Goal: Task Accomplishment & Management: Manage account settings

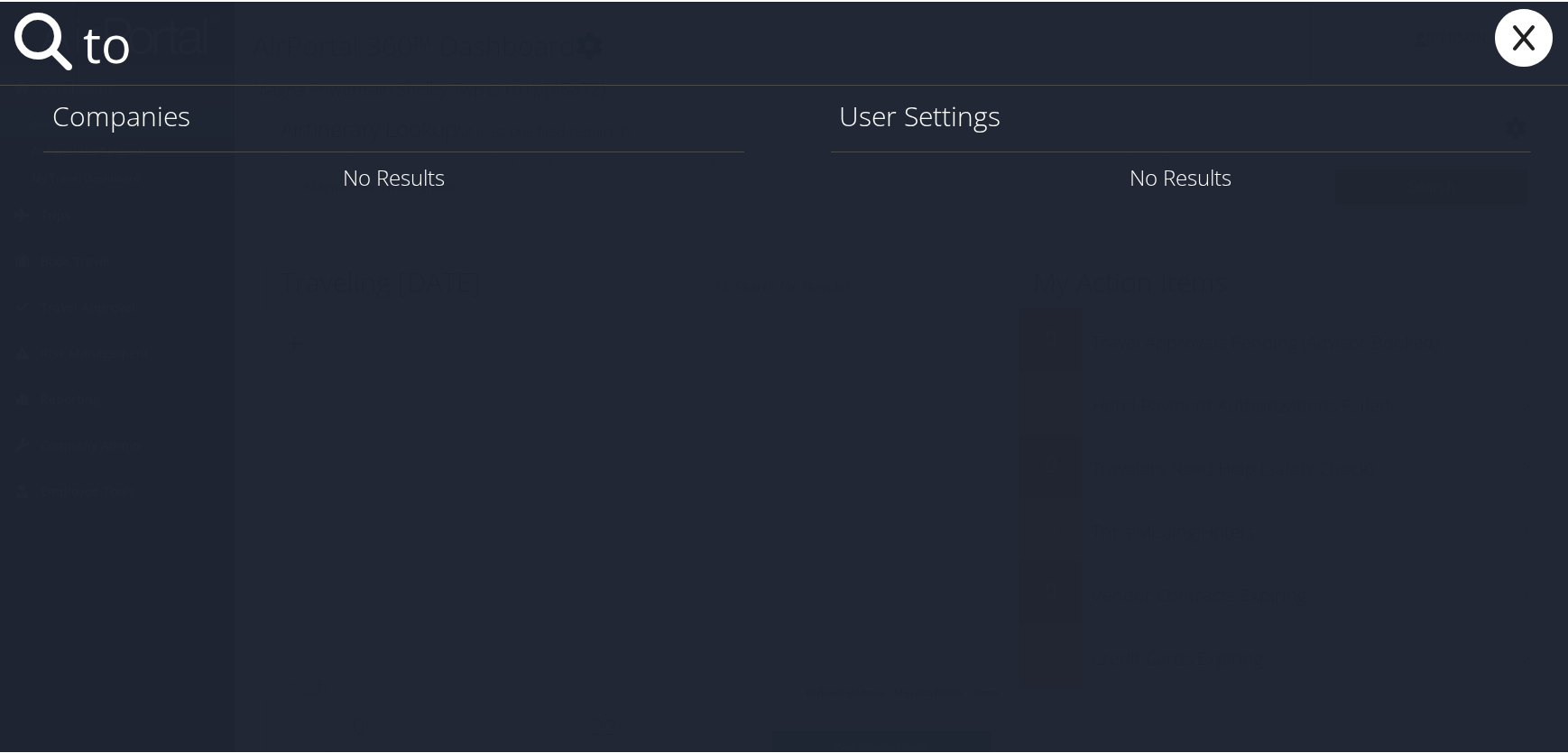
type input "t"
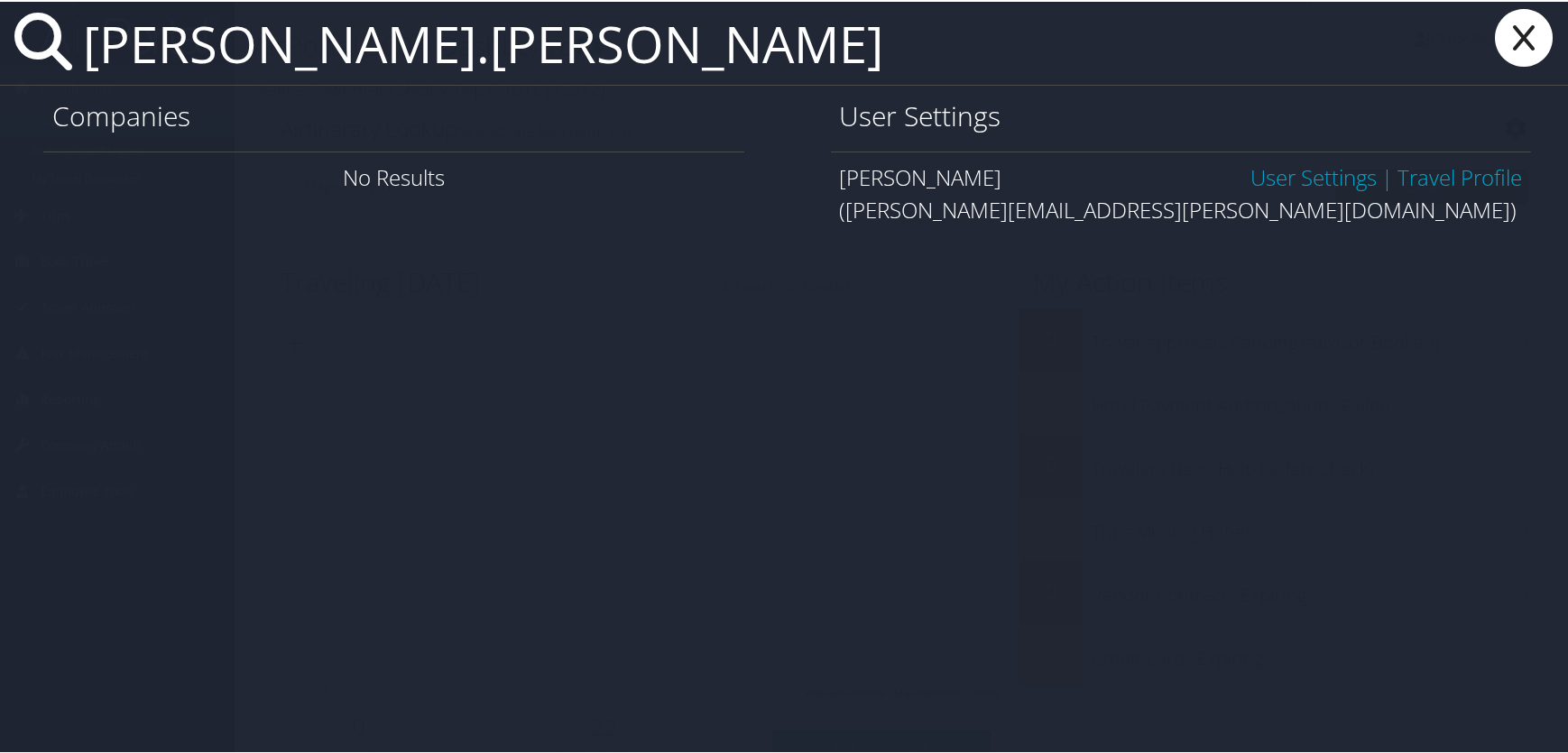
type input "[PERSON_NAME].[PERSON_NAME]"
click at [1304, 180] on link "User Settings" at bounding box center [1313, 175] width 126 height 30
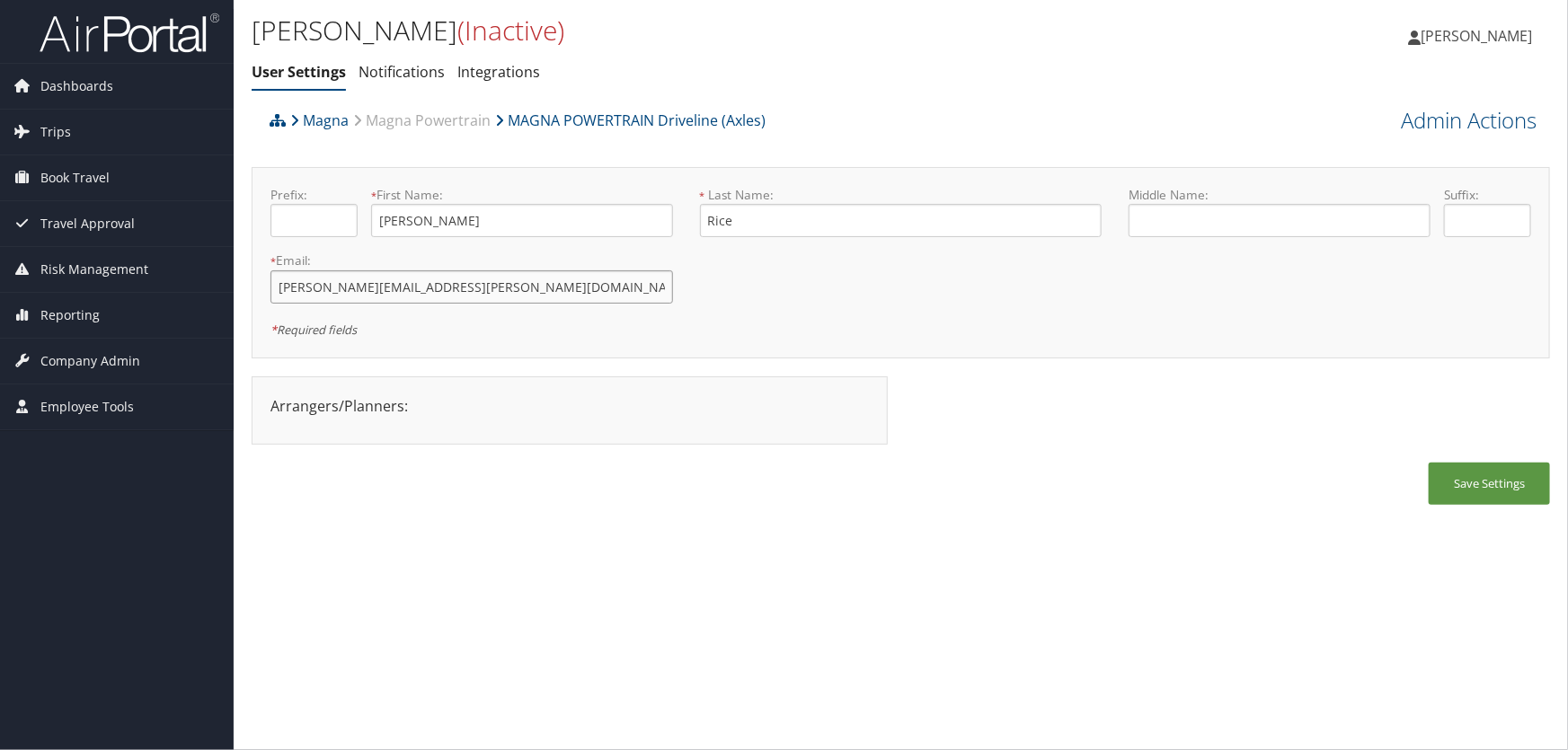
click at [379, 284] on input "ashley.rice.delete@magna.com" at bounding box center [472, 287] width 403 height 33
type input "ashley.rice@magna.com"
click at [1475, 490] on button "Save Settings" at bounding box center [1489, 484] width 121 height 42
click at [1447, 126] on link "Admin Actions" at bounding box center [1468, 120] width 136 height 30
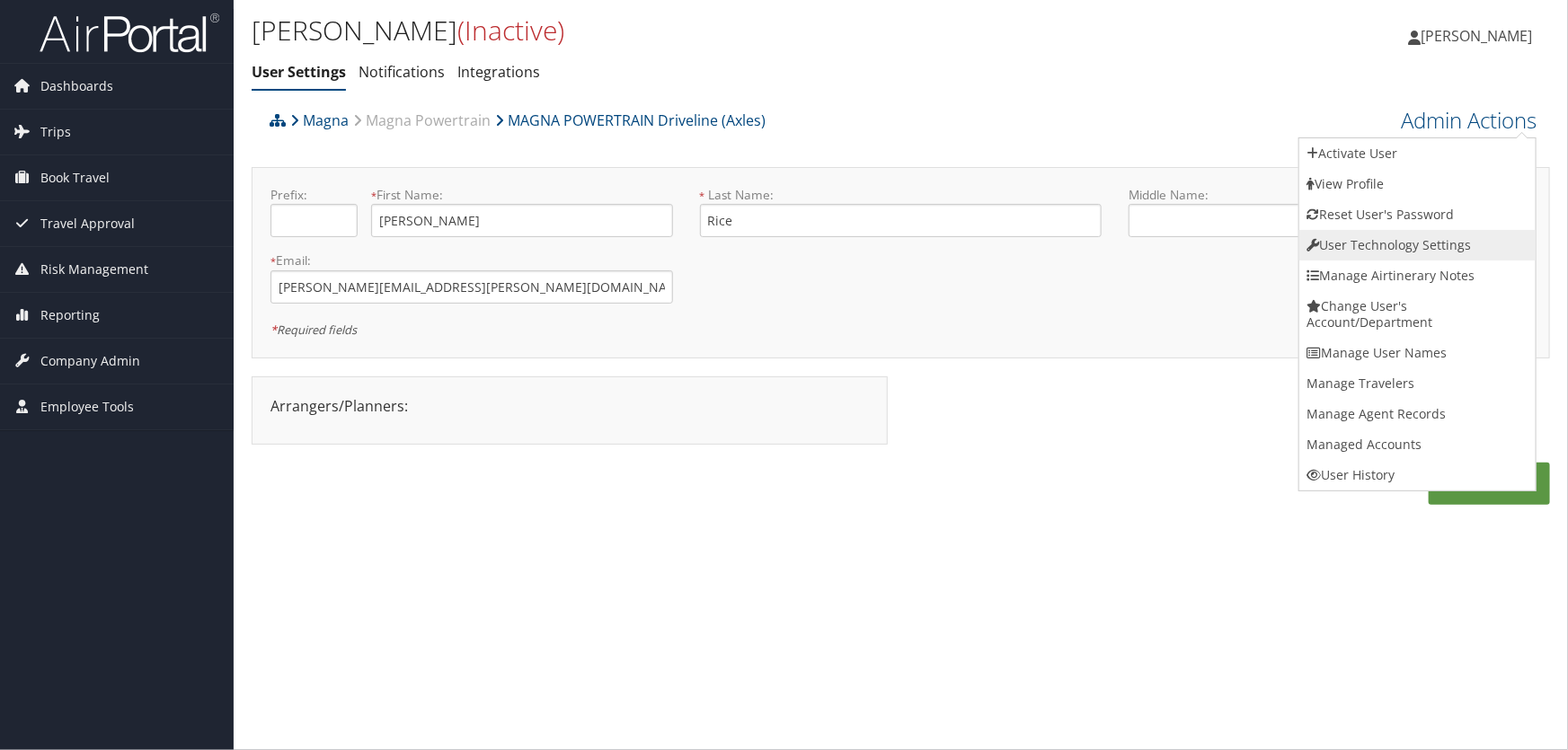
click at [1338, 243] on link "User Technology Settings" at bounding box center [1418, 245] width 237 height 30
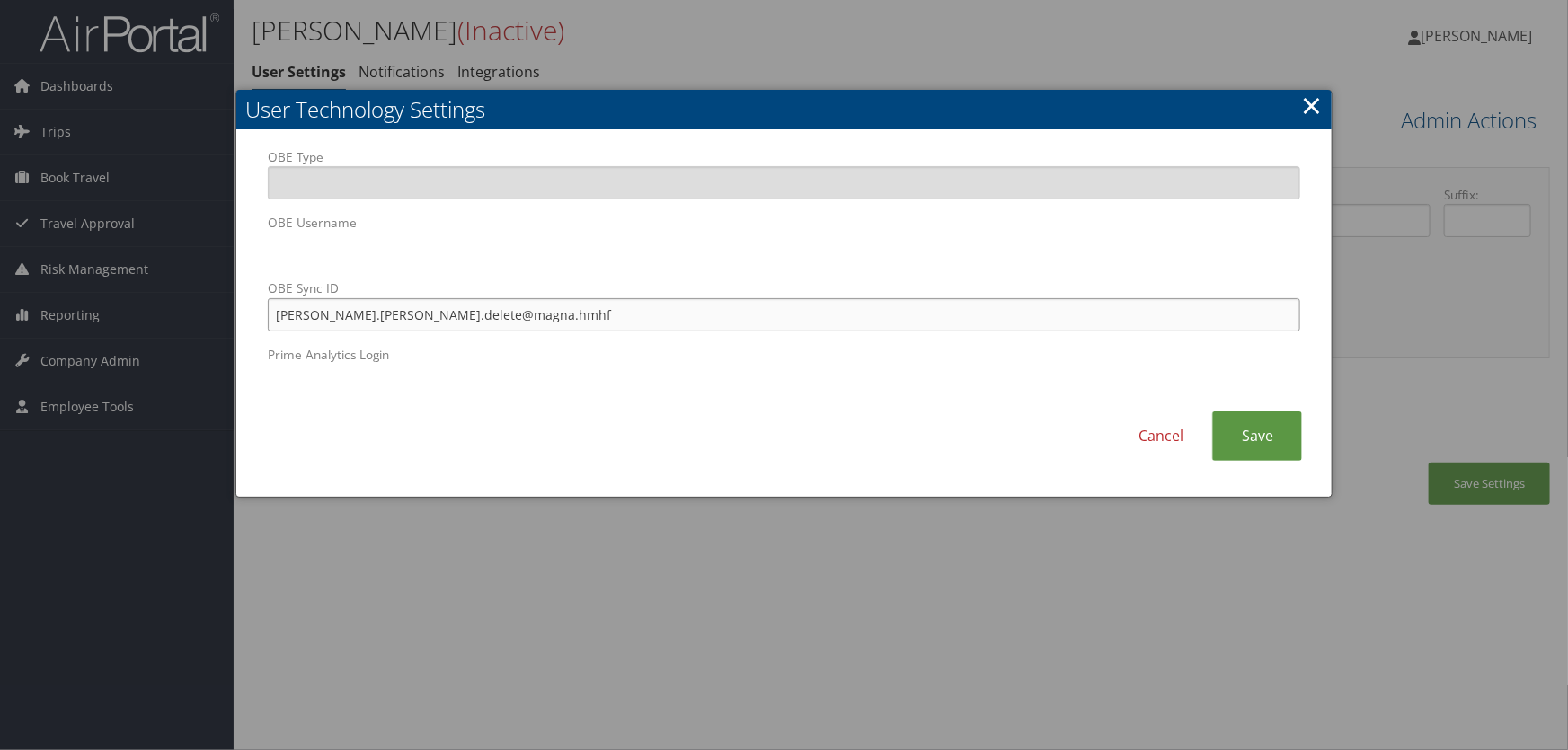
click at [378, 314] on input "ashley.rice.delete@magna.hmhf" at bounding box center [784, 315] width 1034 height 33
type input "ashley.rice@magna.hmhf"
click at [1258, 430] on link "Save" at bounding box center [1257, 437] width 90 height 50
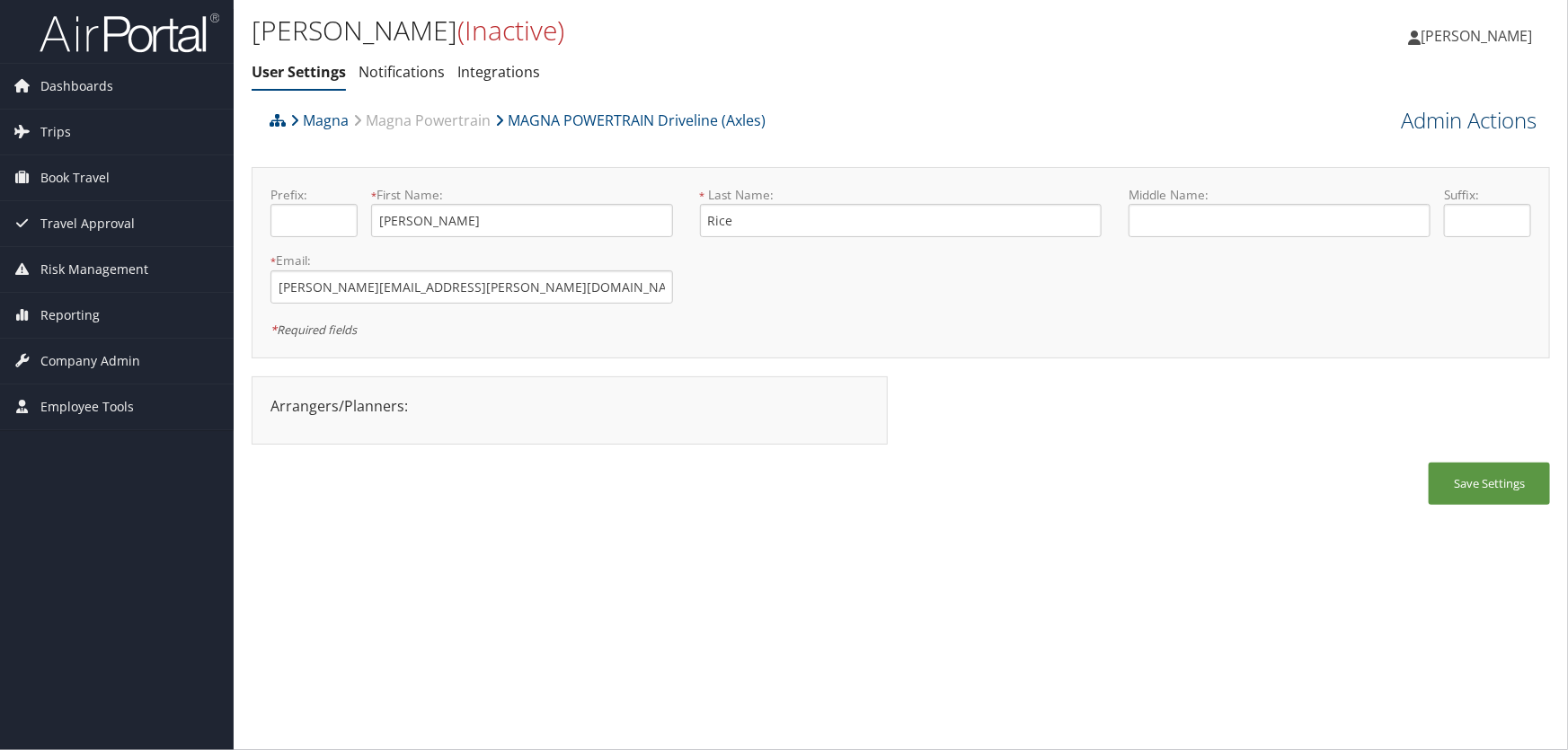
click at [1477, 121] on link "Admin Actions" at bounding box center [1468, 120] width 136 height 30
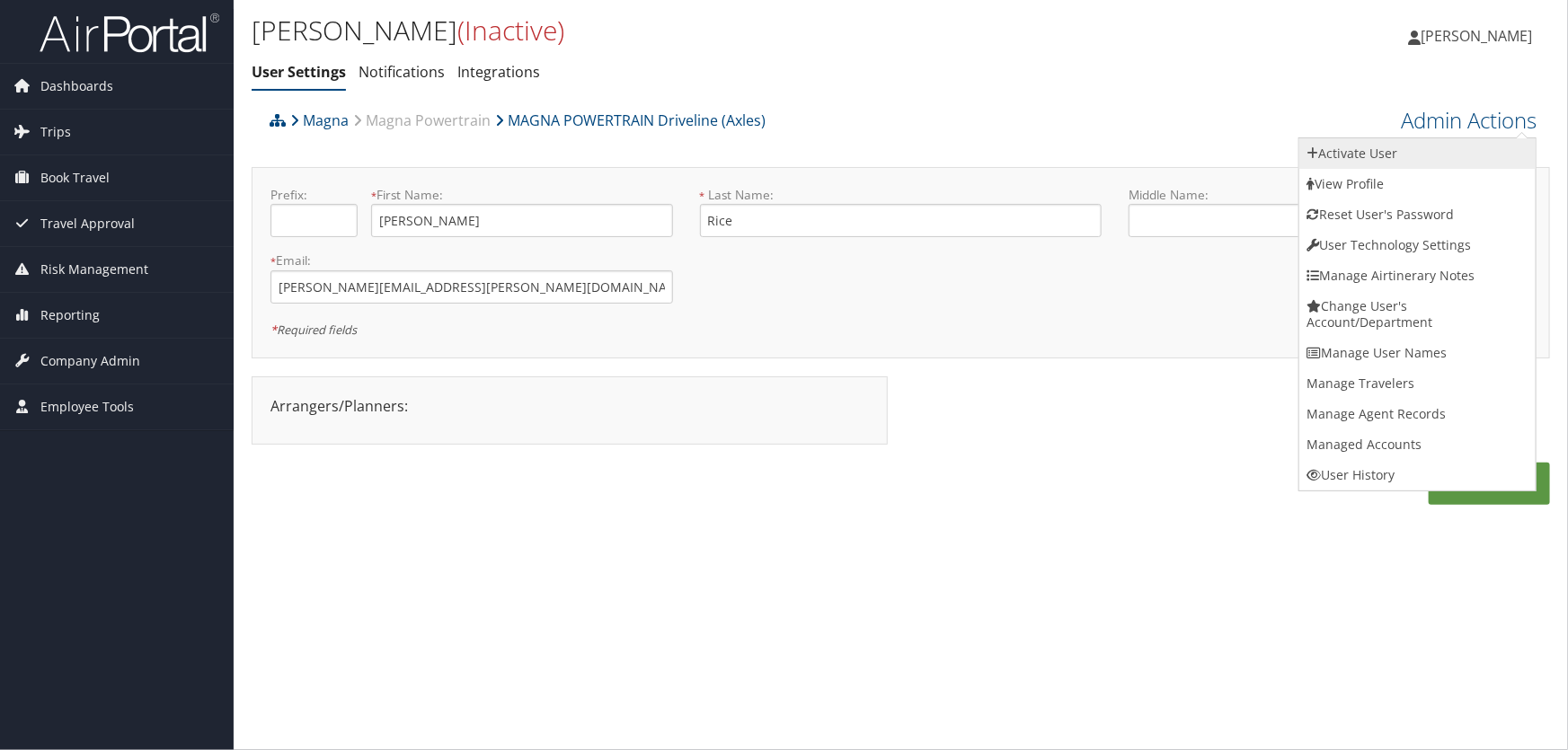
click at [1364, 154] on link "Activate User" at bounding box center [1418, 153] width 237 height 30
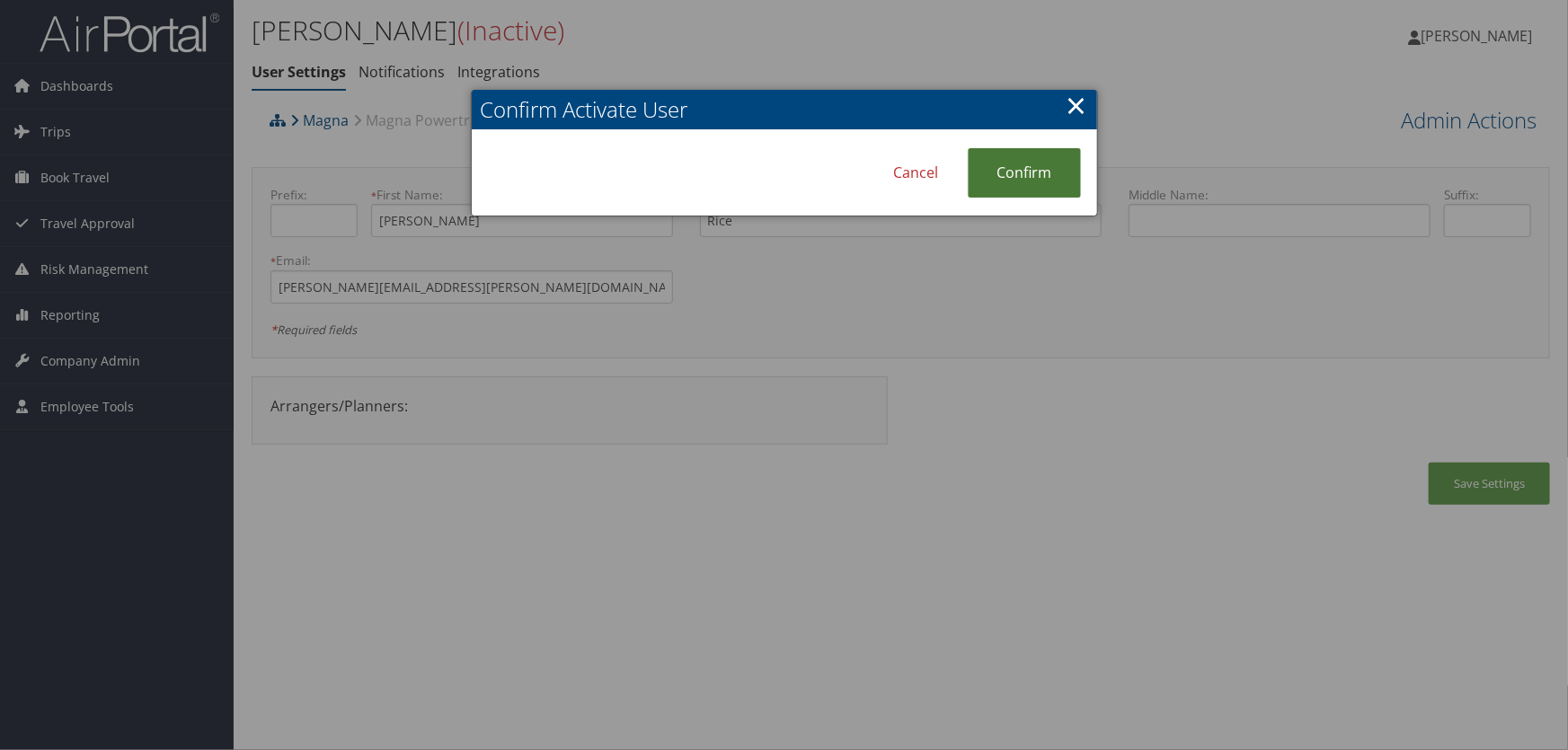
click at [1004, 171] on link "Confirm" at bounding box center [1025, 174] width 114 height 50
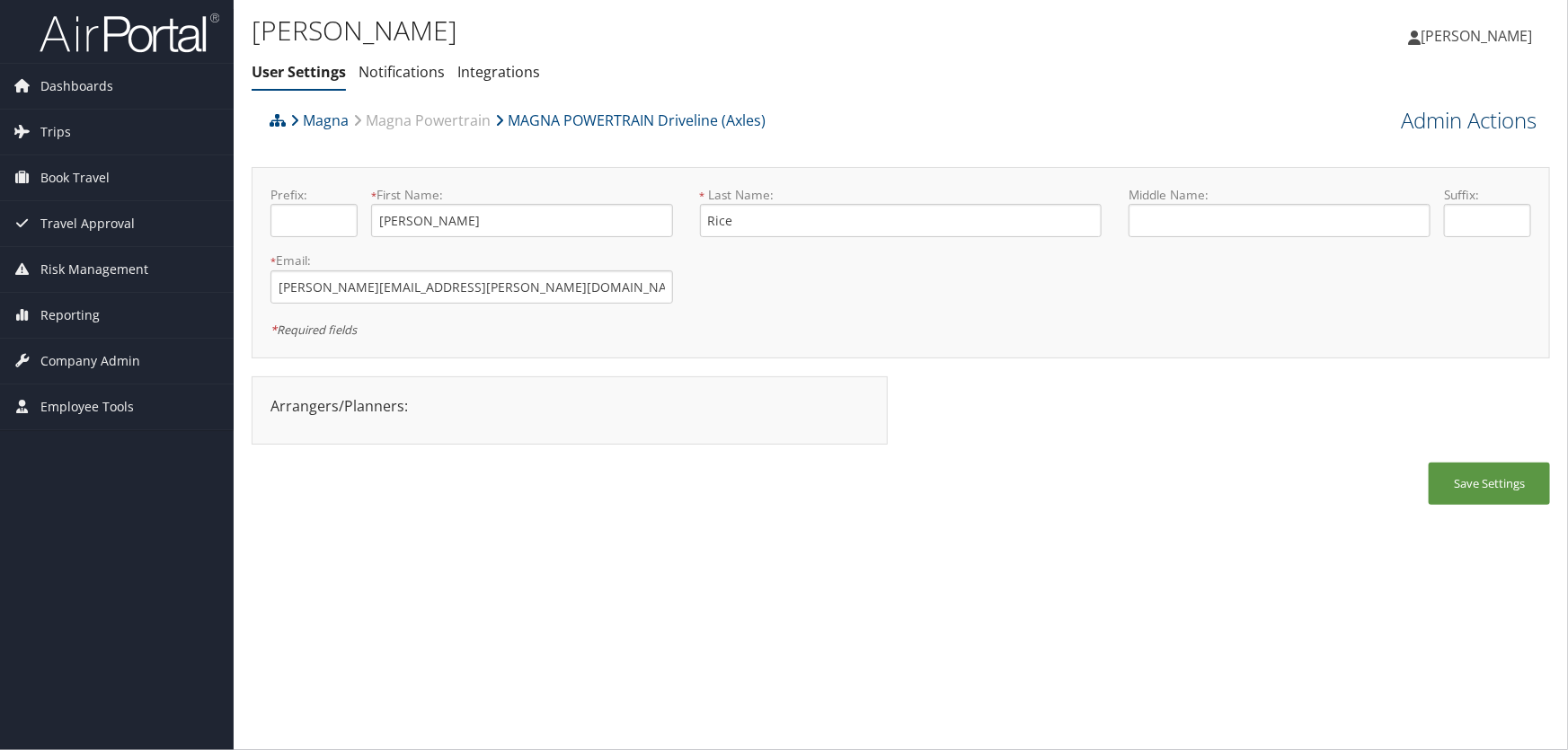
click at [1438, 116] on link "Admin Actions" at bounding box center [1468, 120] width 136 height 30
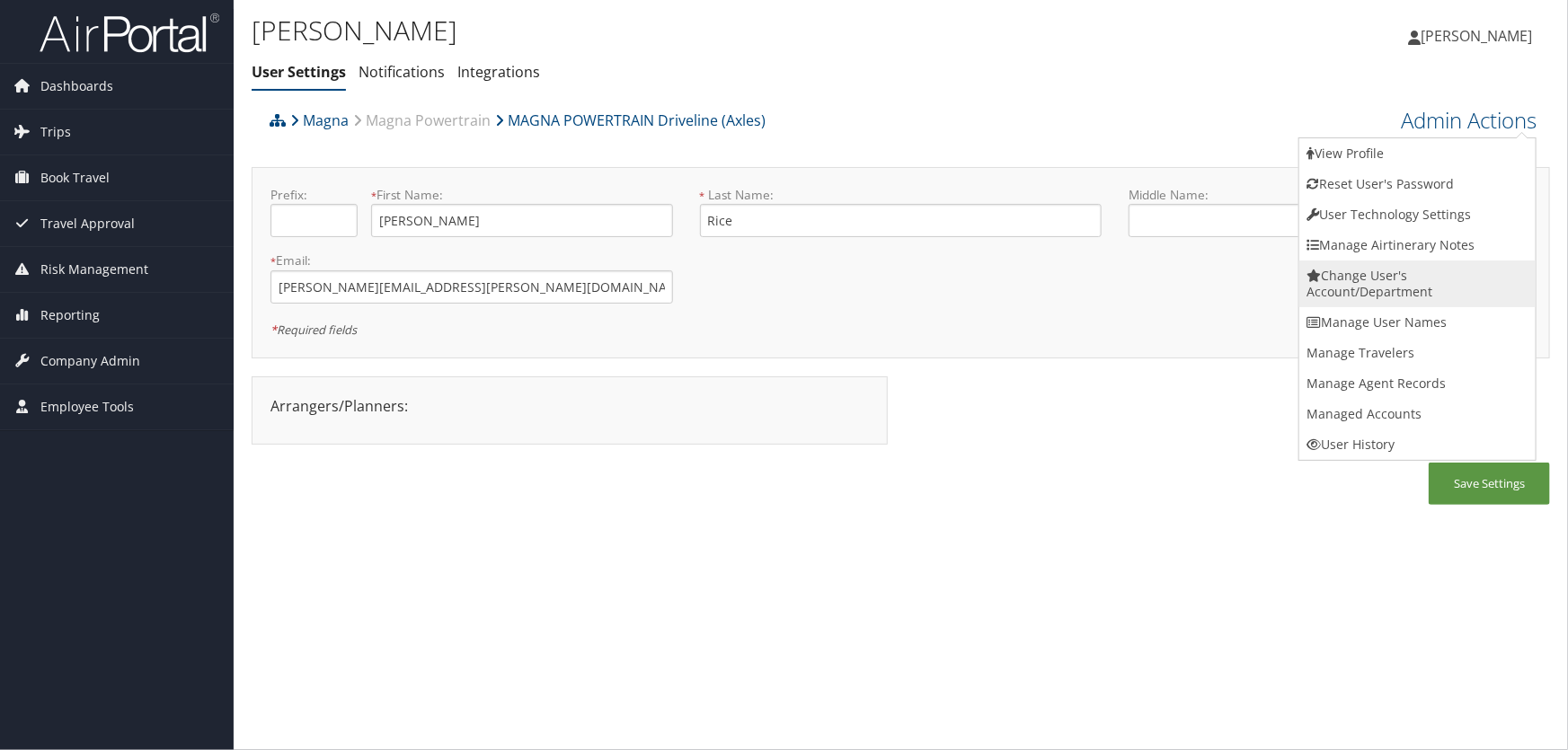
click at [1367, 279] on link "Change User's Account/Department" at bounding box center [1418, 284] width 237 height 47
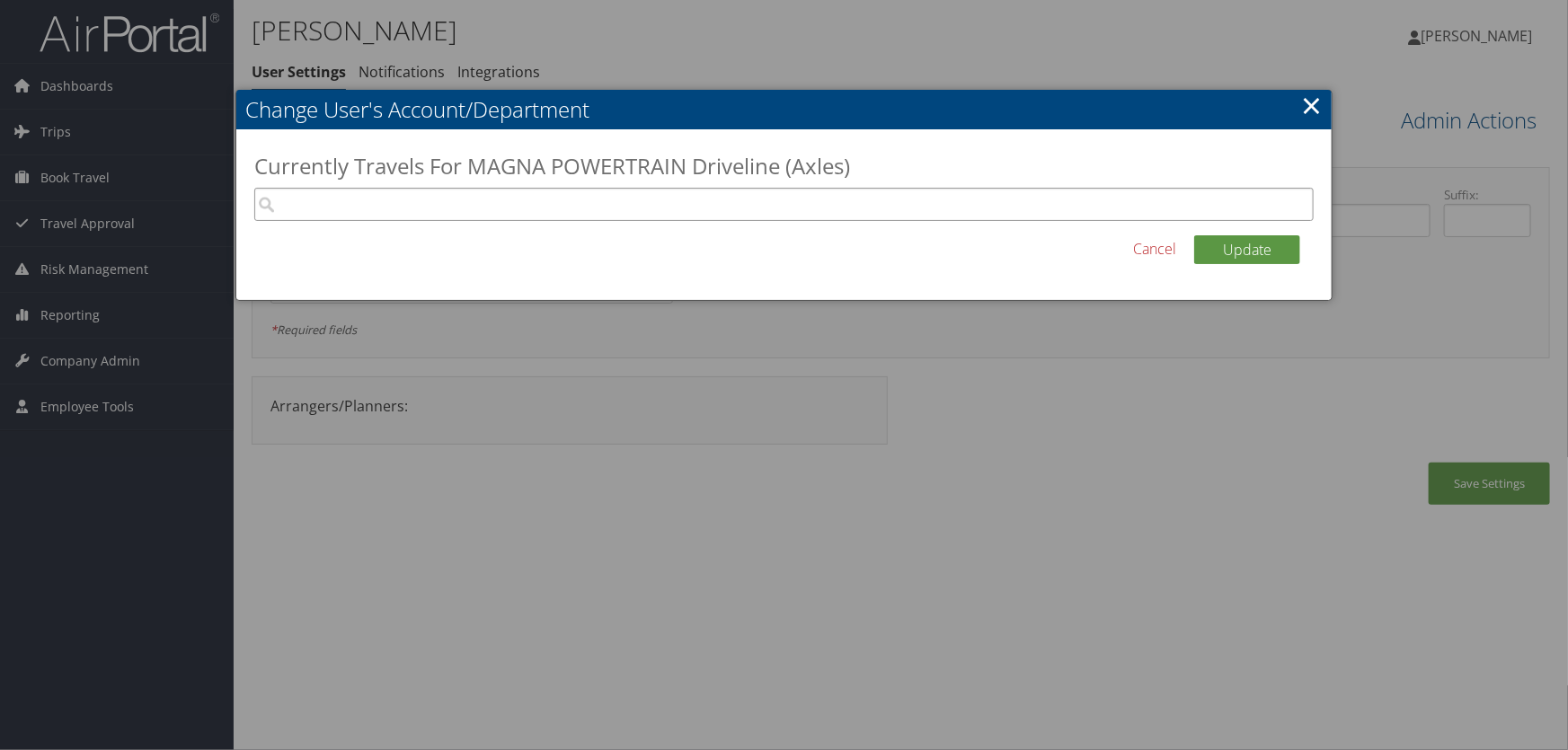
click at [384, 211] on input "search" at bounding box center [784, 204] width 1061 height 33
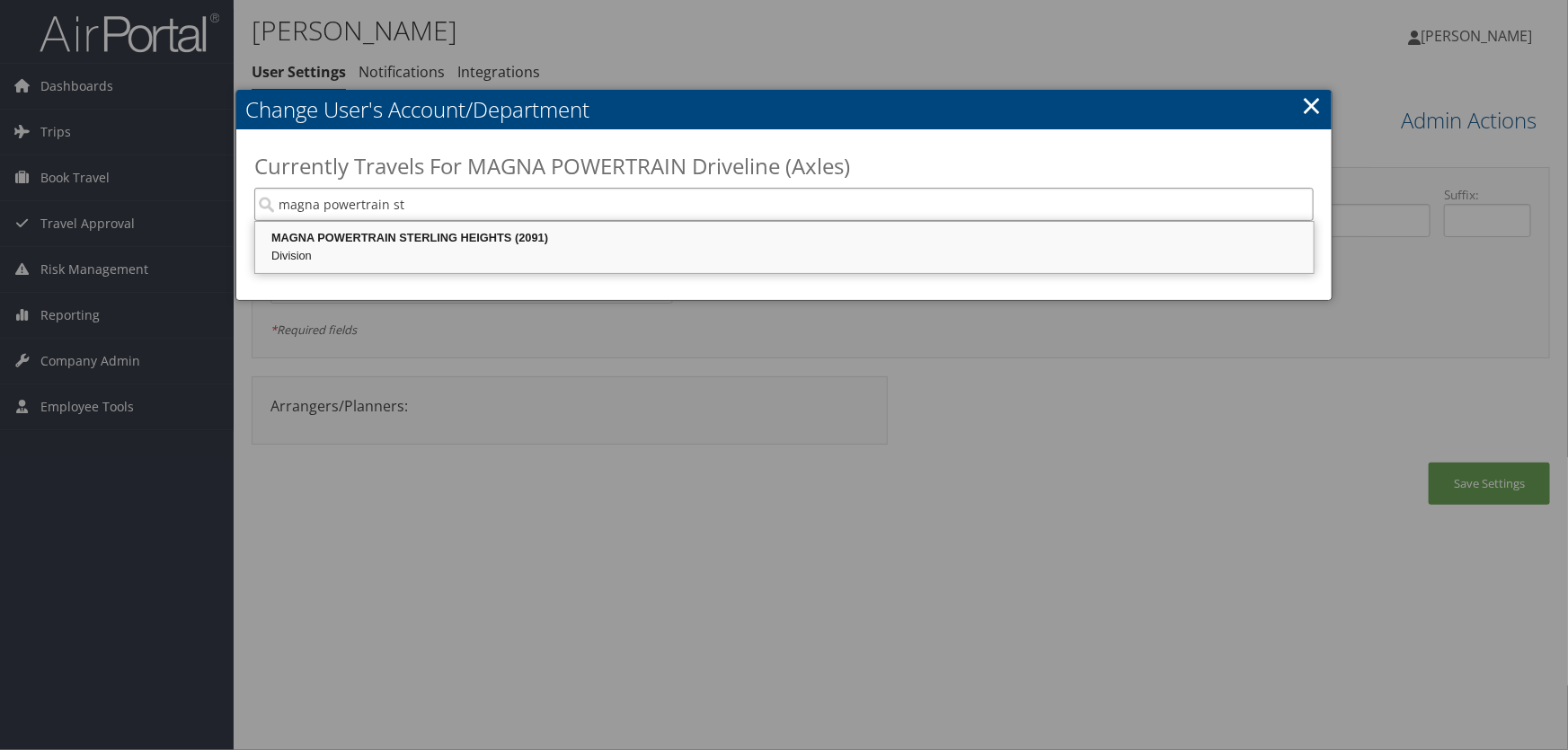
click at [465, 238] on div "MAGNA POWERTRAIN STERLING HEIGHTS (2091)" at bounding box center [784, 237] width 1053 height 18
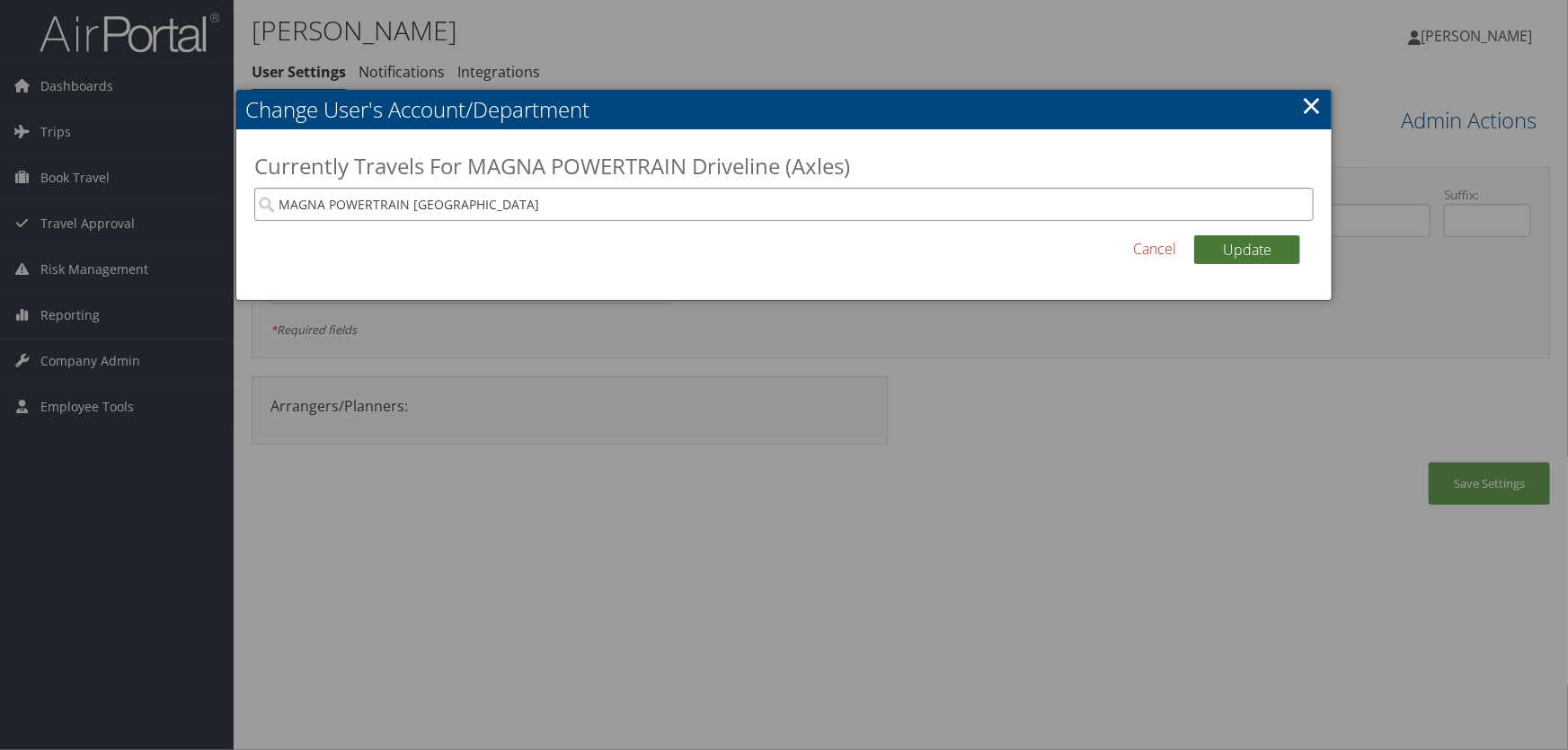
type input "MAGNA POWERTRAIN STERLING HEIGHTS"
click at [1244, 248] on button "Update" at bounding box center [1247, 249] width 106 height 29
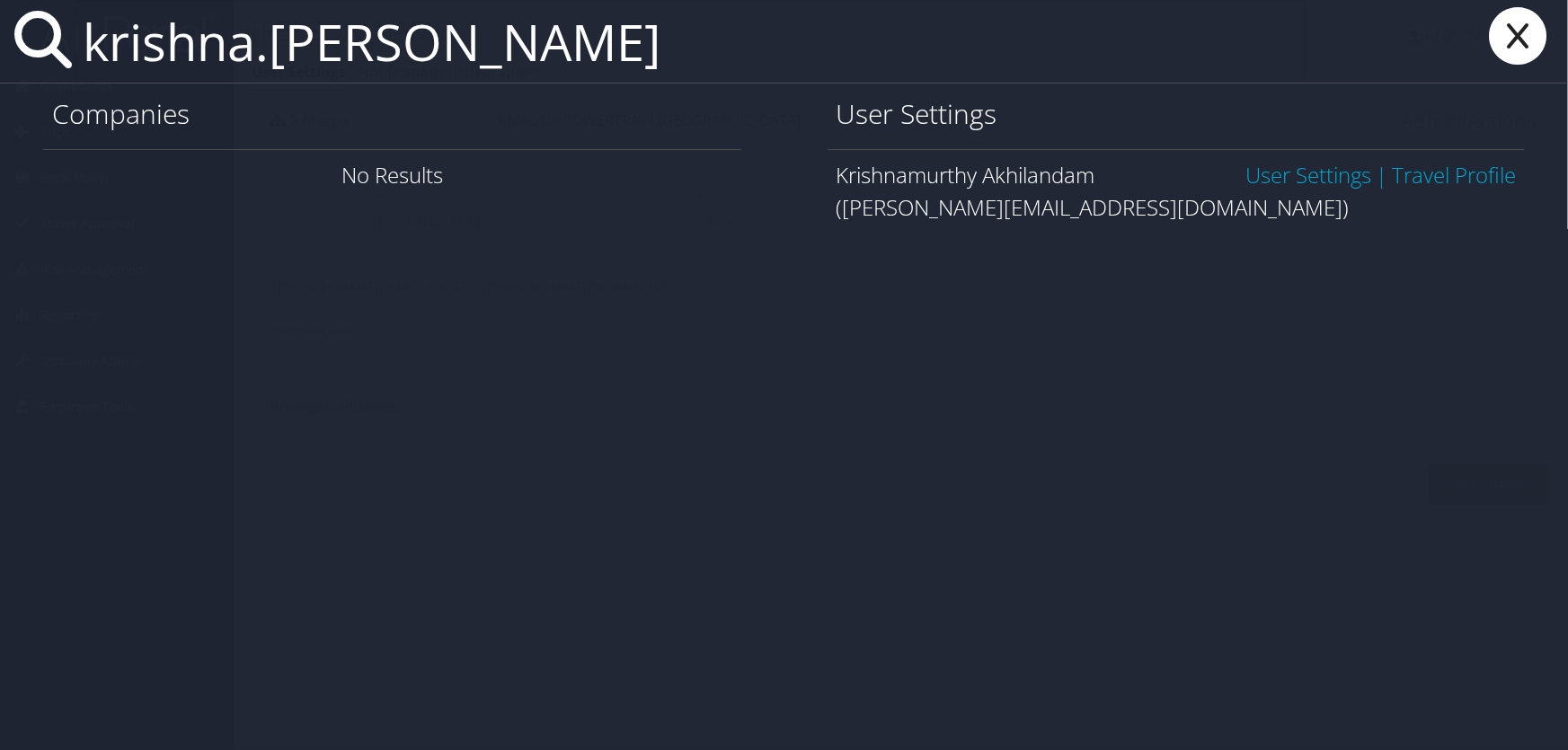
type input "krishna.akhil"
click at [1281, 175] on link "User Settings" at bounding box center [1308, 175] width 126 height 30
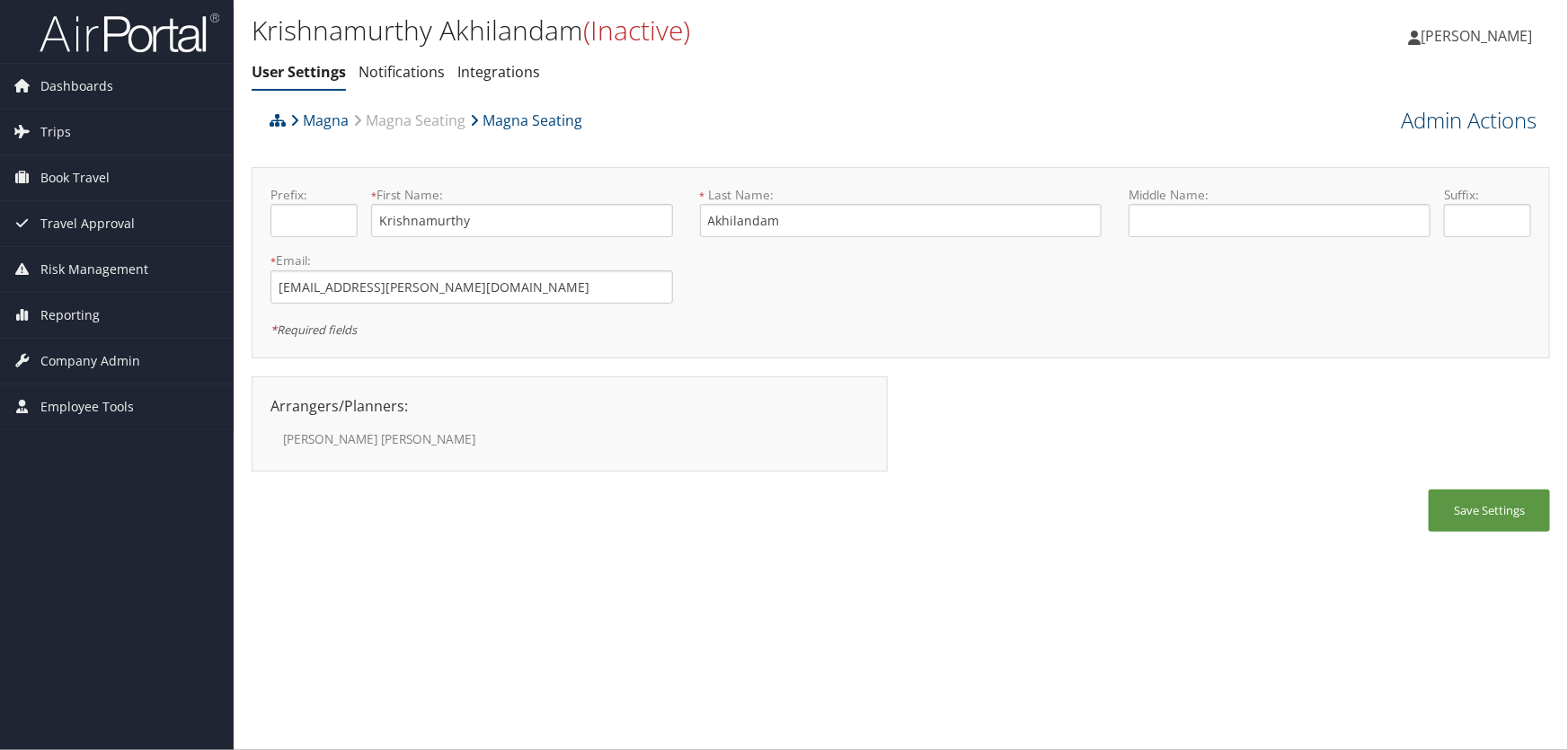
click at [1429, 116] on link "Admin Actions" at bounding box center [1468, 120] width 136 height 30
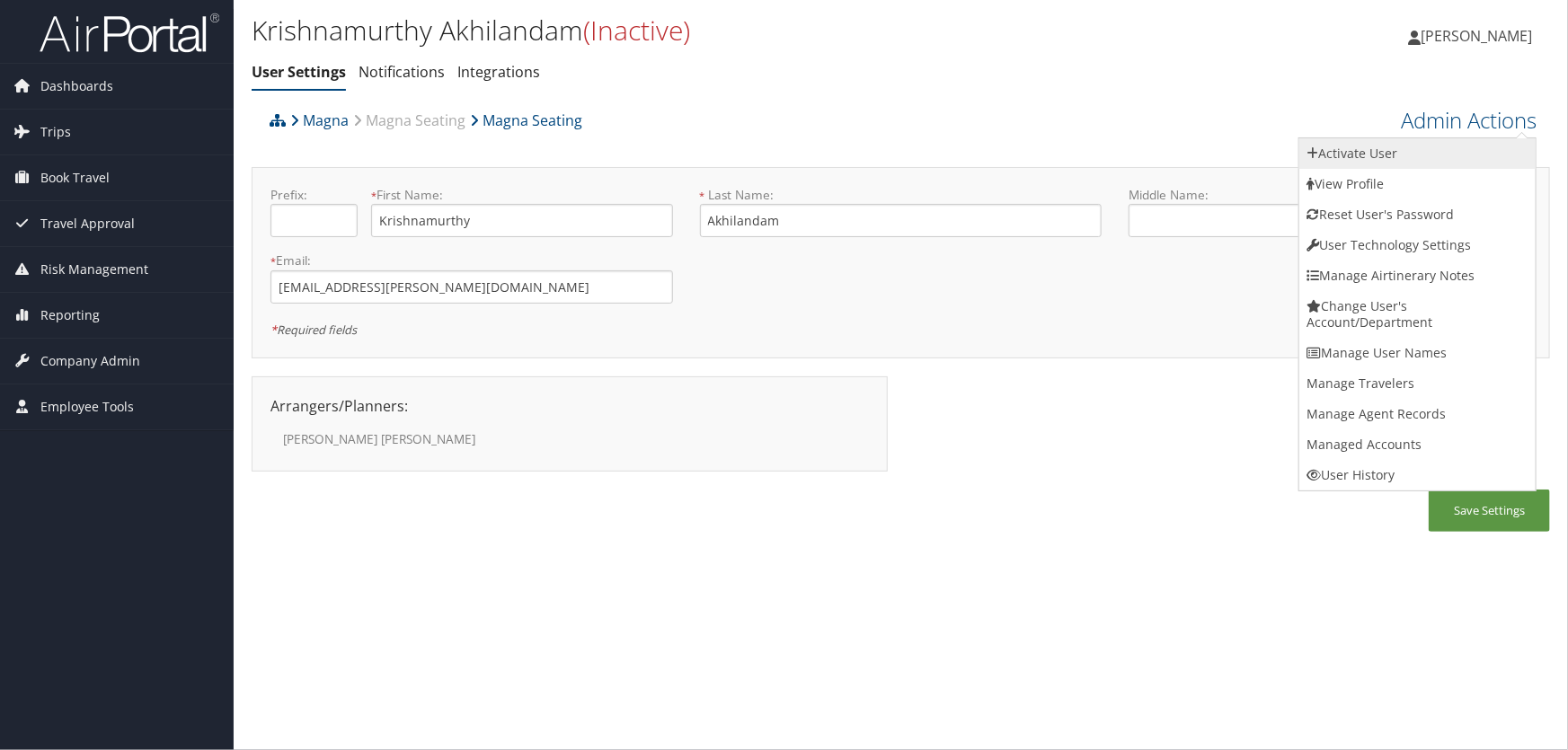
click at [1367, 152] on link "Activate User" at bounding box center [1418, 153] width 237 height 30
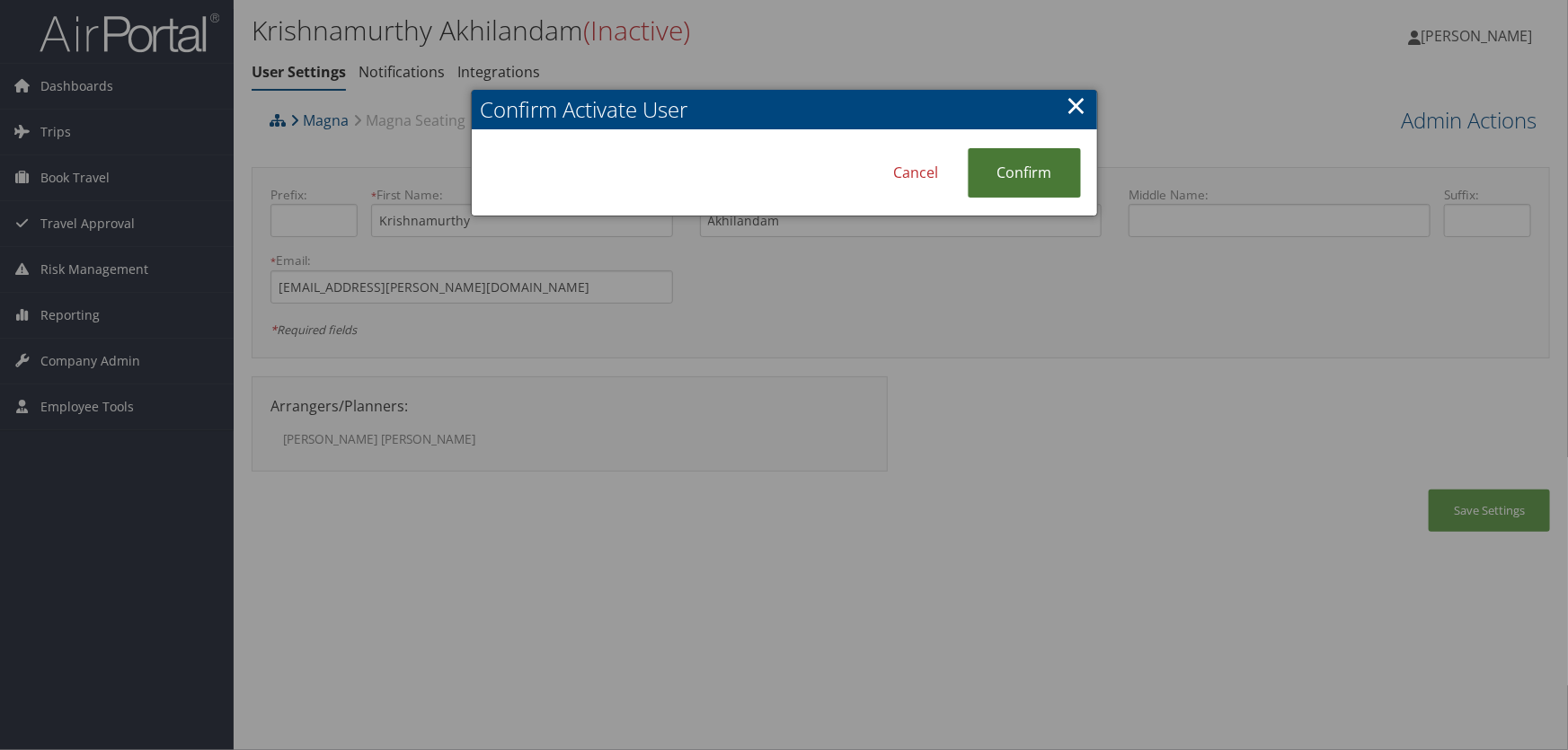
click at [1006, 166] on link "Confirm" at bounding box center [1025, 174] width 114 height 50
click at [943, 170] on link "Cancel" at bounding box center [954, 174] width 103 height 50
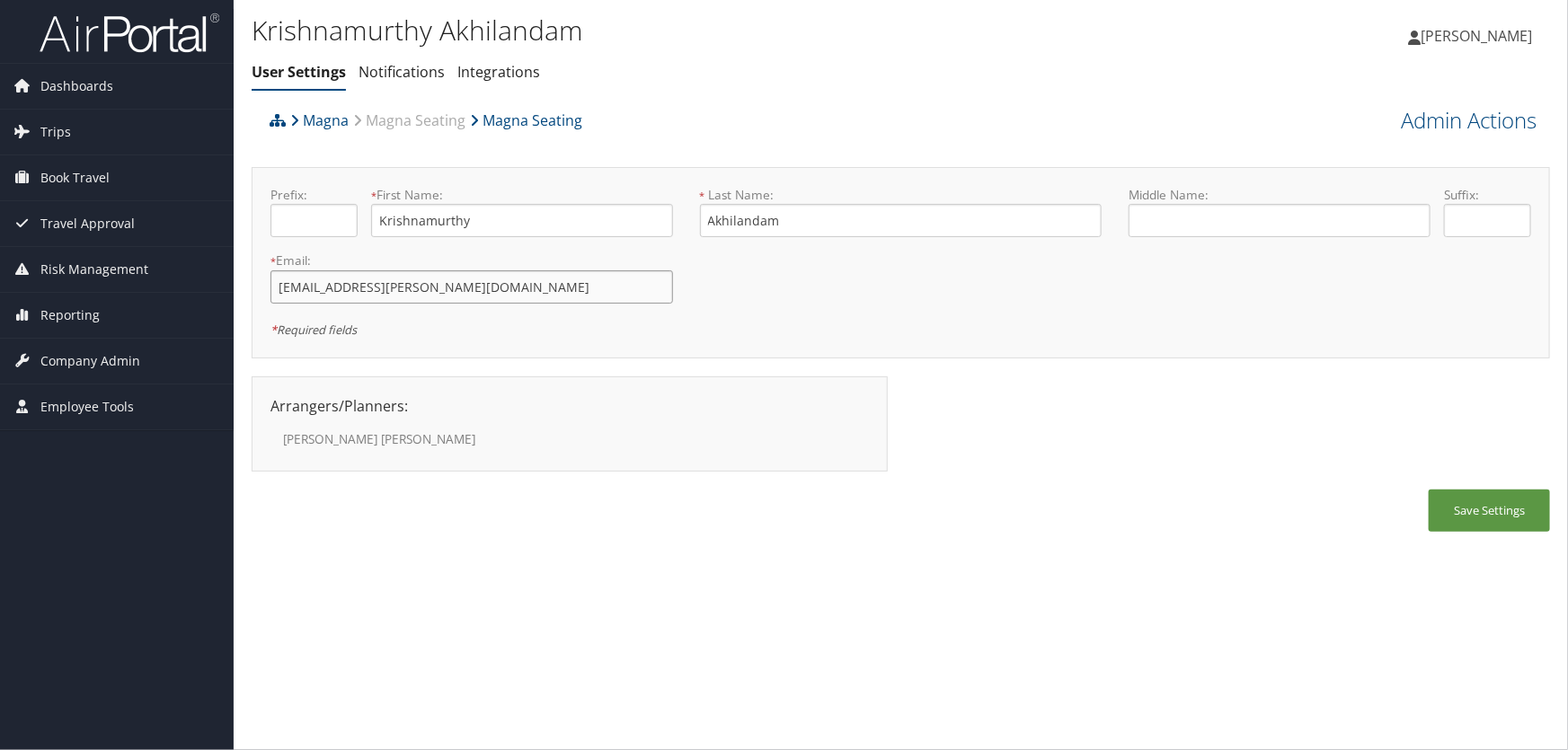
click at [351, 284] on input "krishna.akhil@magna.com" at bounding box center [472, 287] width 403 height 33
type input "krishna.akhil.delete@magna.com"
click at [1481, 523] on button "Save Settings" at bounding box center [1489, 511] width 121 height 42
click at [1450, 118] on link "Admin Actions" at bounding box center [1468, 120] width 136 height 30
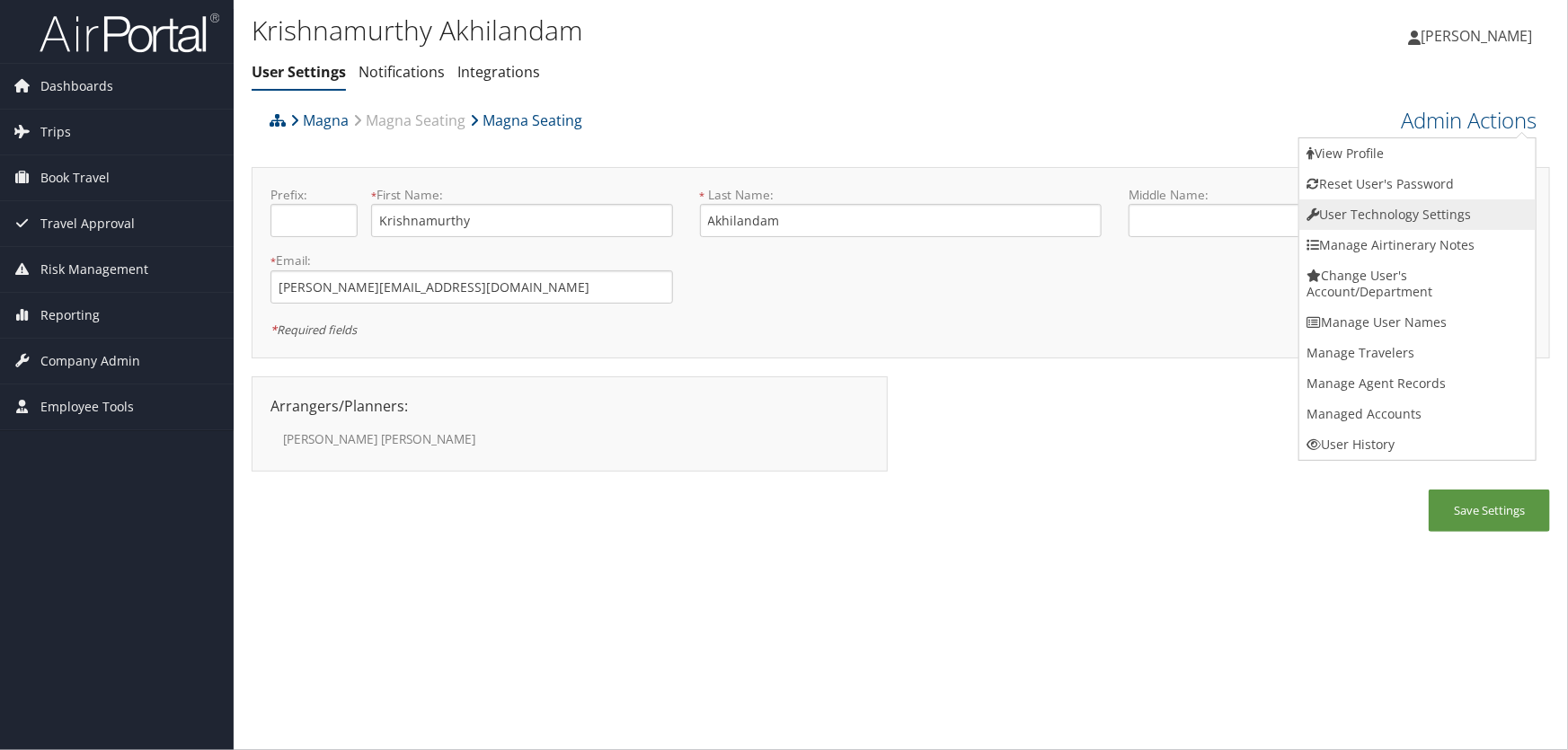
click at [1371, 219] on link "User Technology Settings" at bounding box center [1418, 214] width 237 height 30
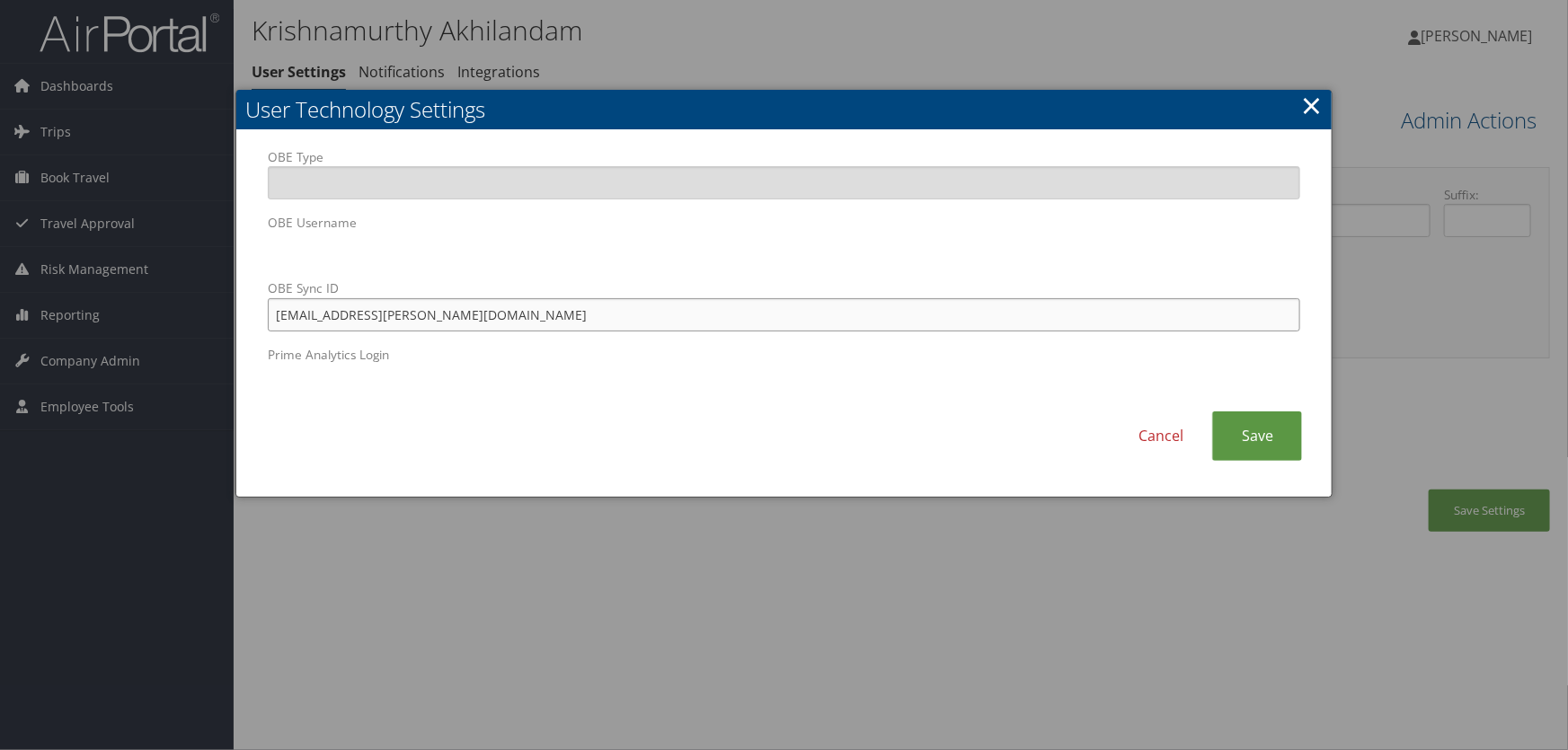
click at [350, 314] on input "krishna.akhil@magna.com" at bounding box center [784, 315] width 1034 height 33
type input "krishna.akhil.delete@magna.com"
click at [1236, 444] on link "Save" at bounding box center [1257, 437] width 90 height 50
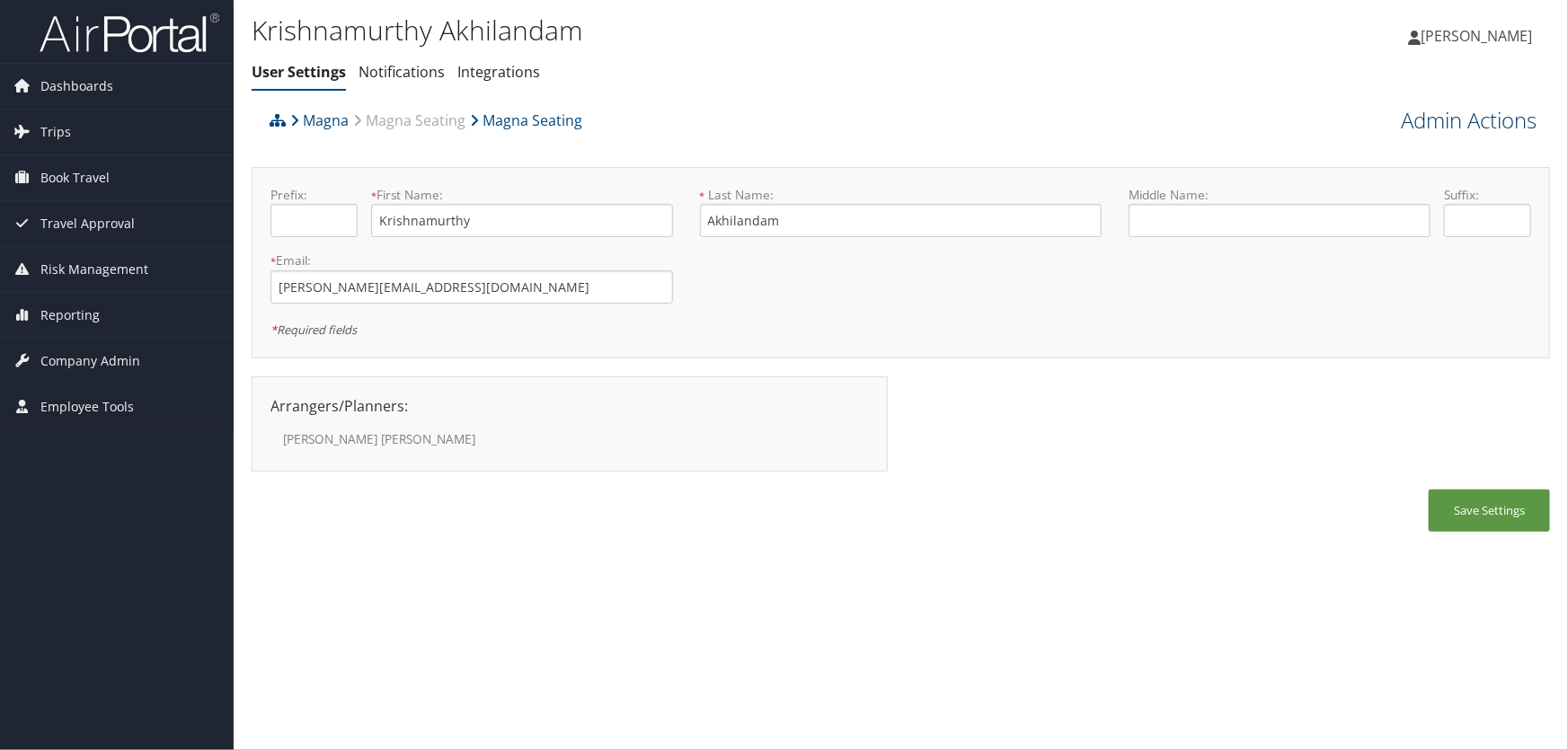
click at [1433, 118] on link "Admin Actions" at bounding box center [1468, 120] width 136 height 30
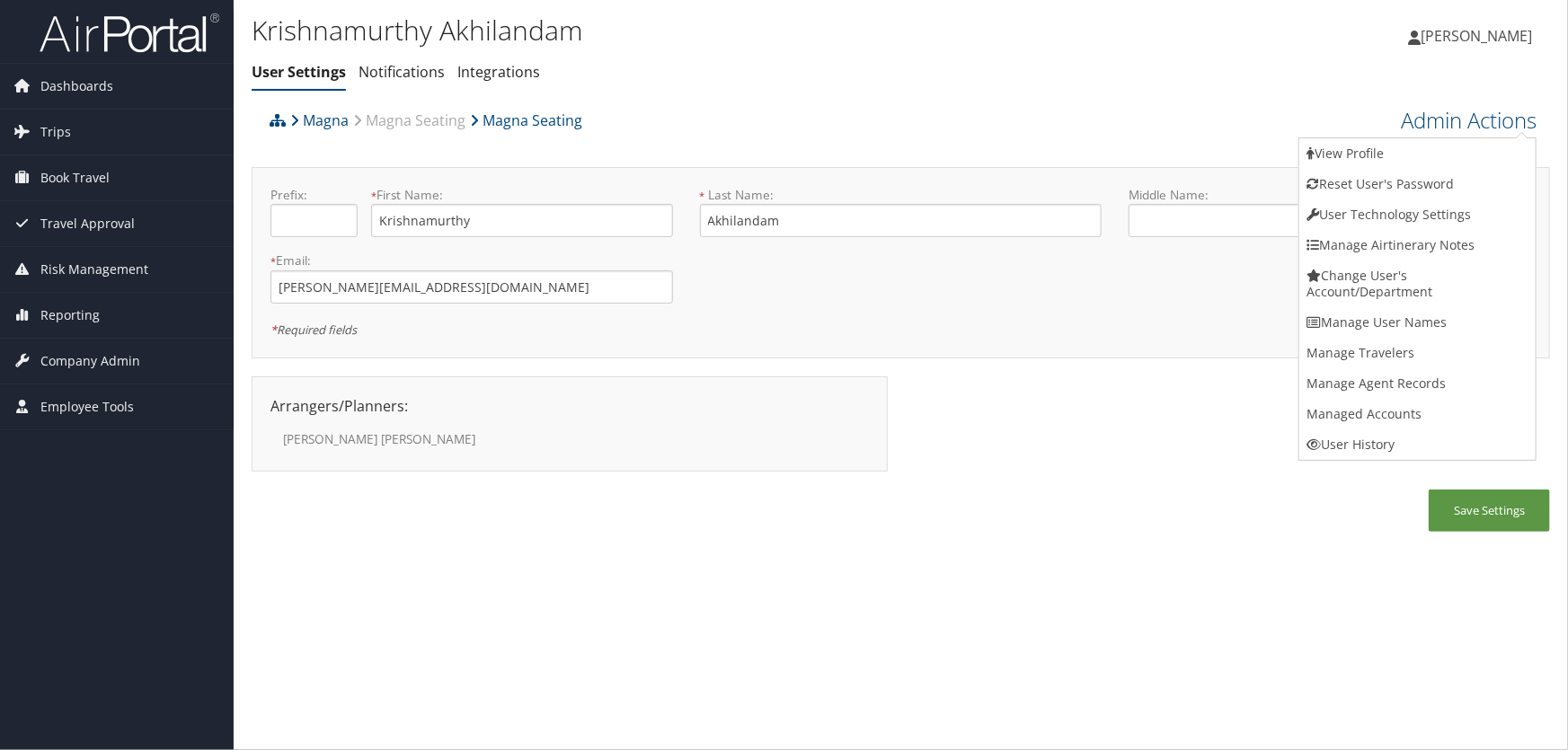
click at [731, 90] on div "Krishnamurthy Akhilandam User Settings Notifications Integrations User Settings…" at bounding box center [684, 55] width 866 height 93
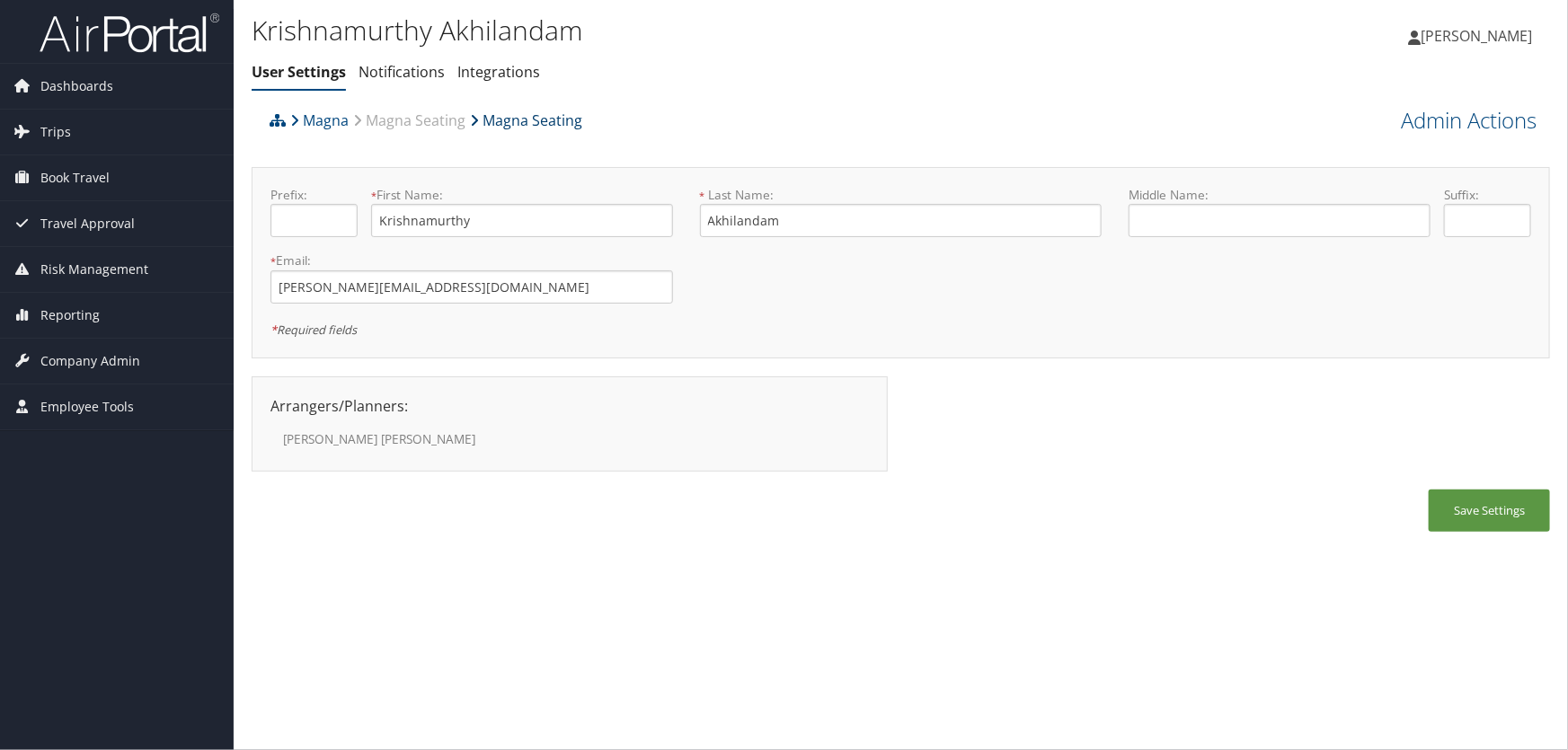
click at [548, 117] on link "Magna Seating" at bounding box center [527, 120] width 113 height 36
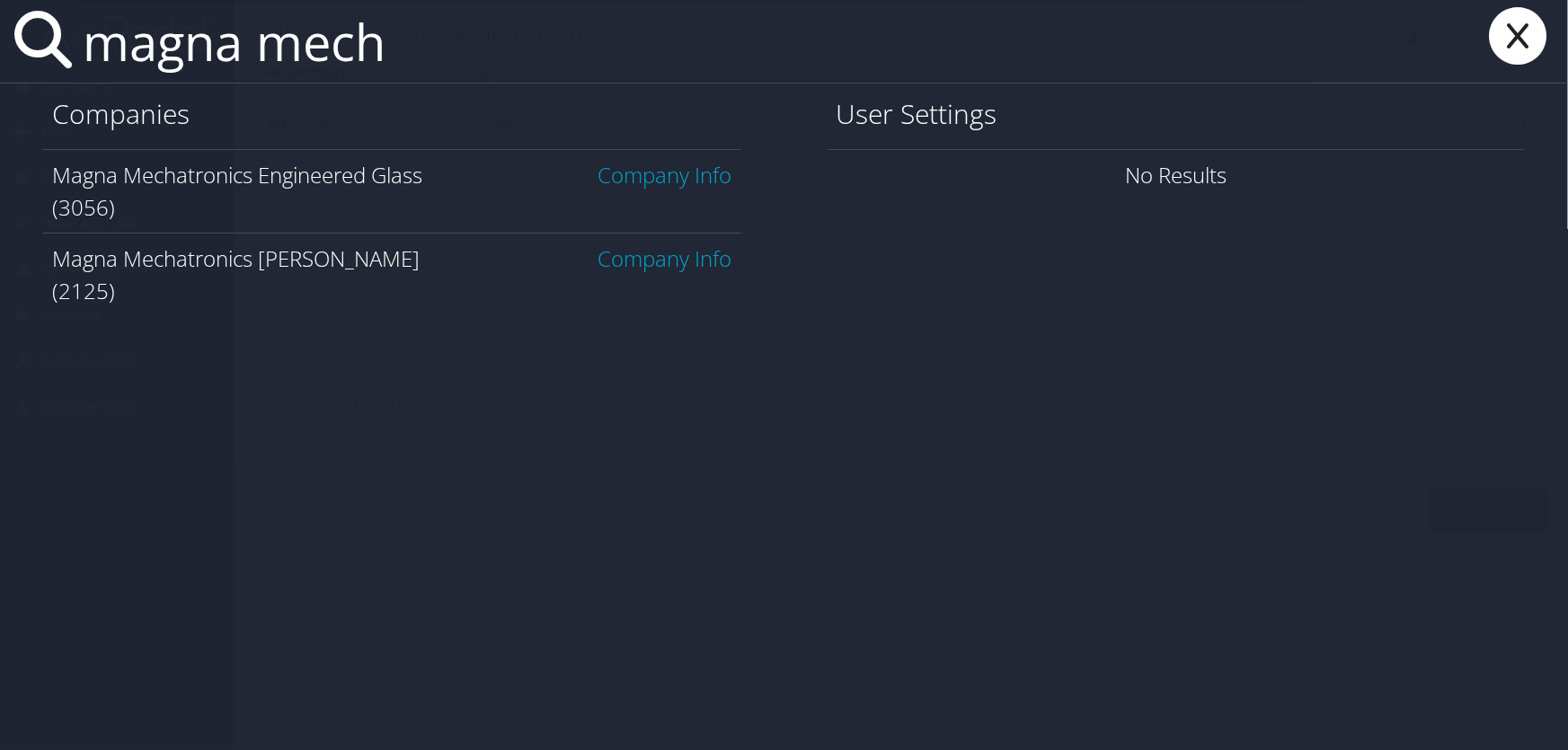
type input "magna mech"
click at [632, 174] on link "Company Info" at bounding box center [665, 175] width 134 height 30
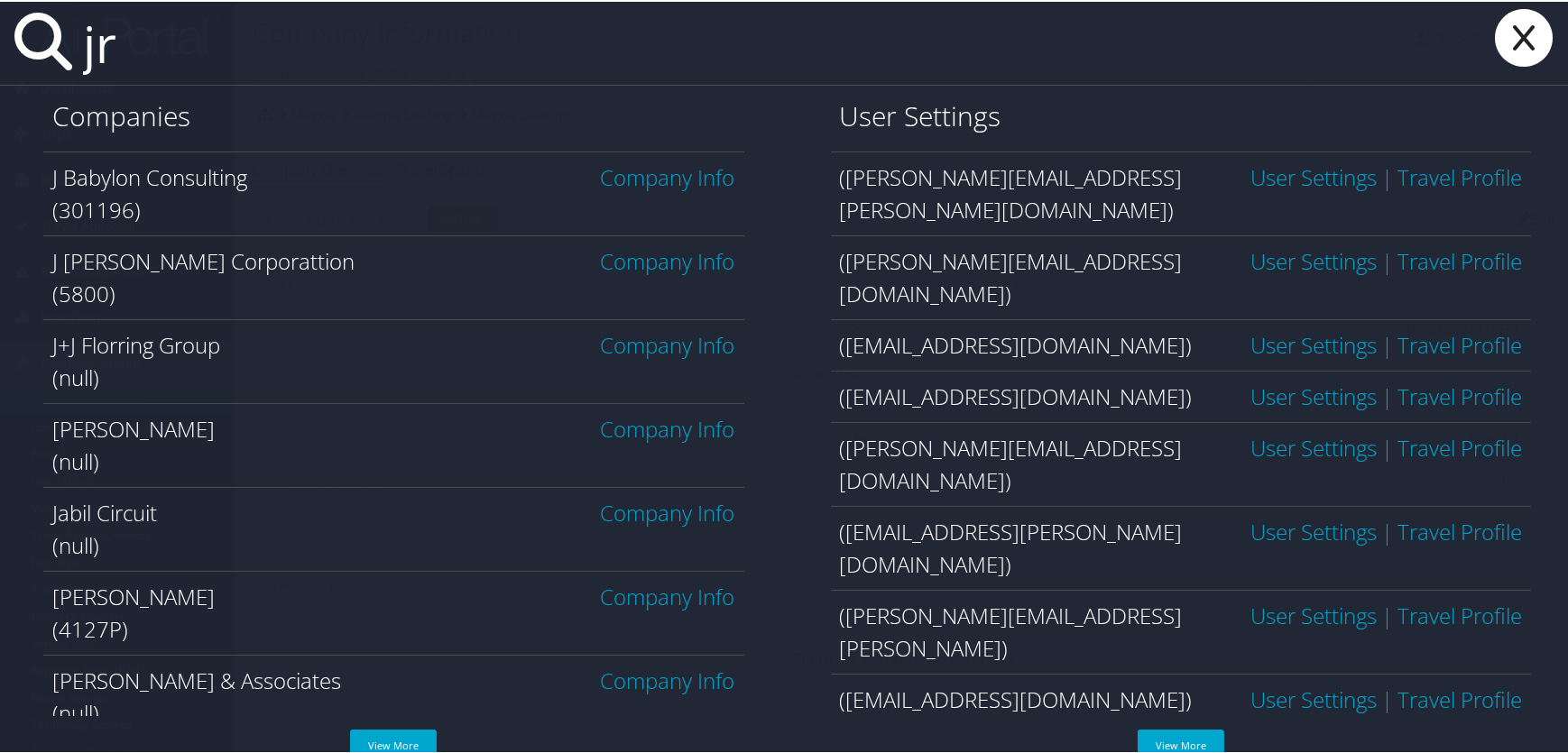
type input "j"
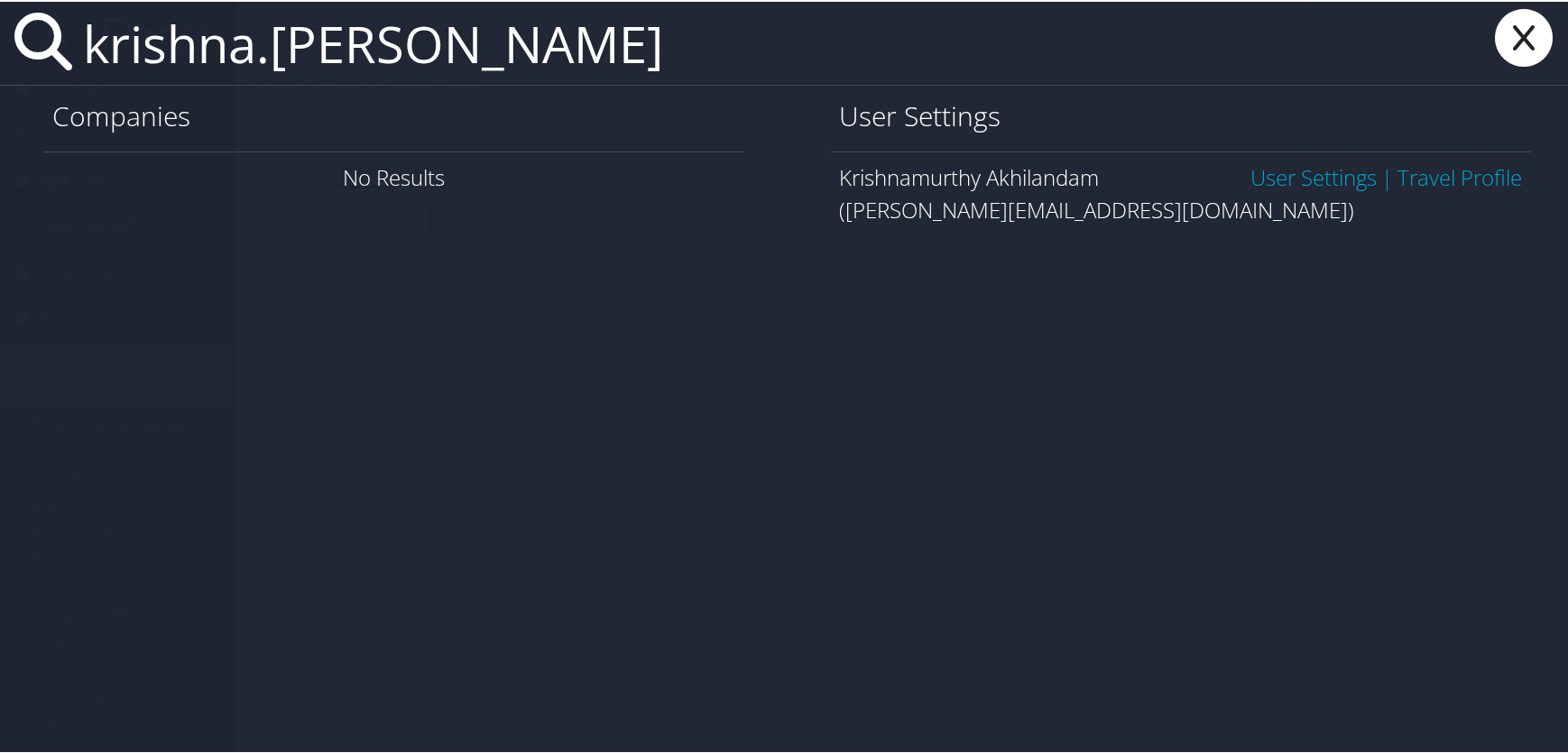
type input "krishna.[PERSON_NAME]"
click at [1256, 173] on link "User Settings" at bounding box center [1313, 175] width 126 height 30
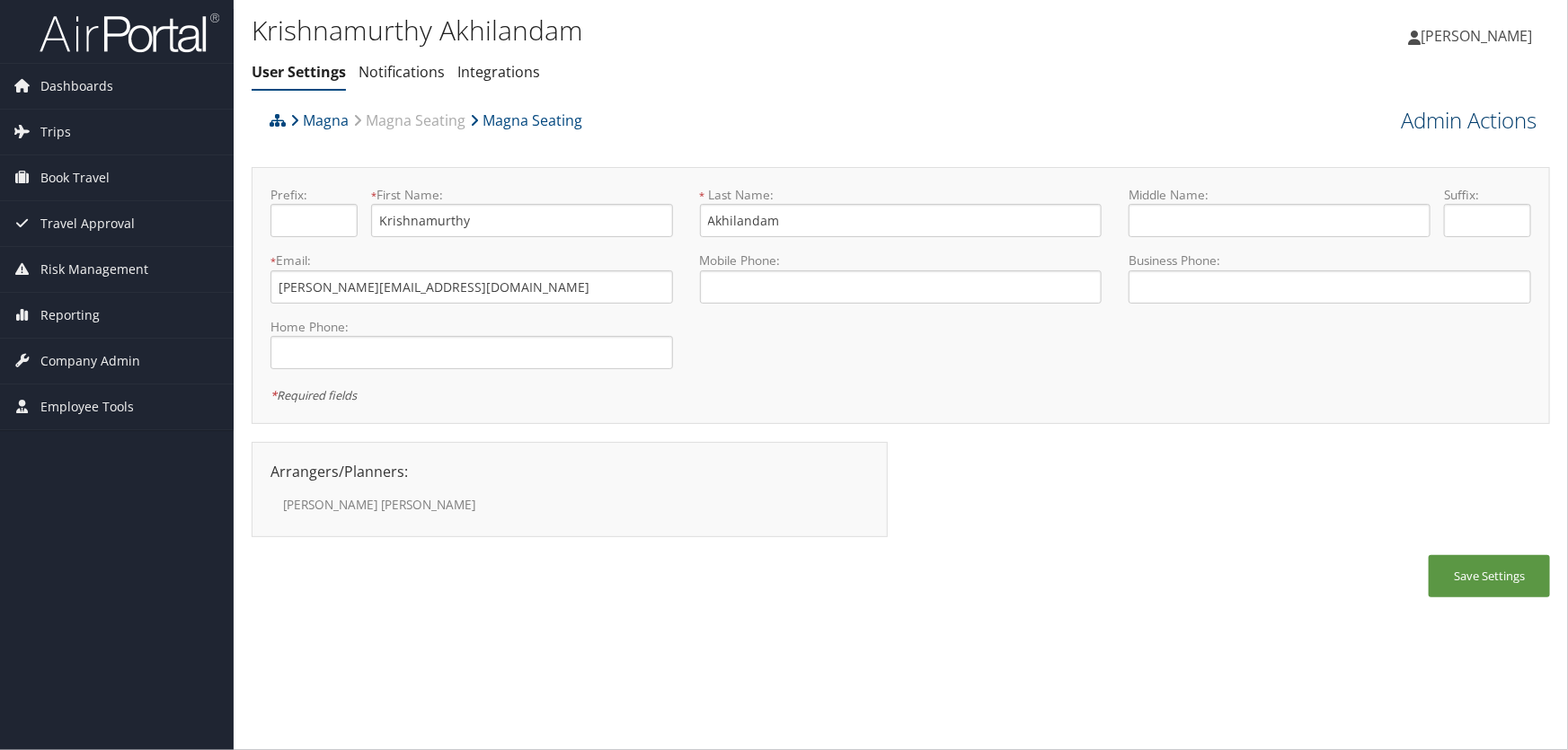
click at [1405, 116] on link "Admin Actions" at bounding box center [1468, 120] width 136 height 30
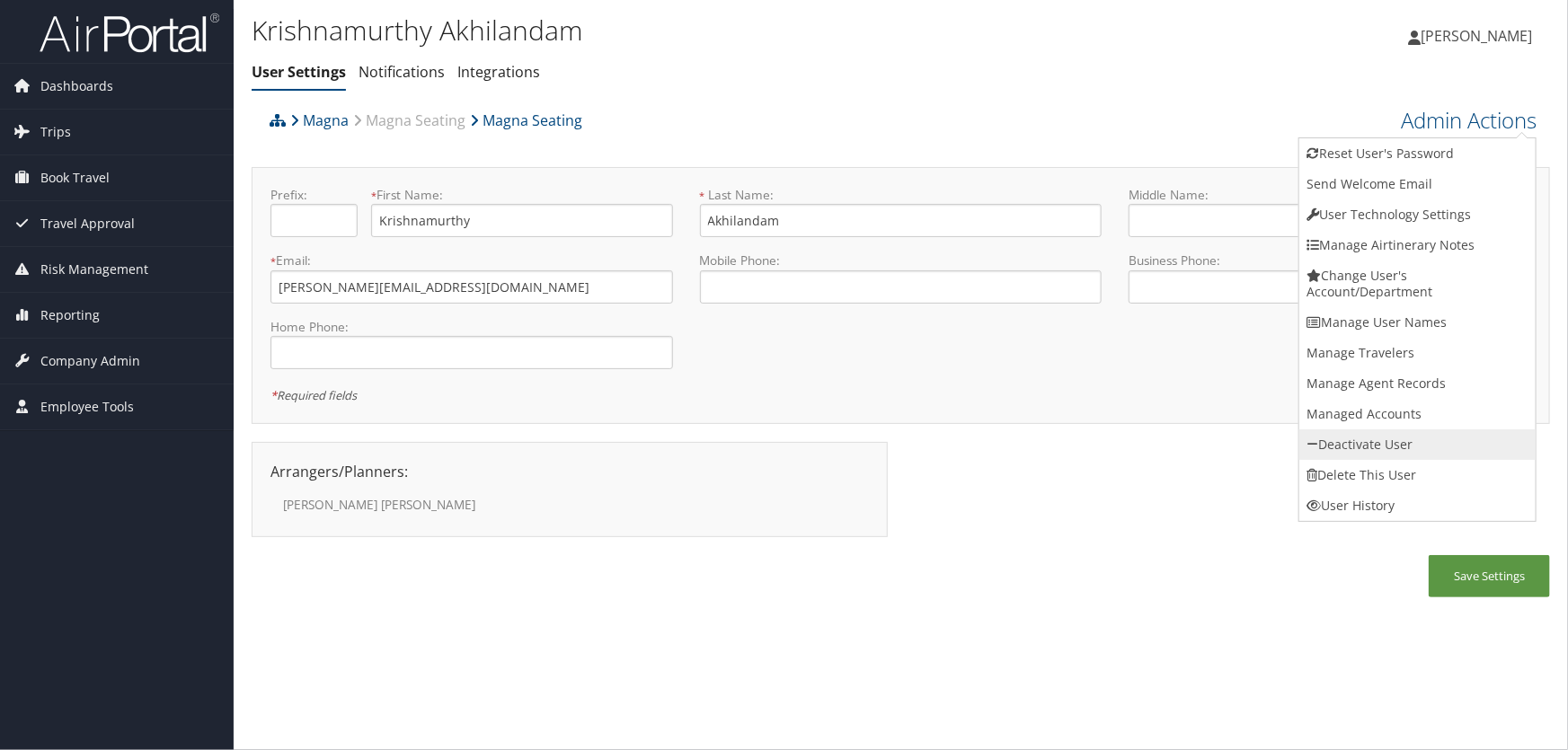
click at [1391, 442] on link "Deactivate User" at bounding box center [1418, 444] width 237 height 30
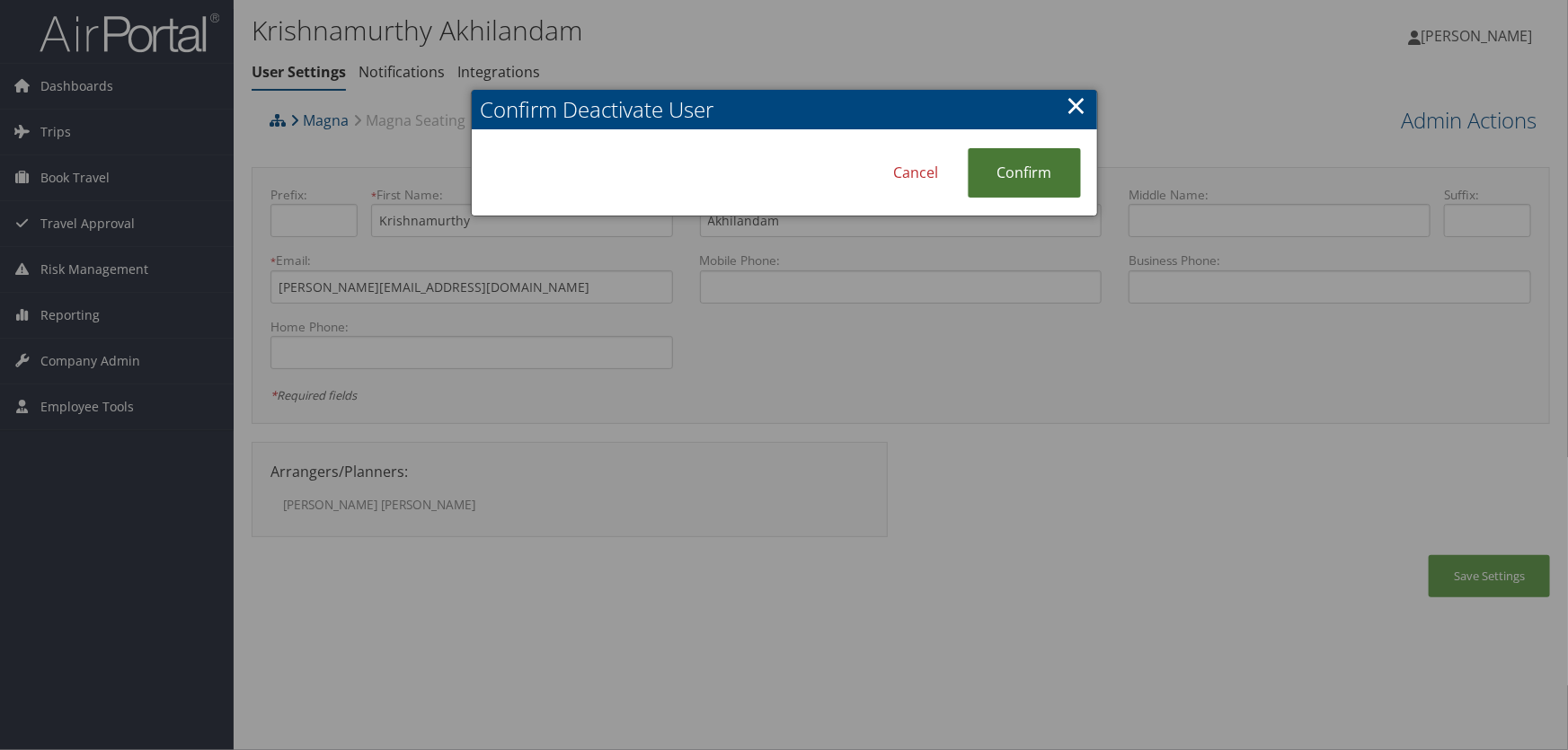
click at [1039, 171] on link "Confirm" at bounding box center [1025, 174] width 114 height 50
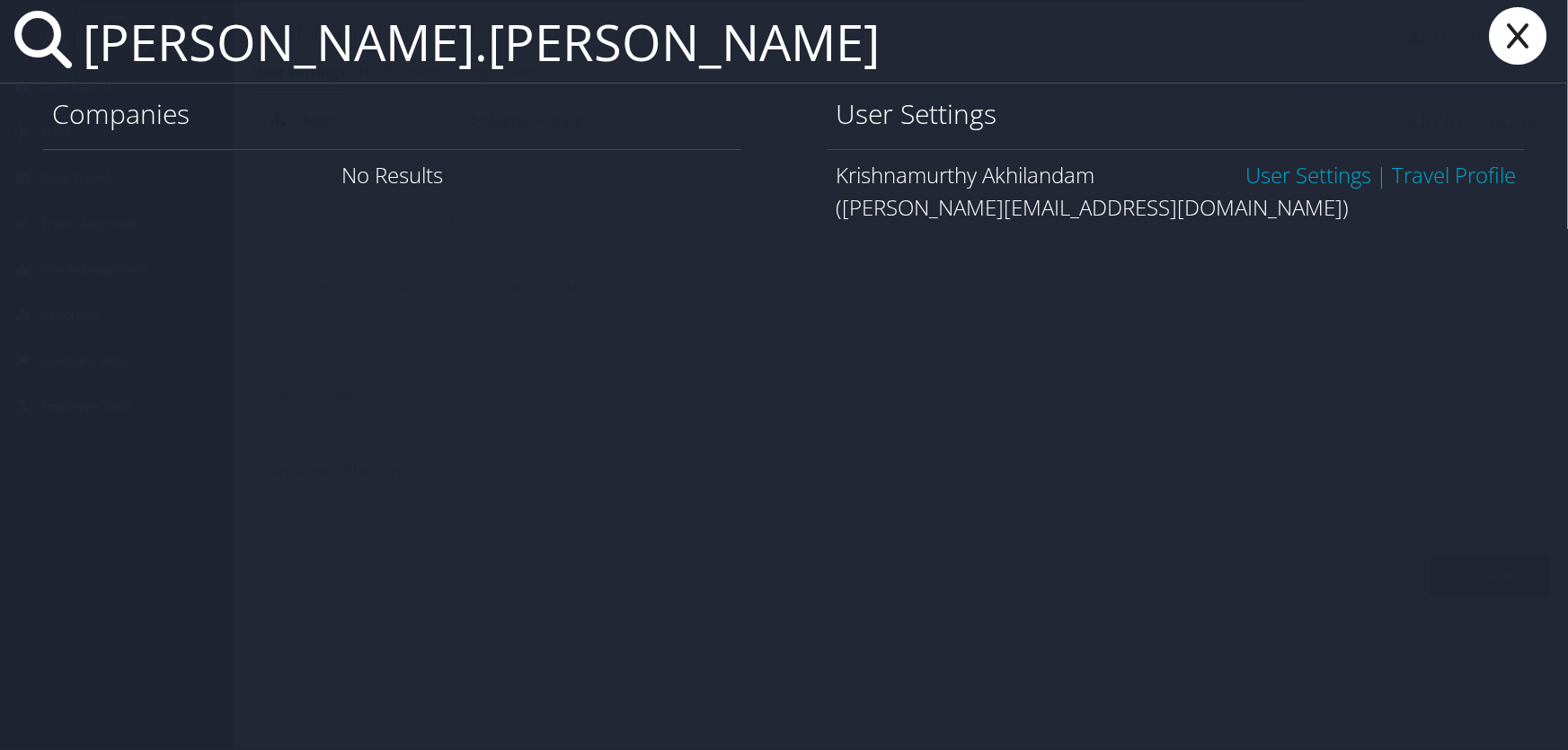
type input "akhil.krish"
click at [1310, 169] on link "User Settings" at bounding box center [1308, 175] width 126 height 30
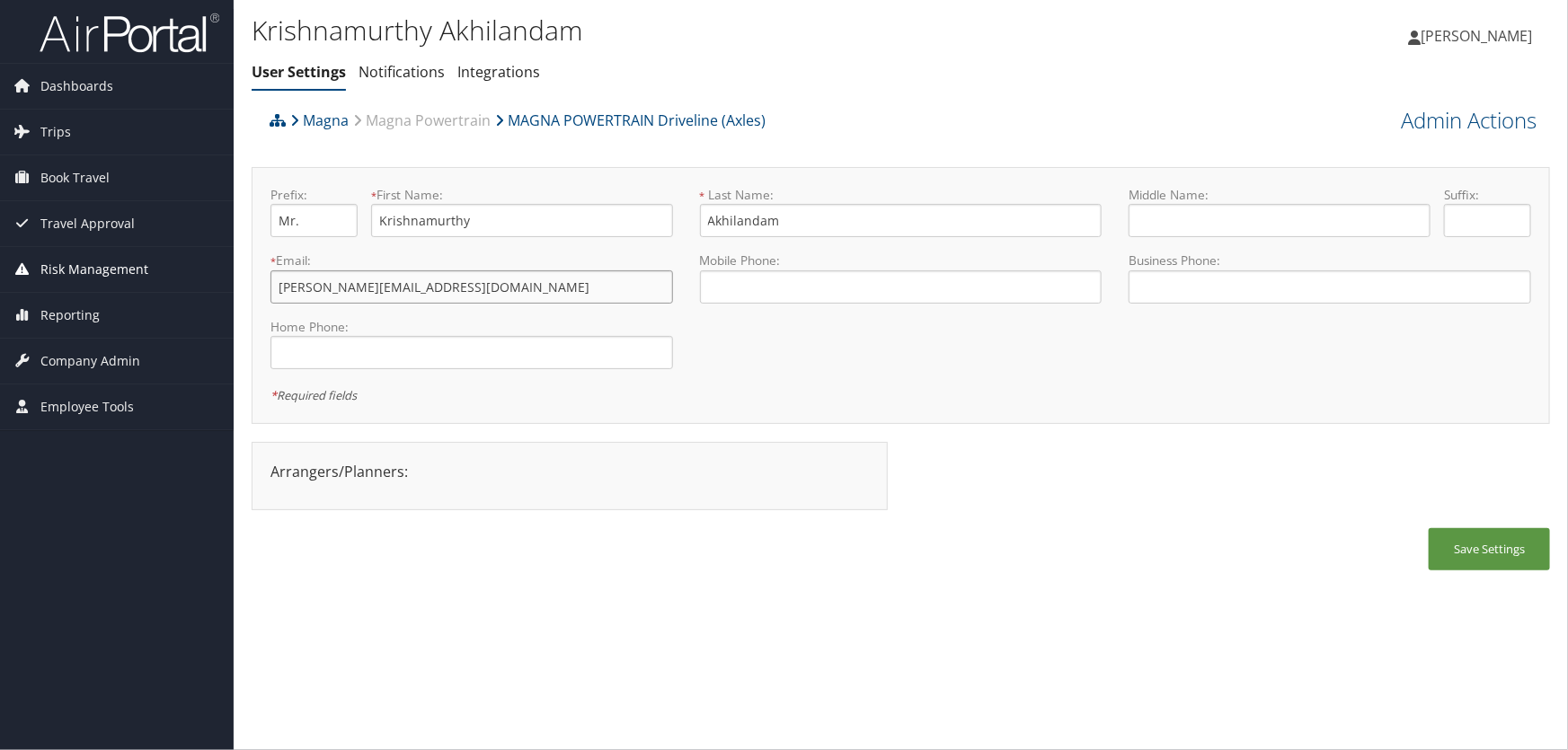
drag, startPoint x: 349, startPoint y: 284, endPoint x: 171, endPoint y: 263, distance: 179.2
click at [179, 262] on div "Dashboards AirPortal 360™ (Manager) AirPortal 360™ (Agent) My Travel Dashboard …" at bounding box center [784, 375] width 1568 height 750
type input "[EMAIL_ADDRESS][PERSON_NAME][DOMAIN_NAME]"
click at [1477, 561] on button "Save Settings" at bounding box center [1489, 550] width 121 height 42
click at [1482, 117] on link "Admin Actions" at bounding box center [1468, 120] width 136 height 30
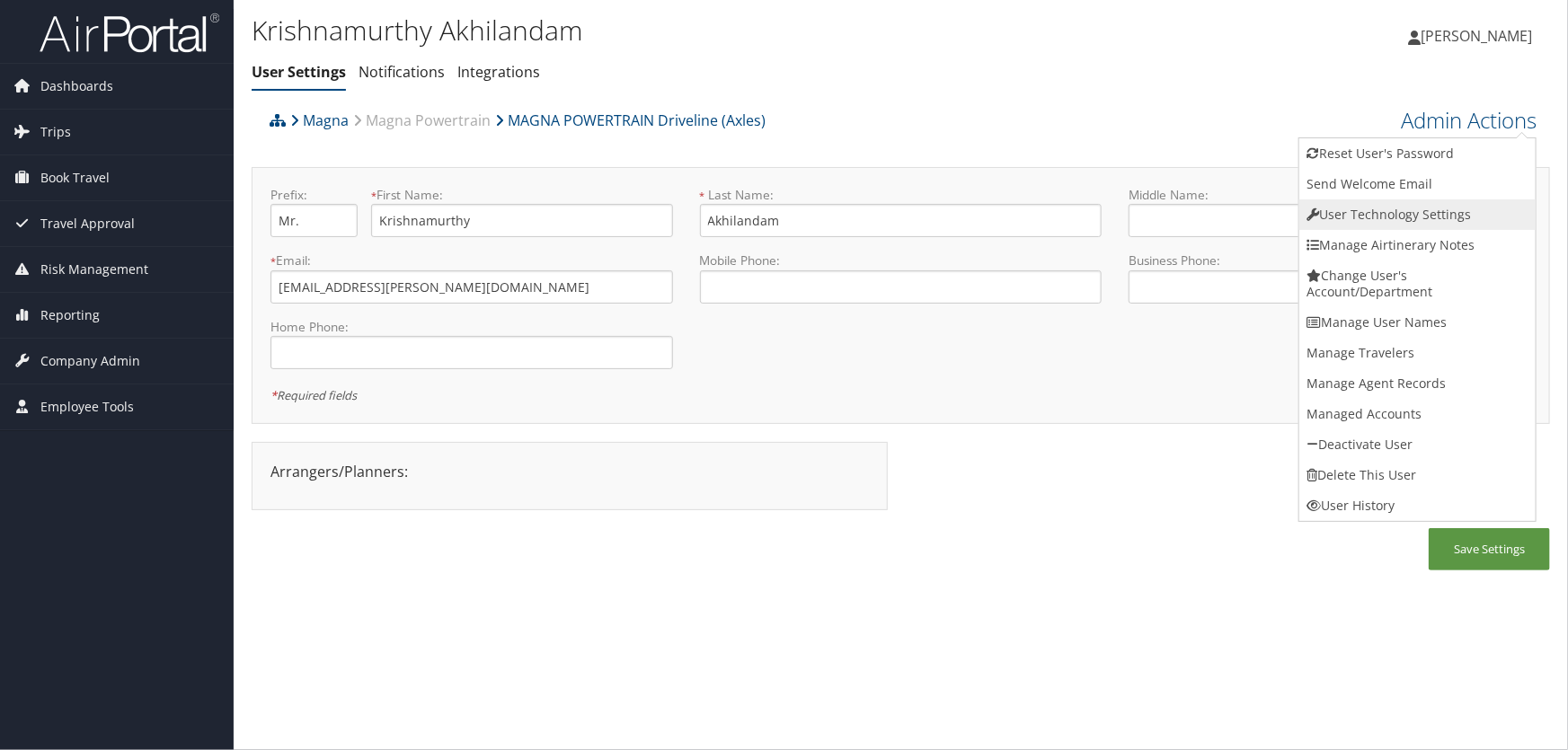
click at [1365, 214] on link "User Technology Settings" at bounding box center [1418, 214] width 237 height 30
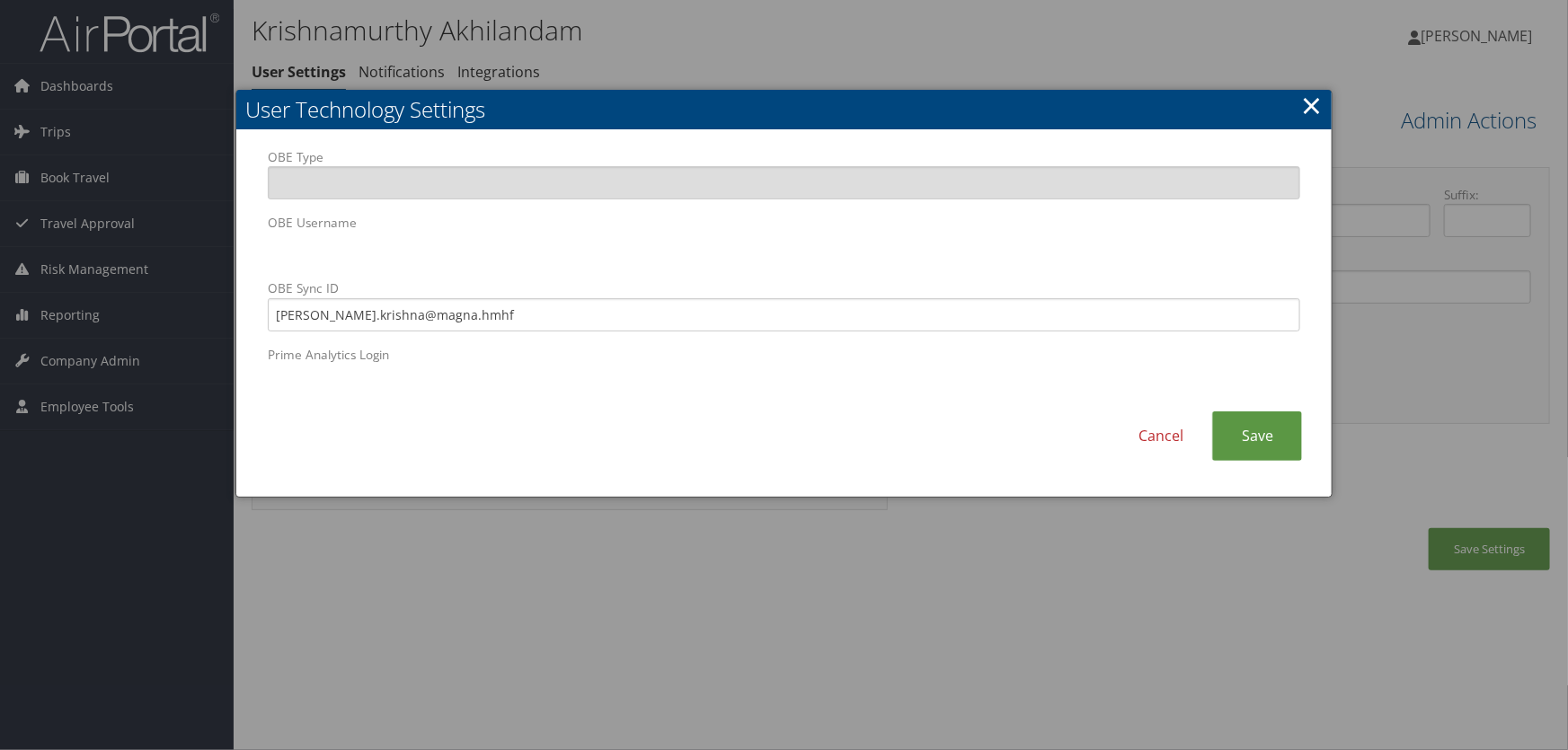
click at [143, 243] on body "Menu Dashboards ► AirPortal 360™ (Manager) AirPortal 360™ (Agent) My Travel Das…" at bounding box center [784, 375] width 1568 height 750
click at [313, 318] on input "akhil.krishna@magna.hmhf" at bounding box center [784, 315] width 1034 height 33
drag, startPoint x: 350, startPoint y: 313, endPoint x: 150, endPoint y: 287, distance: 201.7
click at [152, 287] on body "Menu Dashboards ► AirPortal 360™ (Manager) AirPortal 360™ (Agent) My Travel Das…" at bounding box center [784, 375] width 1568 height 750
type input "krishna.akhil@magna.hmhf"
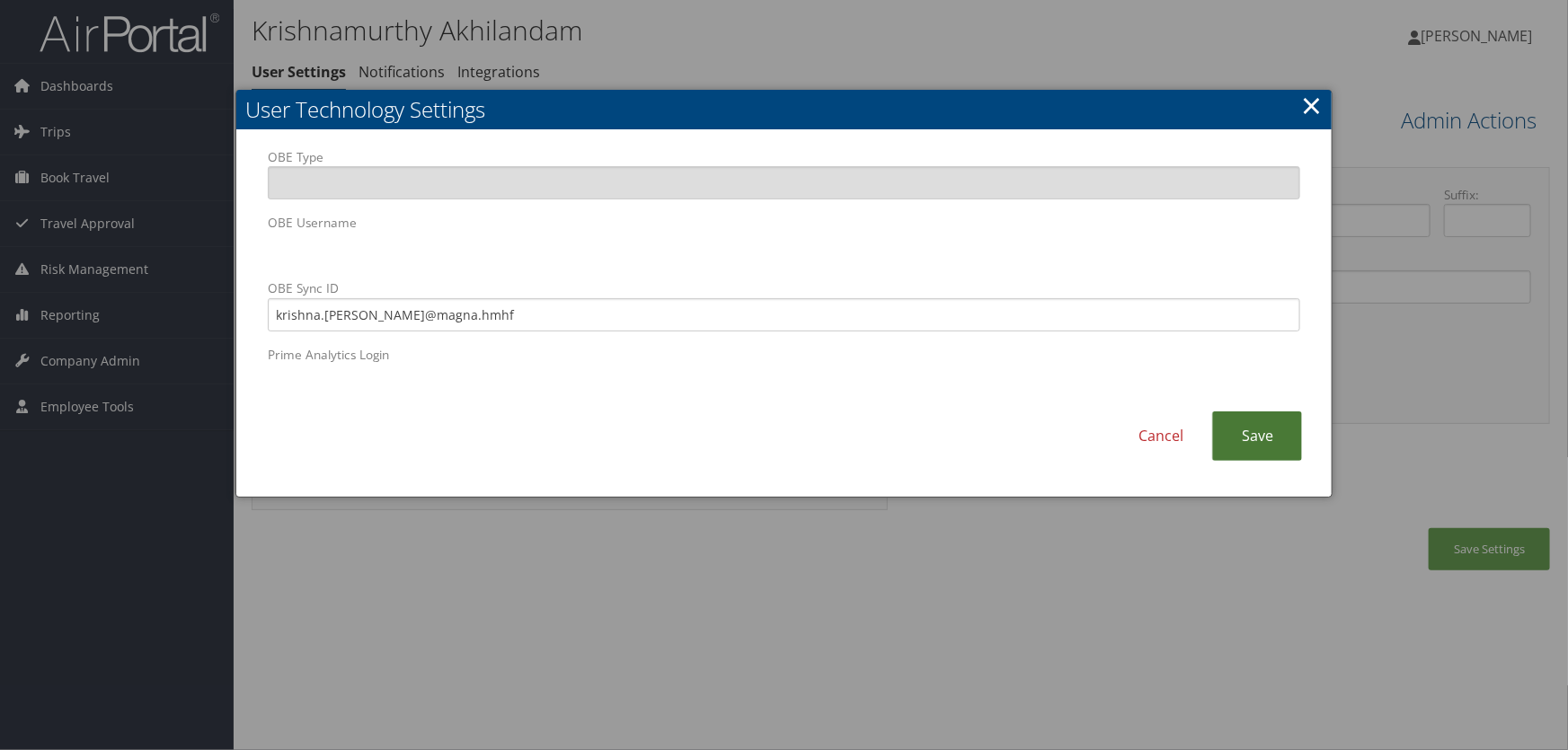
click at [1262, 440] on link "Save" at bounding box center [1257, 437] width 90 height 50
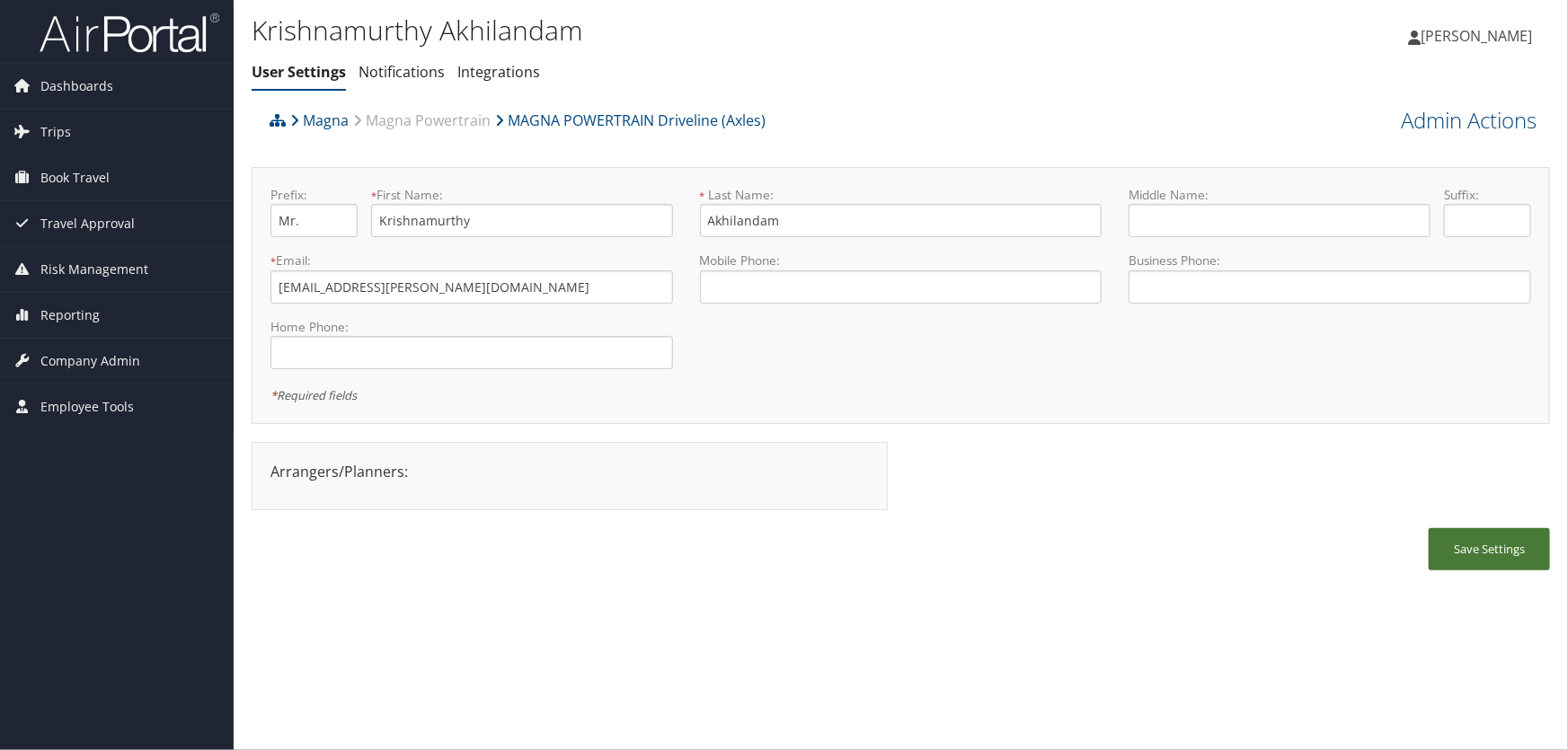
click at [1463, 548] on button "Save Settings" at bounding box center [1489, 550] width 121 height 42
click at [1451, 120] on link "Admin Actions" at bounding box center [1468, 120] width 136 height 30
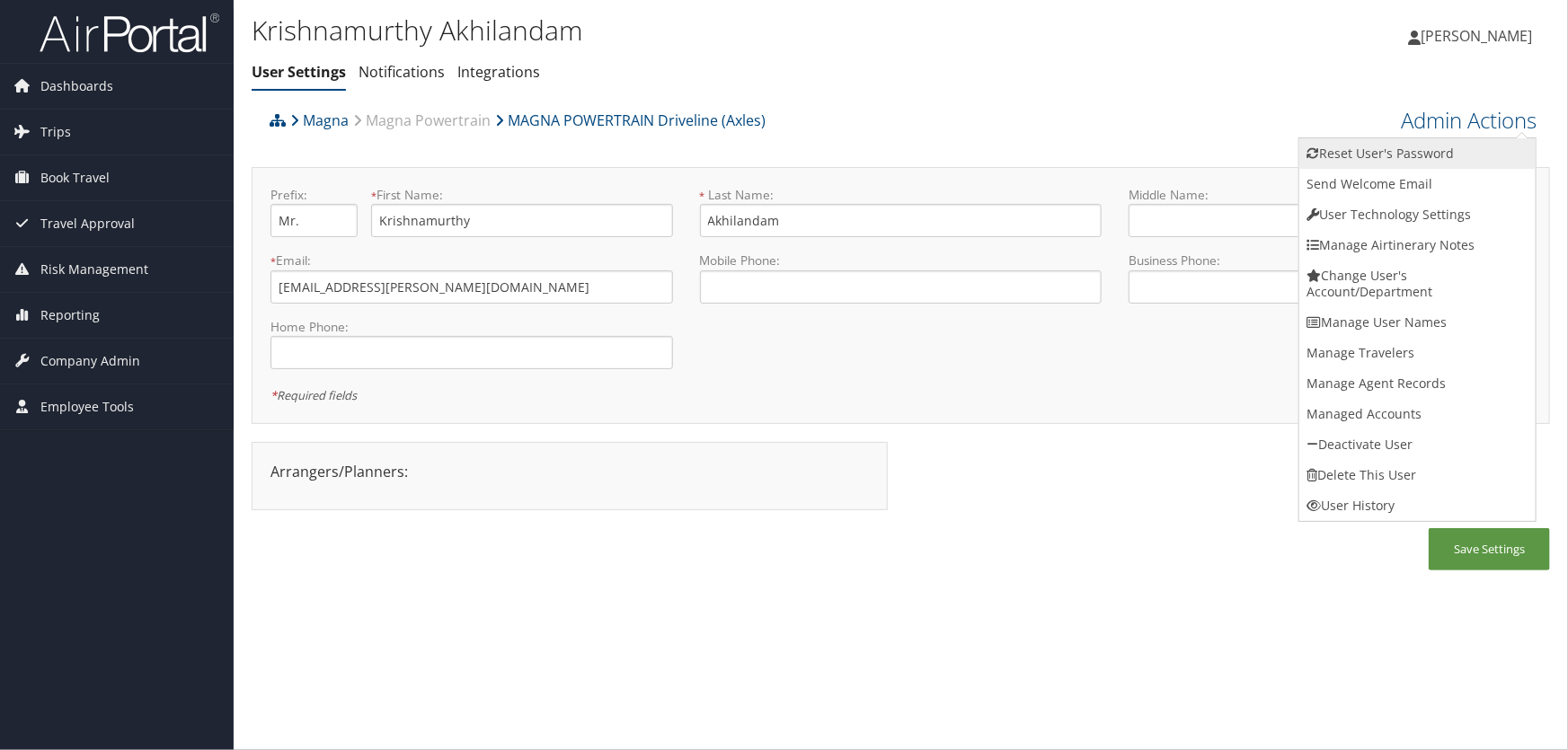
click at [1393, 156] on link "Reset User's Password" at bounding box center [1418, 153] width 237 height 30
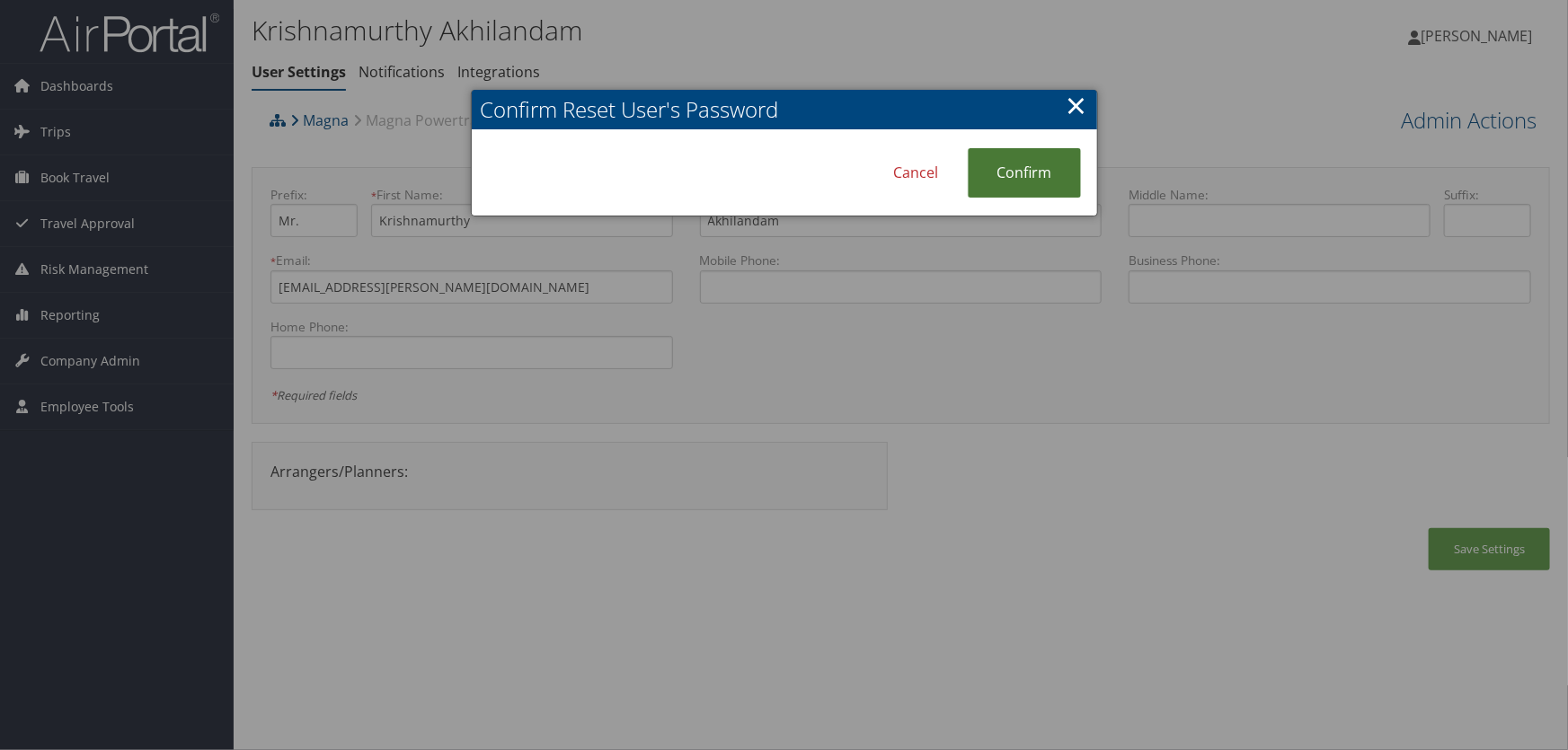
click at [1025, 175] on link "Confirm" at bounding box center [1025, 174] width 114 height 50
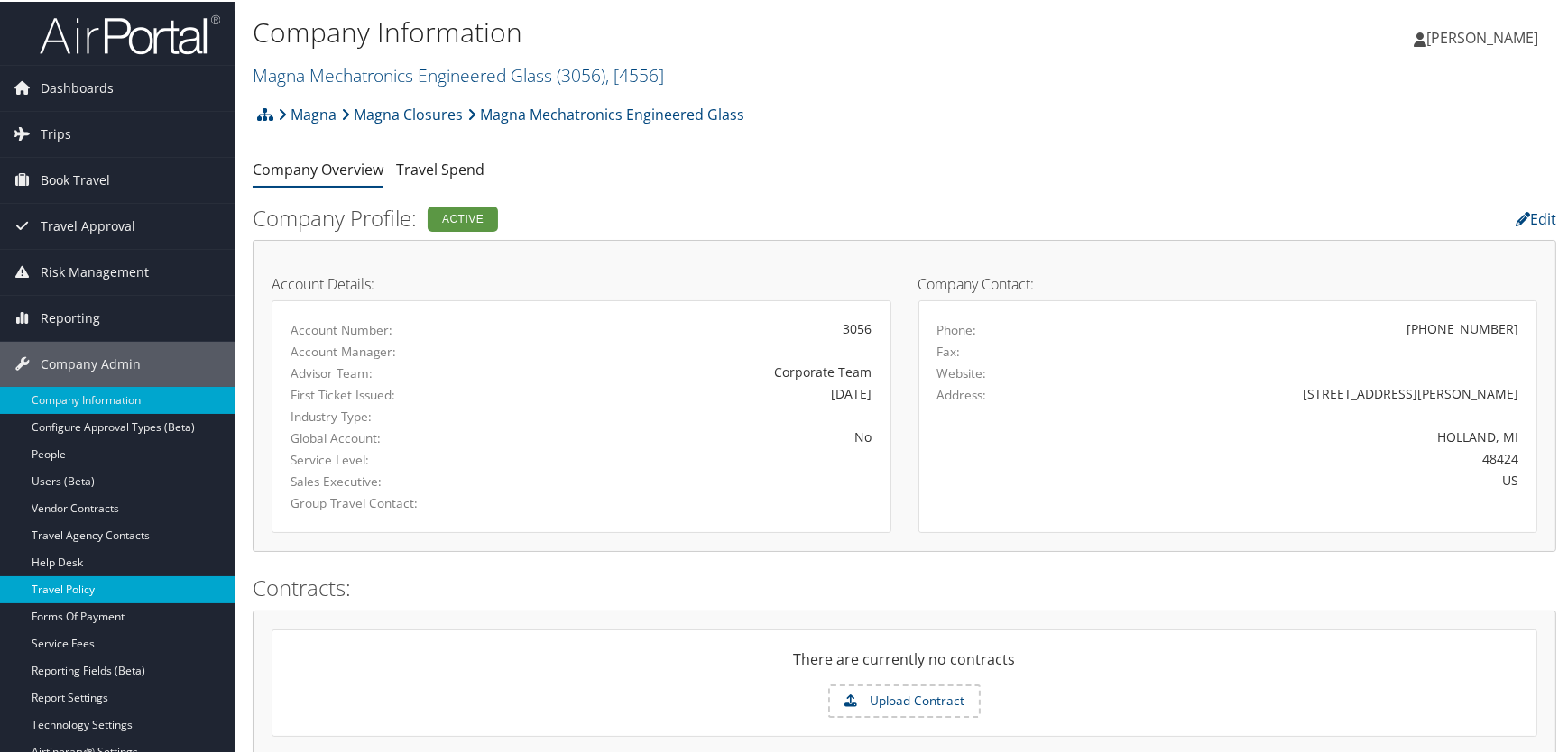
click at [85, 591] on link "Travel Policy" at bounding box center [117, 588] width 235 height 27
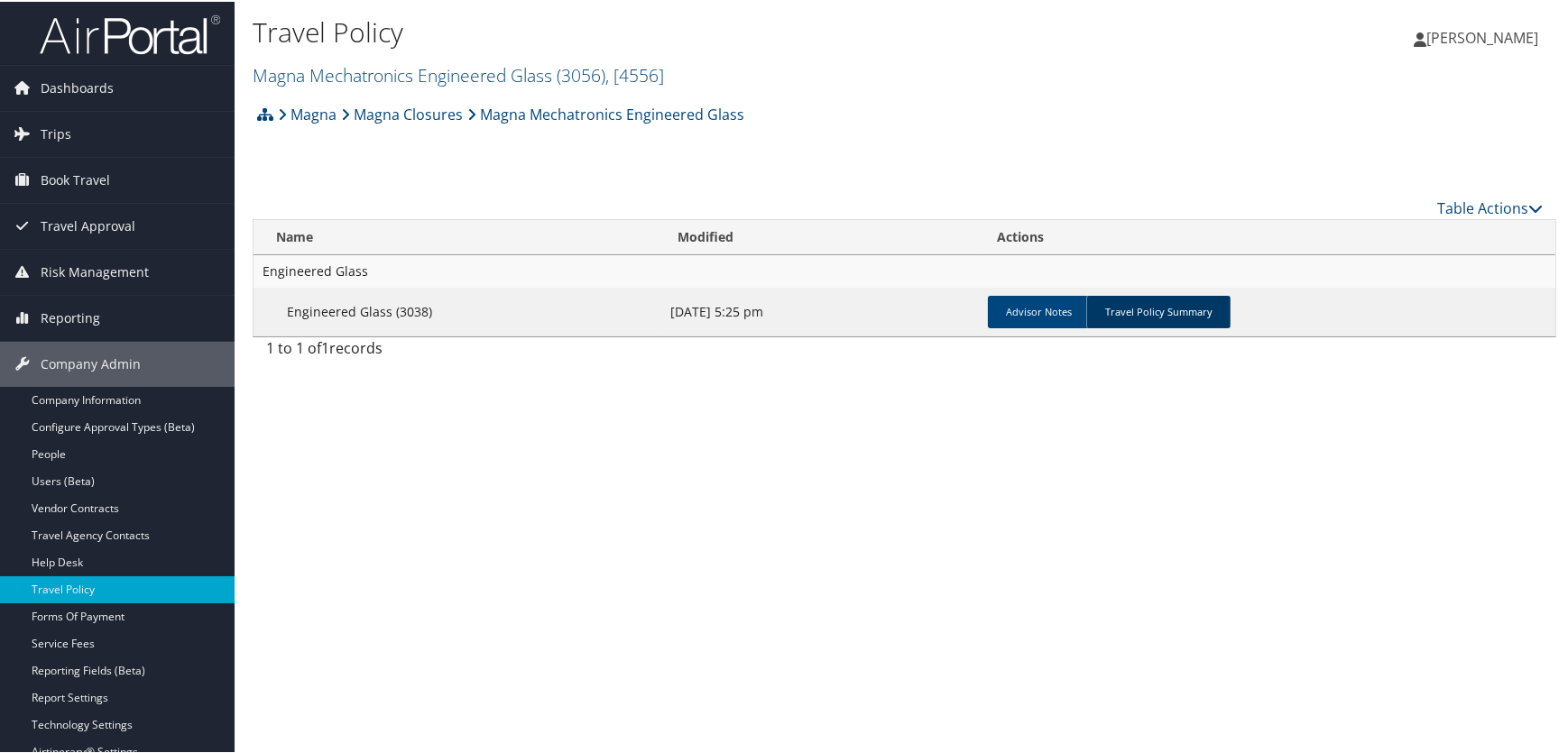
click at [1154, 306] on link "Travel Policy Summary" at bounding box center [1158, 310] width 145 height 32
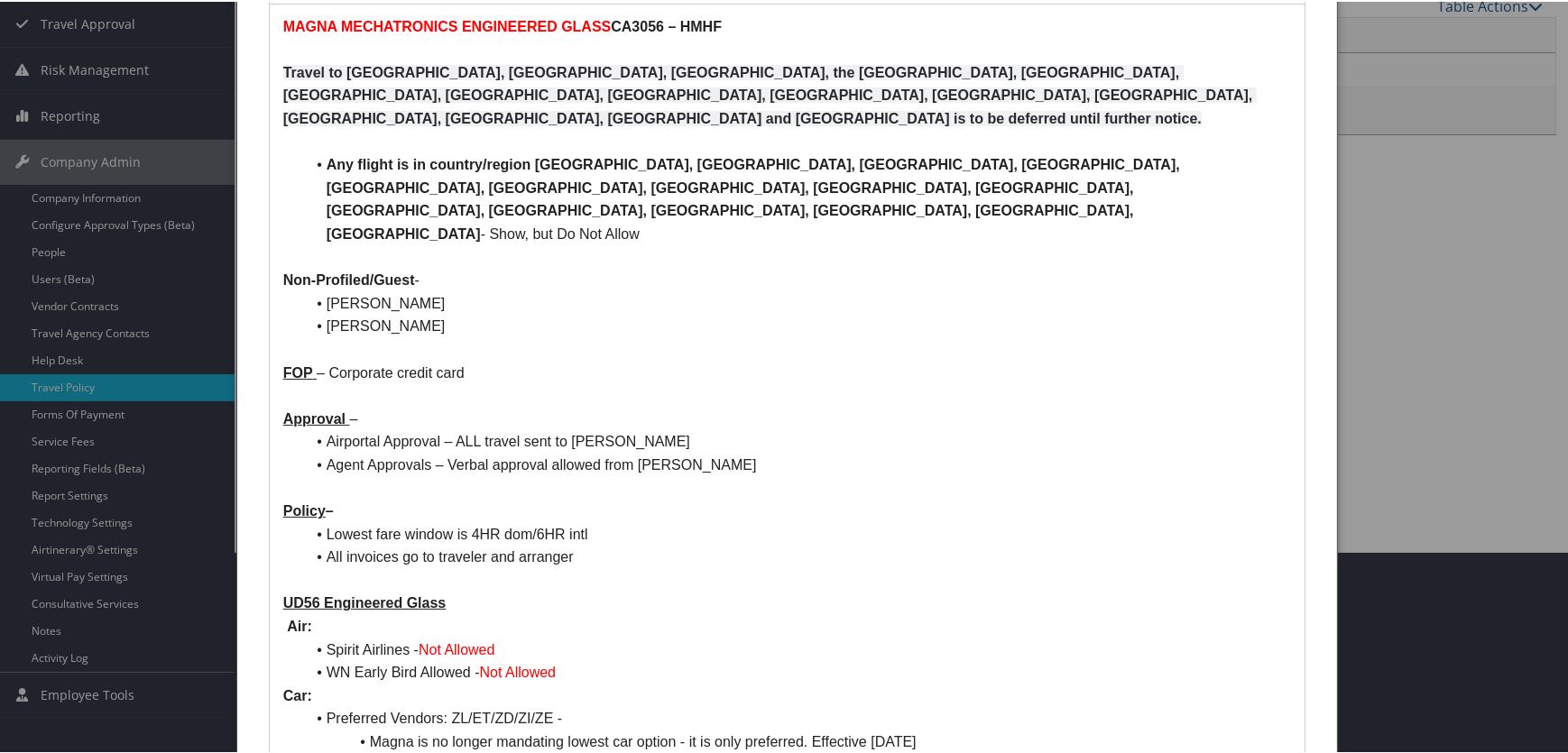
scroll to position [163, 0]
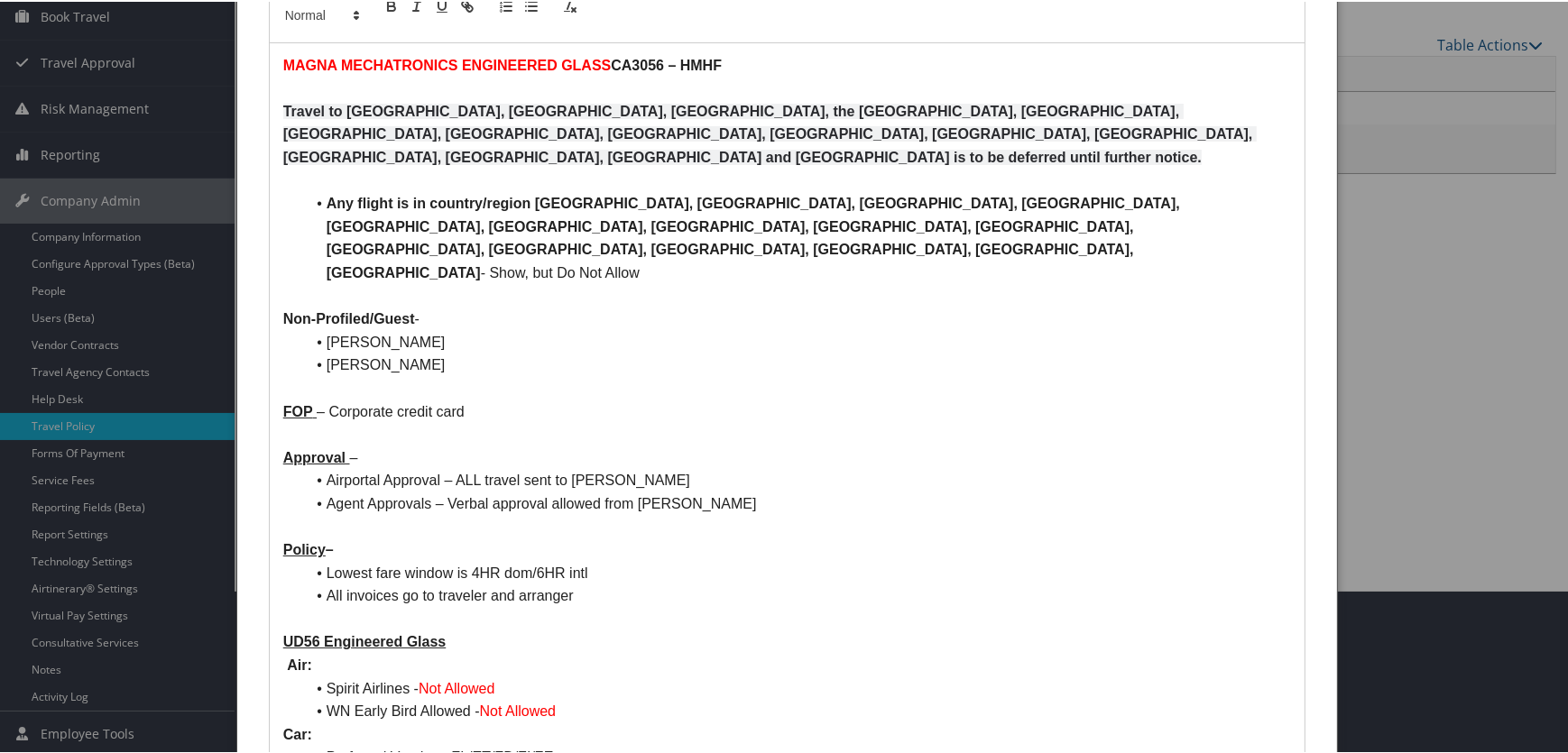
click at [1415, 297] on div at bounding box center [786, 376] width 1574 height 753
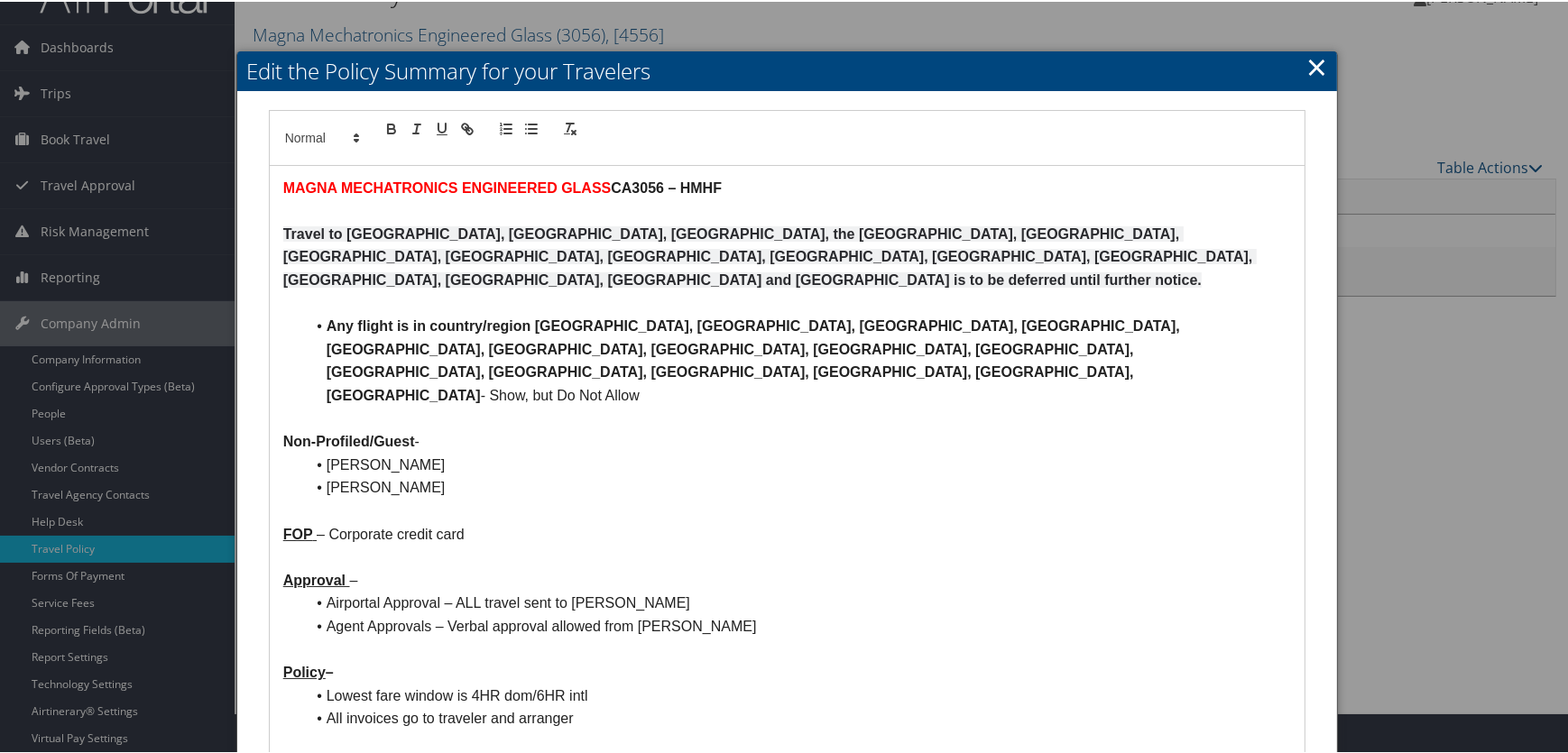
scroll to position [0, 0]
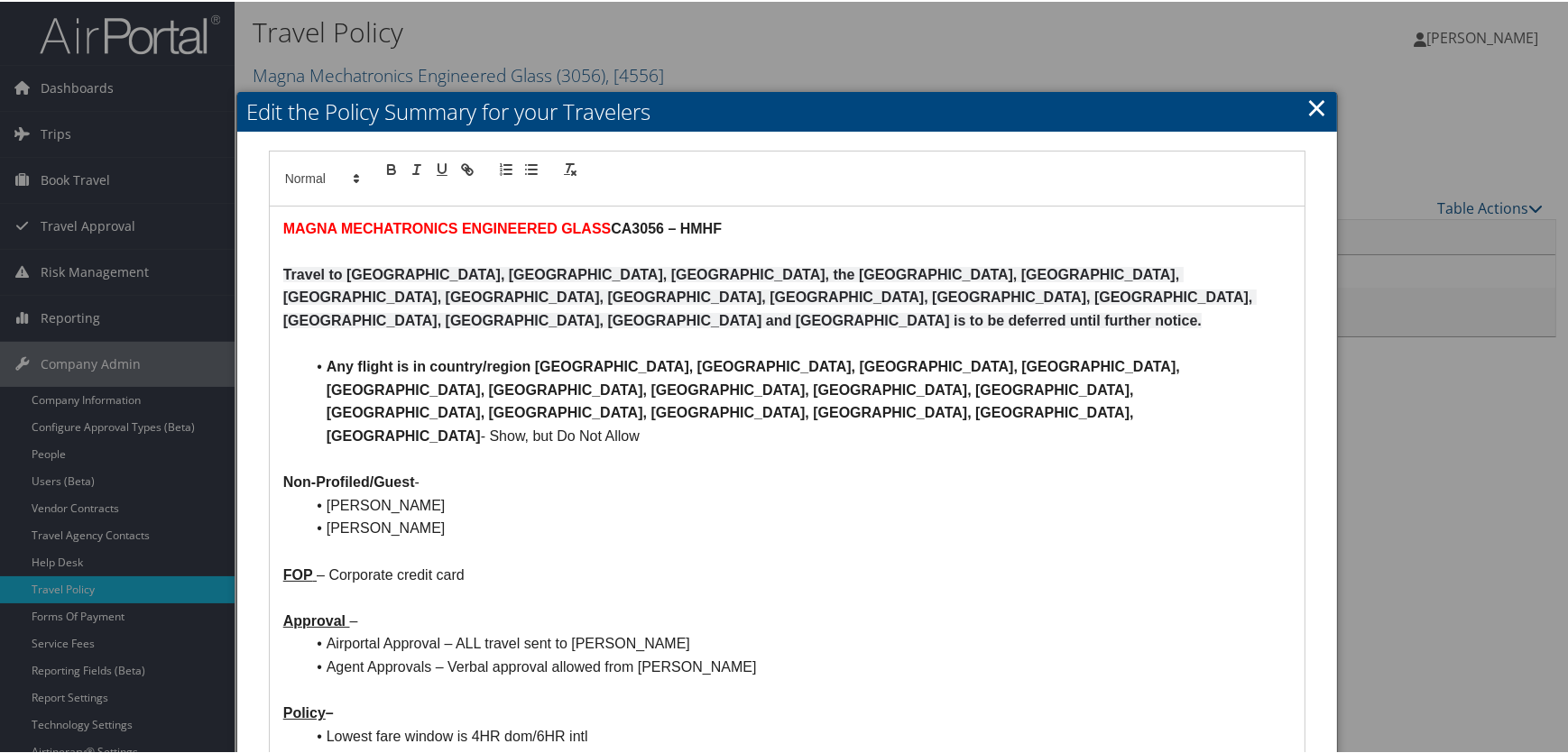
drag, startPoint x: 1304, startPoint y: 92, endPoint x: 1308, endPoint y: 106, distance: 14.6
click at [1307, 96] on link "×" at bounding box center [1317, 105] width 20 height 36
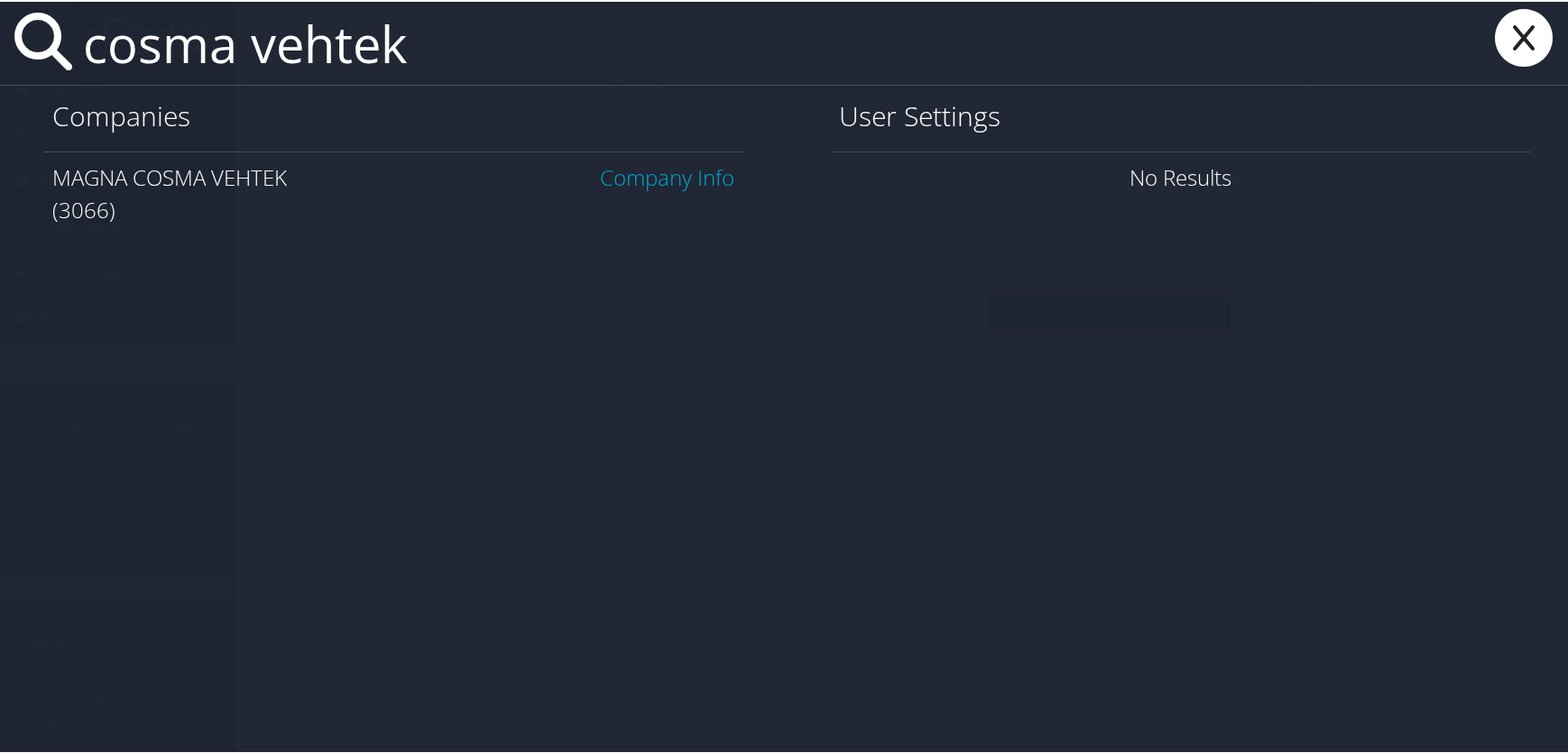
type input "cosma vehtek"
click at [657, 184] on link "Company Info" at bounding box center [668, 175] width 134 height 30
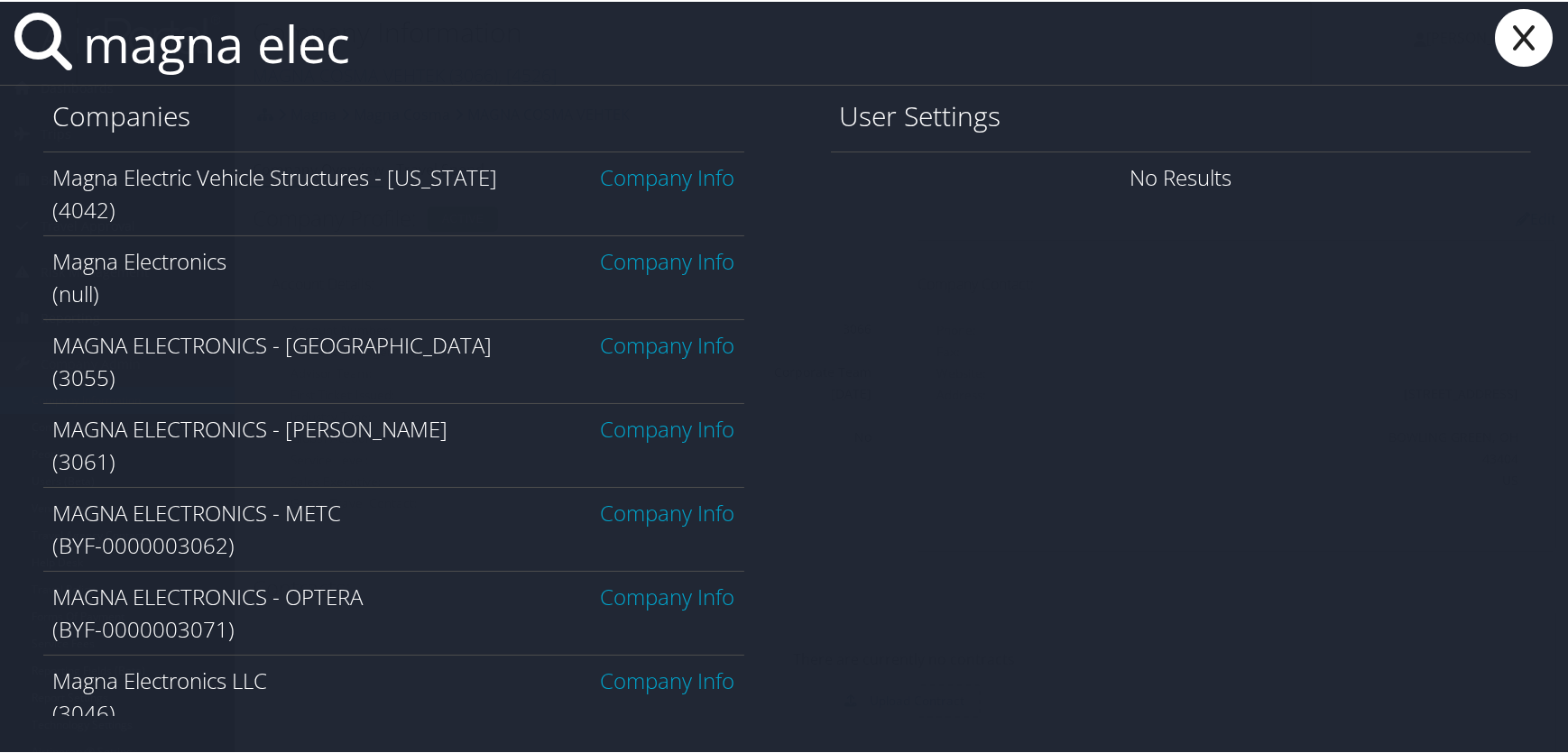
type input "magna elec"
click at [645, 681] on link "Company Info" at bounding box center [668, 679] width 134 height 30
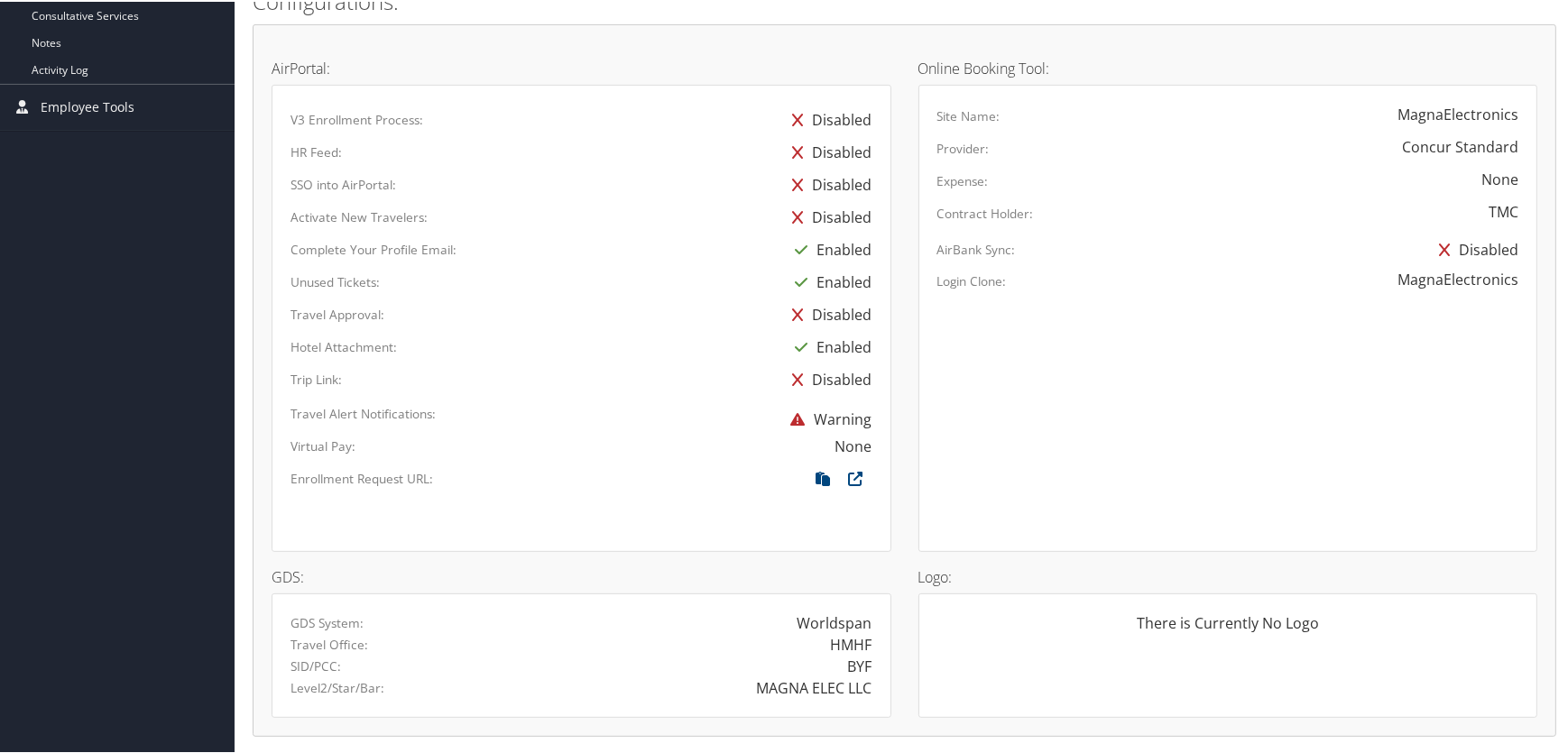
scroll to position [1042, 0]
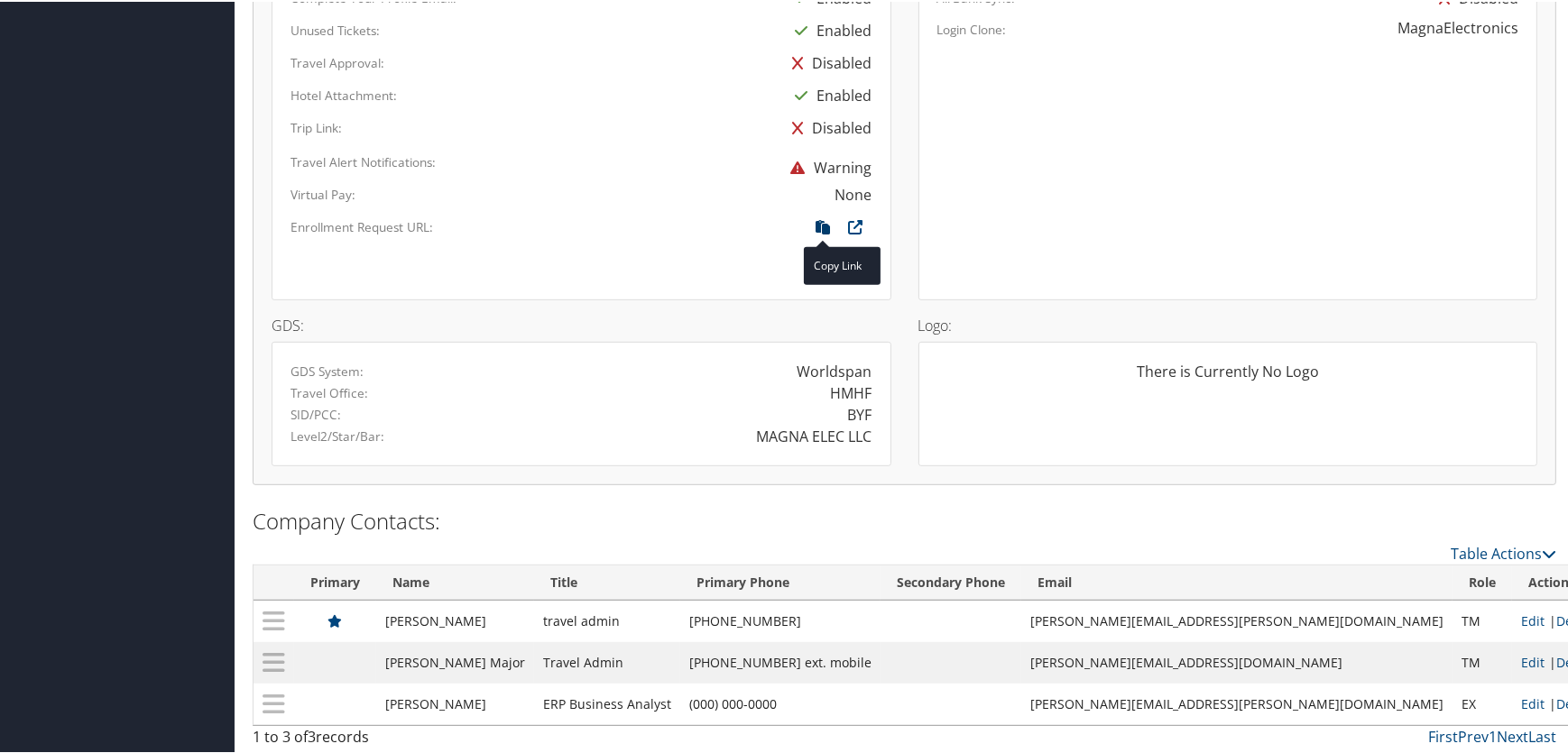
click at [815, 220] on icon at bounding box center [823, 229] width 32 height 23
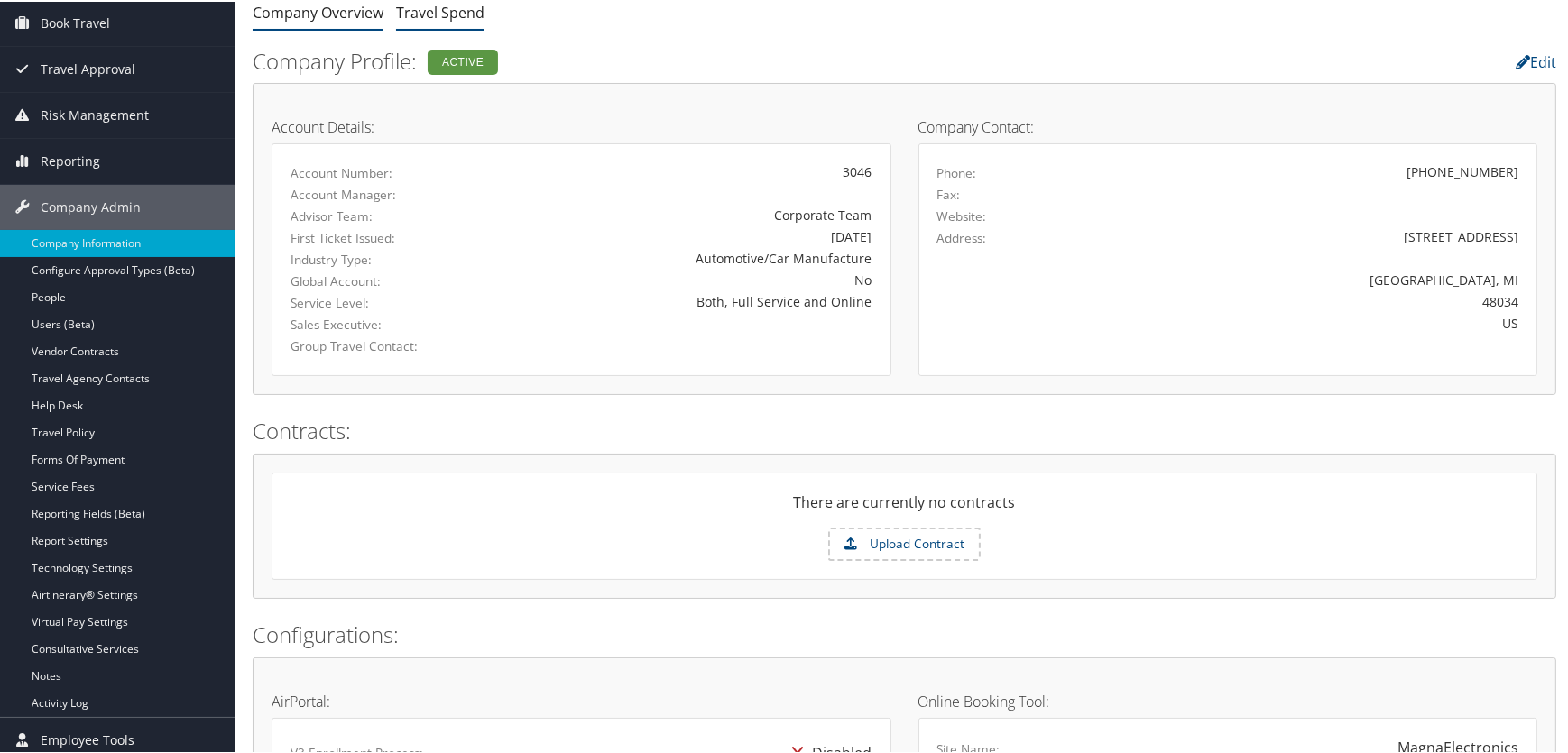
scroll to position [0, 0]
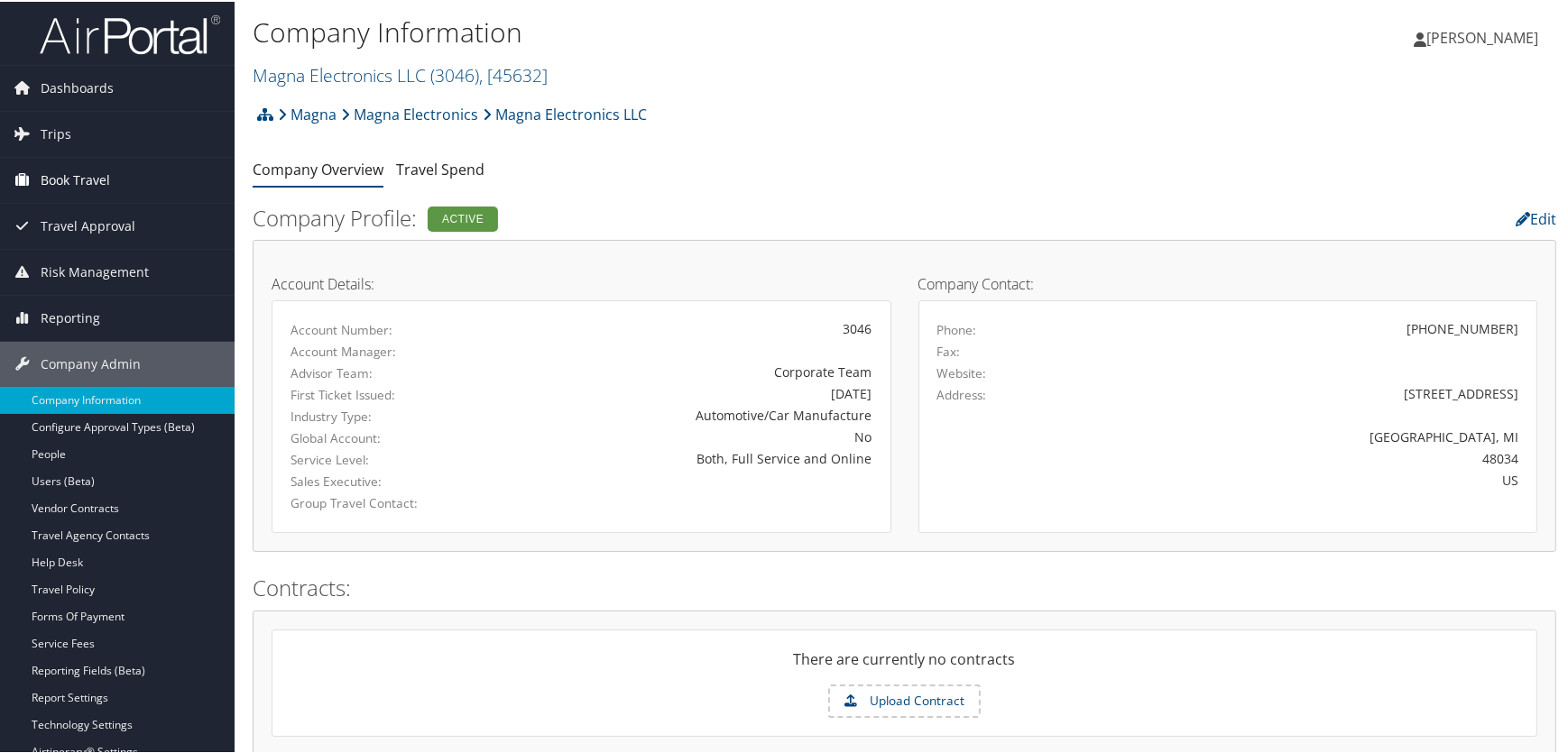
click at [50, 180] on span "Book Travel" at bounding box center [75, 178] width 70 height 45
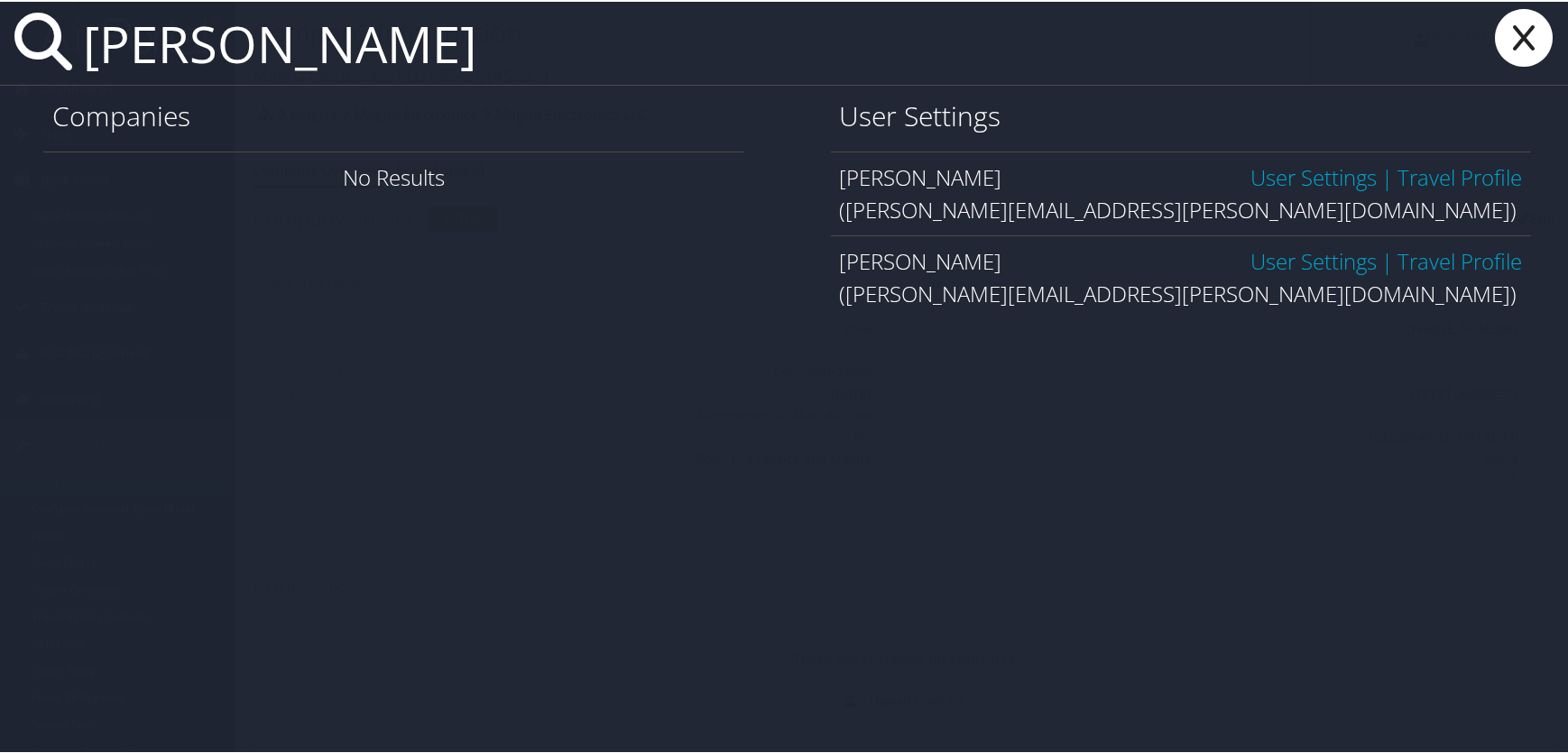
type input "trevor marshall"
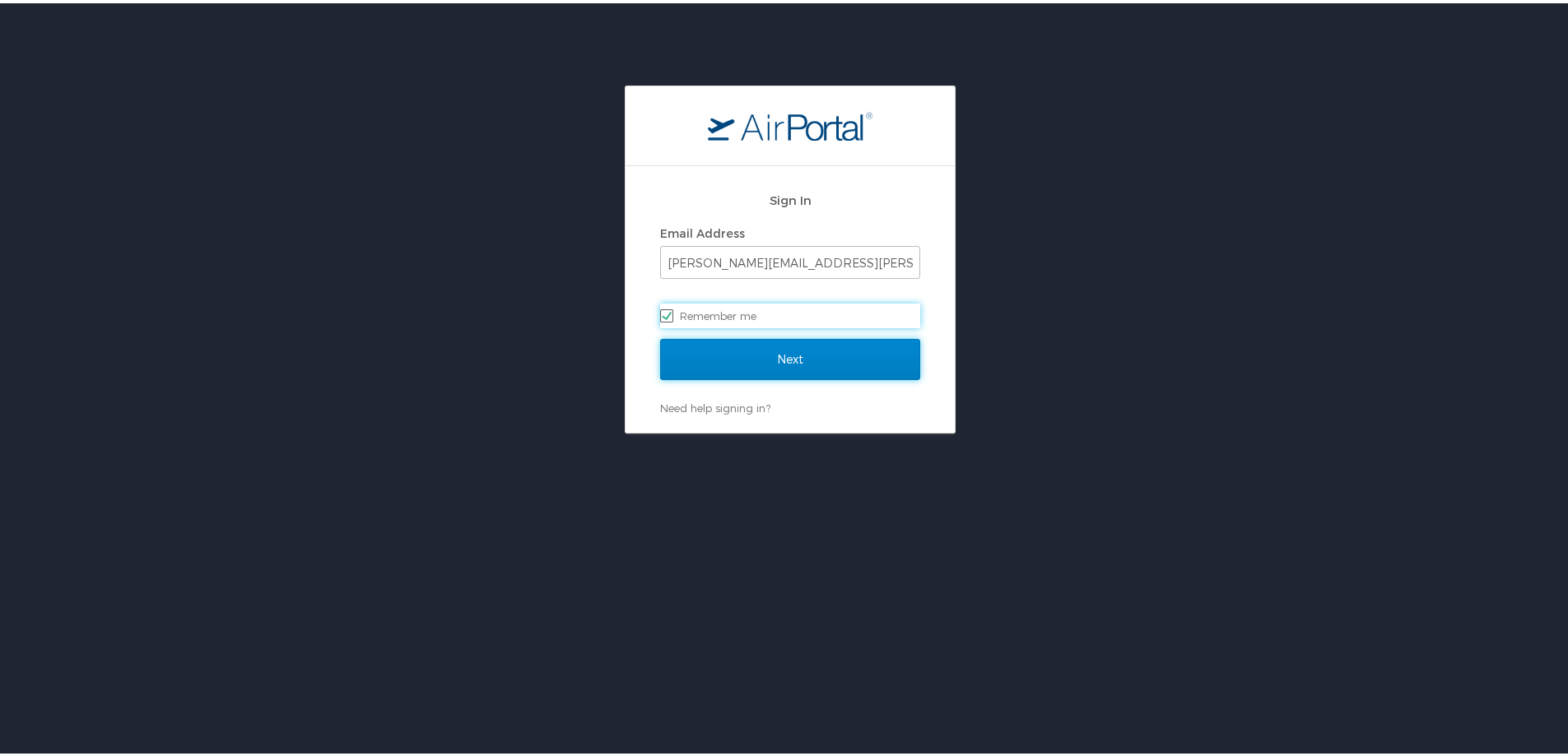
click at [751, 353] on input "Next" at bounding box center [790, 356] width 260 height 41
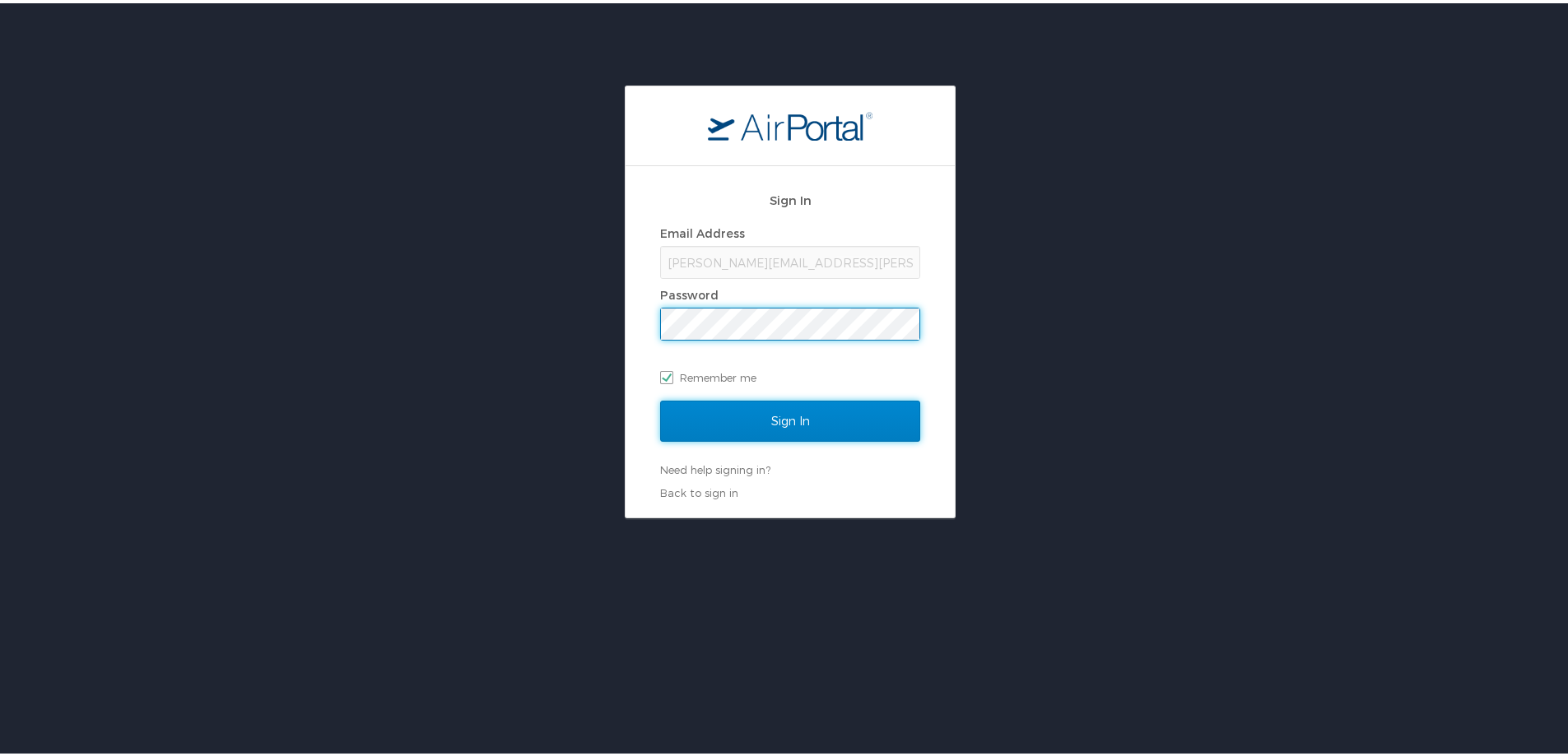
click at [739, 410] on input "Sign In" at bounding box center [790, 418] width 260 height 41
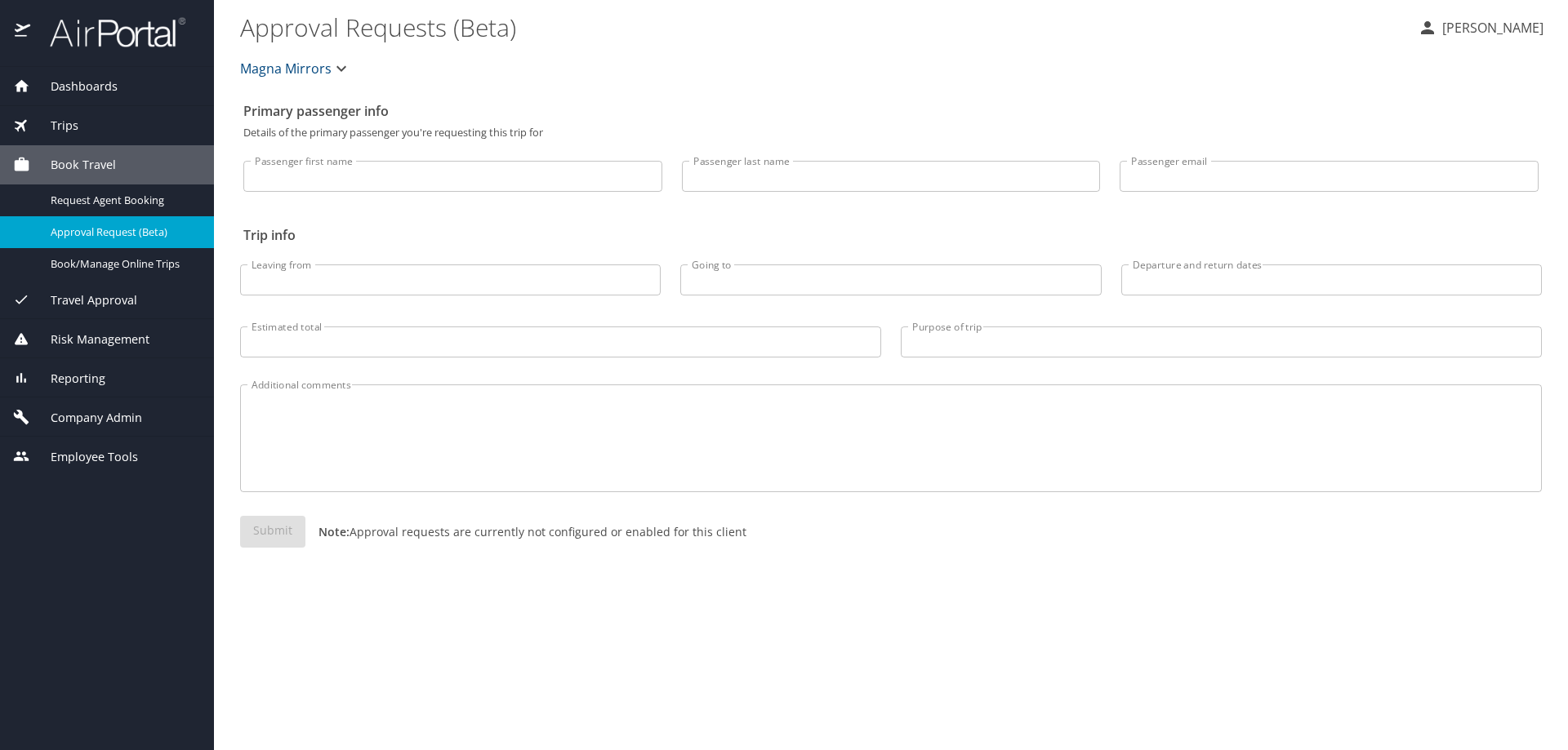
click at [76, 84] on span "Dashboards" at bounding box center [74, 86] width 87 height 18
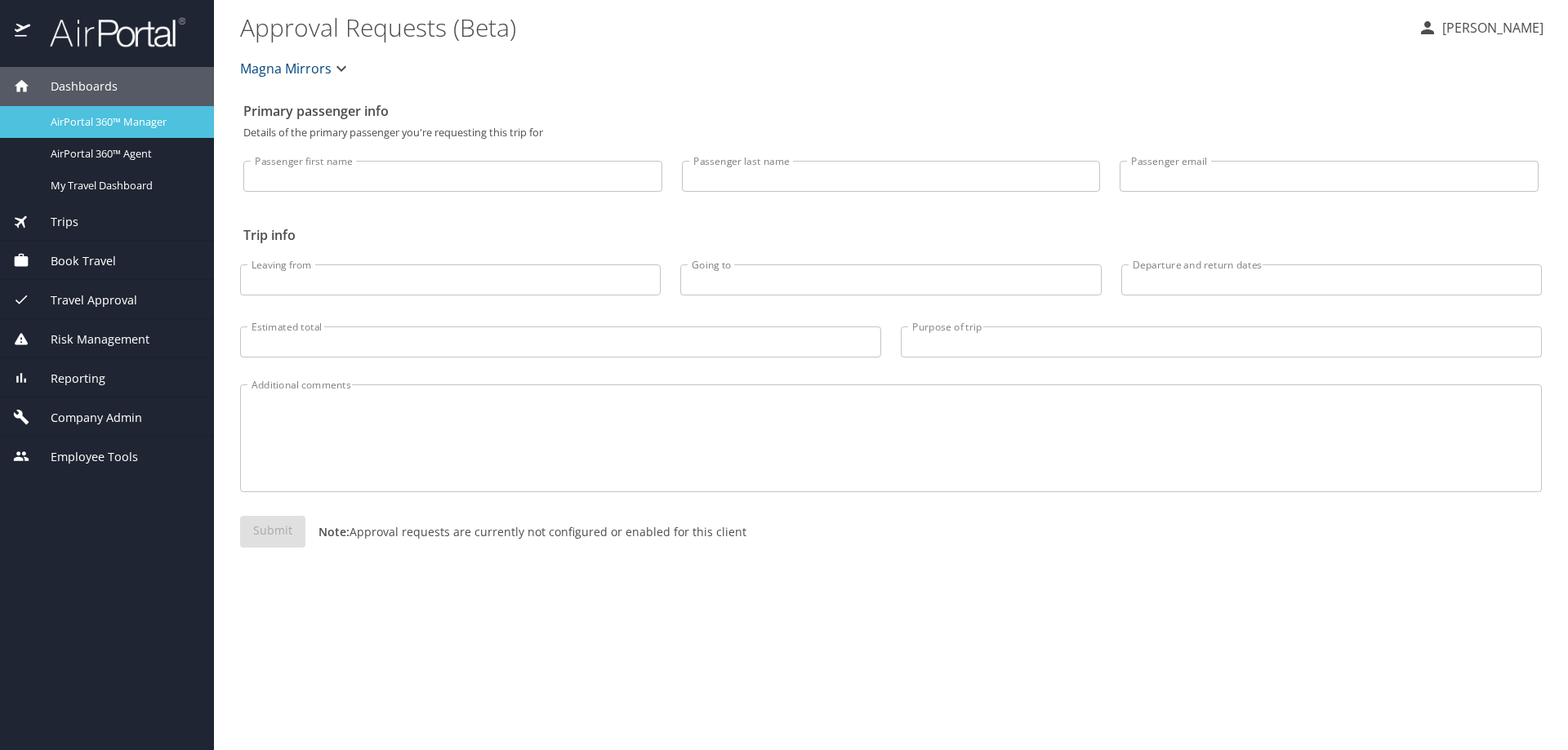
click at [91, 122] on span "AirPortal 360™ Manager" at bounding box center [122, 122] width 144 height 15
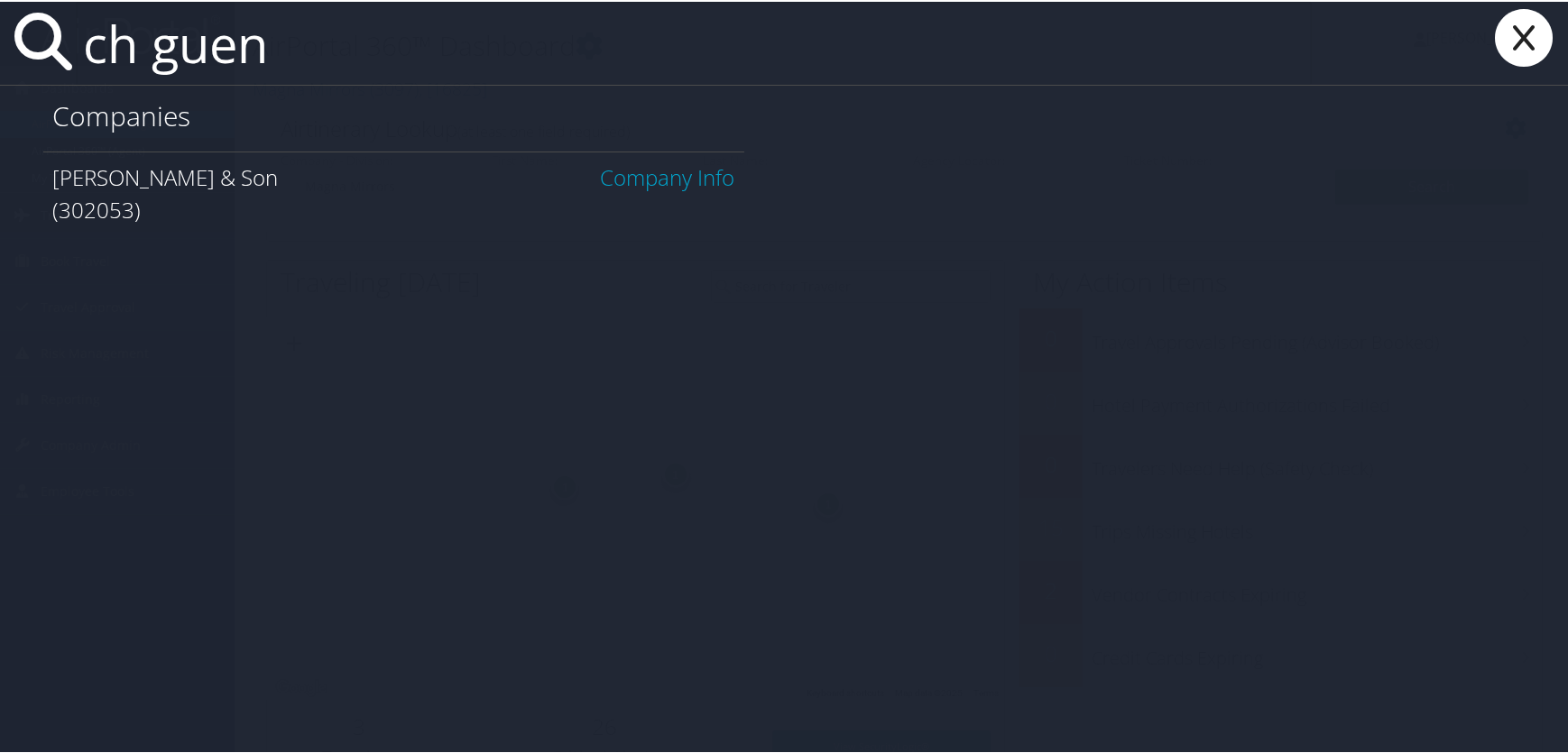
type input "ch guen"
click at [669, 172] on link "Company Info" at bounding box center [668, 175] width 134 height 30
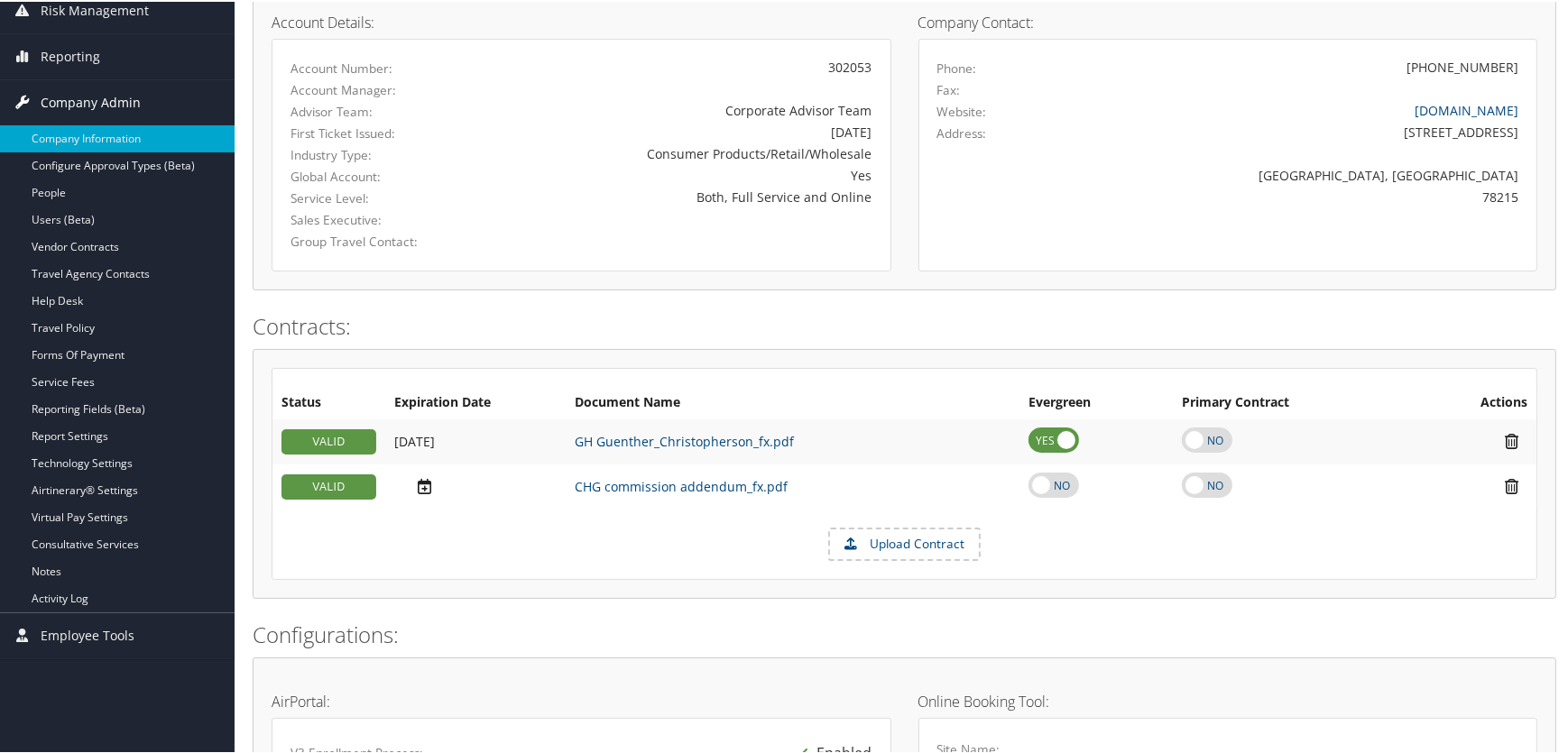
scroll to position [193, 0]
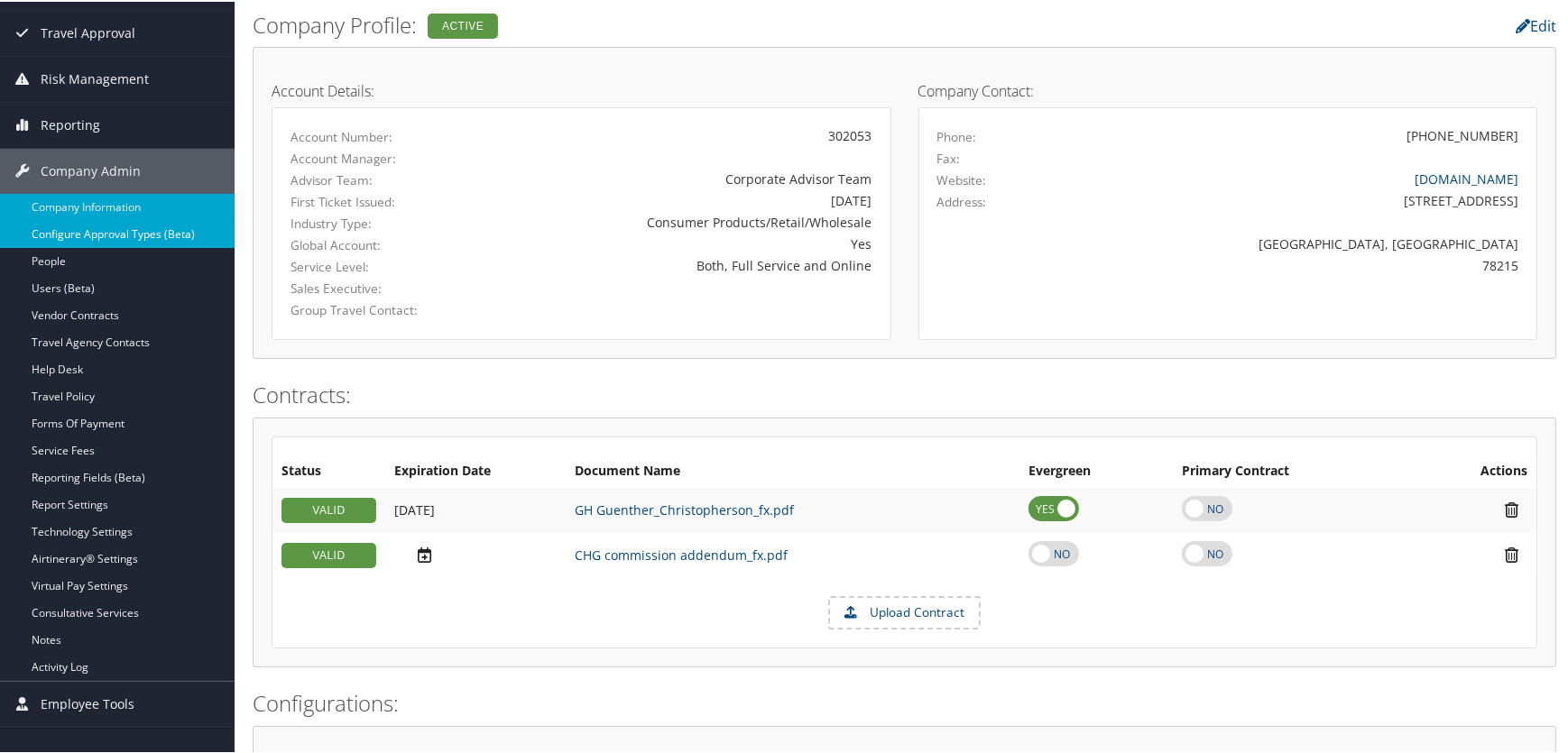
click at [96, 228] on link "Configure Approval Types (Beta)" at bounding box center [117, 232] width 235 height 27
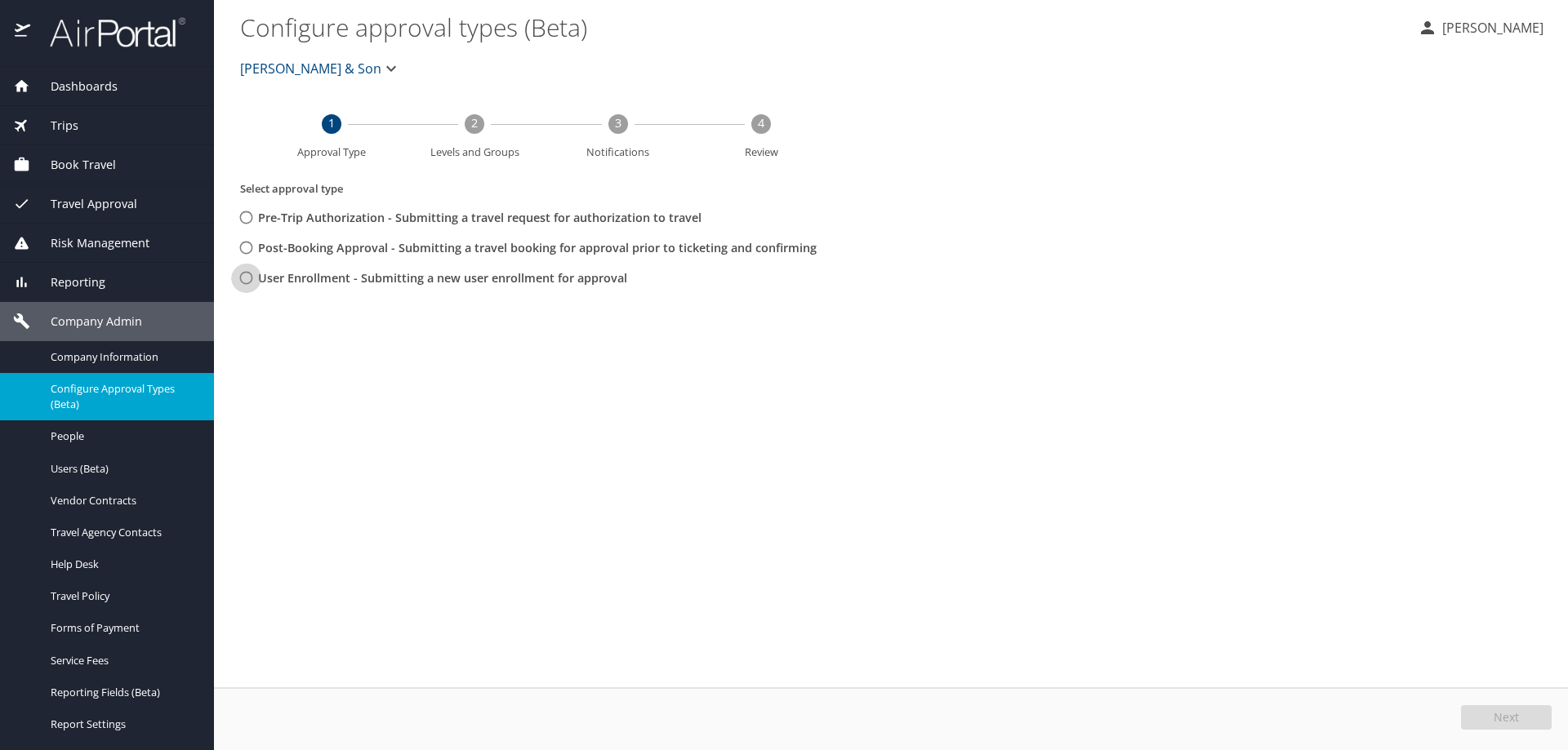
click at [247, 279] on input "User Enrollment - Submitting a new user enrollment for approval" at bounding box center [246, 278] width 30 height 30
radio input "true"
click at [1491, 711] on button "Next" at bounding box center [1506, 716] width 91 height 24
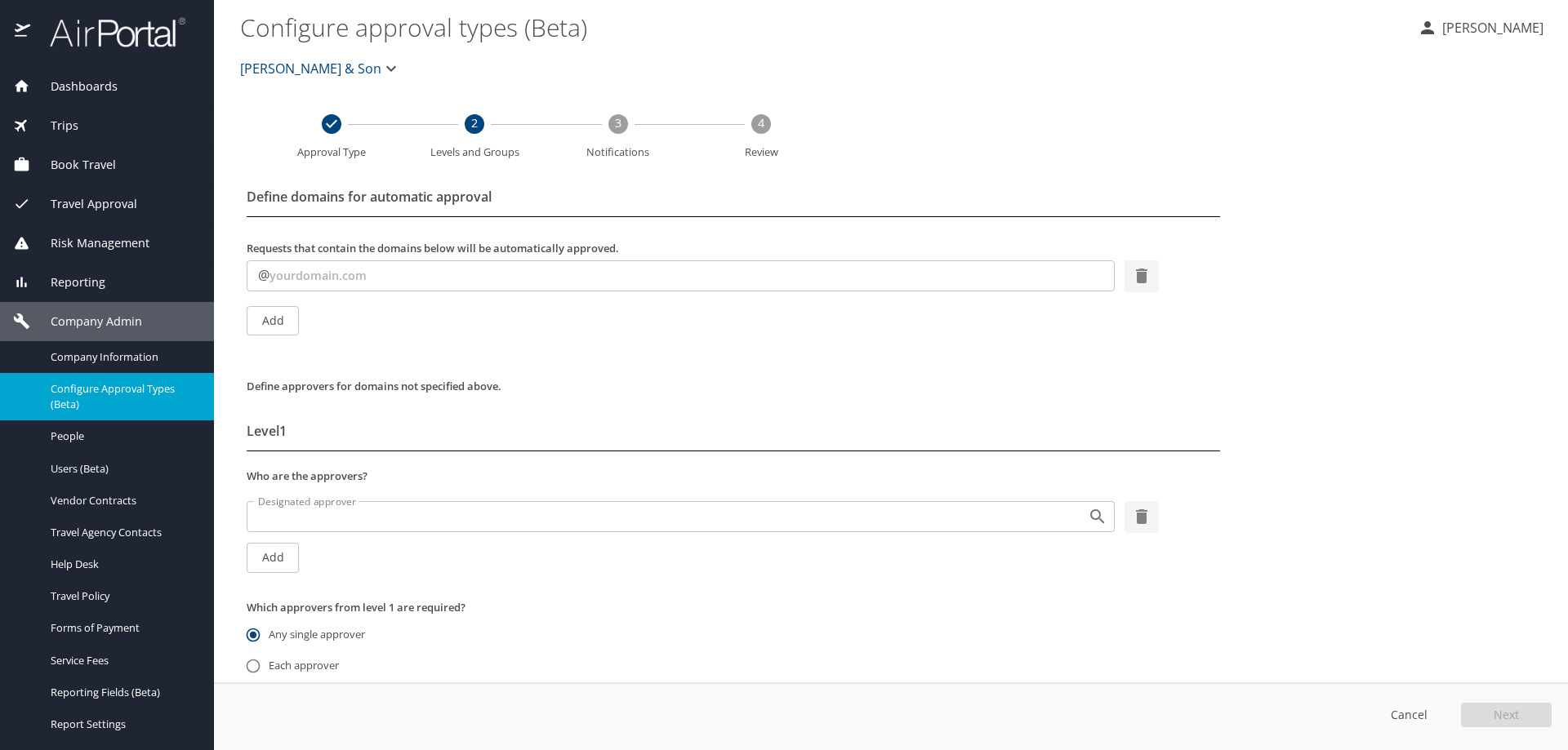
click at [98, 84] on span "Dashboards" at bounding box center [74, 86] width 87 height 18
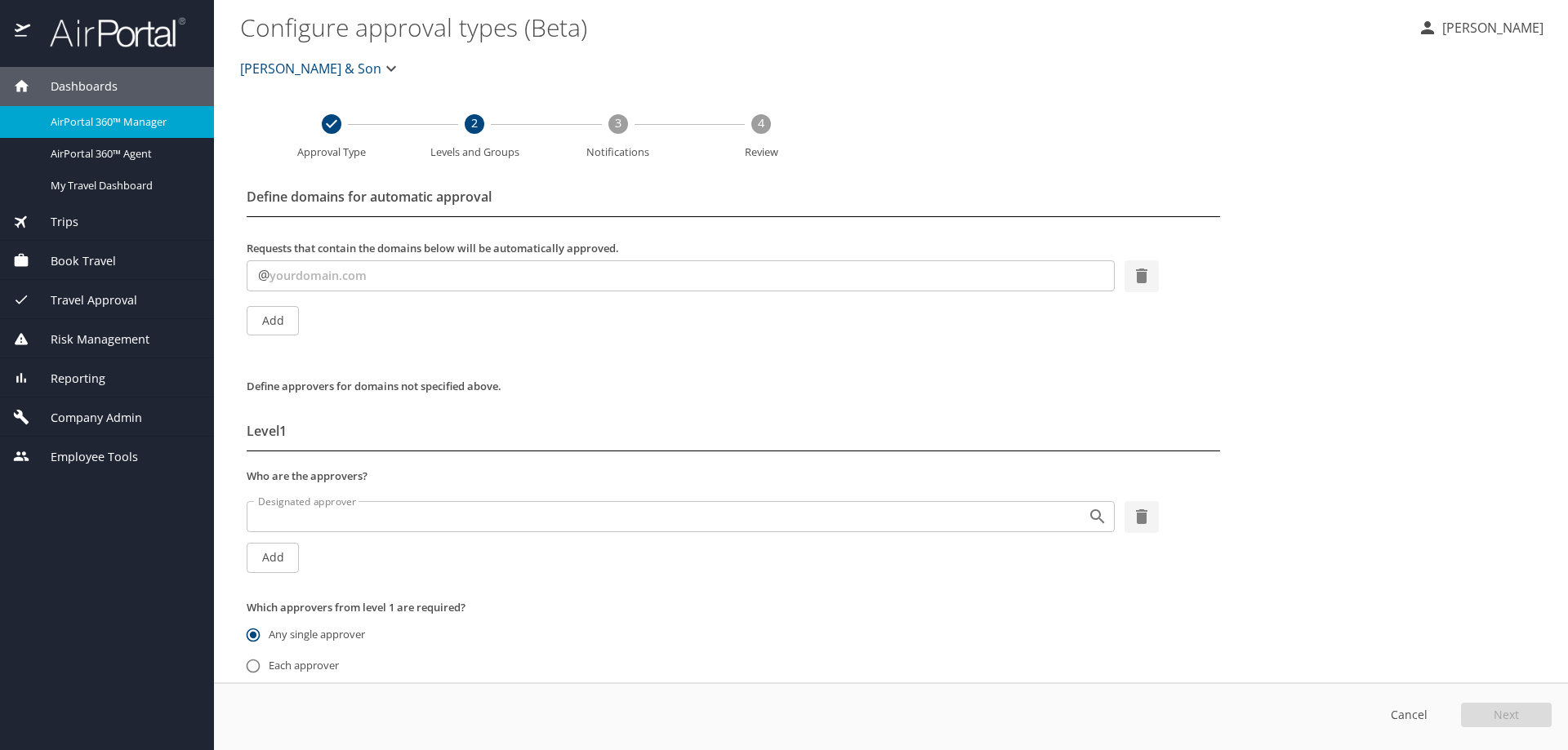
click at [81, 376] on span "Reporting" at bounding box center [67, 378] width 75 height 18
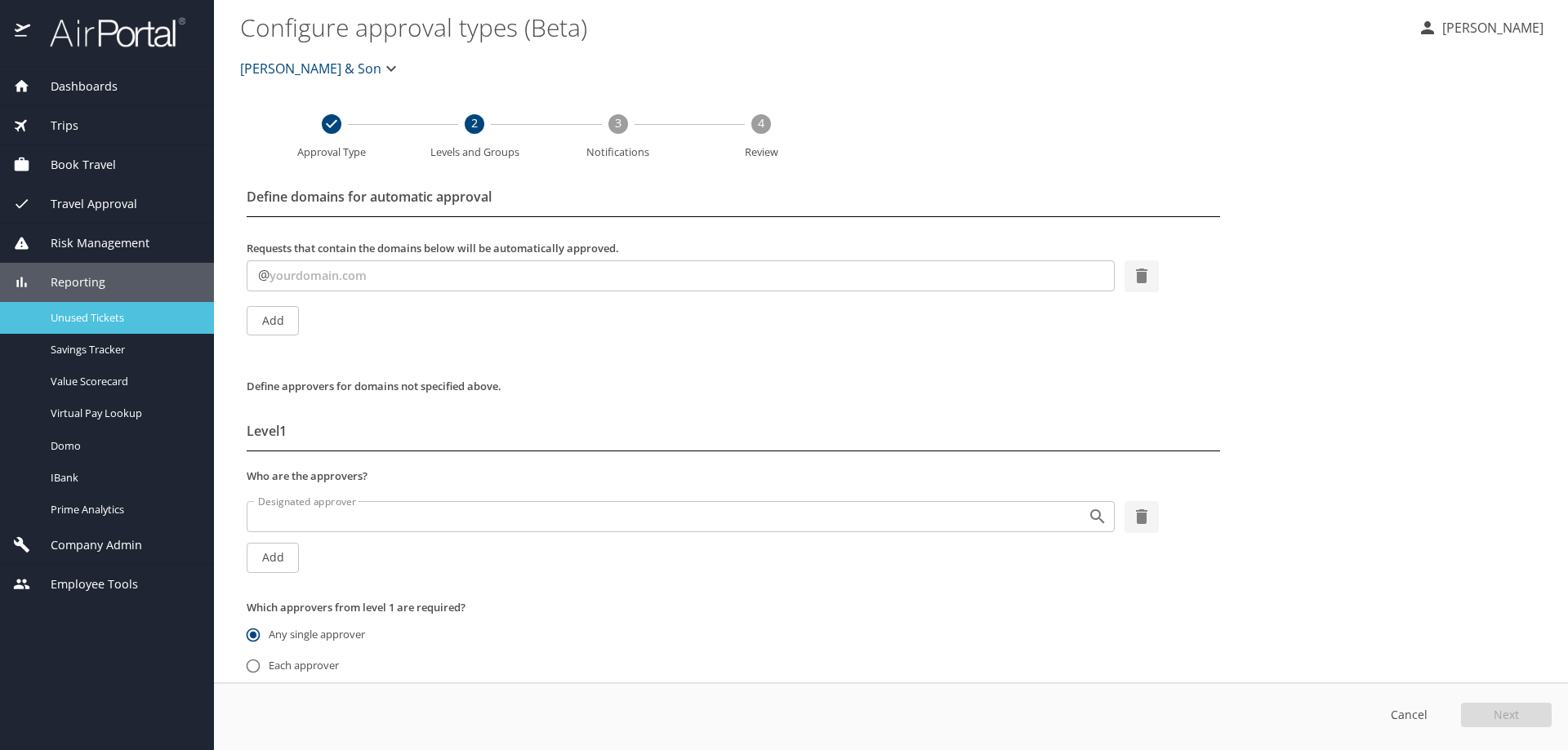
click at [86, 315] on span "Unused Tickets" at bounding box center [122, 318] width 144 height 15
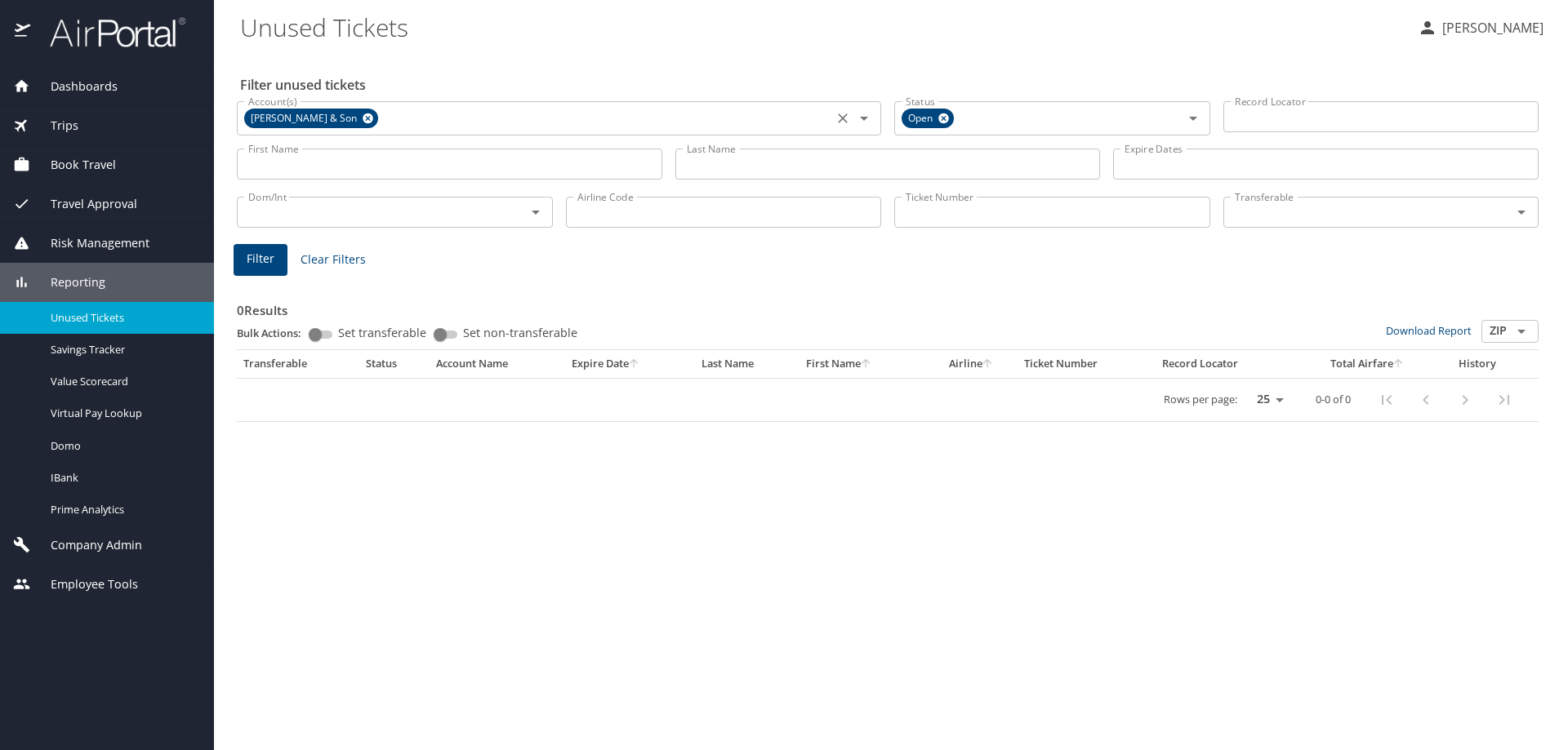
click at [363, 121] on icon at bounding box center [368, 118] width 11 height 11
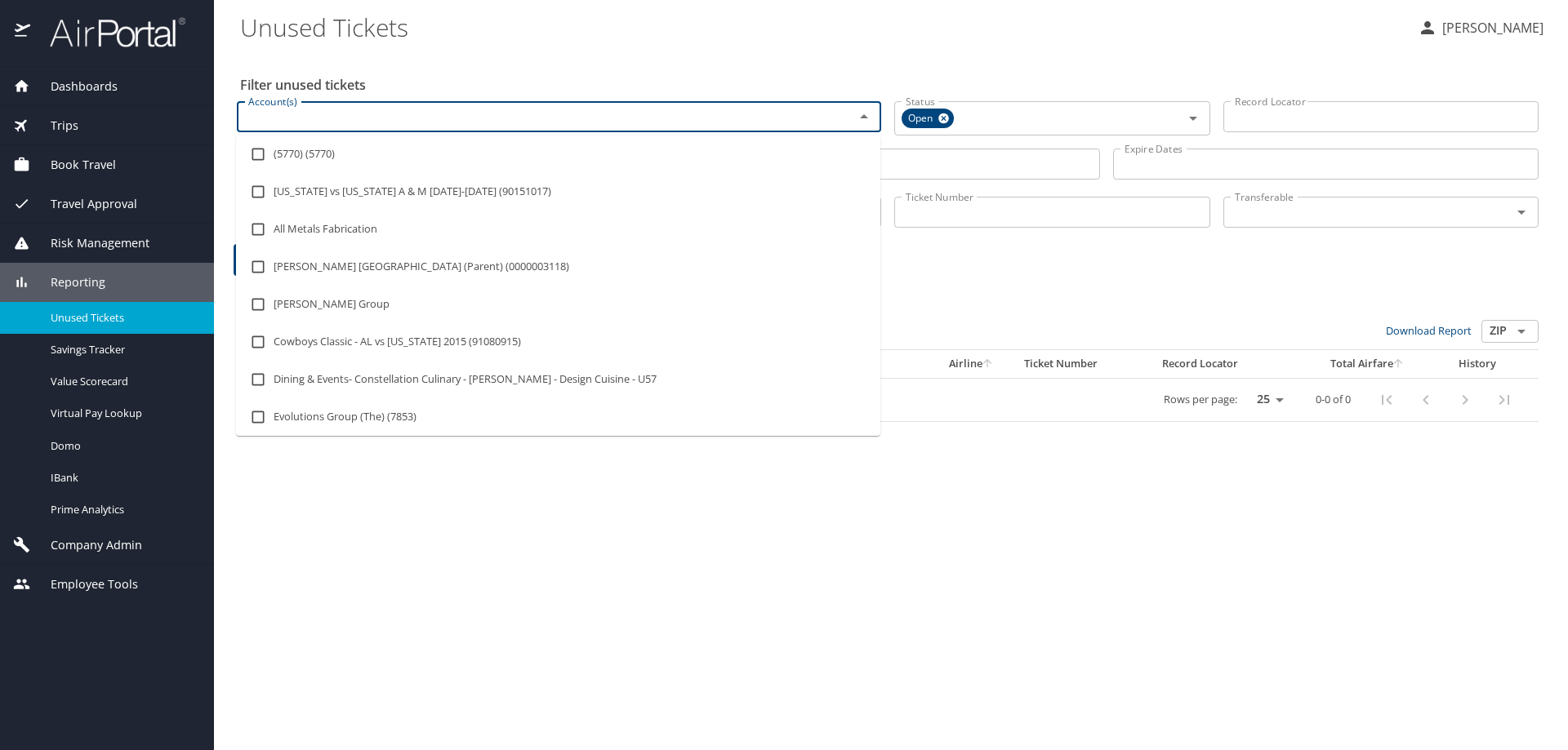
click at [348, 121] on input "Account(s)" at bounding box center [535, 116] width 586 height 21
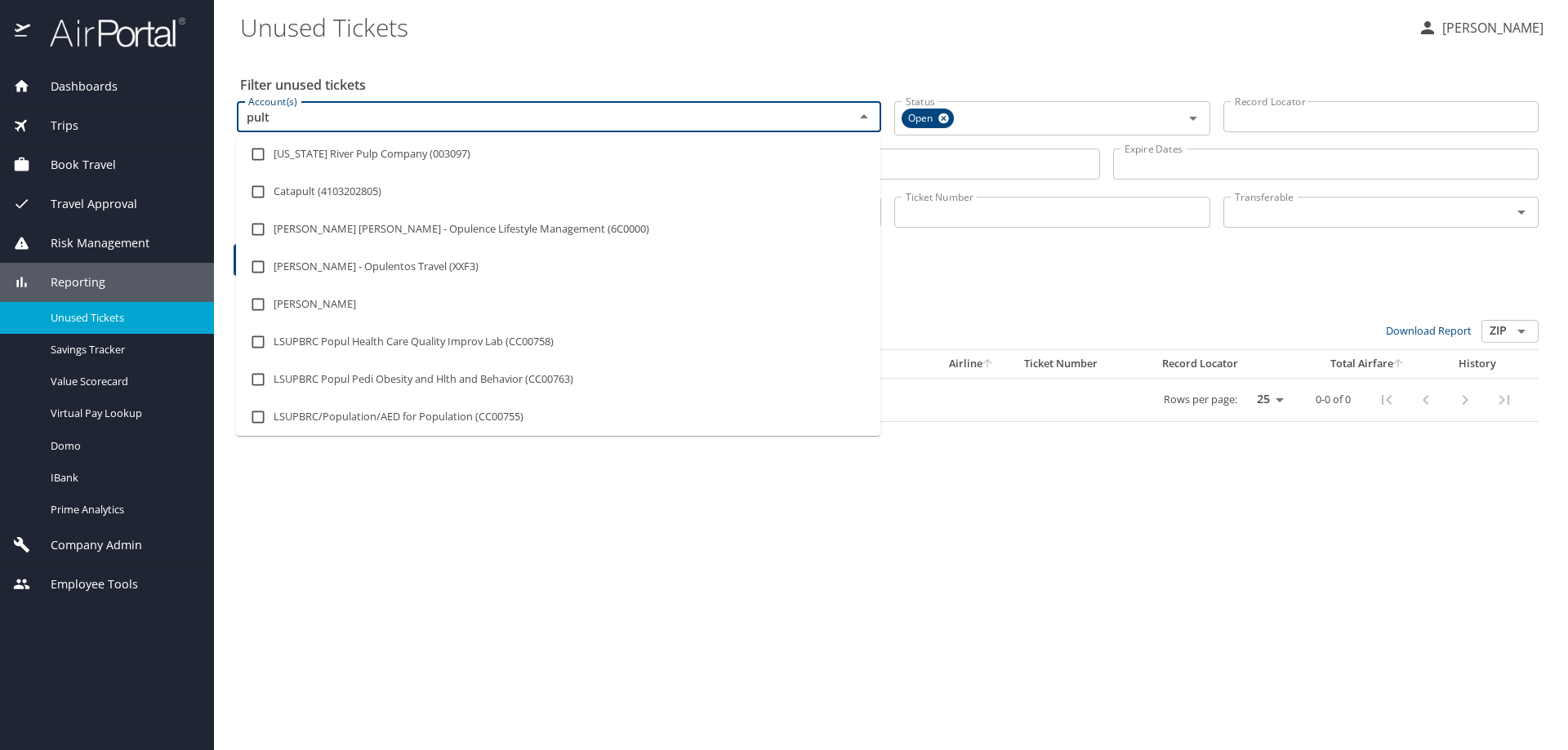
type input "pulte"
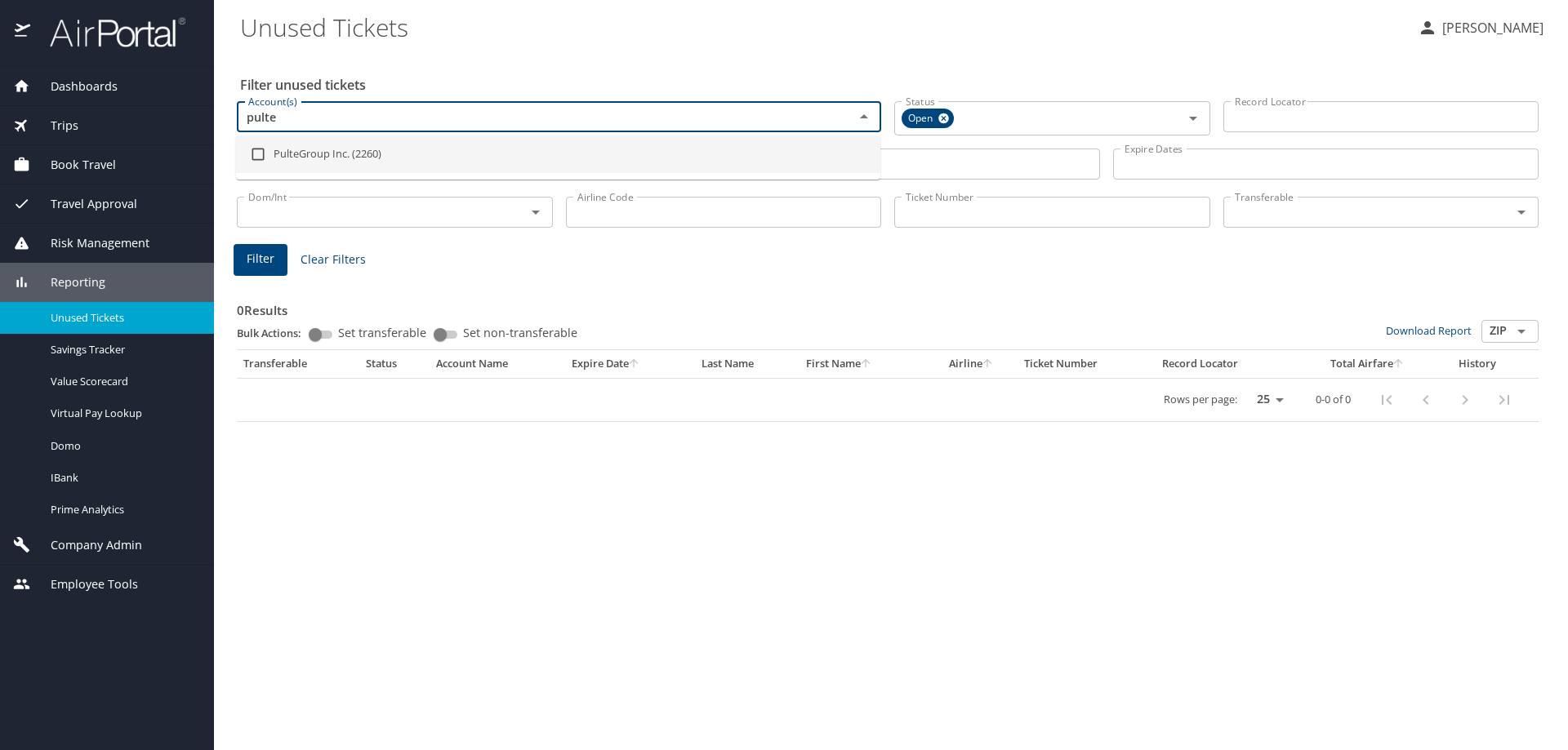
click at [328, 151] on li "PulteGroup Inc. (2260)" at bounding box center [557, 154] width 644 height 38
checkbox input "true"
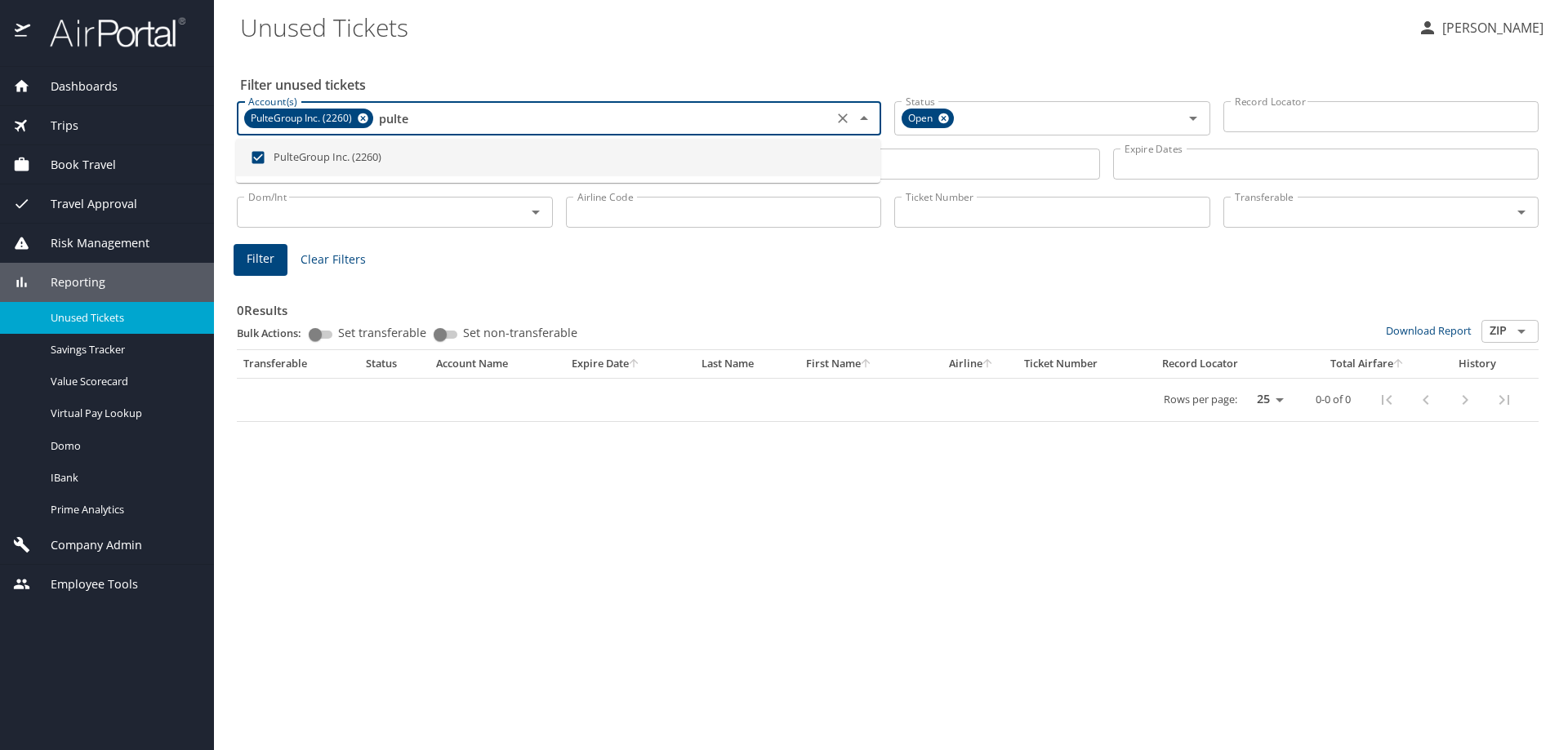
type input "pulte"
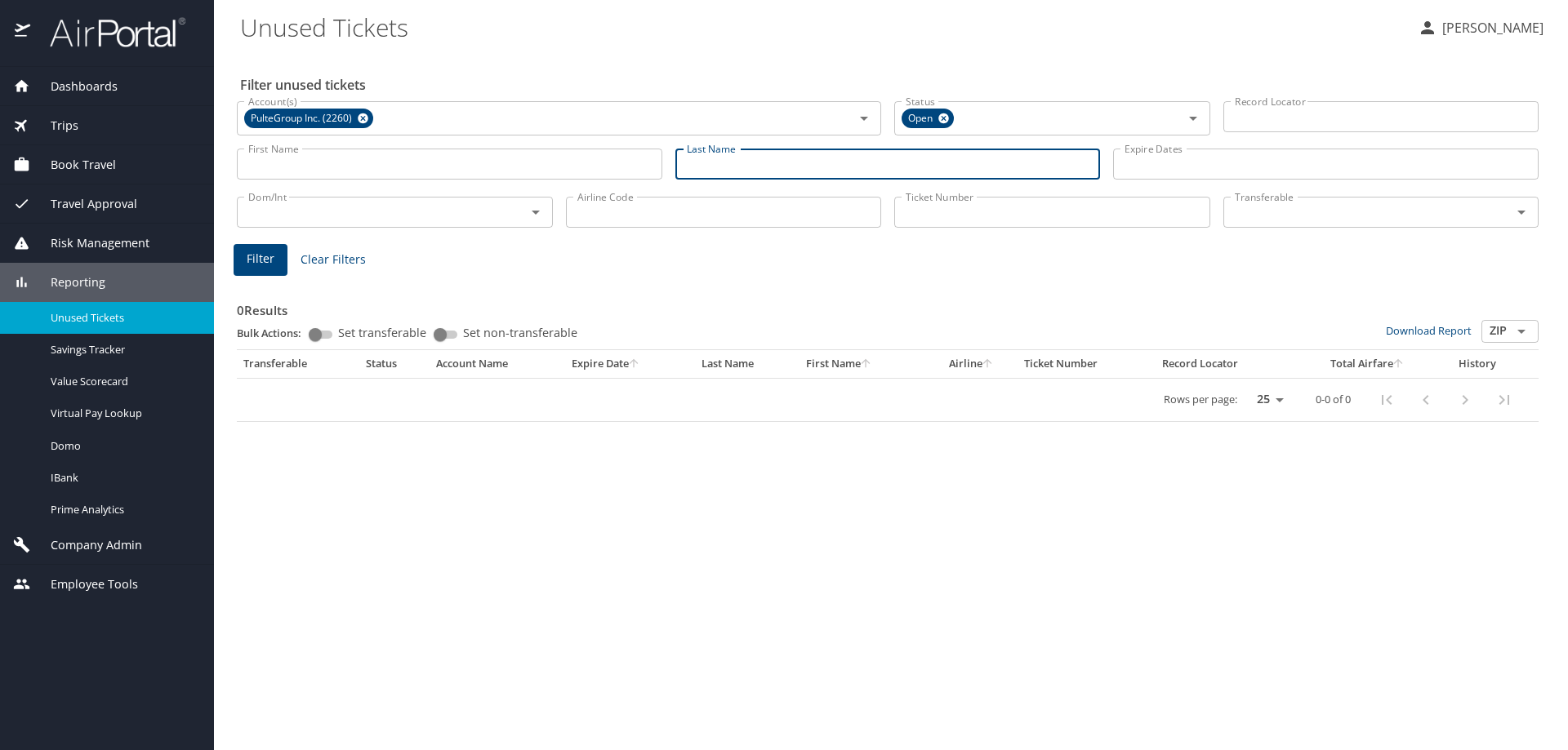
click at [924, 166] on input "Last Name" at bounding box center [887, 164] width 426 height 31
click at [266, 263] on span "Filter" at bounding box center [260, 259] width 28 height 20
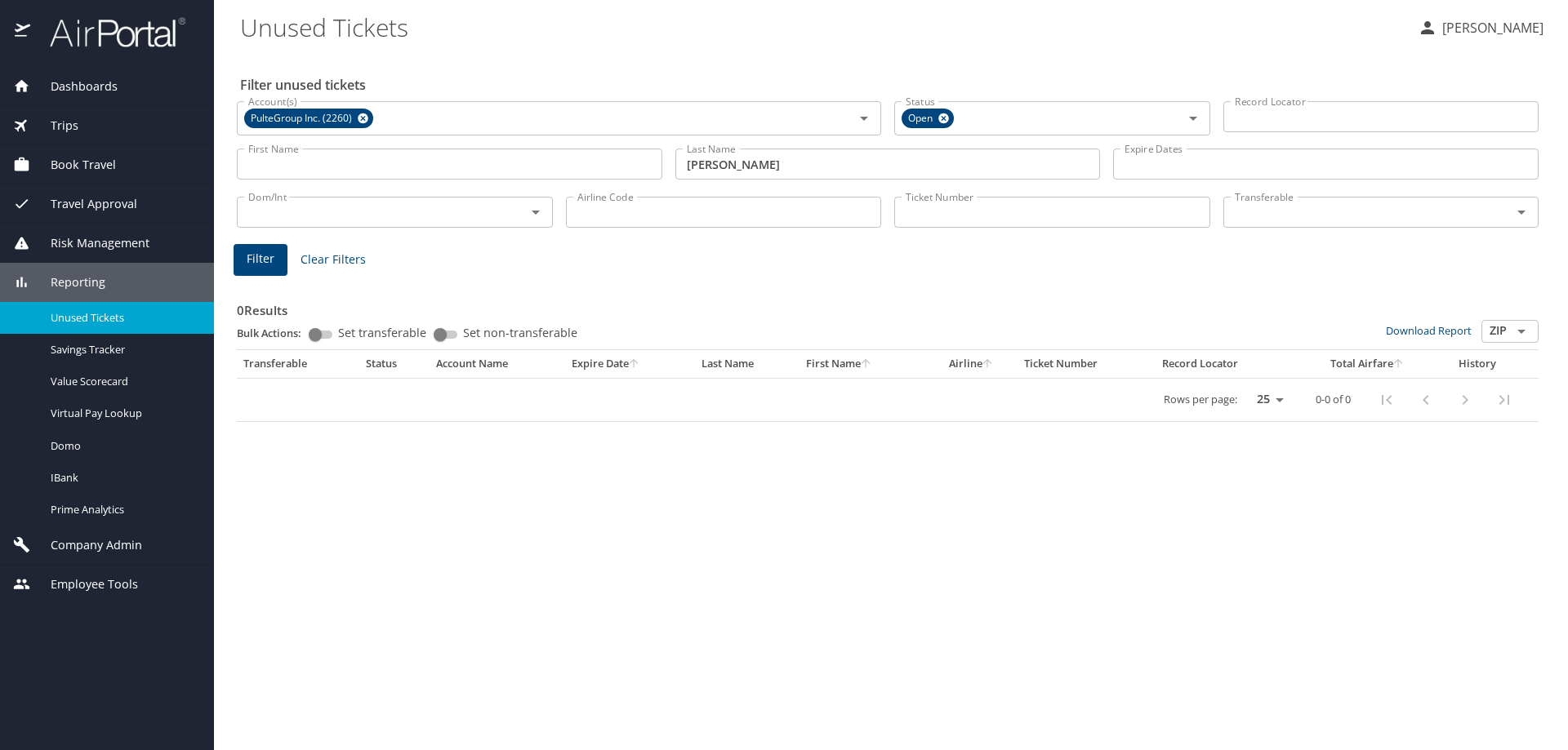
click at [710, 166] on input "lara melchor" at bounding box center [887, 164] width 426 height 31
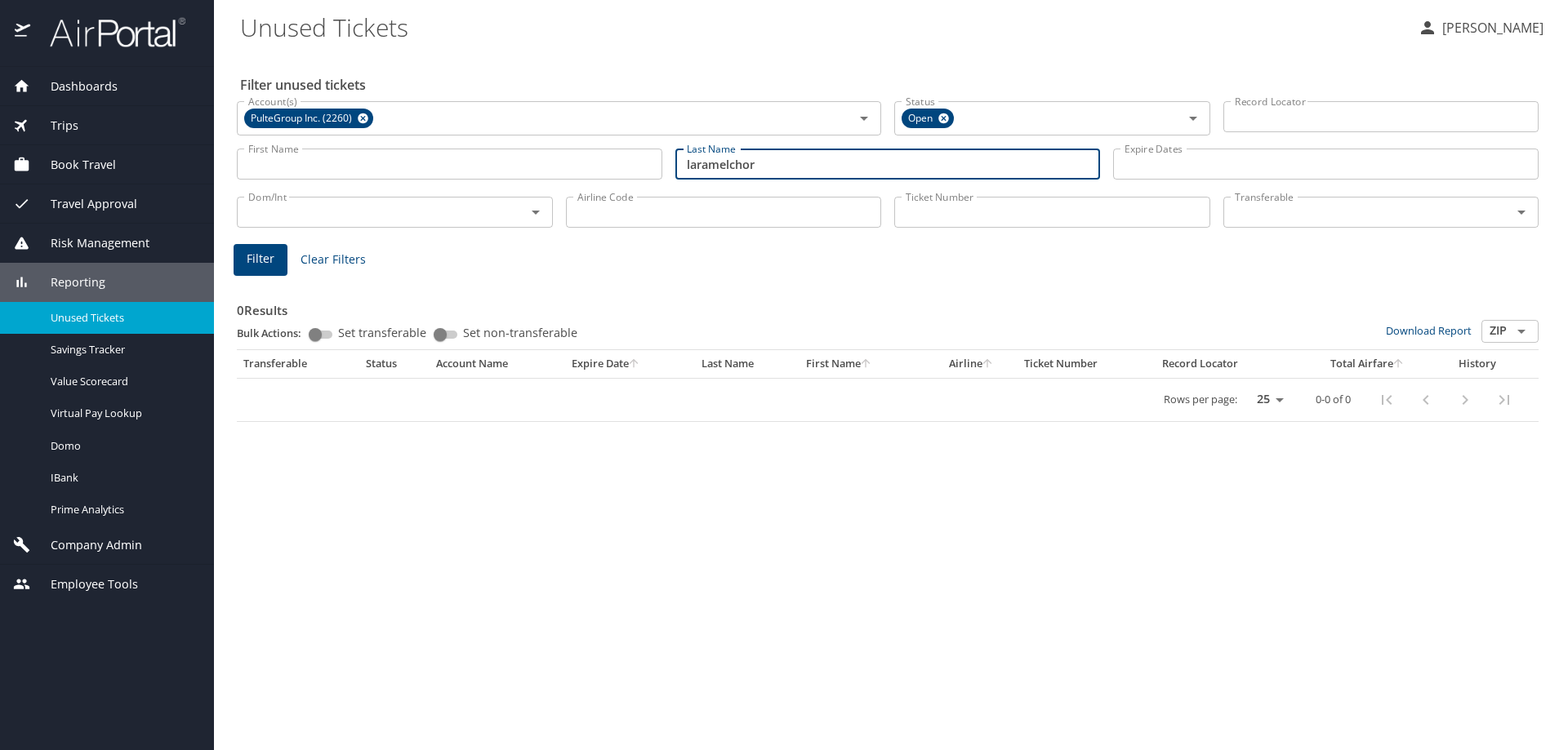
click at [264, 257] on span "Filter" at bounding box center [260, 259] width 28 height 20
drag, startPoint x: 782, startPoint y: 169, endPoint x: 536, endPoint y: 158, distance: 246.2
click at [542, 158] on div "First Name First Name Last Name laramelchor Last Name Expire Dates Expire Dates" at bounding box center [887, 164] width 1315 height 58
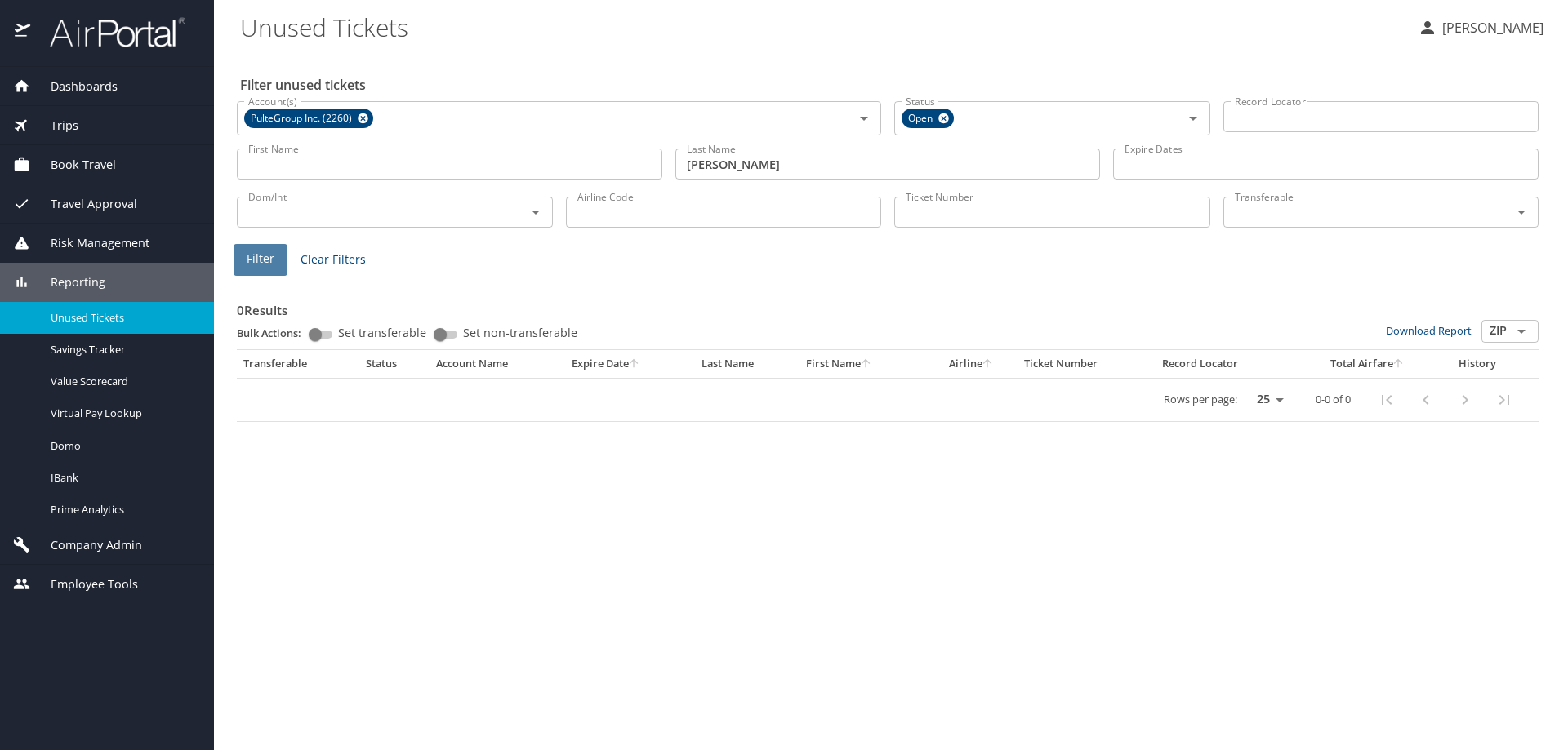
click at [274, 269] on button "Filter" at bounding box center [260, 260] width 54 height 32
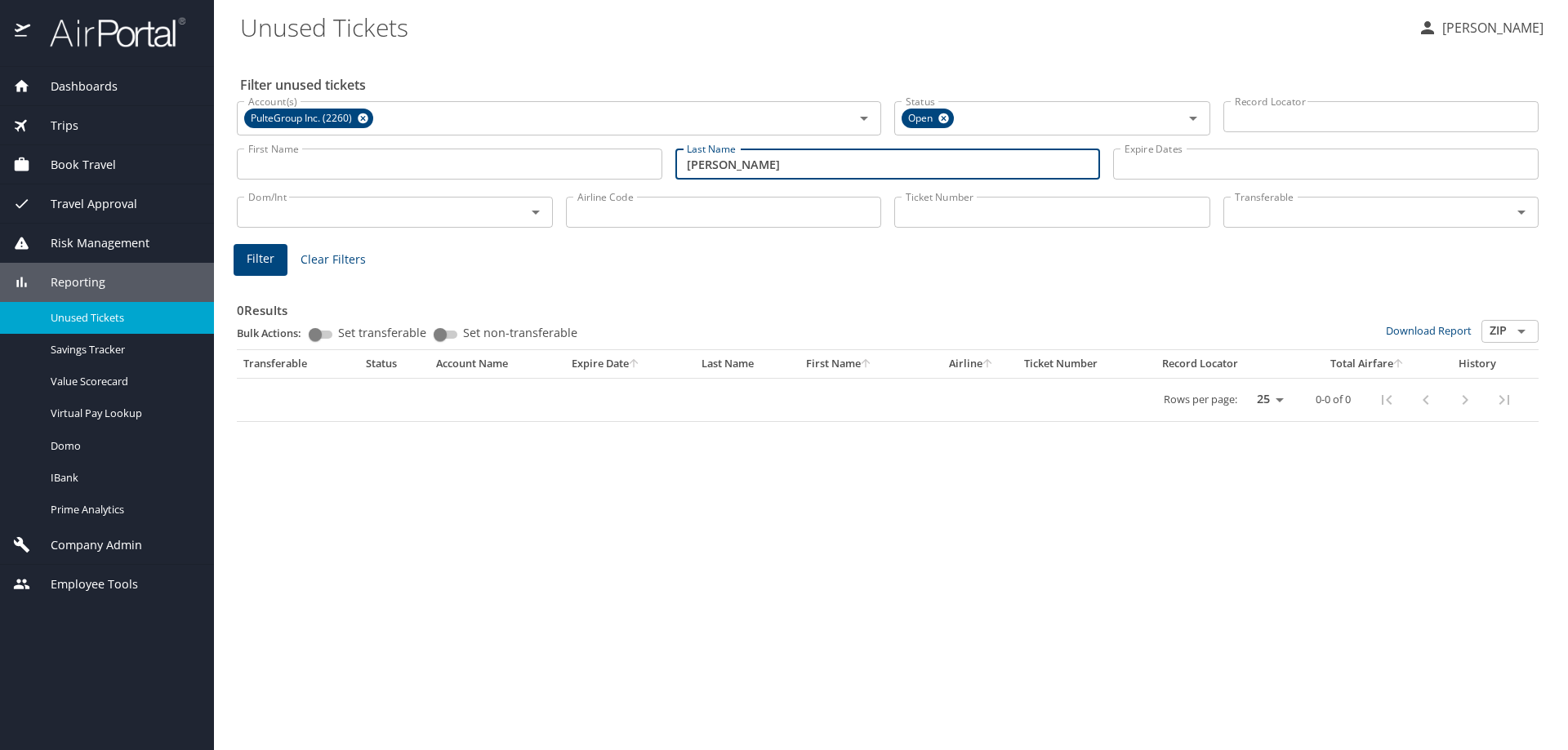
drag, startPoint x: 764, startPoint y: 166, endPoint x: 535, endPoint y: 171, distance: 229.1
click at [538, 171] on div "First Name First Name Last Name walker Last Name Expire Dates Expire Dates" at bounding box center [887, 164] width 1315 height 58
click at [264, 266] on span "Filter" at bounding box center [260, 259] width 28 height 20
drag, startPoint x: 769, startPoint y: 160, endPoint x: 559, endPoint y: 160, distance: 210.0
click at [561, 159] on div "First Name First Name Last Name oliver Last Name Expire Dates Expire Dates" at bounding box center [887, 164] width 1315 height 58
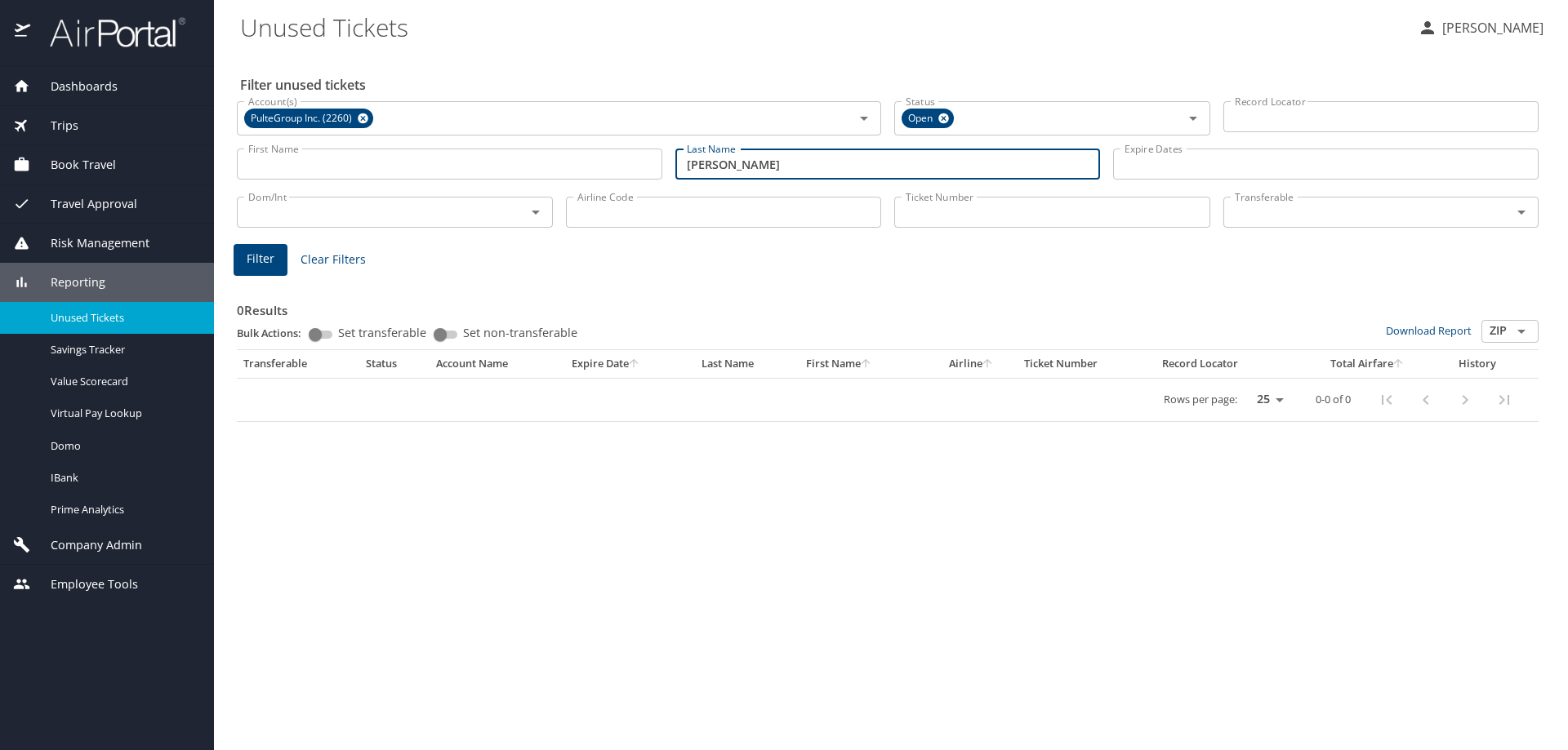
click at [257, 268] on span "Filter" at bounding box center [260, 259] width 28 height 20
drag, startPoint x: 689, startPoint y: 164, endPoint x: 466, endPoint y: 177, distance: 223.4
click at [466, 177] on div "First Name First Name Last Name huskey Last Name Expire Dates Expire Dates" at bounding box center [887, 164] width 1315 height 58
click at [251, 253] on span "Filter" at bounding box center [260, 259] width 28 height 20
drag, startPoint x: 764, startPoint y: 165, endPoint x: 391, endPoint y: 164, distance: 373.0
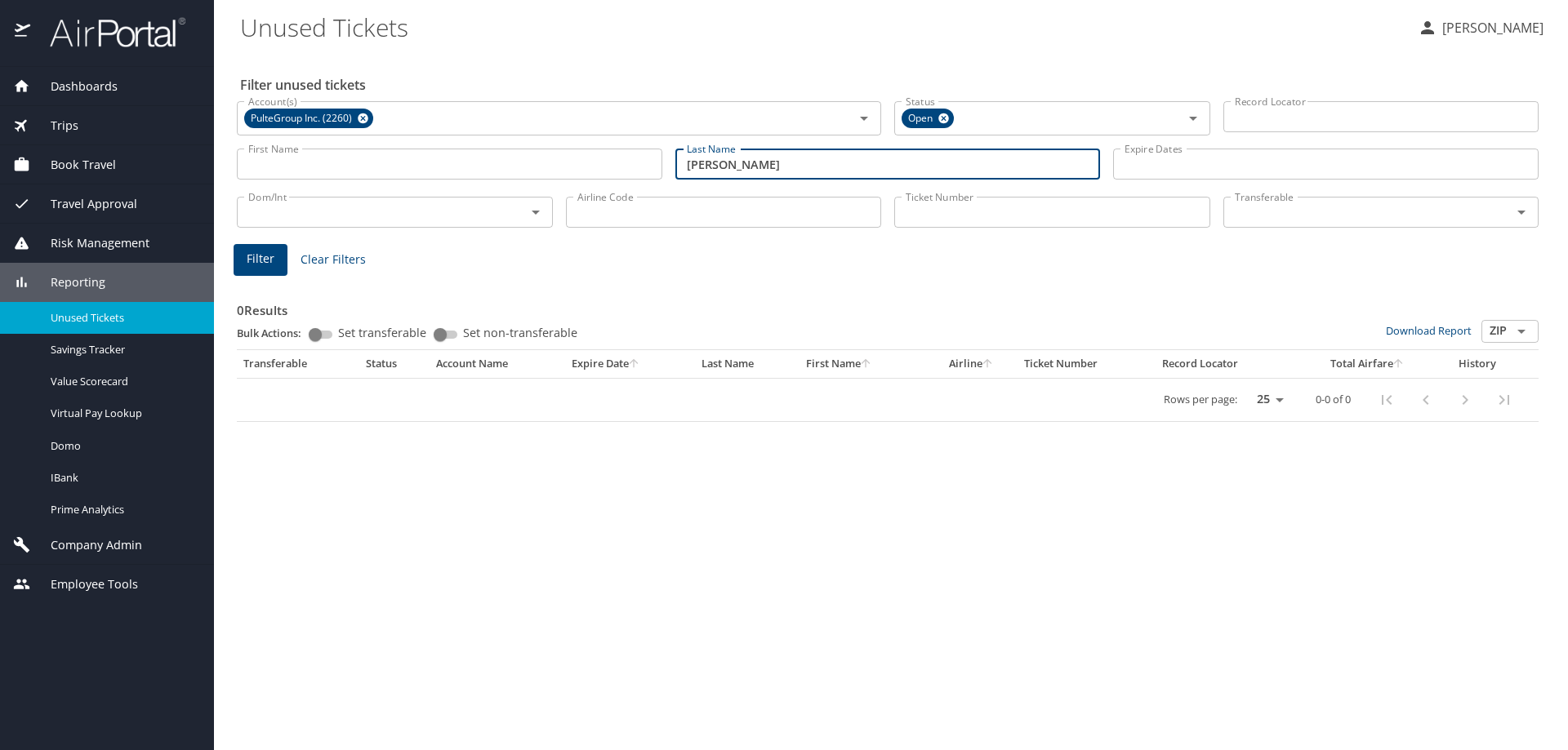
click at [399, 164] on div "First Name First Name Last Name chacon Last Name Expire Dates Expire Dates" at bounding box center [887, 164] width 1315 height 58
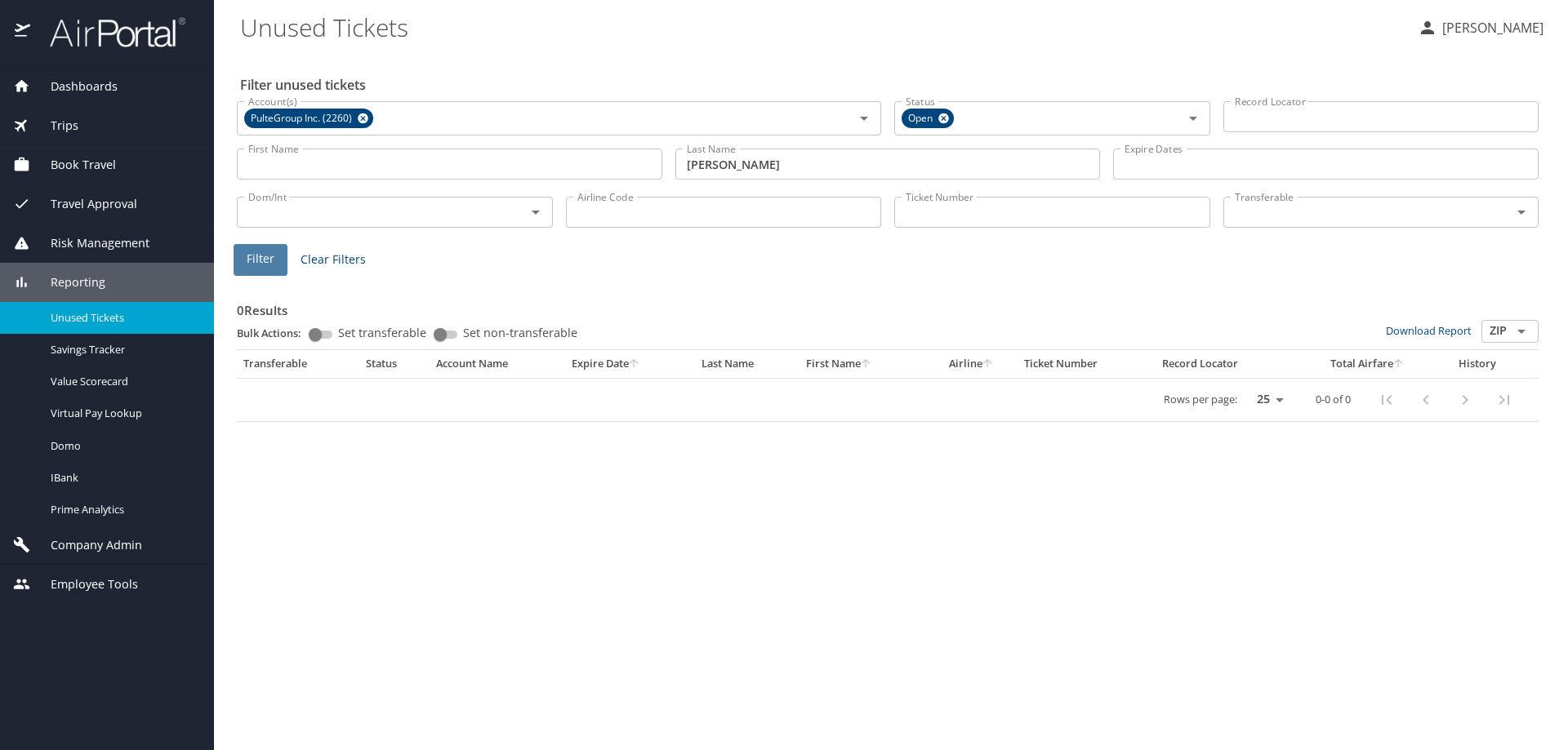
click at [247, 261] on span "Filter" at bounding box center [260, 259] width 28 height 20
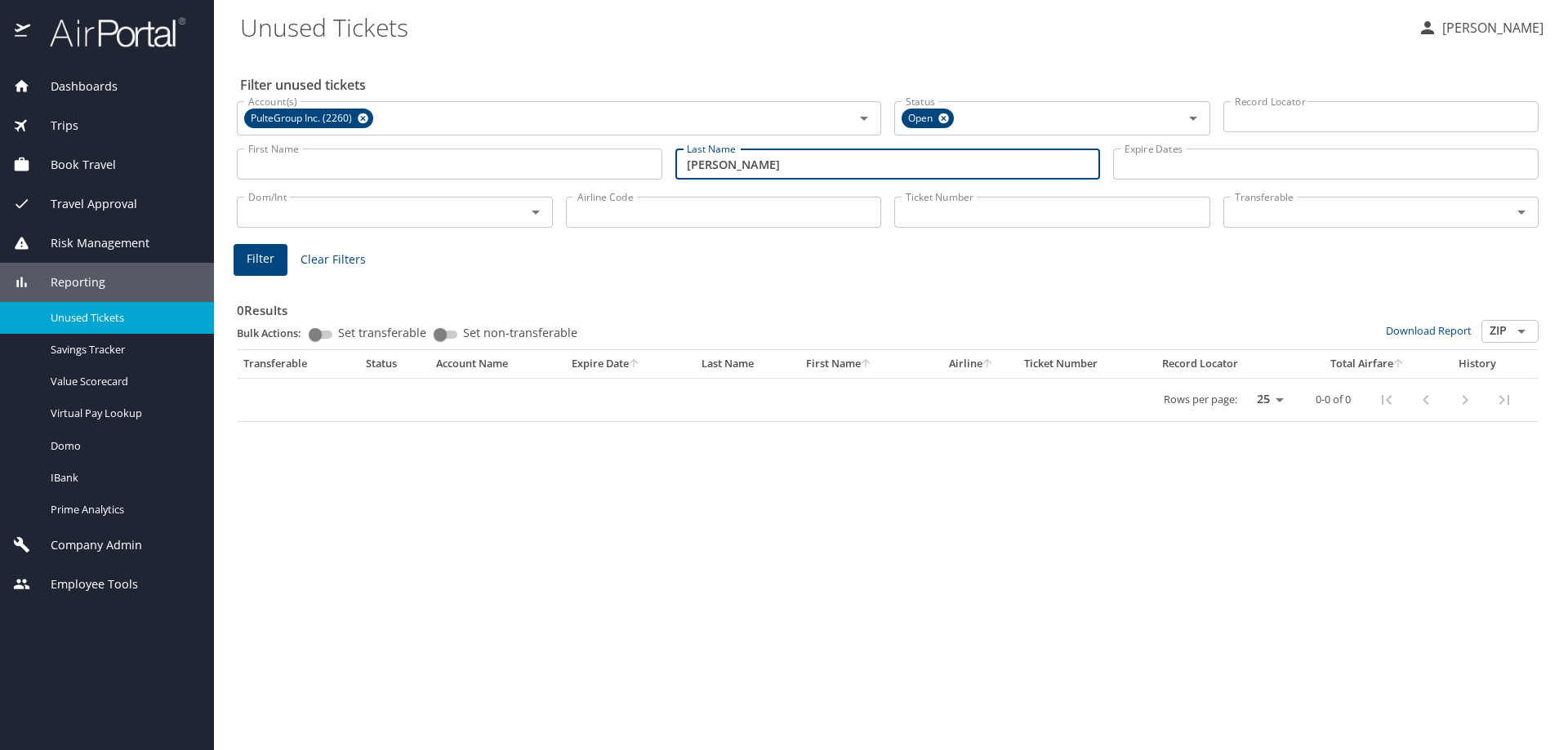
drag, startPoint x: 782, startPoint y: 168, endPoint x: 373, endPoint y: 171, distance: 409.0
click at [402, 178] on div "First Name First Name Last Name bellamy Last Name Expire Dates Expire Dates" at bounding box center [887, 164] width 1315 height 58
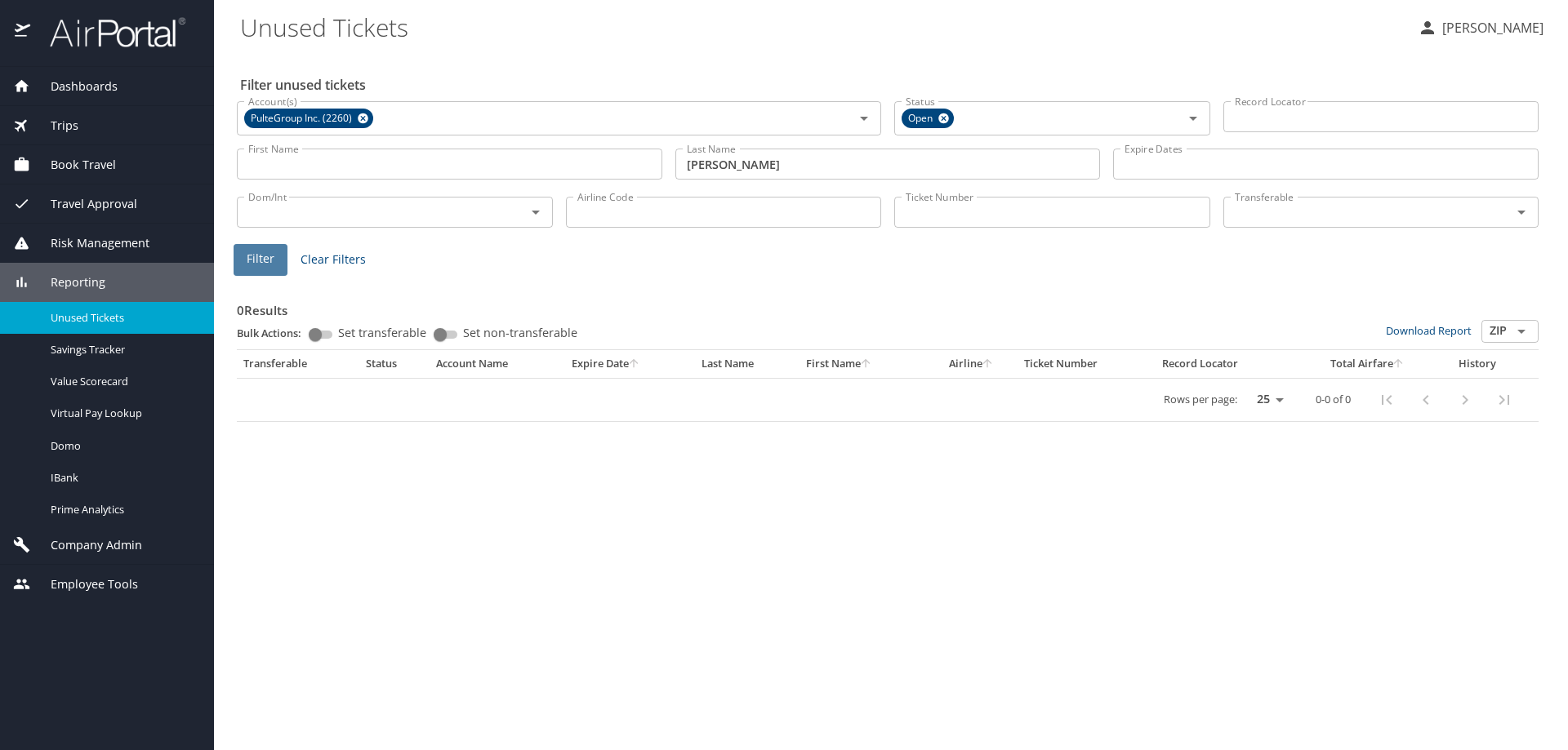
click at [249, 259] on span "Filter" at bounding box center [260, 259] width 28 height 20
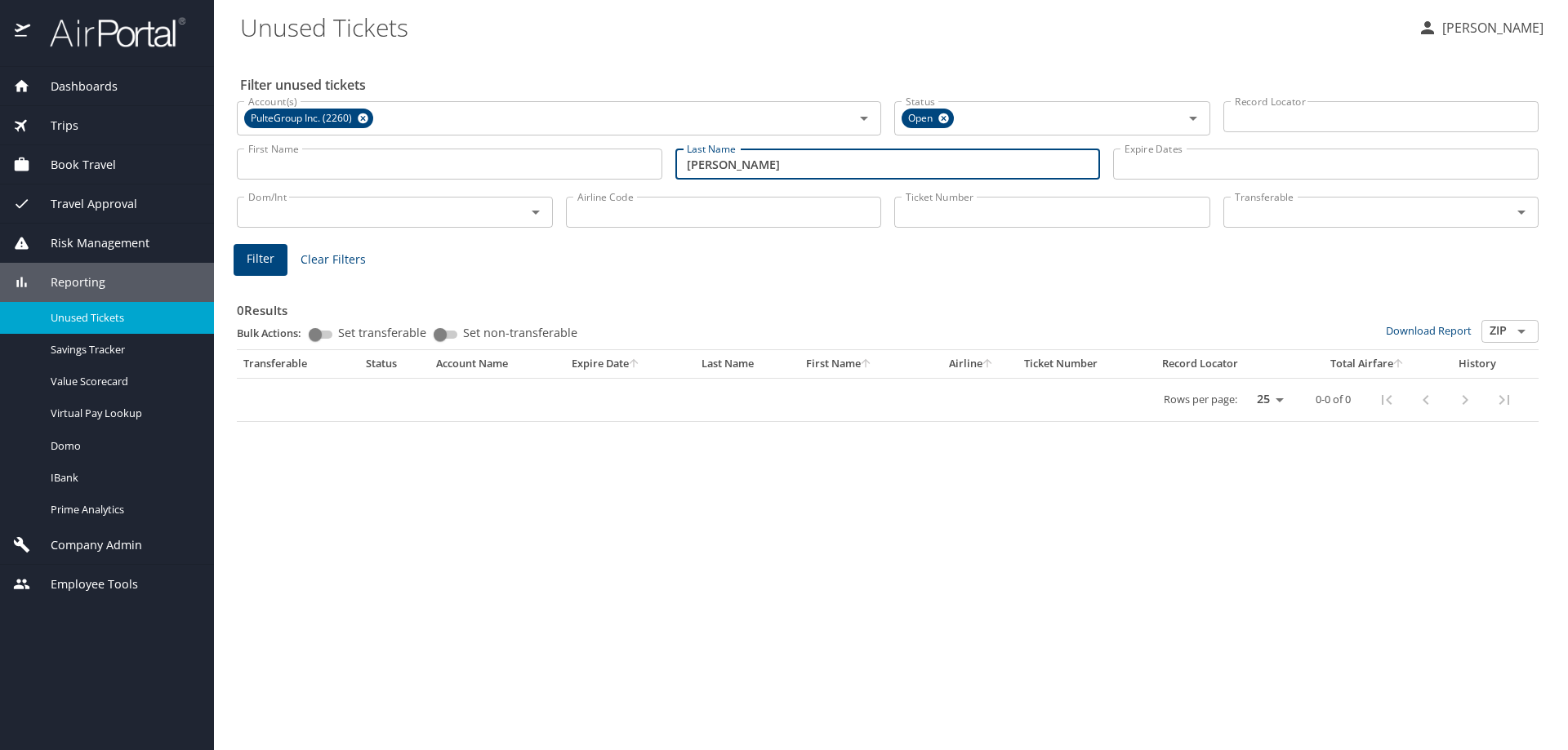
drag, startPoint x: 764, startPoint y: 169, endPoint x: 350, endPoint y: 172, distance: 414.0
click at [360, 171] on div "First Name First Name Last Name petrie Last Name Expire Dates Expire Dates" at bounding box center [887, 164] width 1315 height 58
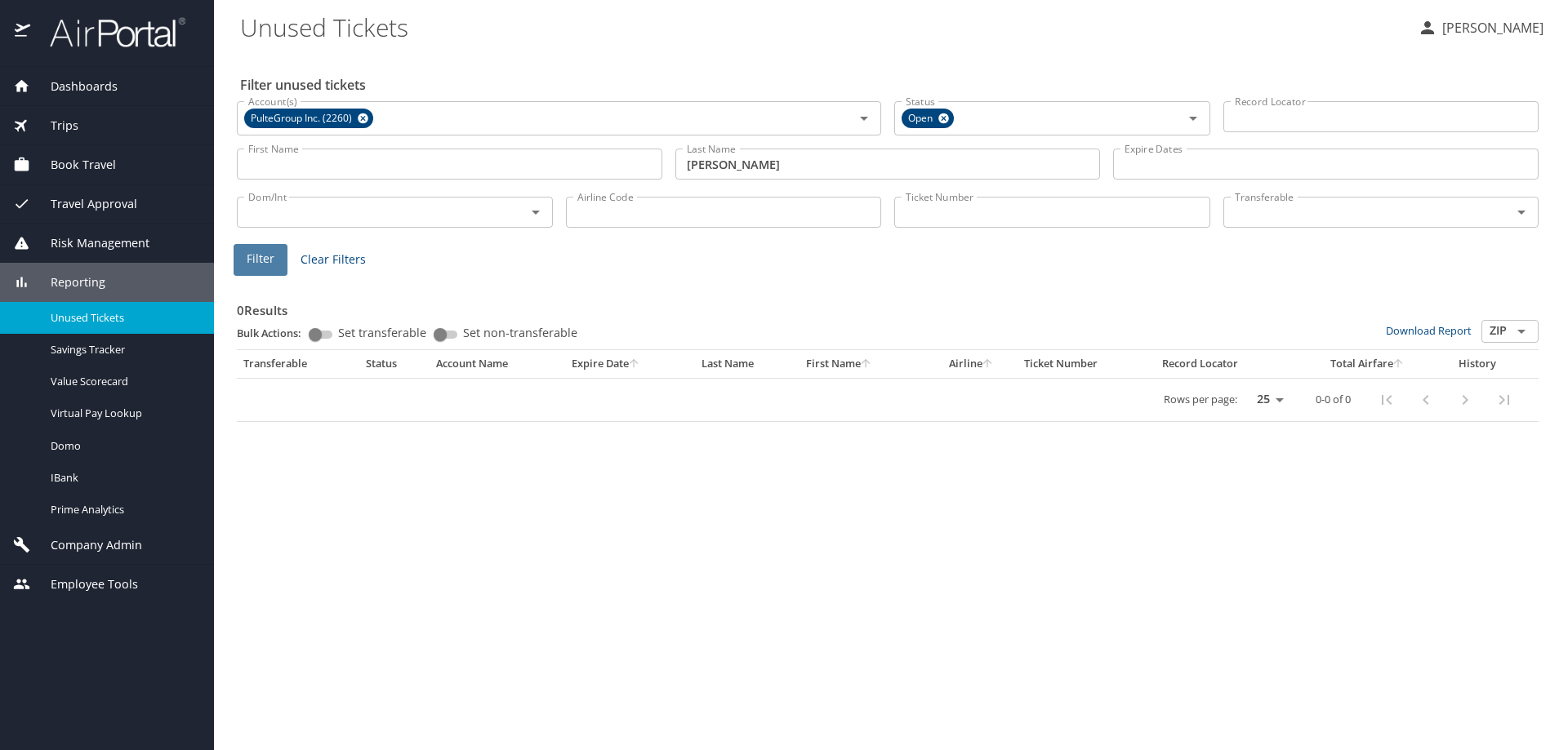
click at [263, 261] on span "Filter" at bounding box center [260, 259] width 28 height 20
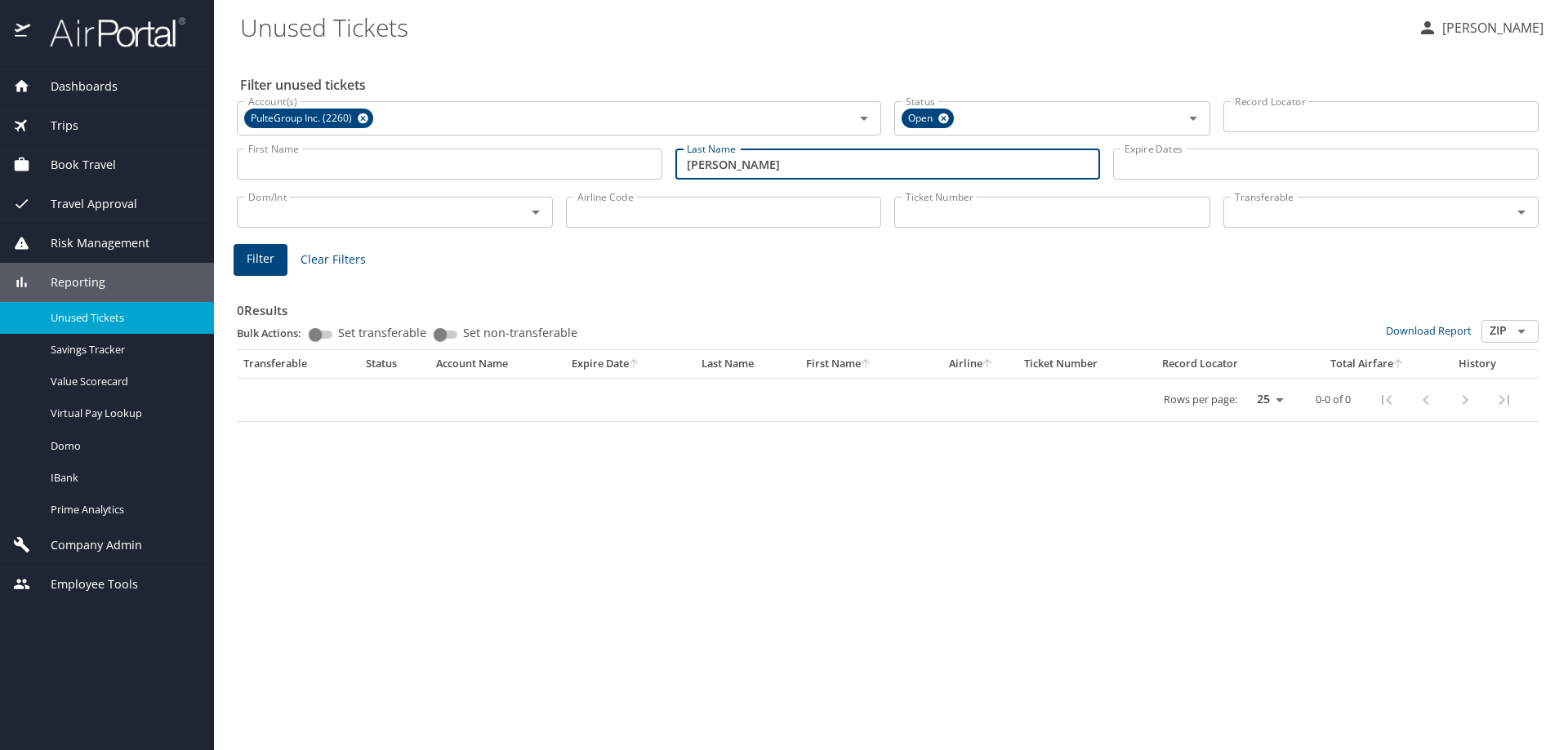
drag, startPoint x: 649, startPoint y: 162, endPoint x: 539, endPoint y: 172, distance: 110.5
click at [542, 170] on div "First Name First Name Last Name peery Last Name Expire Dates Expire Dates" at bounding box center [887, 164] width 1315 height 58
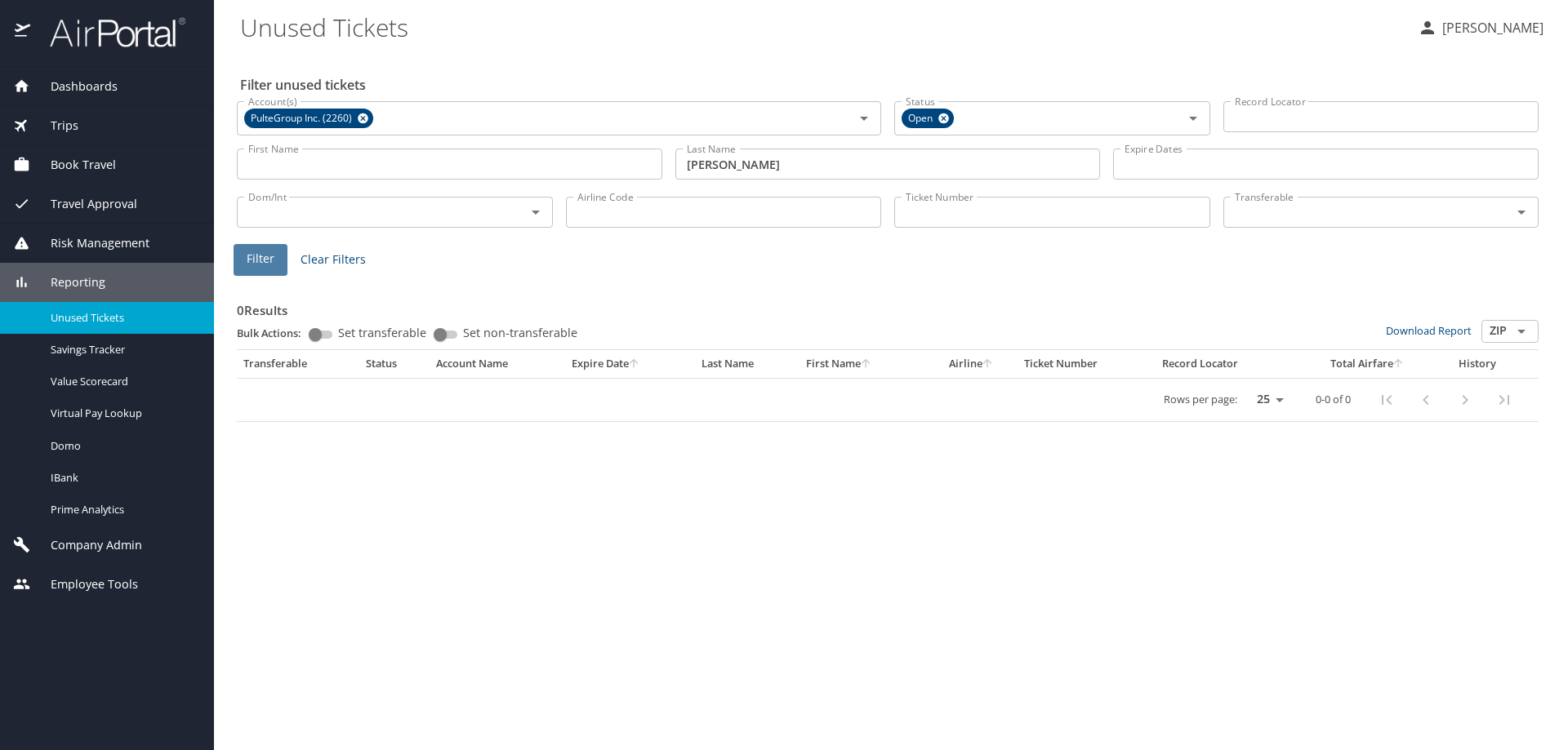
click at [255, 261] on span "Filter" at bounding box center [260, 259] width 28 height 20
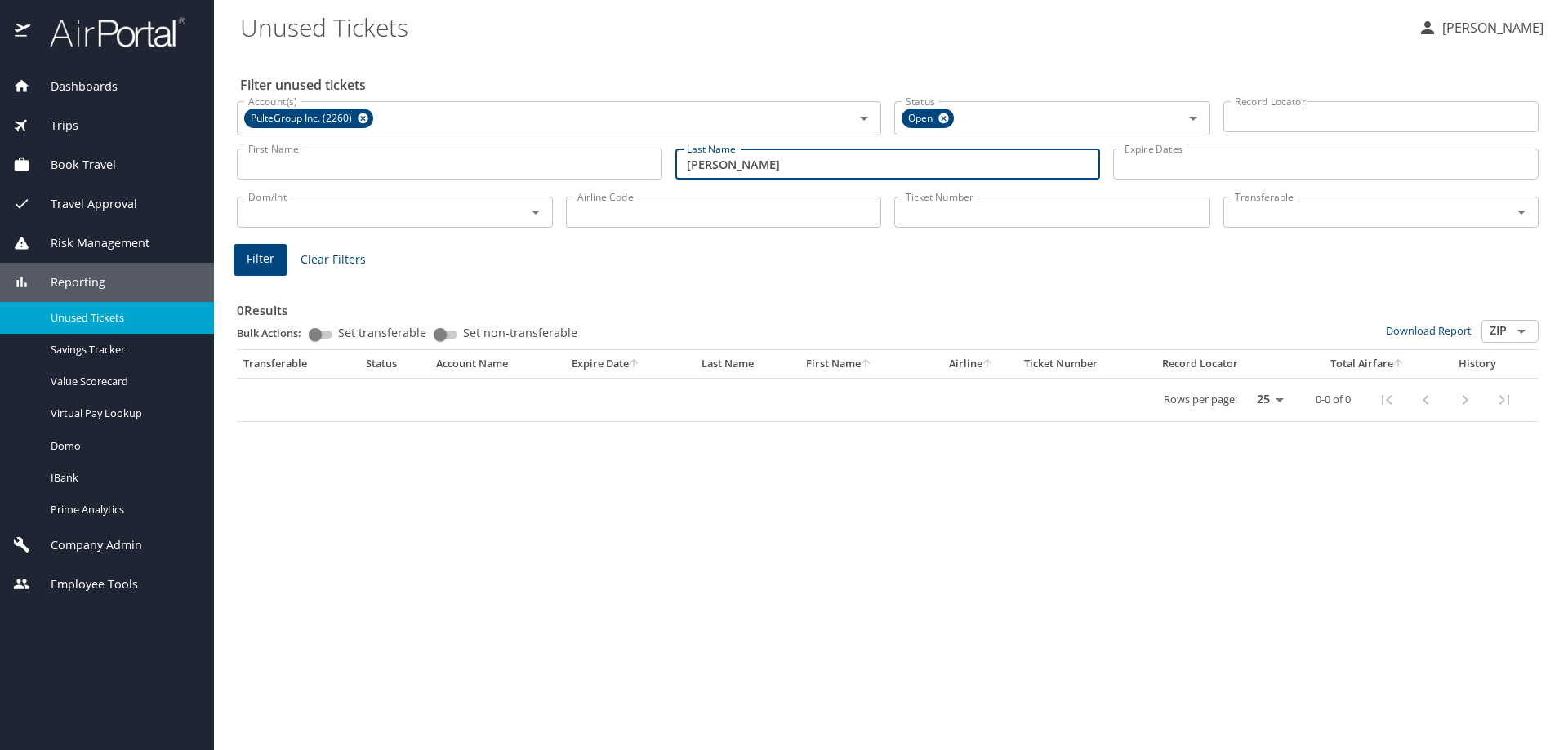
drag, startPoint x: 762, startPoint y: 163, endPoint x: 506, endPoint y: 168, distance: 256.0
click at [507, 168] on div "First Name First Name Last Name mitchell Last Name Expire Dates Expire Dates" at bounding box center [887, 164] width 1315 height 58
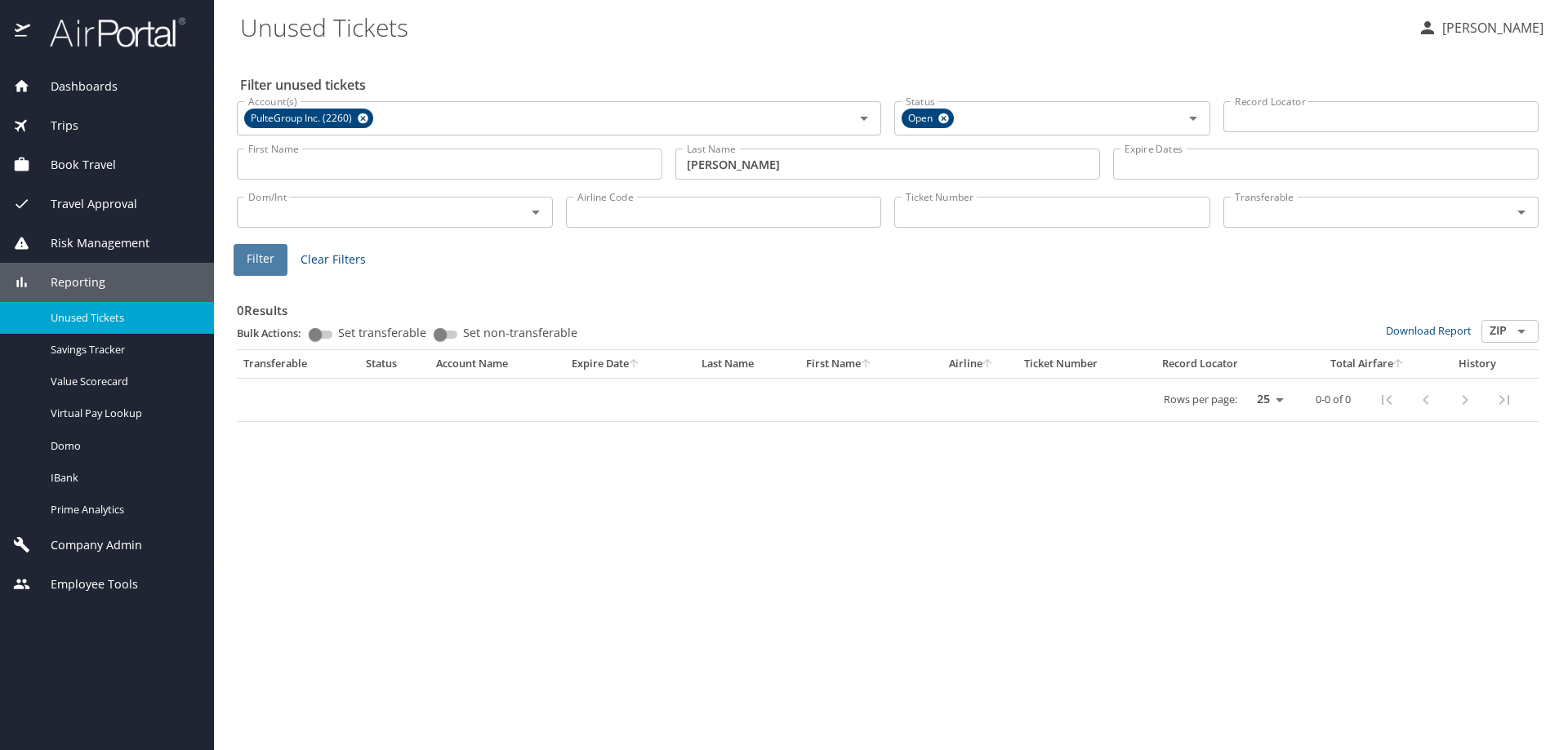
click at [261, 258] on span "Filter" at bounding box center [260, 259] width 28 height 20
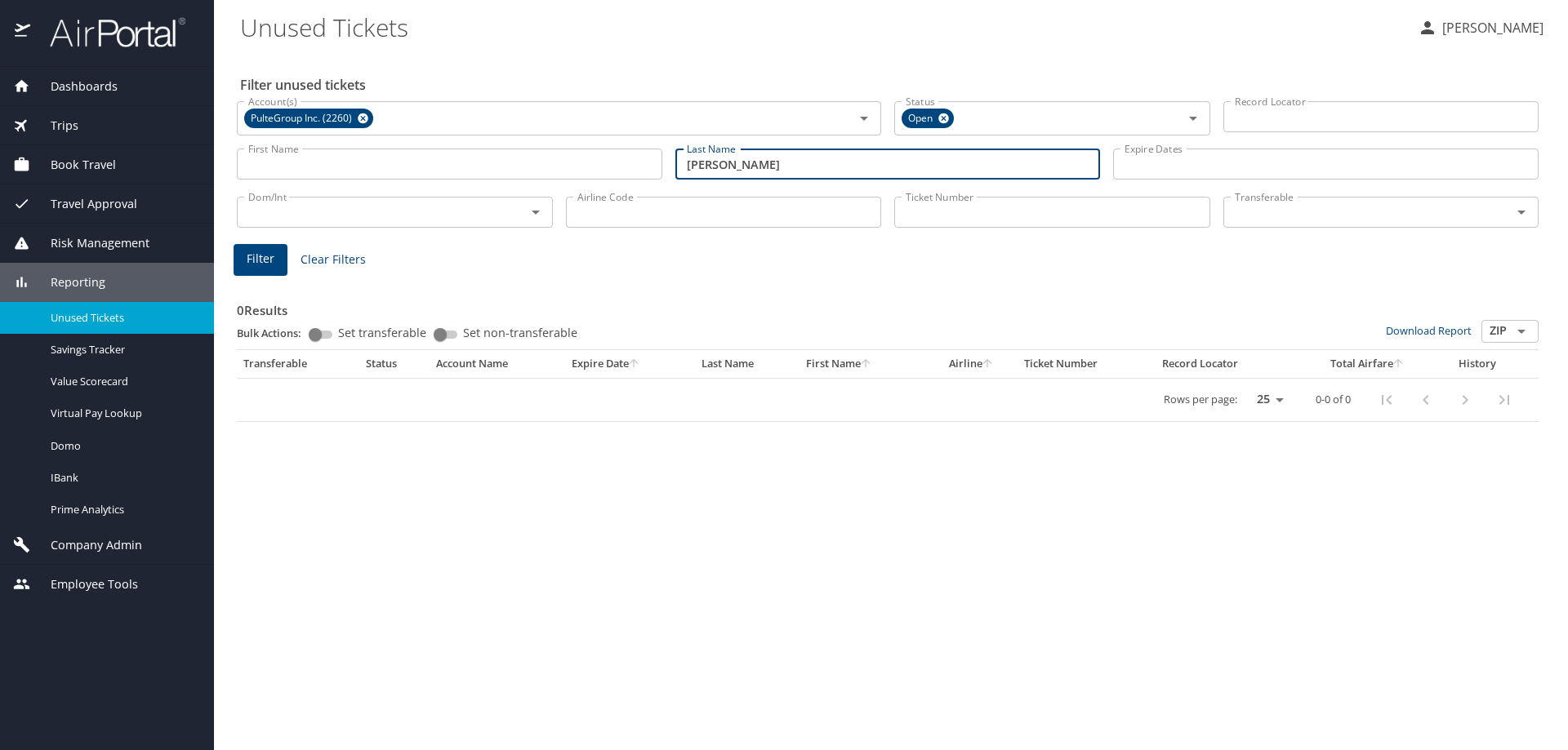
drag, startPoint x: 744, startPoint y: 164, endPoint x: 303, endPoint y: 174, distance: 441.1
click at [316, 171] on div "First Name First Name Last Name heisler Last Name Expire Dates Expire Dates" at bounding box center [887, 164] width 1315 height 58
click at [266, 258] on span "Filter" at bounding box center [260, 259] width 28 height 20
drag, startPoint x: 765, startPoint y: 164, endPoint x: 423, endPoint y: 164, distance: 342.0
click at [424, 164] on div "First Name First Name Last Name quillin Last Name Expire Dates Expire Dates" at bounding box center [887, 164] width 1315 height 58
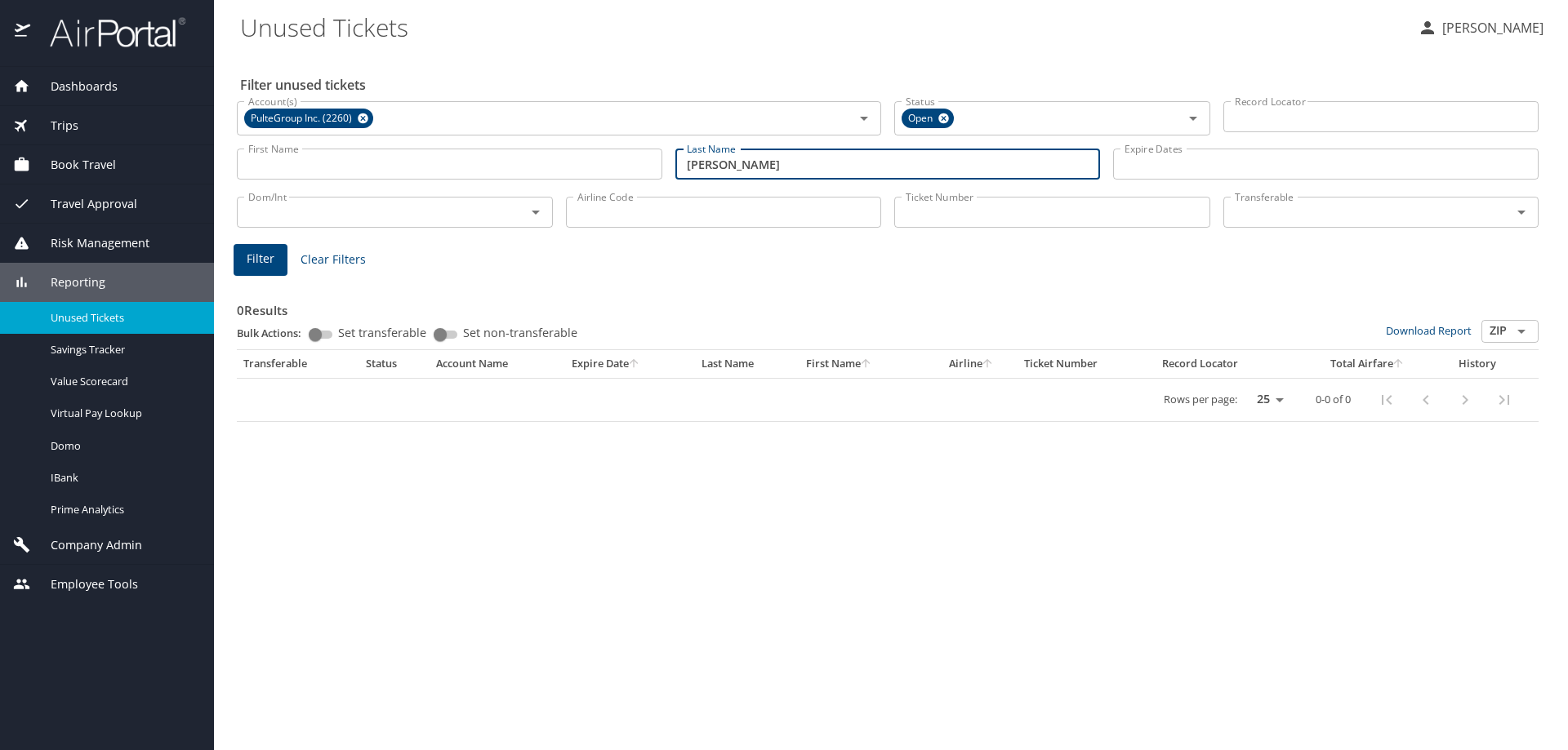
click at [243, 268] on button "Filter" at bounding box center [260, 260] width 54 height 32
drag, startPoint x: 692, startPoint y: 164, endPoint x: 502, endPoint y: 171, distance: 190.1
click at [508, 172] on div "First Name First Name Last Name burchell Last Name Expire Dates Expire Dates" at bounding box center [887, 164] width 1315 height 58
click at [273, 263] on span "Filter" at bounding box center [260, 259] width 28 height 20
drag, startPoint x: 737, startPoint y: 164, endPoint x: 463, endPoint y: 170, distance: 274.1
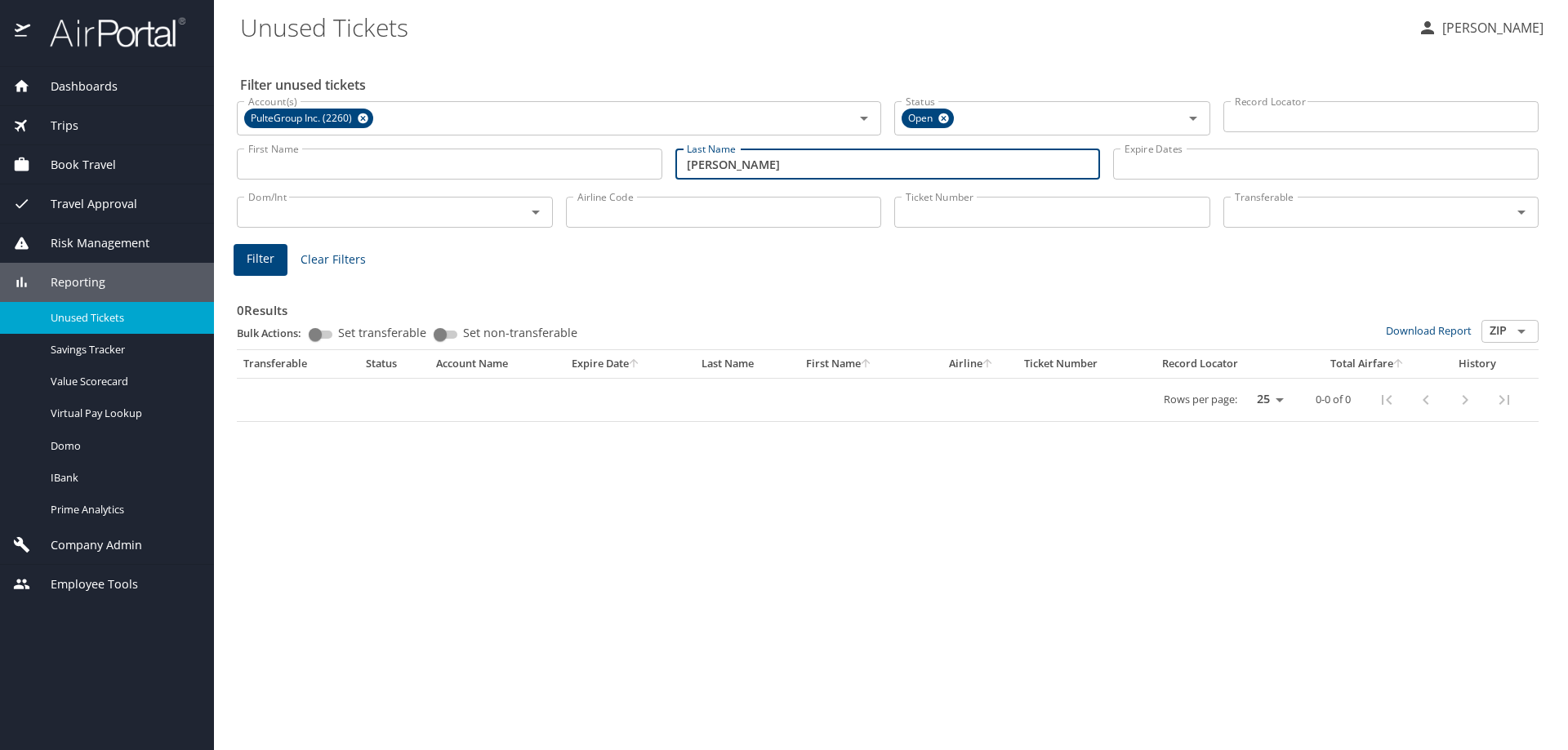
click at [468, 169] on div "First Name First Name Last Name specker Last Name Expire Dates Expire Dates" at bounding box center [887, 164] width 1315 height 58
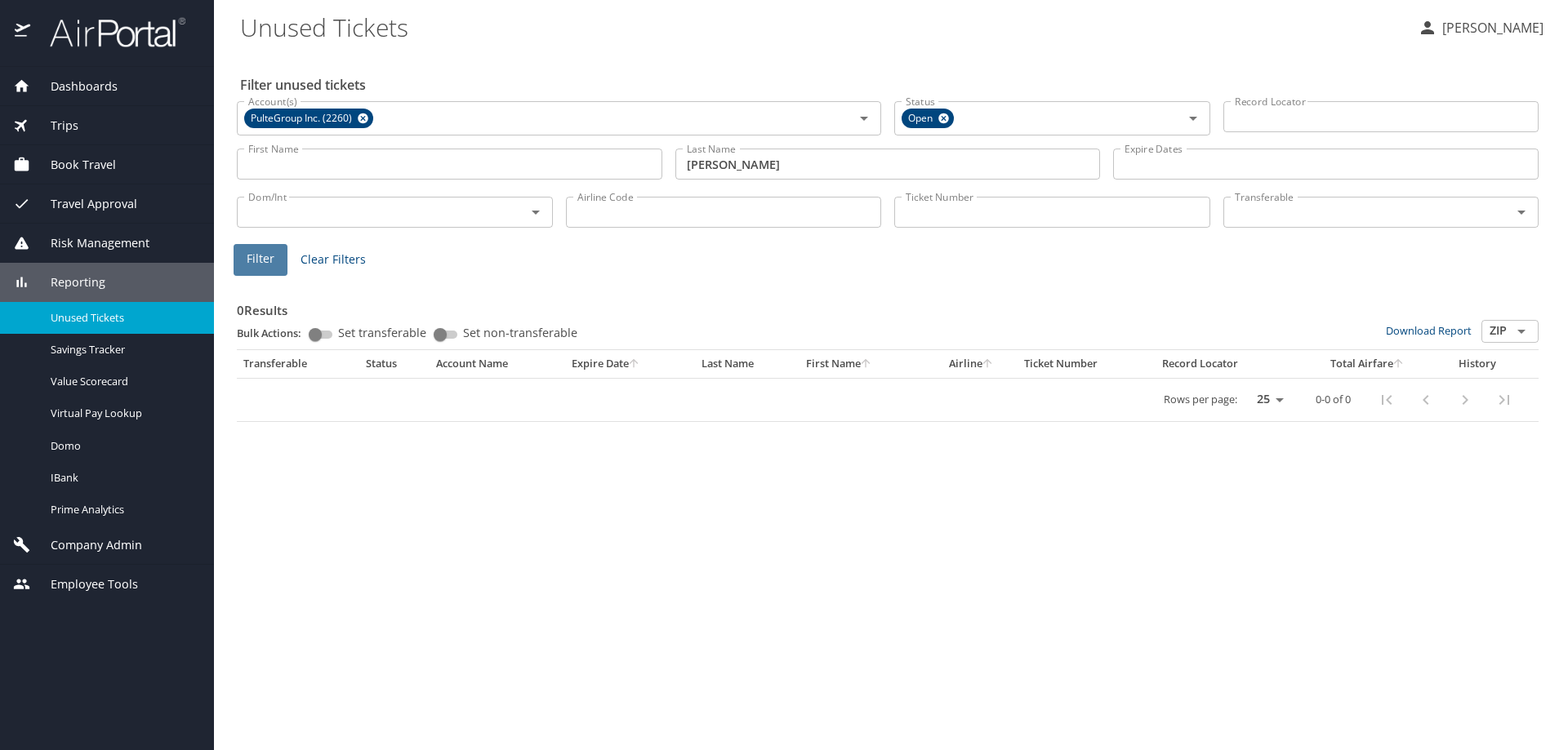
click at [255, 258] on span "Filter" at bounding box center [260, 259] width 28 height 20
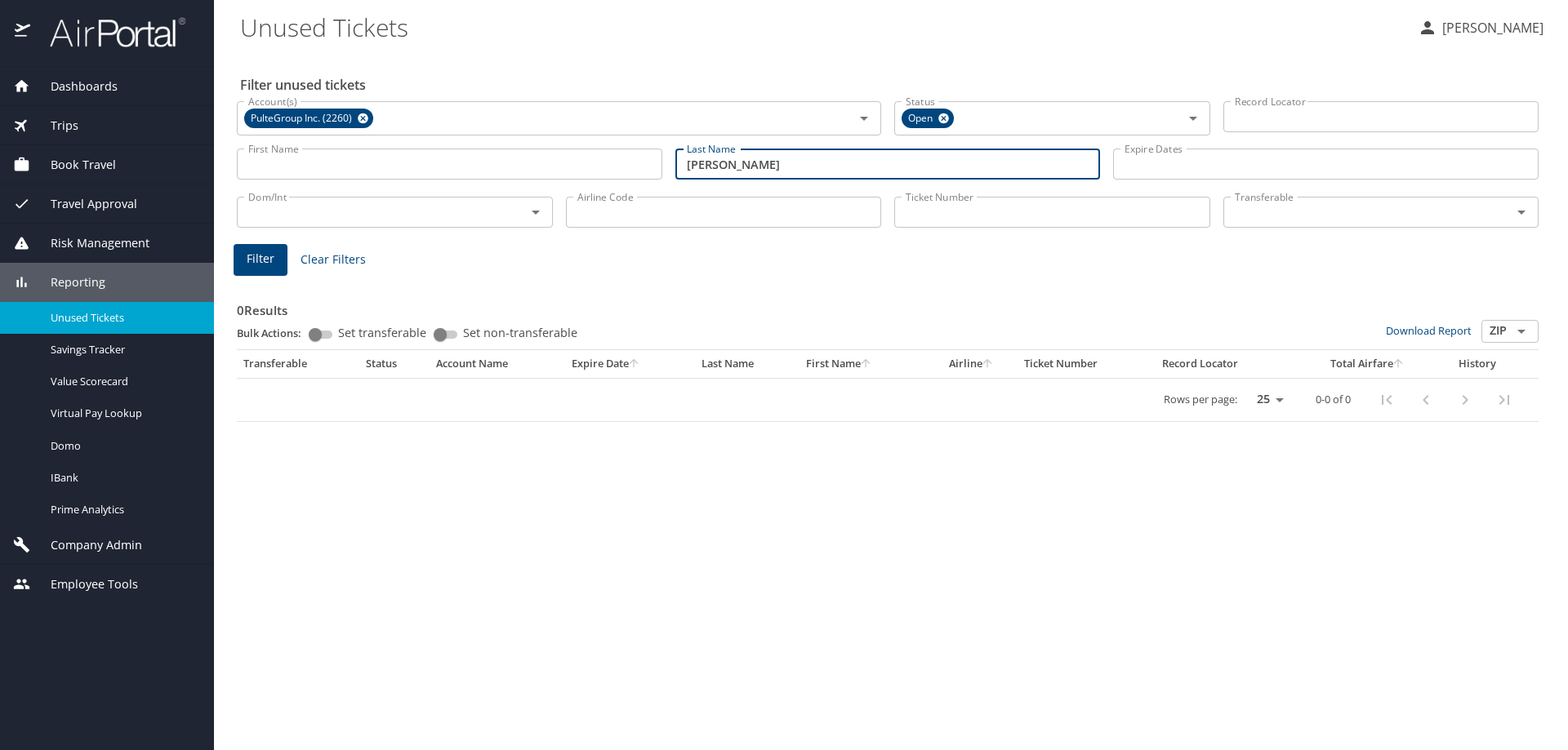
drag, startPoint x: 672, startPoint y: 168, endPoint x: 420, endPoint y: 182, distance: 252.4
click at [425, 182] on div "First Name First Name Last Name narber Last Name Expire Dates Expire Dates" at bounding box center [887, 164] width 1315 height 58
click at [255, 266] on span "Filter" at bounding box center [260, 259] width 28 height 20
drag, startPoint x: 742, startPoint y: 167, endPoint x: 395, endPoint y: 178, distance: 347.2
click at [400, 176] on div "First Name First Name Last Name filipovic Last Name Expire Dates Expire Dates" at bounding box center [887, 164] width 1315 height 58
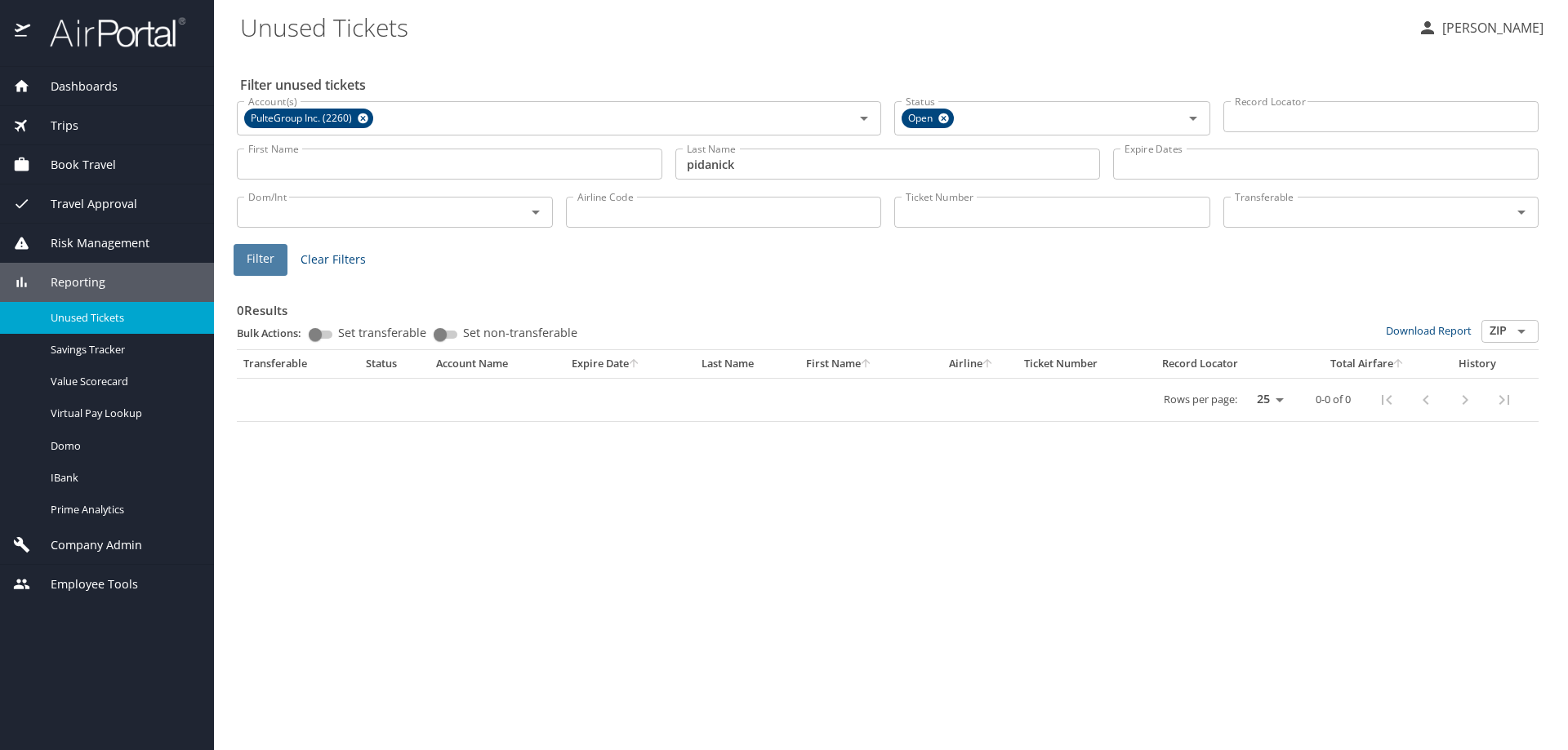
click at [258, 260] on span "Filter" at bounding box center [260, 259] width 28 height 20
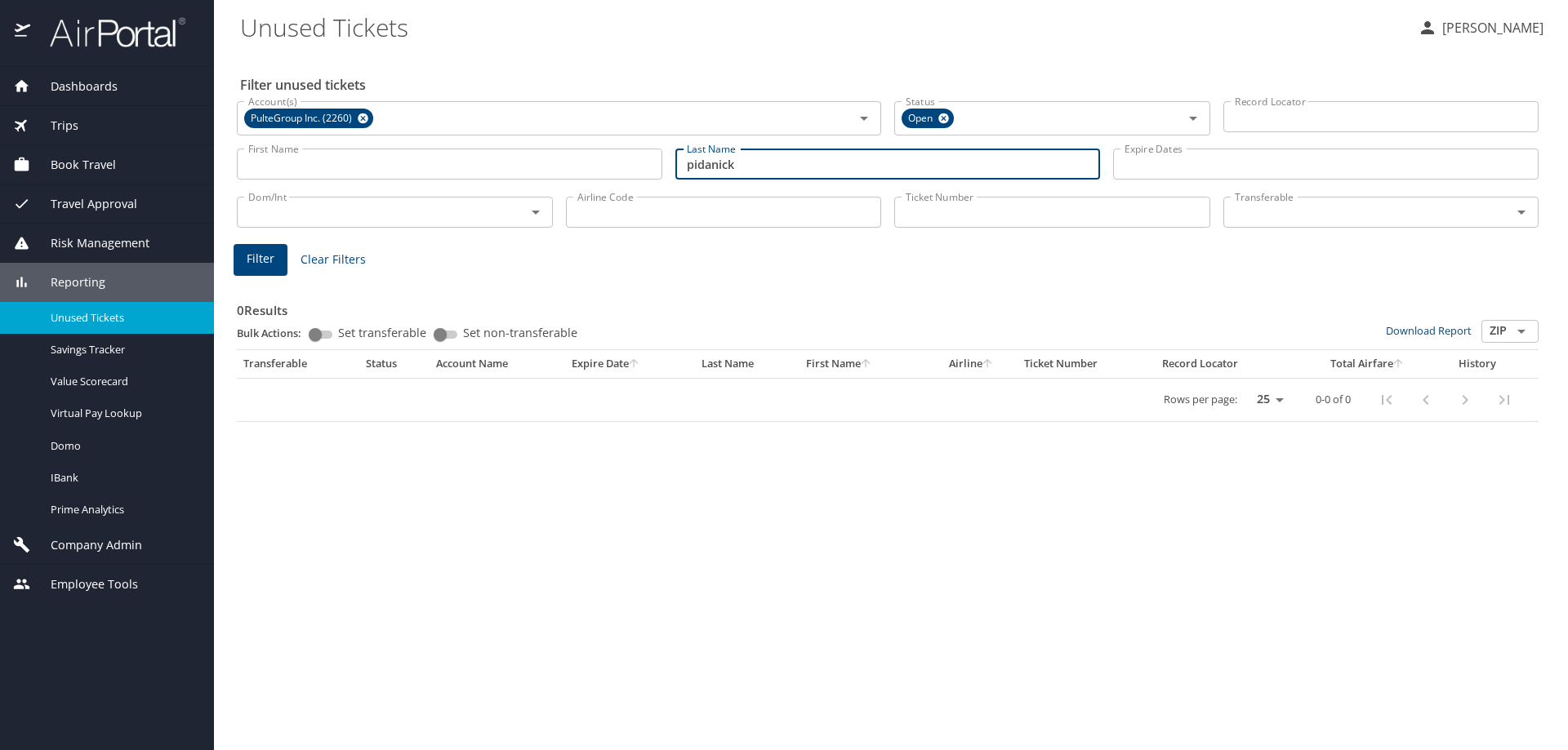
drag, startPoint x: 756, startPoint y: 164, endPoint x: 512, endPoint y: 170, distance: 244.1
click at [512, 170] on div "First Name First Name Last Name pidanick Last Name Expire Dates Expire Dates" at bounding box center [887, 164] width 1315 height 58
click at [269, 260] on span "Filter" at bounding box center [260, 259] width 28 height 20
drag, startPoint x: 739, startPoint y: 162, endPoint x: 525, endPoint y: 166, distance: 214.0
click at [530, 167] on div "First Name First Name Last Name vyas Last Name Expire Dates Expire Dates" at bounding box center [887, 164] width 1315 height 58
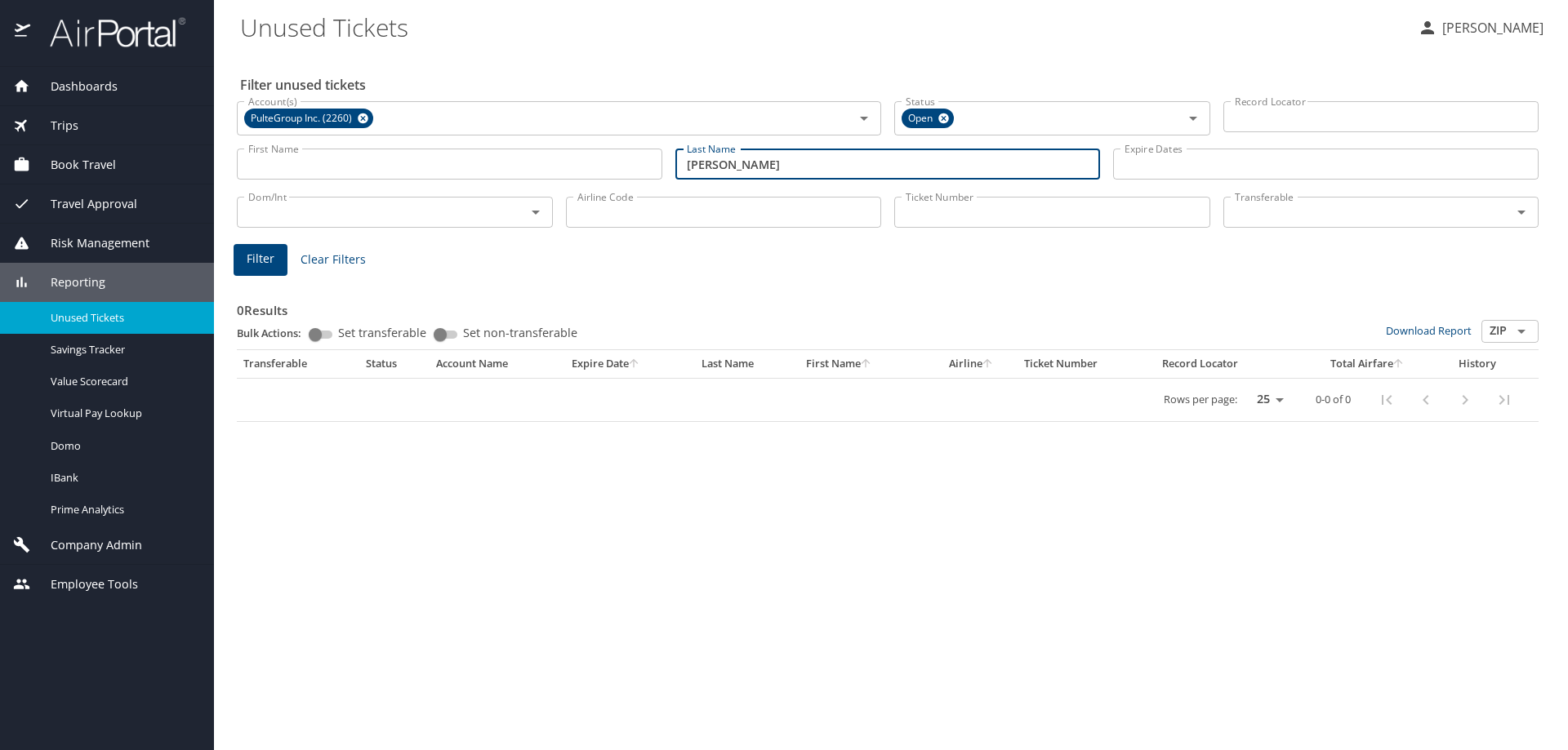
click at [246, 264] on button "Filter" at bounding box center [260, 260] width 54 height 32
drag, startPoint x: 732, startPoint y: 164, endPoint x: 470, endPoint y: 166, distance: 262.0
click at [481, 166] on div "First Name First Name Last Name tyler Last Name Expire Dates Expire Dates" at bounding box center [887, 164] width 1315 height 58
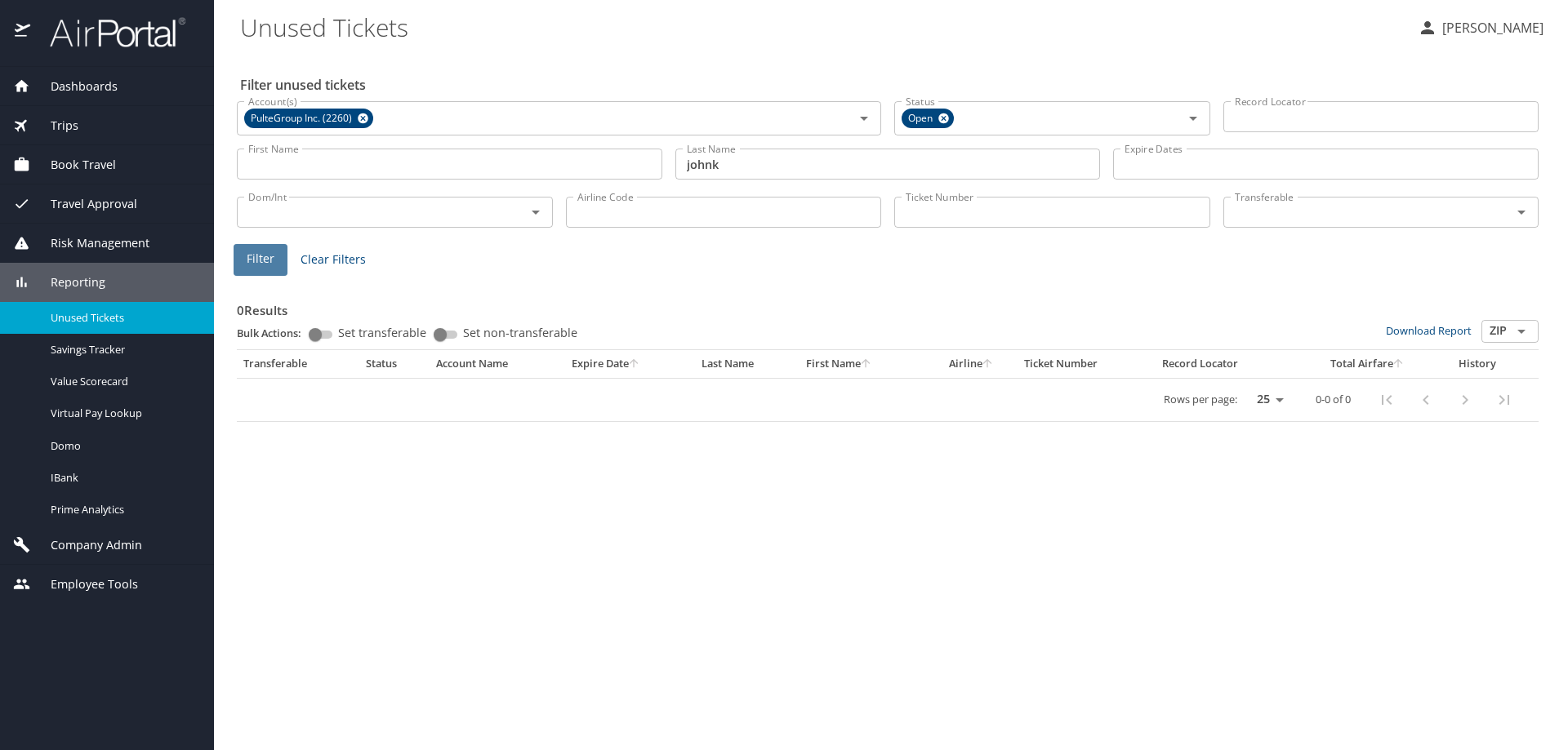
click at [253, 259] on span "Filter" at bounding box center [260, 259] width 28 height 20
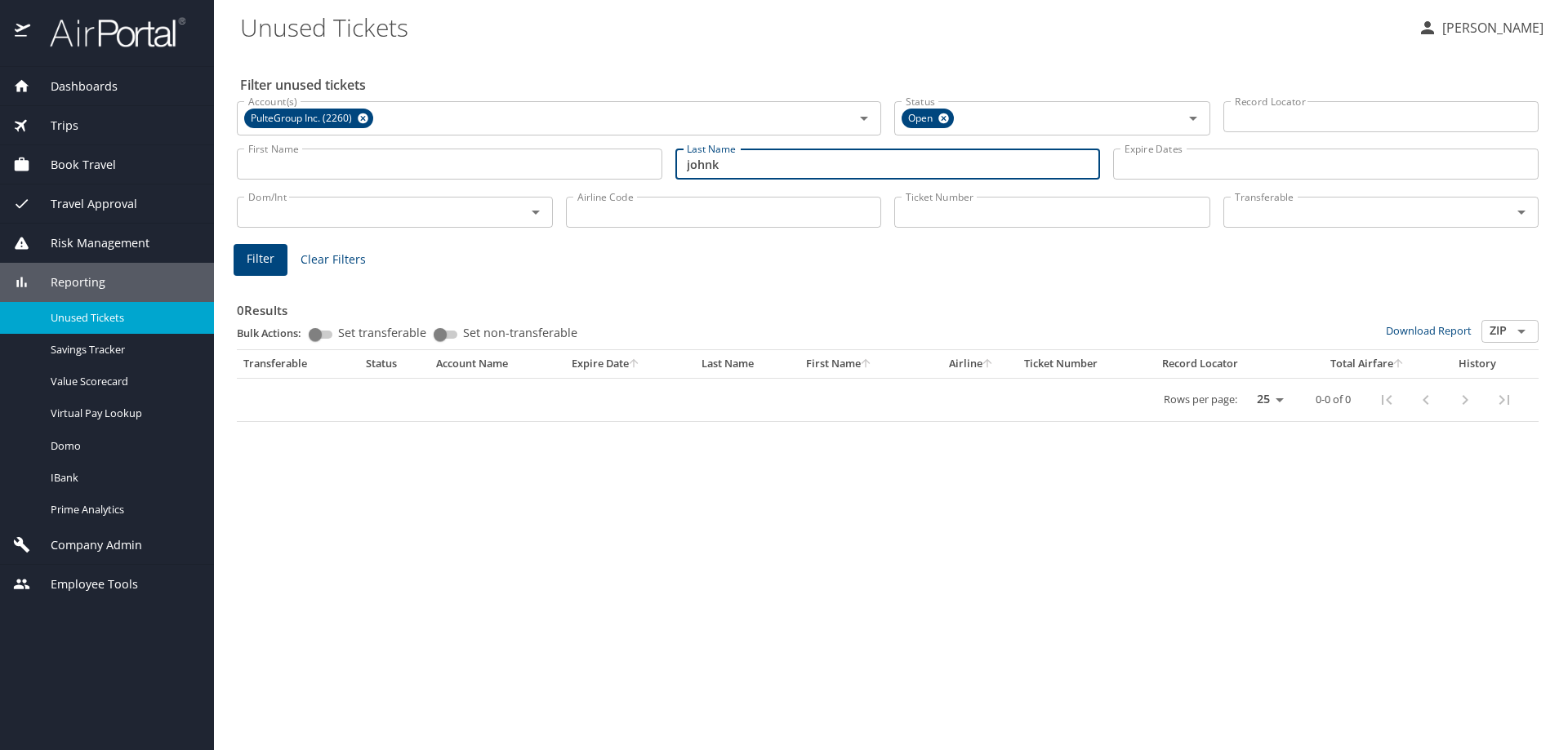
drag, startPoint x: 755, startPoint y: 164, endPoint x: 499, endPoint y: 174, distance: 256.2
click at [506, 174] on div "First Name First Name Last Name johnk Last Name Expire Dates Expire Dates" at bounding box center [887, 164] width 1315 height 58
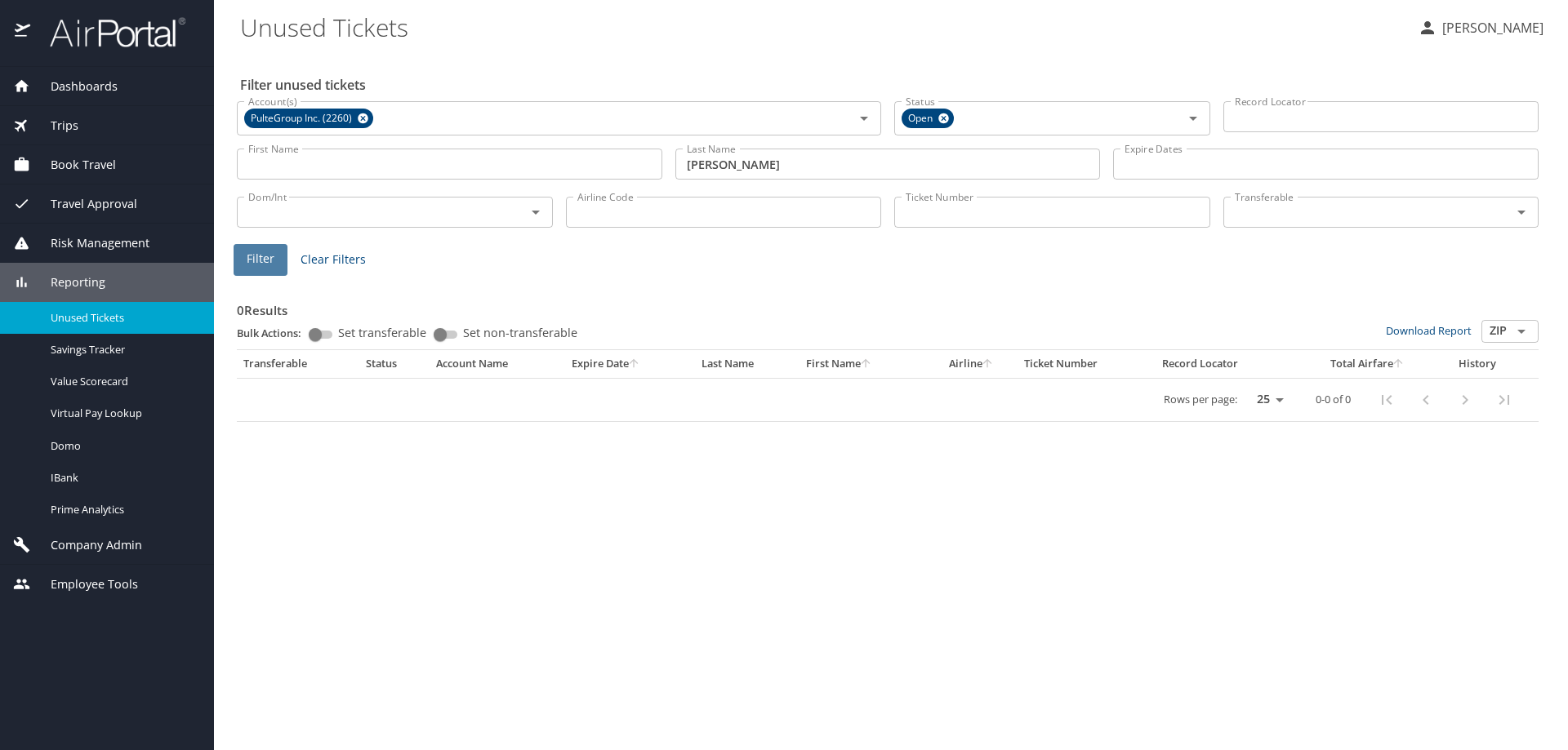
click at [261, 264] on span "Filter" at bounding box center [260, 259] width 28 height 20
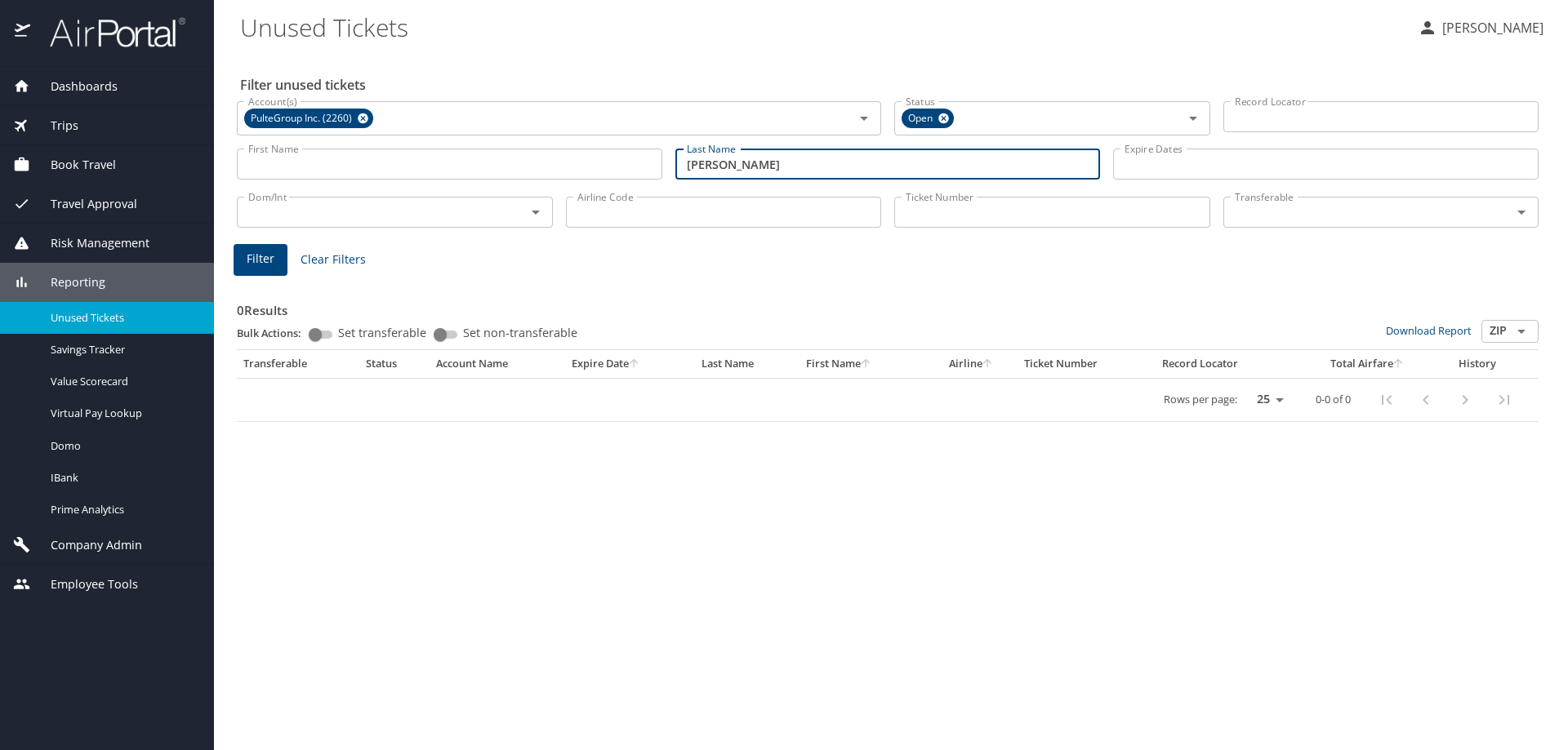
drag, startPoint x: 756, startPoint y: 159, endPoint x: 582, endPoint y: 159, distance: 174.0
click at [583, 160] on div "First Name First Name Last Name taylor Last Name Expire Dates Expire Dates" at bounding box center [887, 164] width 1315 height 58
click at [250, 263] on span "Filter" at bounding box center [260, 259] width 28 height 20
drag, startPoint x: 730, startPoint y: 166, endPoint x: 560, endPoint y: 171, distance: 170.1
click at [561, 171] on div "First Name First Name Last Name tyler Last Name Expire Dates Expire Dates" at bounding box center [887, 164] width 1315 height 58
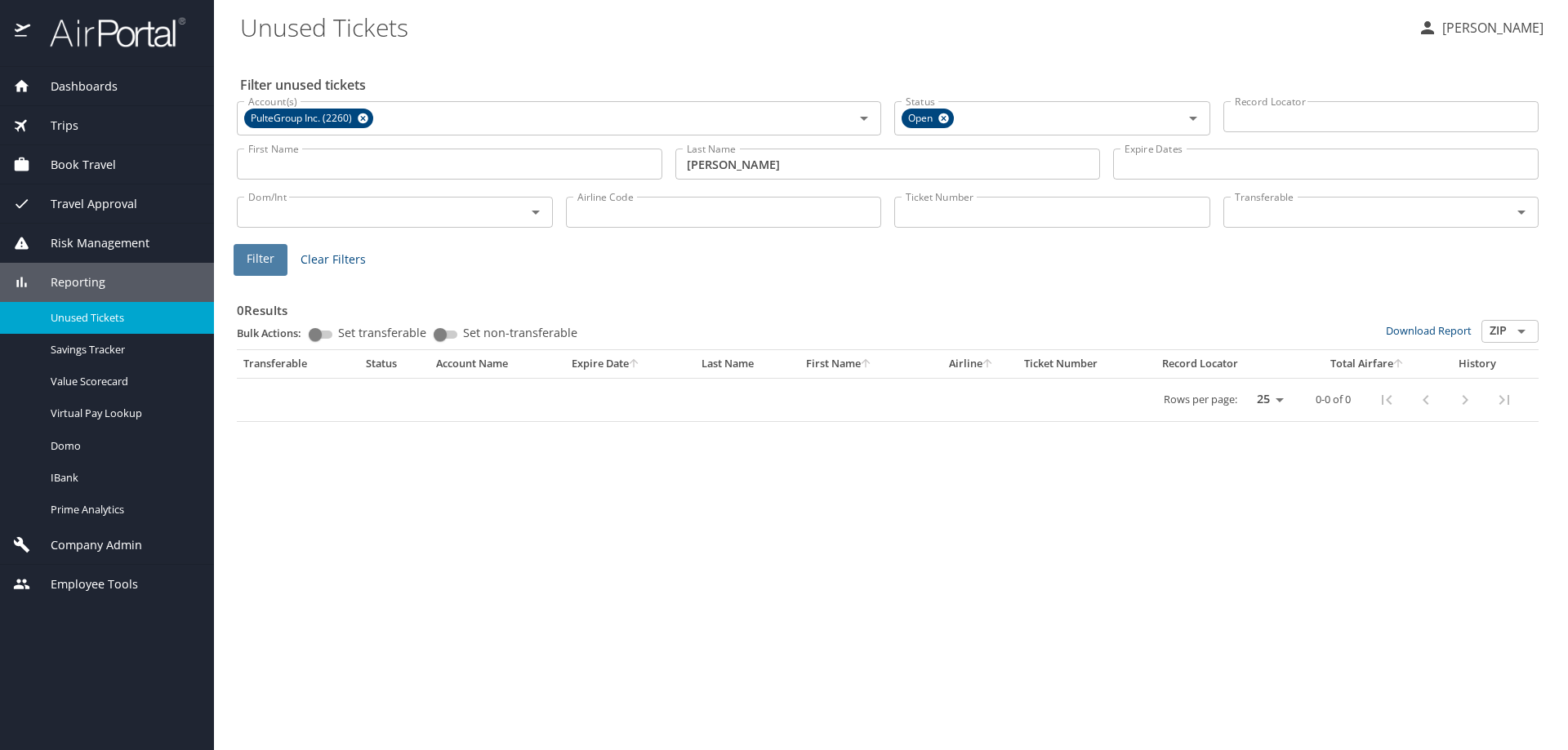
click at [263, 261] on span "Filter" at bounding box center [260, 259] width 28 height 20
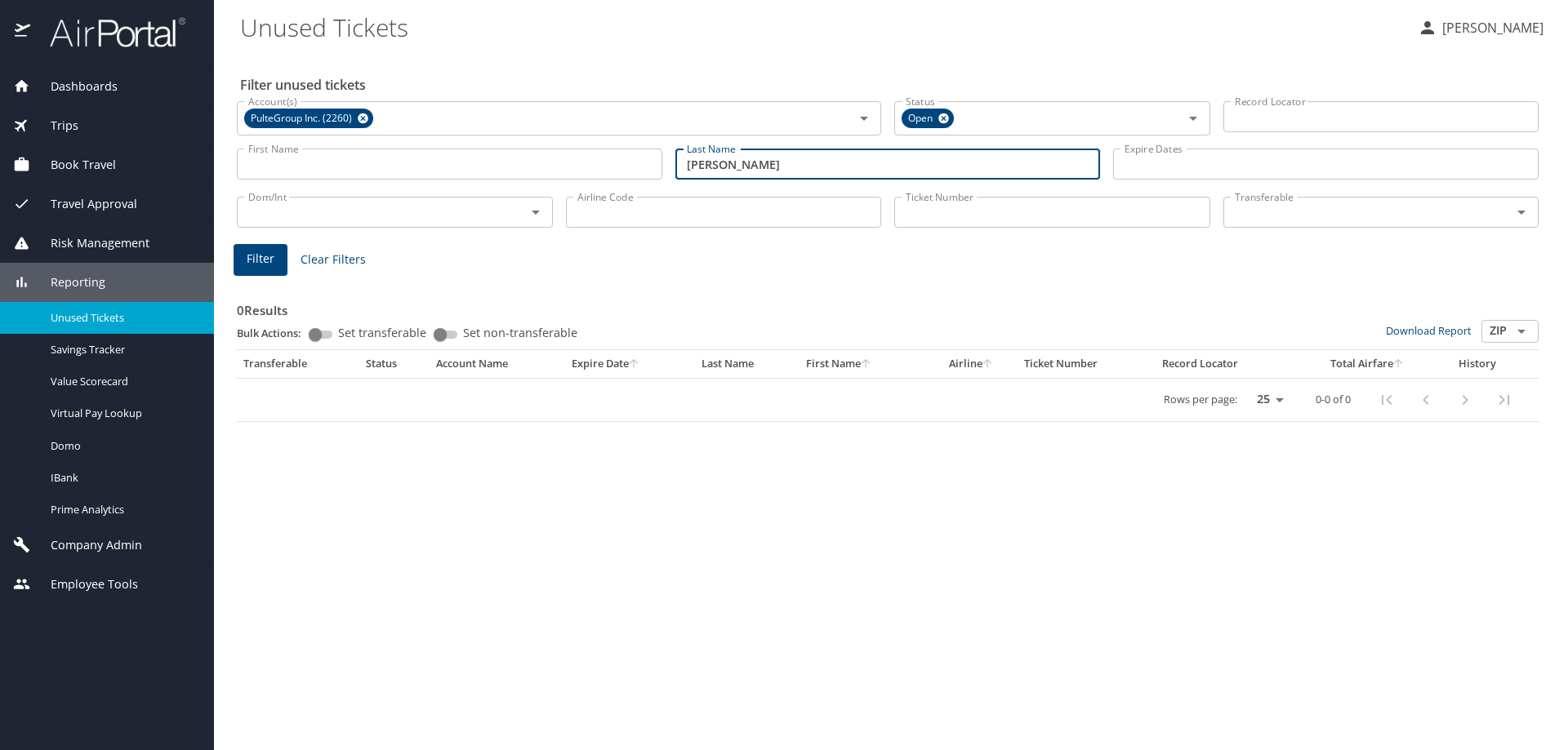
drag, startPoint x: 765, startPoint y: 164, endPoint x: 428, endPoint y: 164, distance: 337.0
click at [441, 165] on div "First Name First Name Last Name guswiler Last Name Expire Dates Expire Dates" at bounding box center [887, 164] width 1315 height 58
click at [254, 258] on span "Filter" at bounding box center [260, 259] width 28 height 20
drag, startPoint x: 771, startPoint y: 164, endPoint x: 327, endPoint y: 143, distance: 444.5
click at [353, 144] on div "First Name First Name Last Name larose Last Name Expire Dates Expire Dates" at bounding box center [887, 164] width 1315 height 58
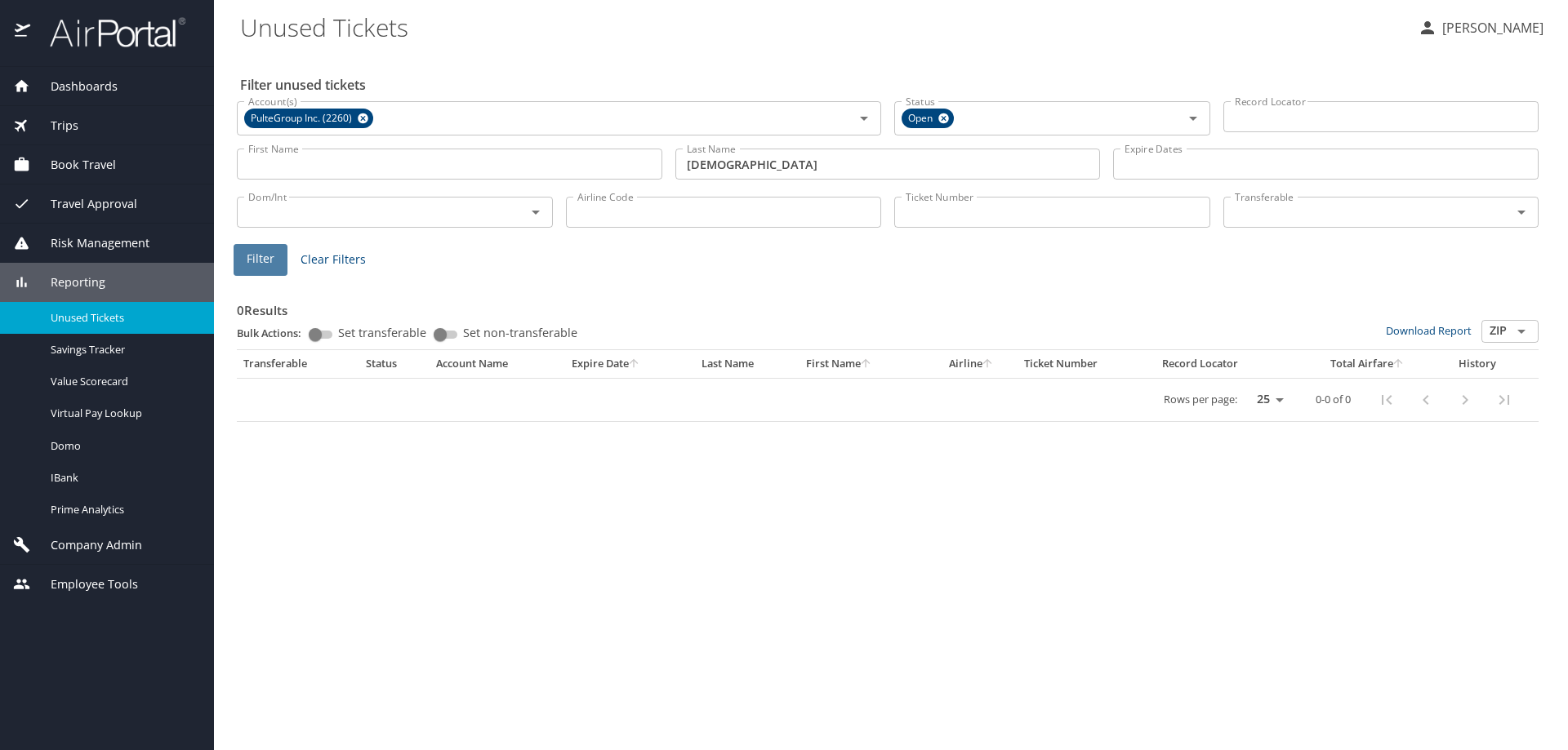
click at [260, 262] on span "Filter" at bounding box center [260, 259] width 28 height 20
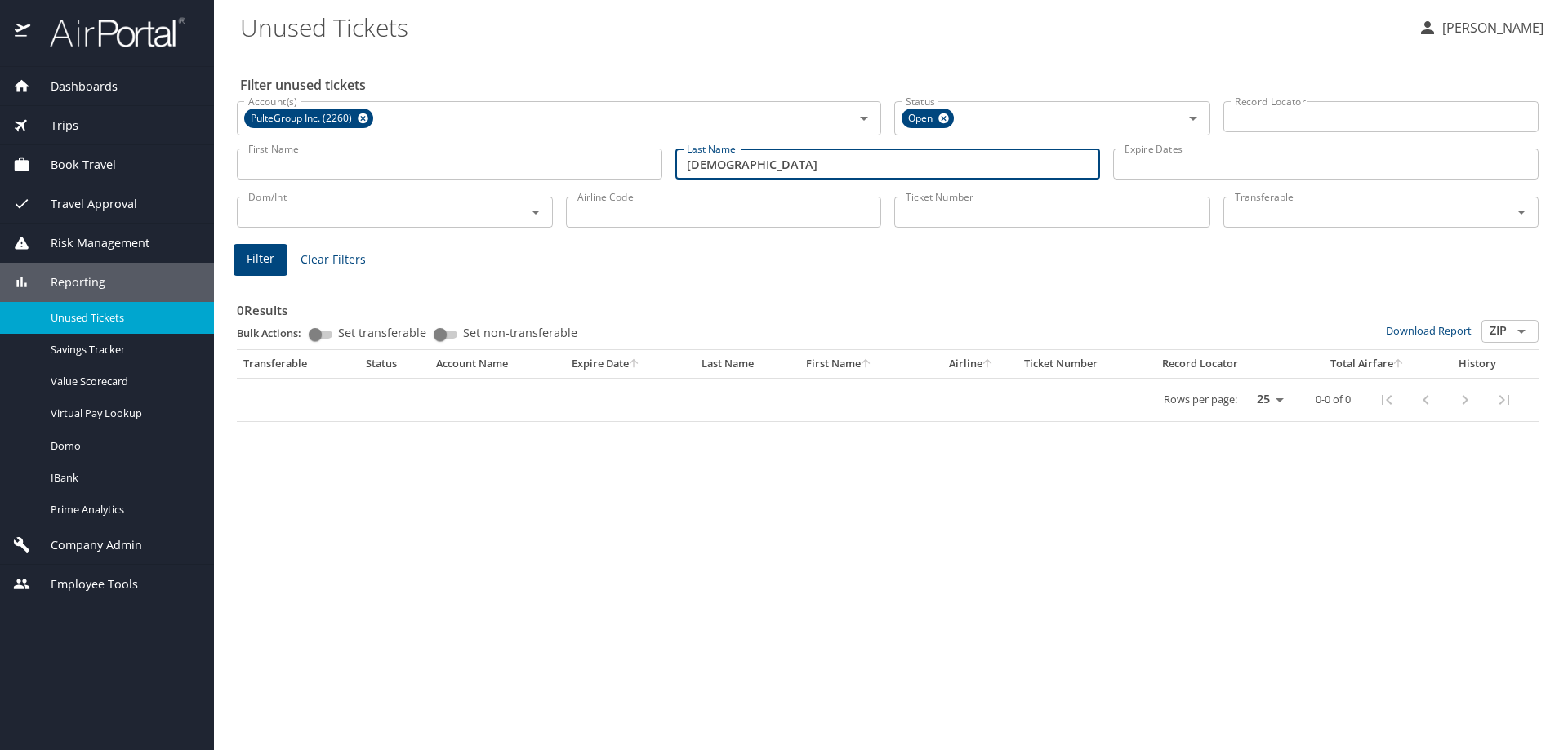
click at [735, 164] on input "alvaradopazmino" at bounding box center [887, 164] width 426 height 31
click at [270, 258] on span "Filter" at bounding box center [260, 259] width 28 height 20
drag, startPoint x: 726, startPoint y: 164, endPoint x: 505, endPoint y: 179, distance: 221.5
click at [507, 179] on div "First Name First Name Last Name alvarado pazmino Last Name Expire Dates Expire …" at bounding box center [887, 164] width 1315 height 58
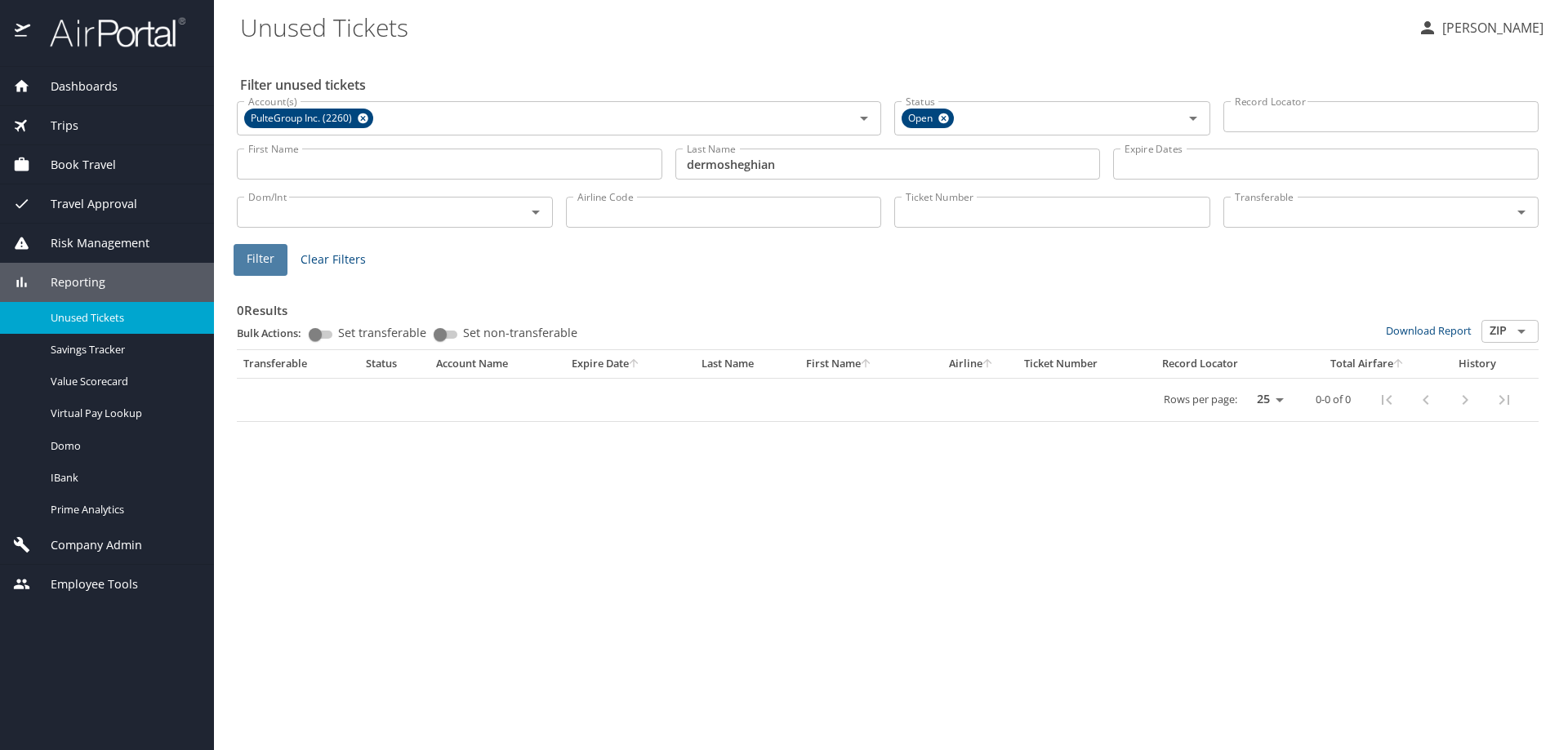
click at [263, 263] on span "Filter" at bounding box center [260, 259] width 28 height 20
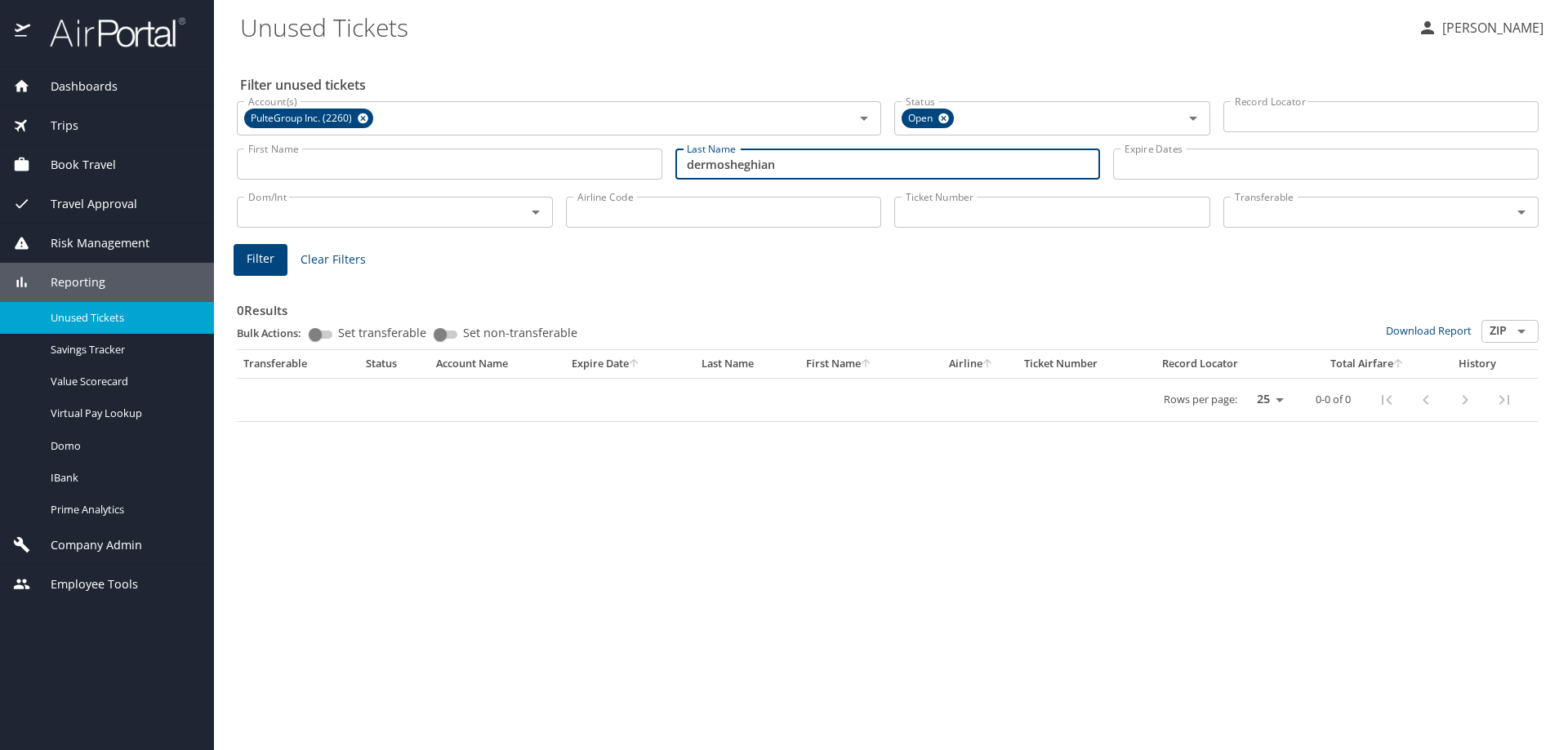
drag, startPoint x: 801, startPoint y: 164, endPoint x: 435, endPoint y: 177, distance: 366.2
click at [435, 177] on div "First Name First Name Last Name dermosheghian Last Name Expire Dates Expire Dat…" at bounding box center [887, 164] width 1315 height 58
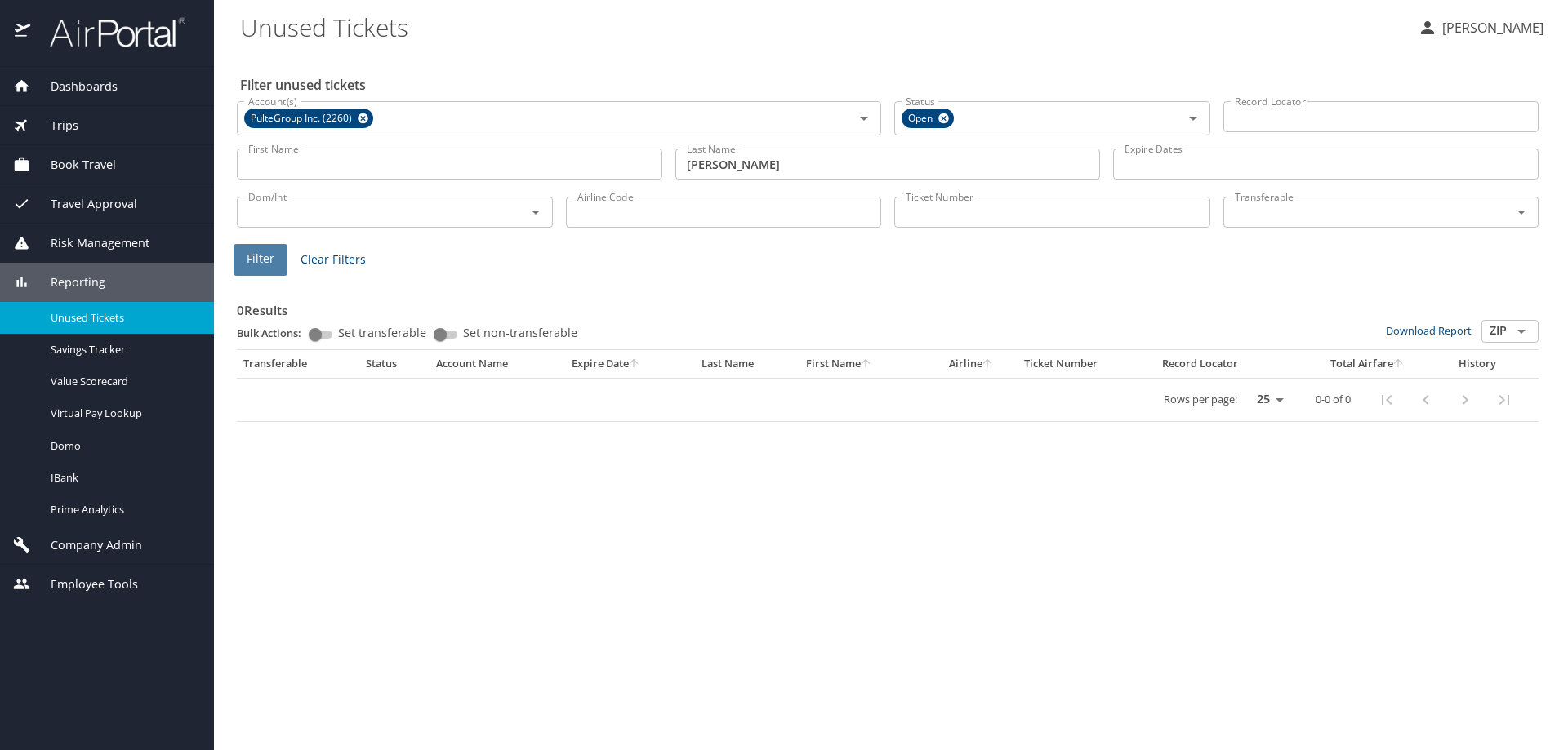
click at [252, 254] on span "Filter" at bounding box center [260, 259] width 28 height 20
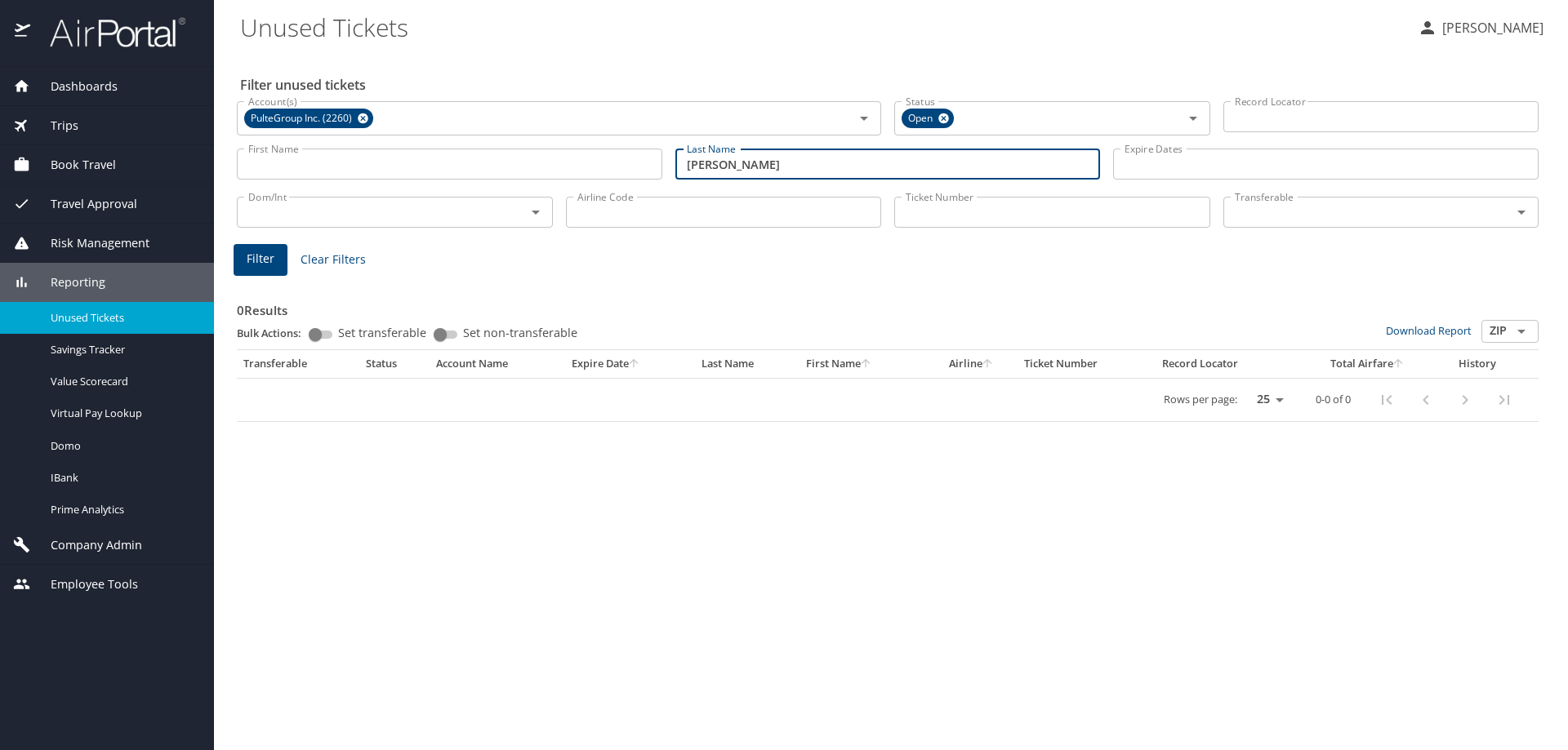
drag, startPoint x: 786, startPoint y: 169, endPoint x: 410, endPoint y: 167, distance: 376.0
click at [426, 166] on div "First Name First Name Last Name barfield Last Name Expire Dates Expire Dates" at bounding box center [887, 164] width 1315 height 58
click at [261, 264] on span "Filter" at bounding box center [260, 259] width 28 height 20
drag, startPoint x: 698, startPoint y: 166, endPoint x: 420, endPoint y: 169, distance: 278.0
click at [436, 170] on div "First Name First Name Last Name johnson Last Name Expire Dates Expire Dates" at bounding box center [887, 164] width 1315 height 58
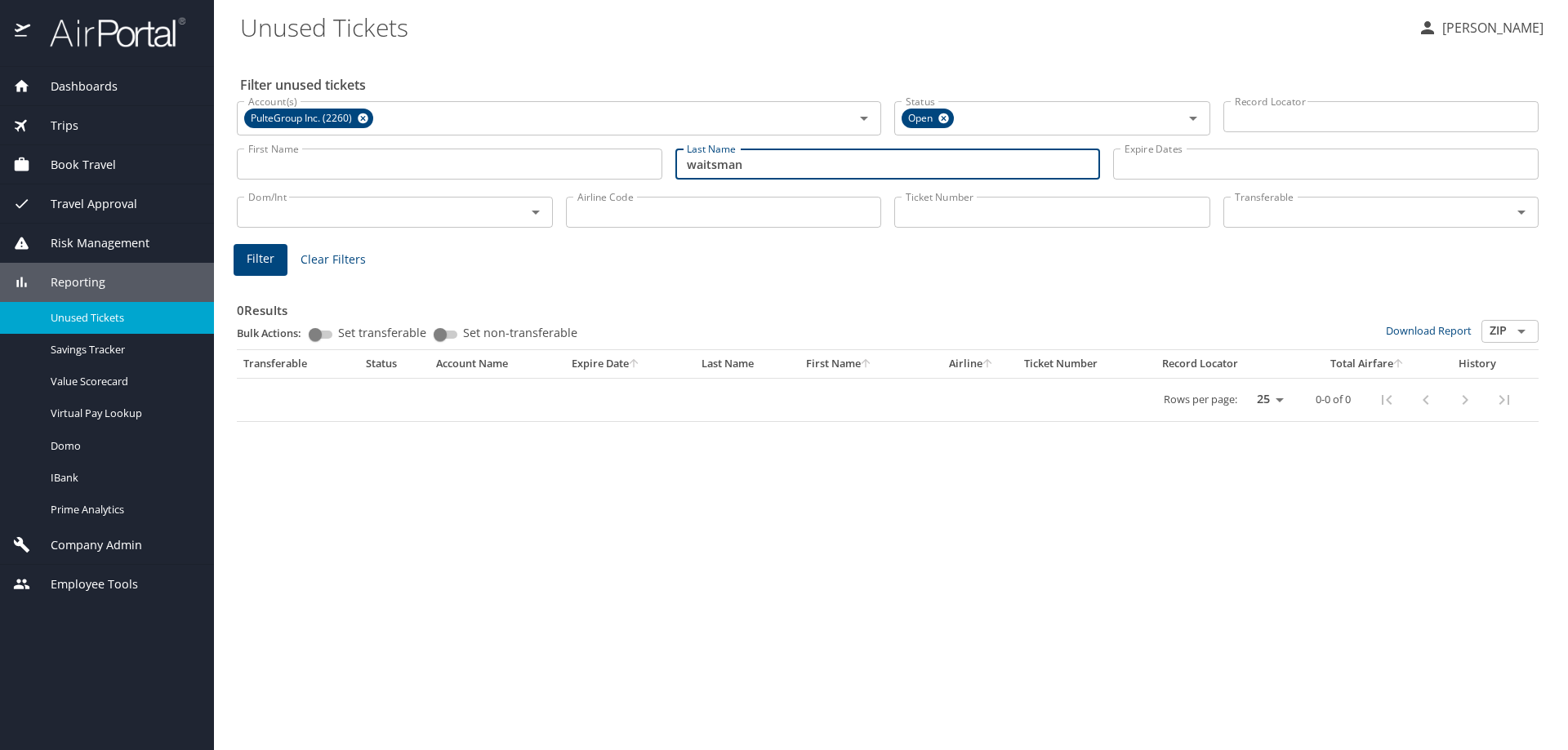
click at [266, 261] on span "Filter" at bounding box center [260, 259] width 28 height 20
drag, startPoint x: 649, startPoint y: 167, endPoint x: 356, endPoint y: 177, distance: 293.2
click at [380, 179] on div "First Name First Name Last Name waitsman Last Name Expire Dates Expire Dates" at bounding box center [887, 164] width 1315 height 58
click at [263, 262] on span "Filter" at bounding box center [260, 259] width 28 height 20
drag, startPoint x: 775, startPoint y: 171, endPoint x: 366, endPoint y: 169, distance: 409.0
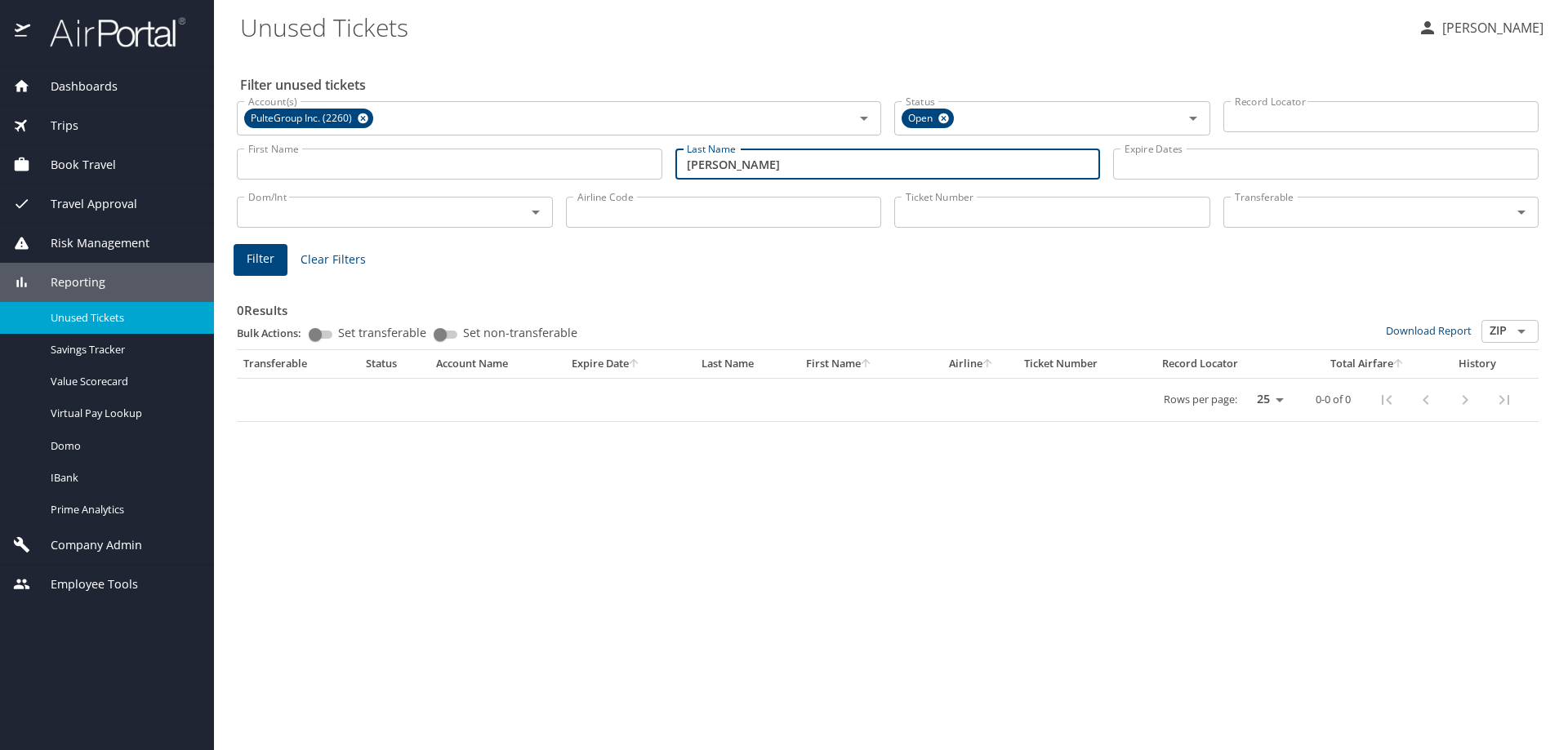
click at [368, 169] on div "First Name First Name Last Name melendez Last Name Expire Dates Expire Dates" at bounding box center [887, 164] width 1315 height 58
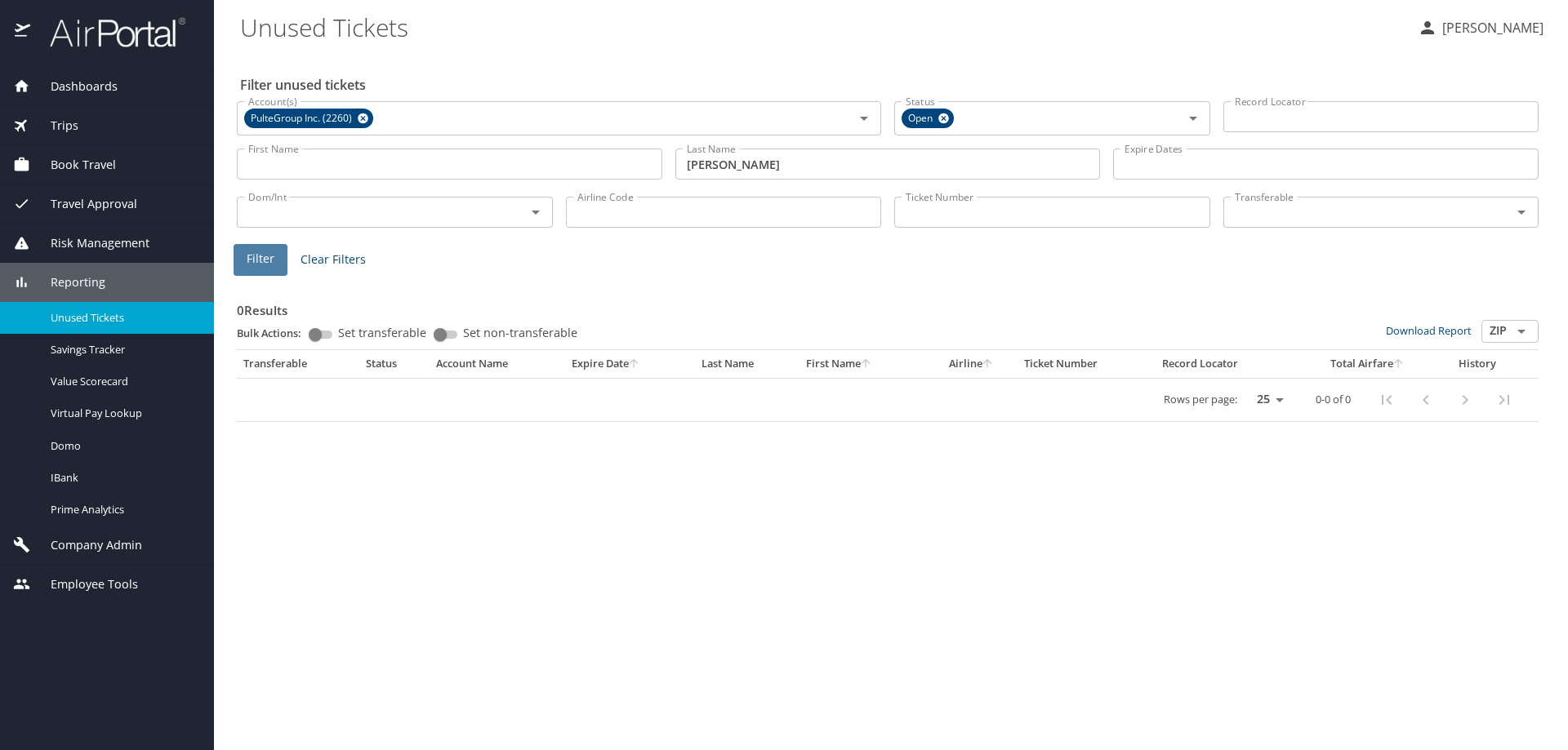
click at [257, 259] on span "Filter" at bounding box center [260, 259] width 28 height 20
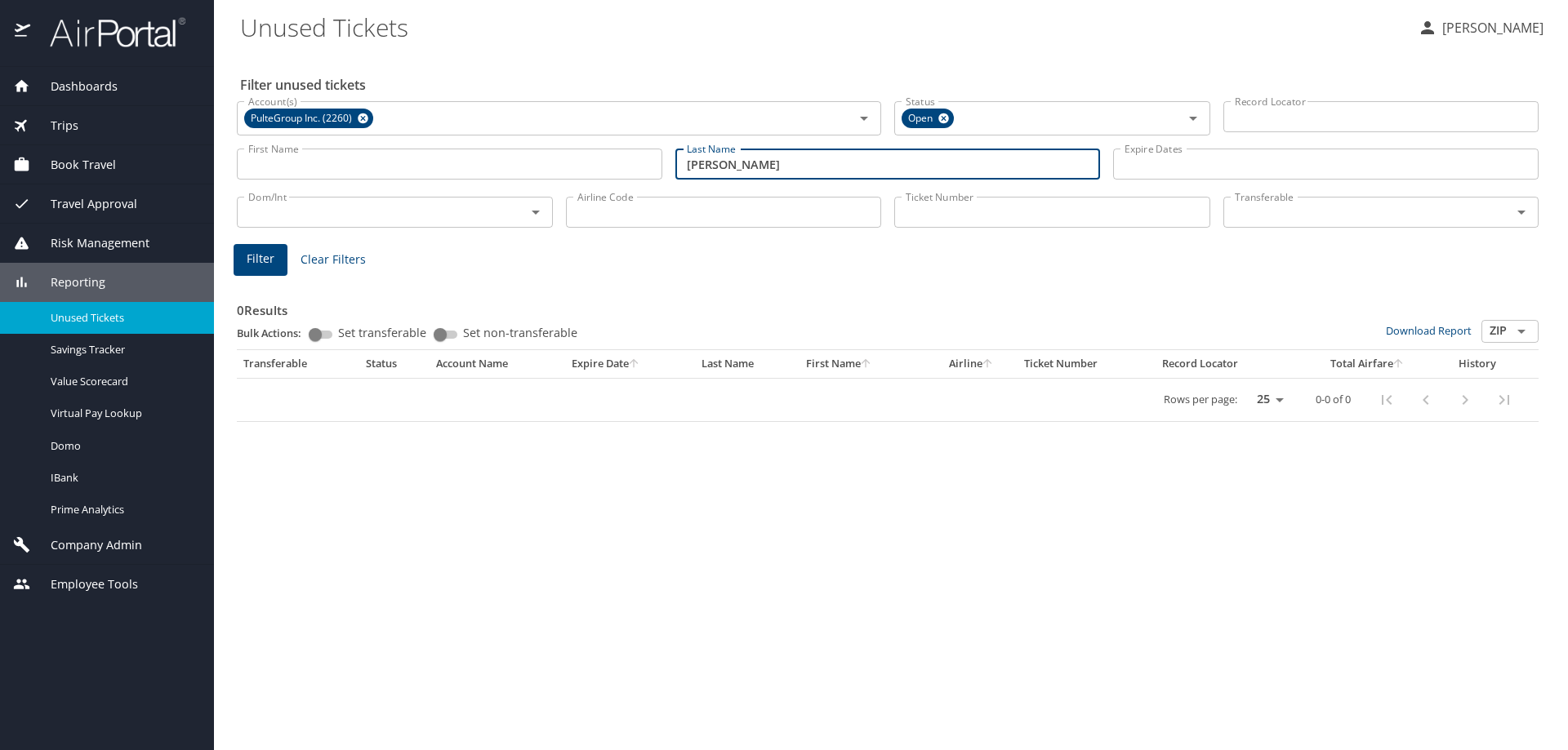
drag, startPoint x: 528, startPoint y: 172, endPoint x: 339, endPoint y: 175, distance: 189.0
click at [341, 175] on div "First Name First Name Last Name rojas Last Name Expire Dates Expire Dates" at bounding box center [887, 164] width 1315 height 58
click at [254, 259] on span "Filter" at bounding box center [260, 259] width 28 height 20
drag, startPoint x: 764, startPoint y: 163, endPoint x: 342, endPoint y: 162, distance: 422.0
click at [355, 156] on div "First Name First Name Last Name yazdani Last Name Expire Dates Expire Dates" at bounding box center [887, 164] width 1315 height 58
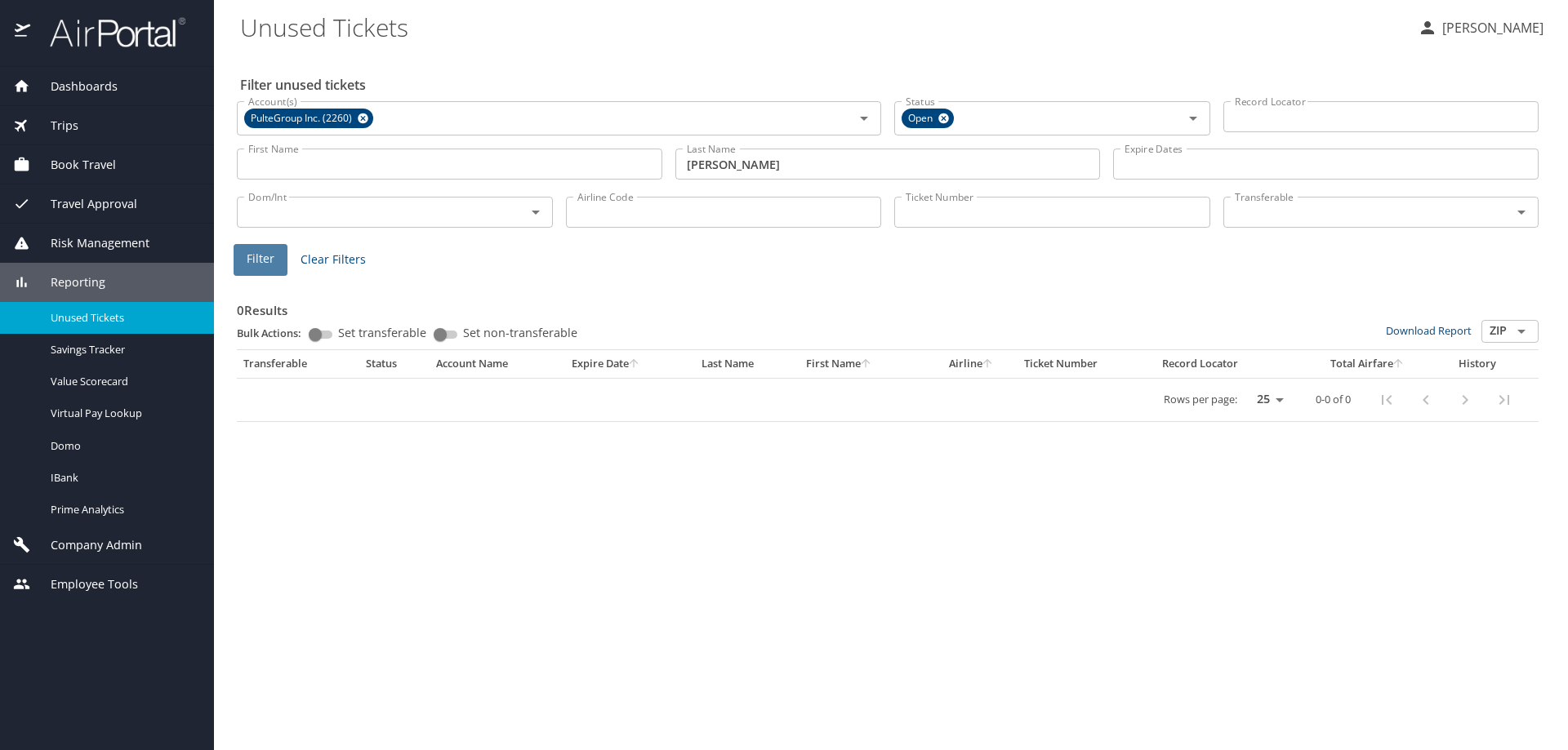
click at [252, 267] on span "Filter" at bounding box center [260, 259] width 28 height 20
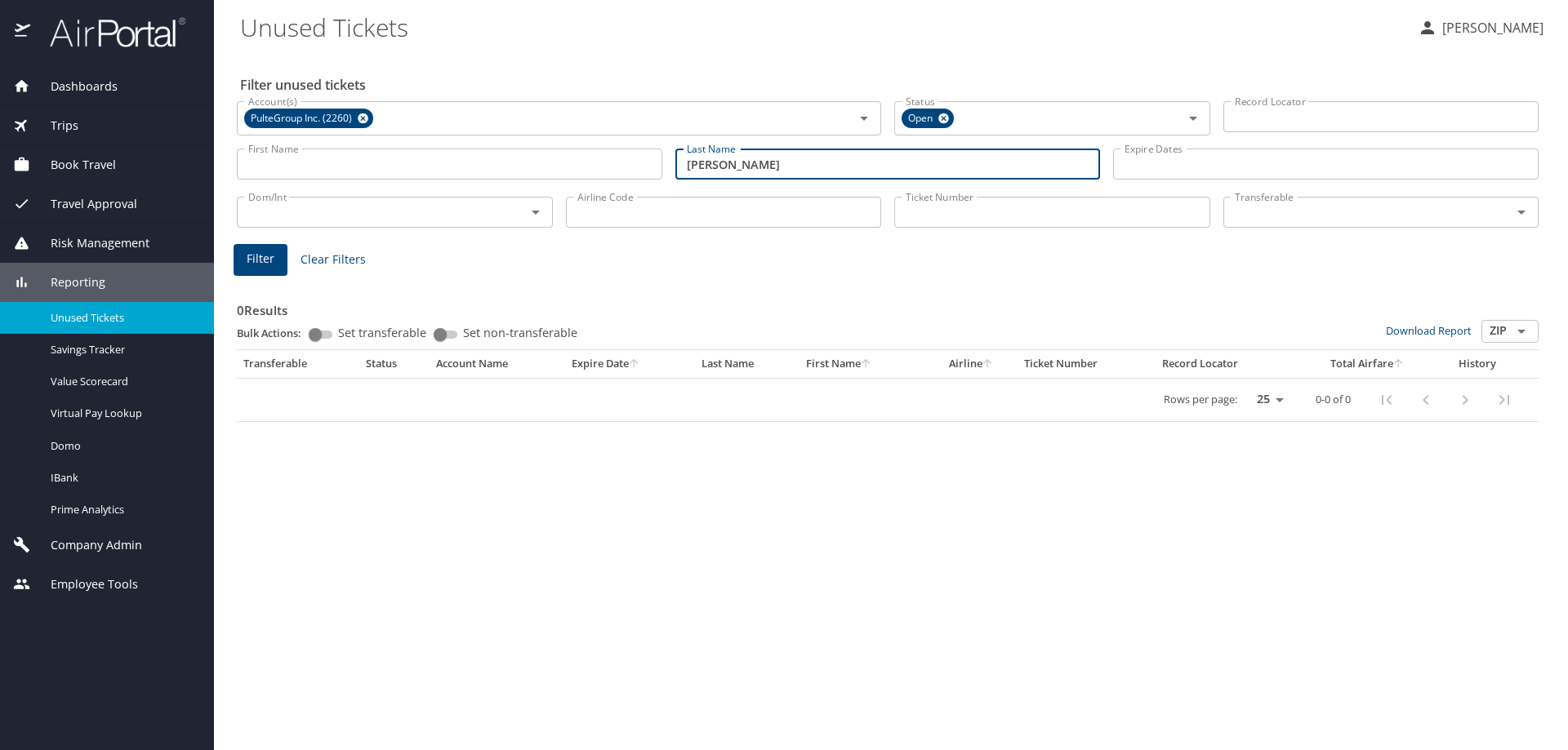
drag, startPoint x: 770, startPoint y: 164, endPoint x: 541, endPoint y: 164, distance: 229.0
click at [541, 164] on div "First Name First Name Last Name hoagland Last Name Expire Dates Expire Dates" at bounding box center [887, 164] width 1315 height 58
click at [266, 260] on span "Filter" at bounding box center [260, 259] width 28 height 20
drag, startPoint x: 674, startPoint y: 155, endPoint x: 494, endPoint y: 155, distance: 180.0
click at [494, 155] on div "First Name First Name Last Name moore Last Name Expire Dates Expire Dates" at bounding box center [887, 164] width 1315 height 58
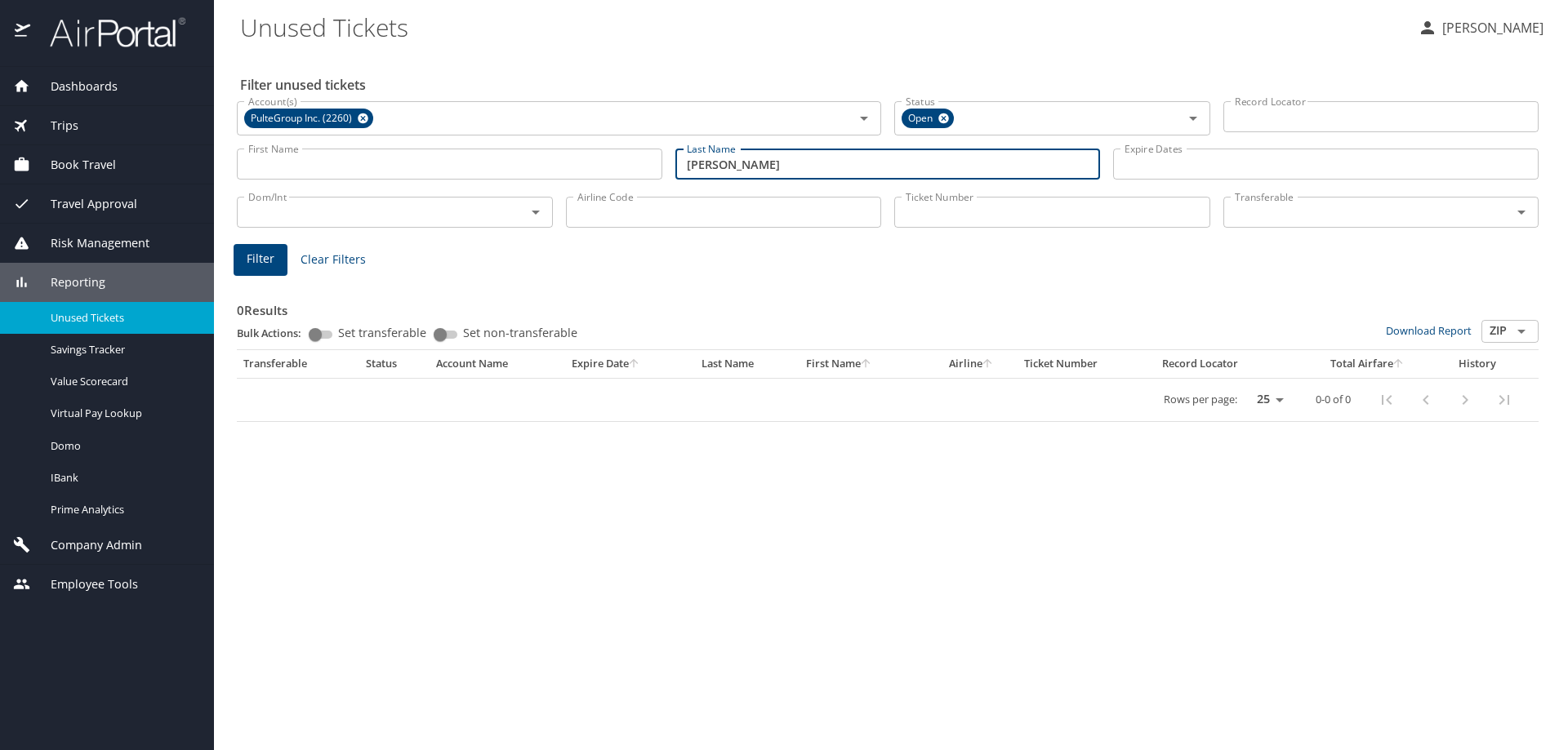
click at [262, 256] on span "Filter" at bounding box center [260, 259] width 28 height 20
drag, startPoint x: 760, startPoint y: 164, endPoint x: 399, endPoint y: 186, distance: 361.7
click at [418, 180] on div "First Name First Name Last Name gagnier Last Name Expire Dates Expire Dates" at bounding box center [887, 164] width 1315 height 58
click at [262, 257] on span "Filter" at bounding box center [260, 259] width 28 height 20
drag, startPoint x: 753, startPoint y: 164, endPoint x: 524, endPoint y: 165, distance: 229.0
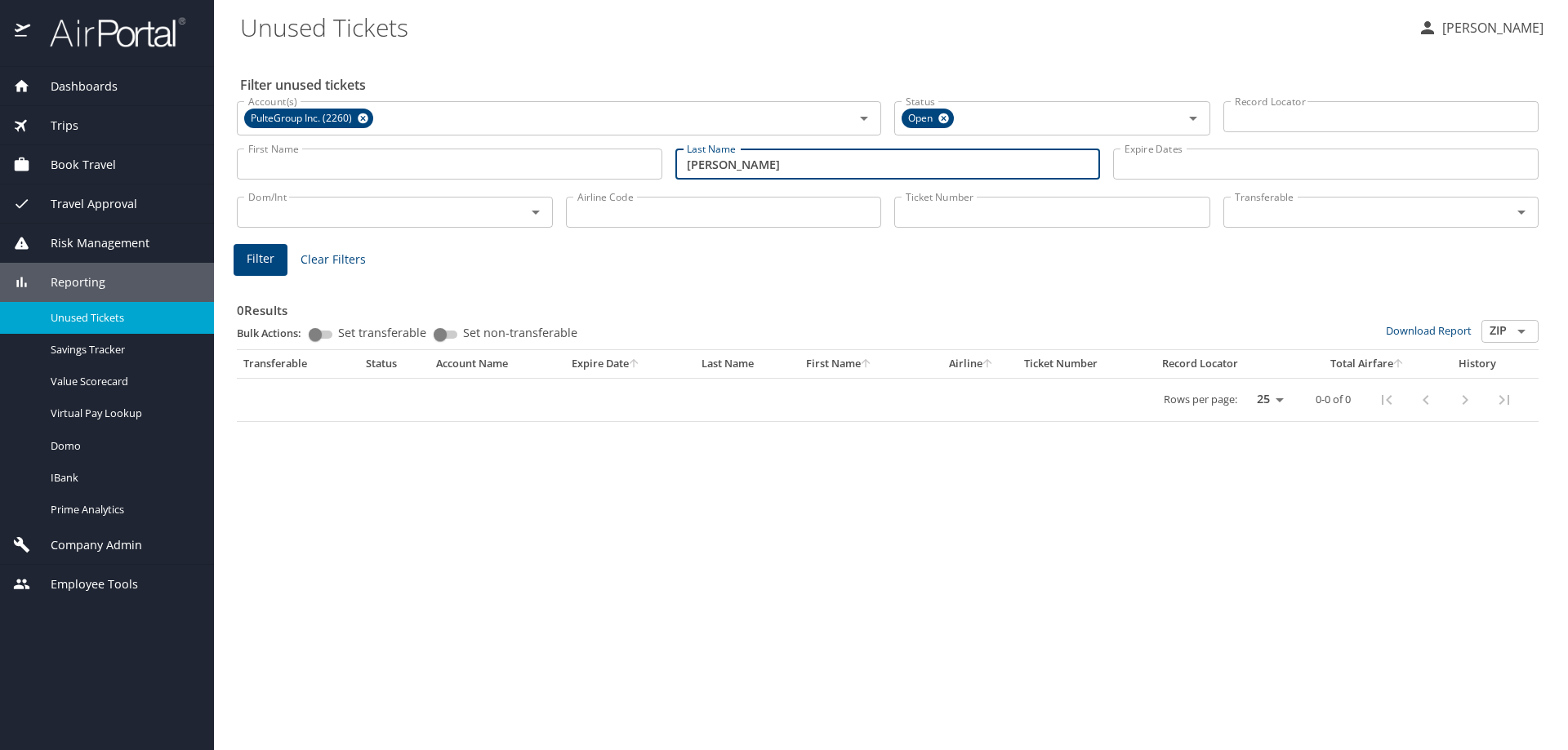
click at [526, 164] on div "First Name First Name Last Name acedo Last Name Expire Dates Expire Dates" at bounding box center [887, 164] width 1315 height 58
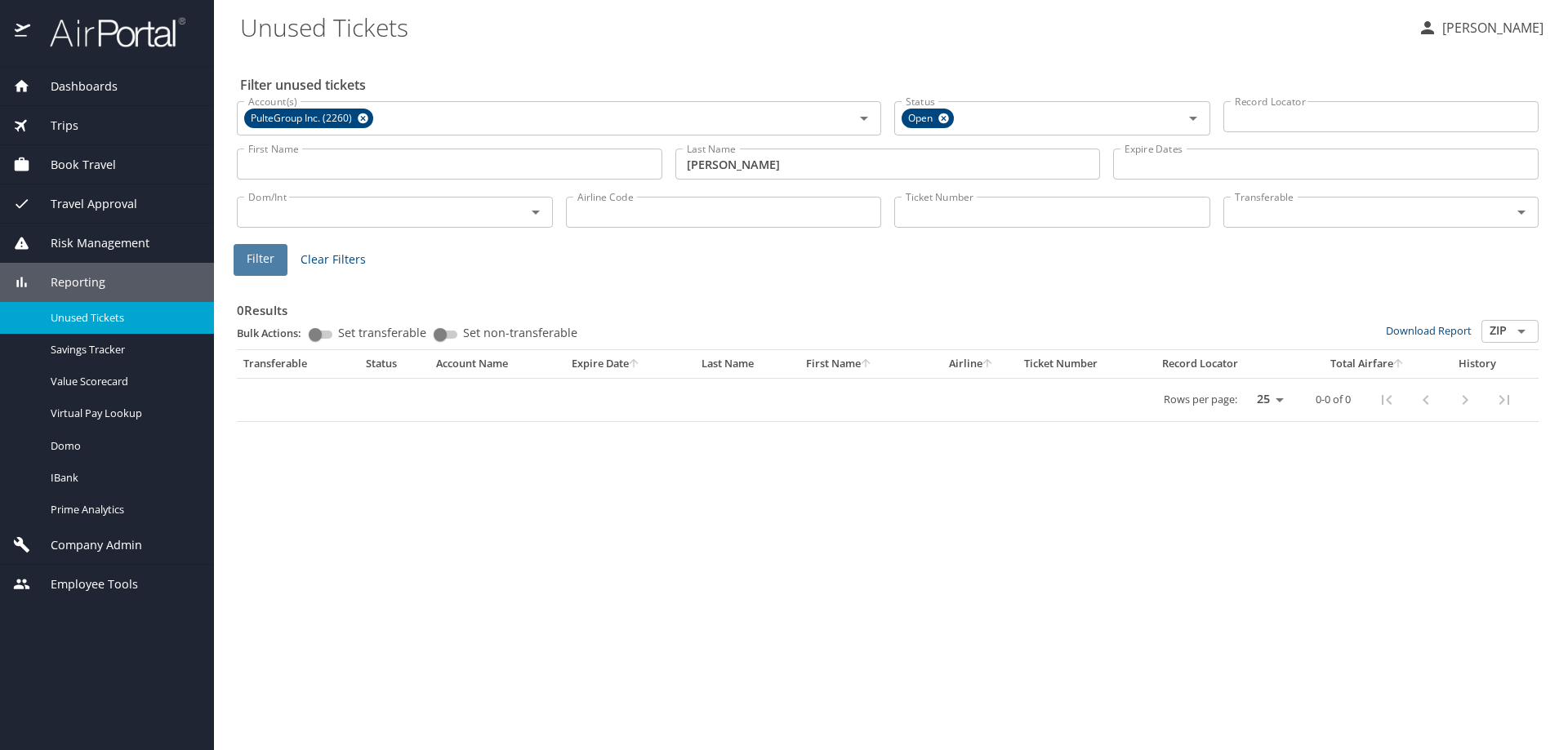
click at [252, 250] on span "Filter" at bounding box center [260, 259] width 28 height 20
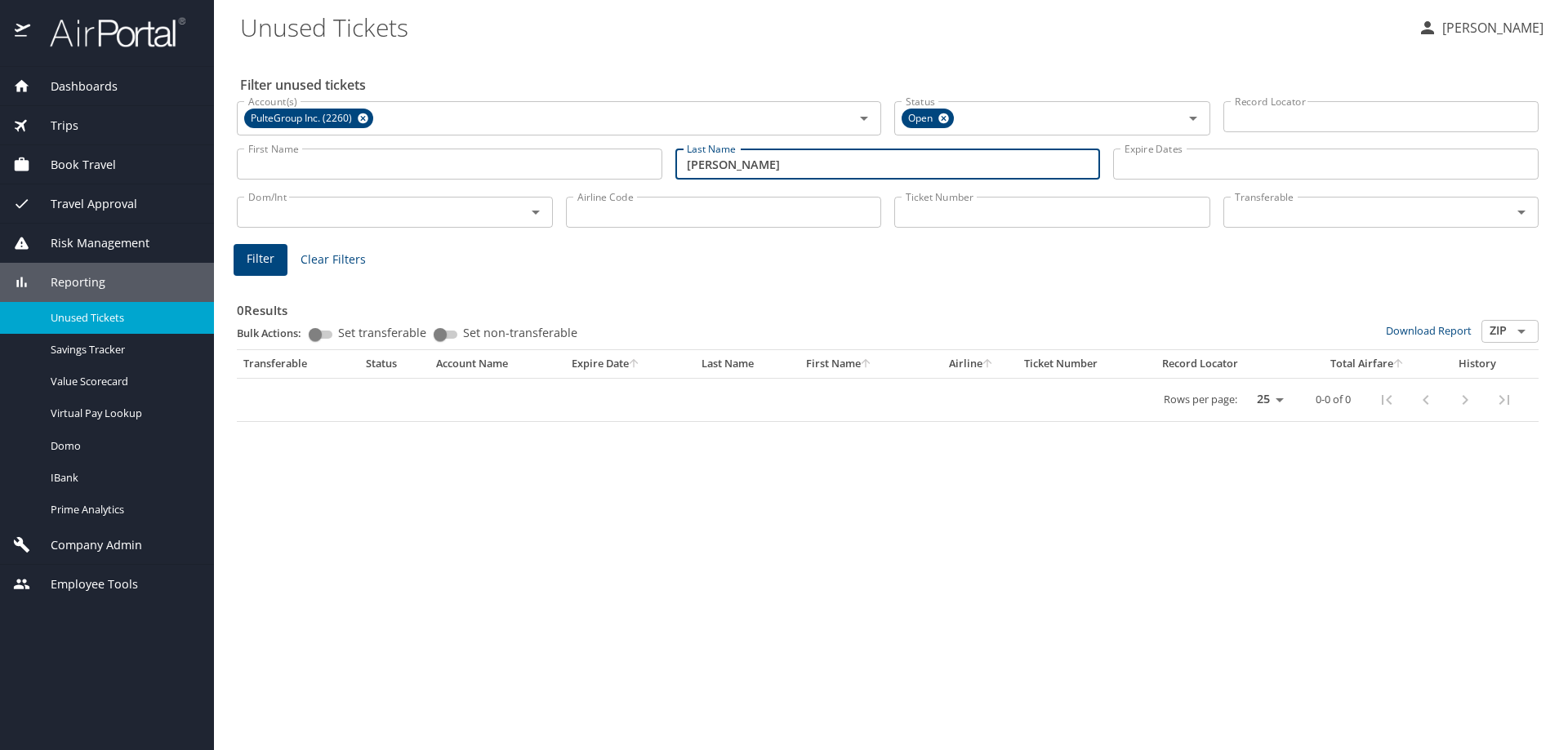
drag, startPoint x: 766, startPoint y: 162, endPoint x: 463, endPoint y: 154, distance: 303.1
click at [494, 154] on div "First Name First Name Last Name spinks Last Name Expire Dates Expire Dates" at bounding box center [887, 164] width 1315 height 58
click at [275, 263] on button "Filter" at bounding box center [260, 260] width 54 height 32
drag, startPoint x: 778, startPoint y: 169, endPoint x: 422, endPoint y: 185, distance: 356.4
click at [421, 185] on div "Filter unused tickets Account(s) PulteGroup Inc. (2260) Account(s) Status Open …" at bounding box center [891, 401] width 1302 height 698
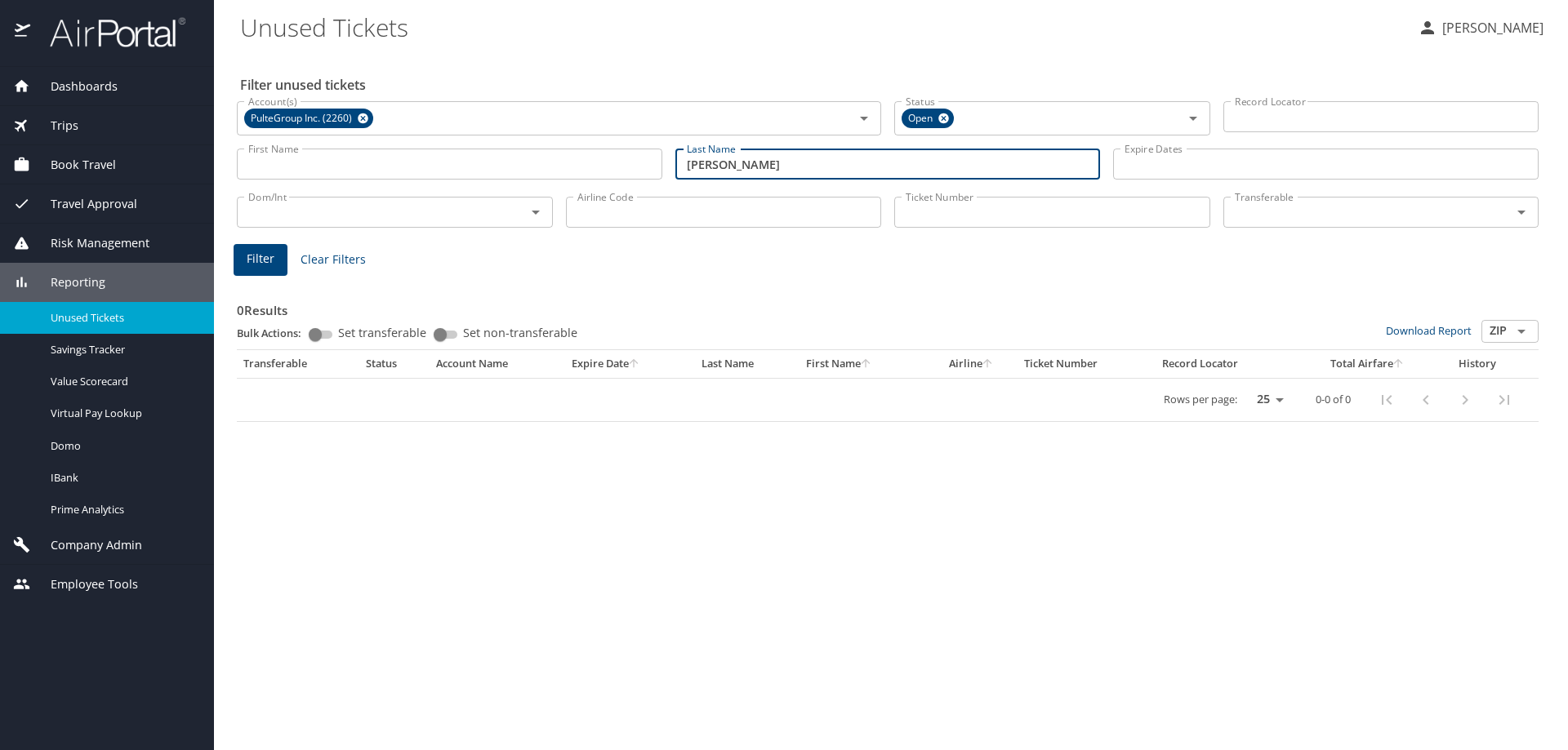
type input "conrad"
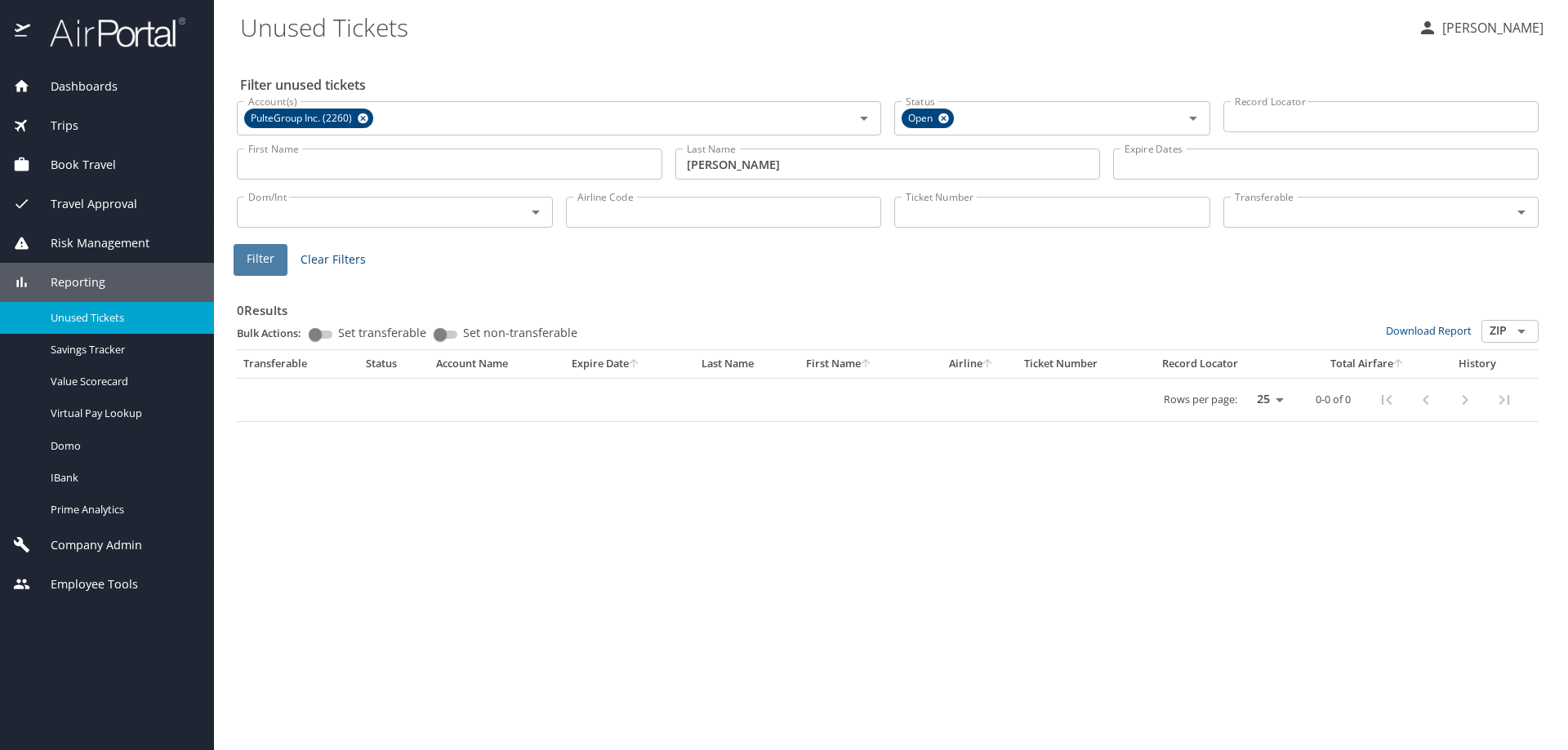
click at [269, 263] on span "Filter" at bounding box center [260, 259] width 28 height 20
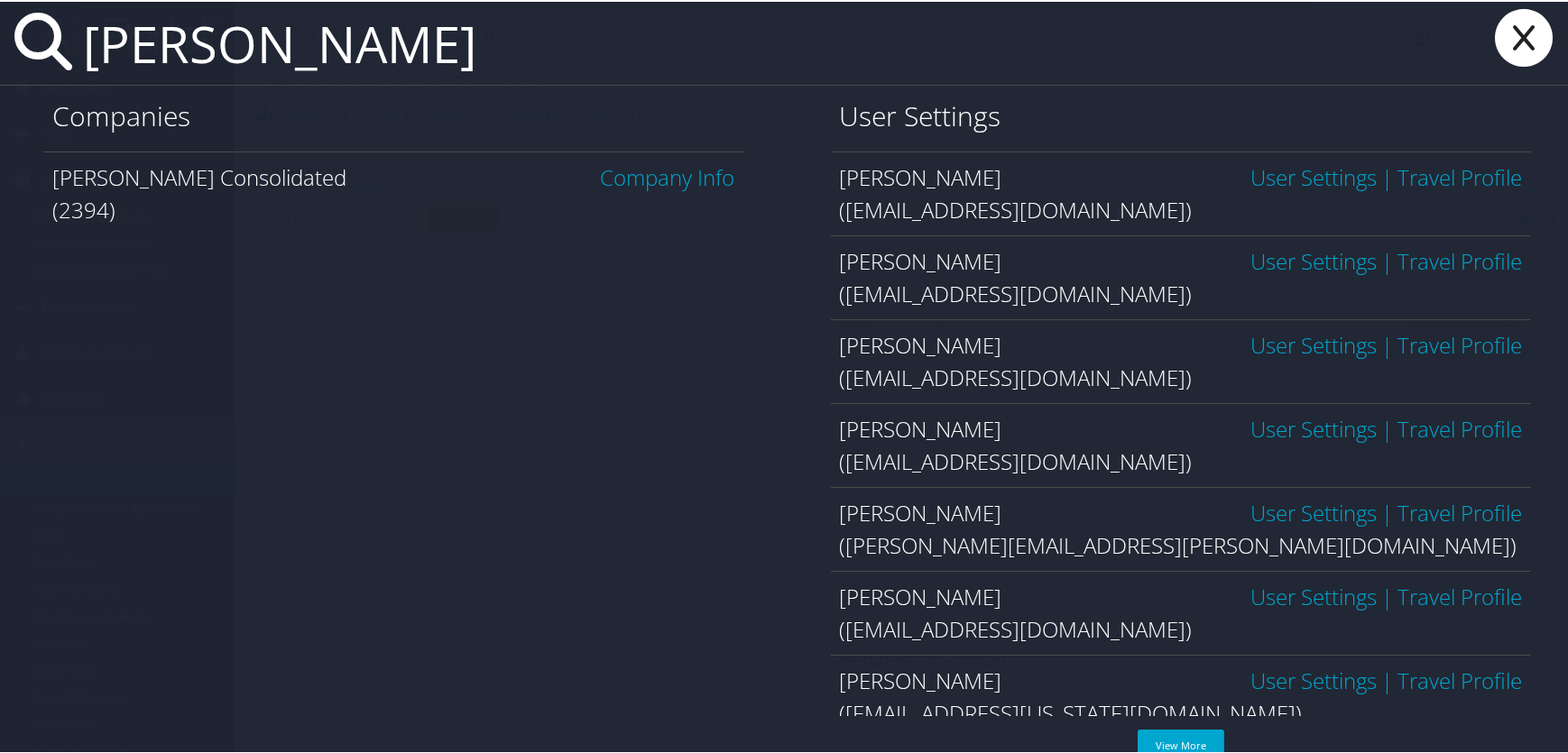
type input "roush"
click at [678, 180] on link "Company Info" at bounding box center [668, 175] width 134 height 30
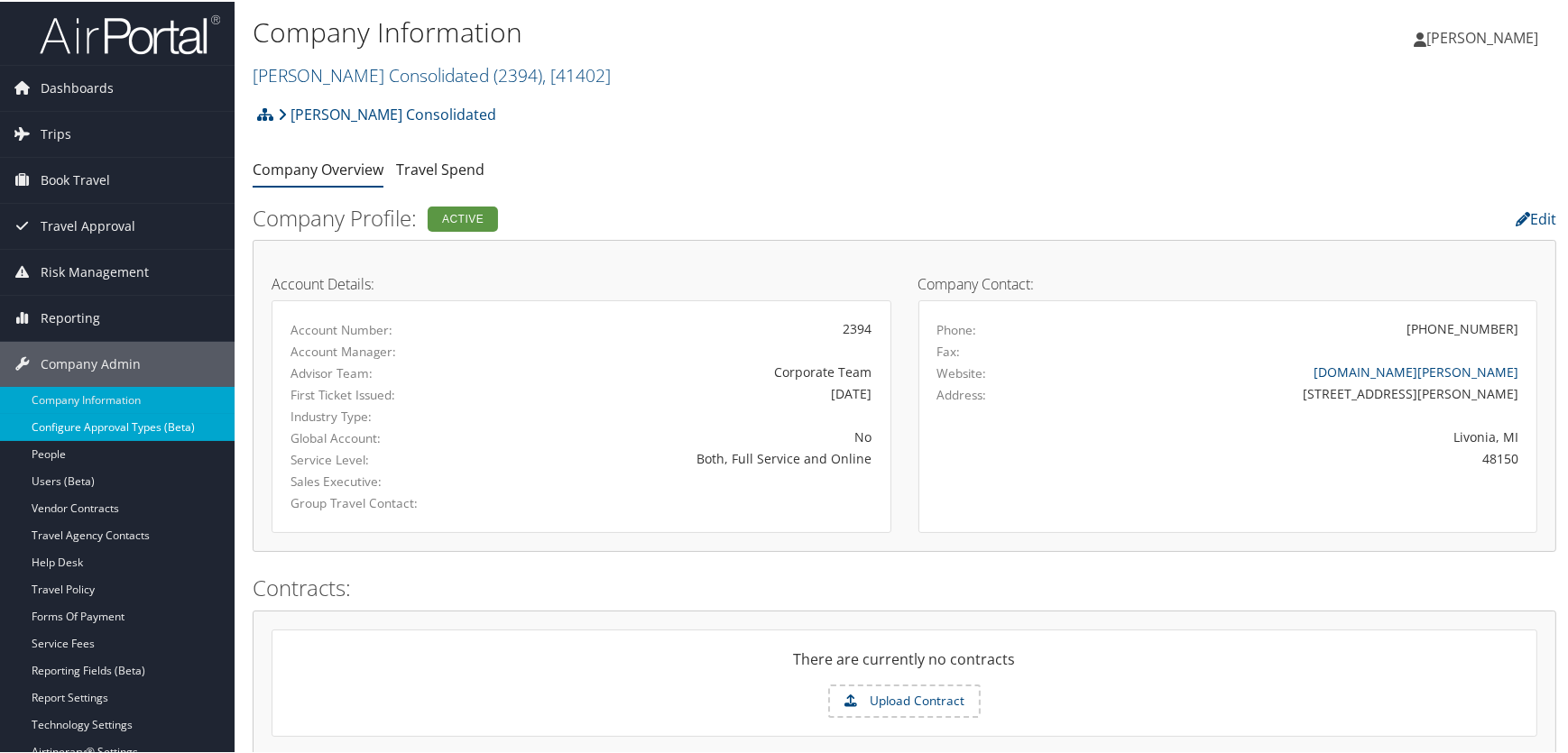
click at [78, 423] on link "Configure Approval Types (Beta)" at bounding box center [117, 426] width 235 height 27
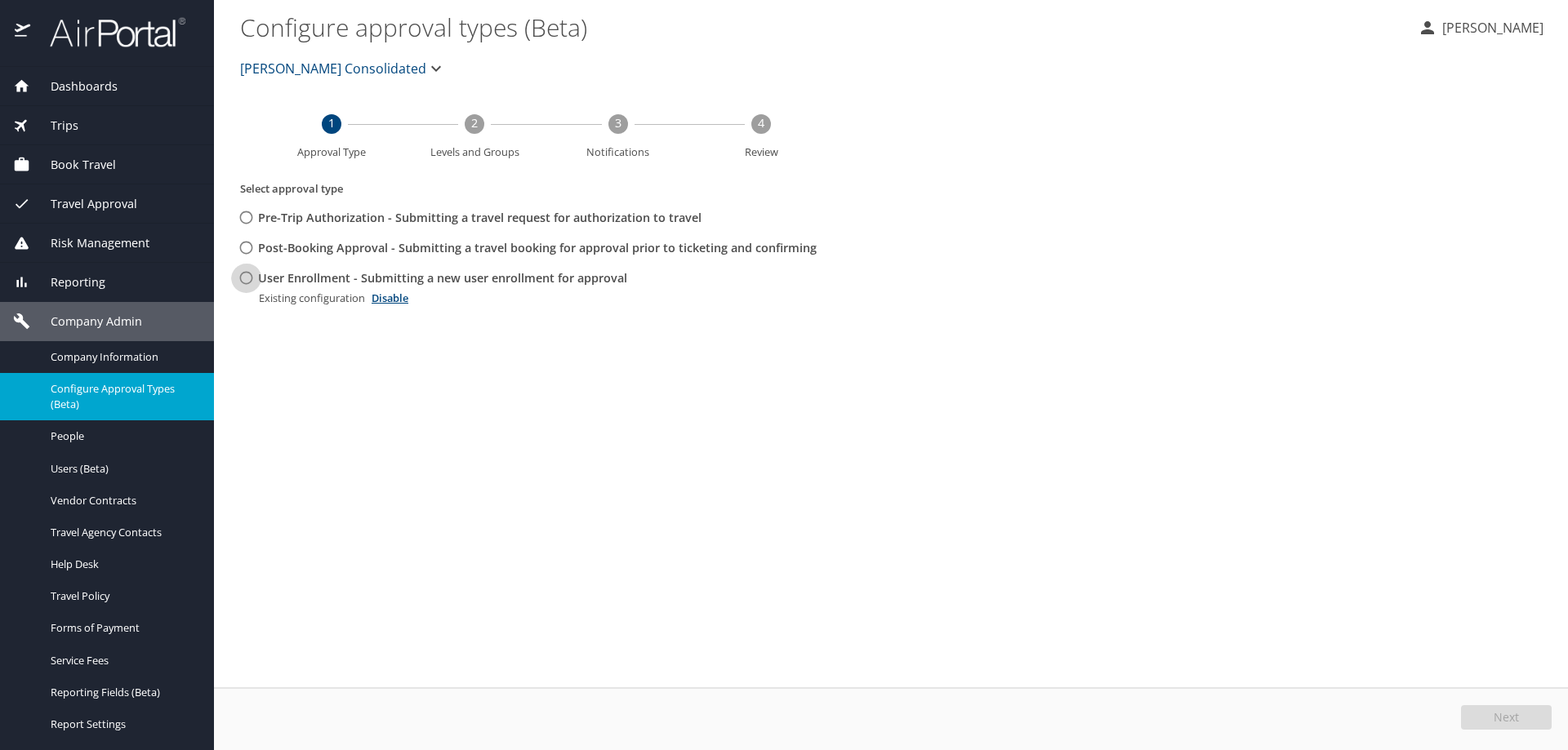
click at [244, 277] on input "User Enrollment - Submitting a new user enrollment for approval" at bounding box center [246, 278] width 30 height 30
radio input "true"
click at [1516, 711] on span "Edit" at bounding box center [1508, 717] width 21 height 12
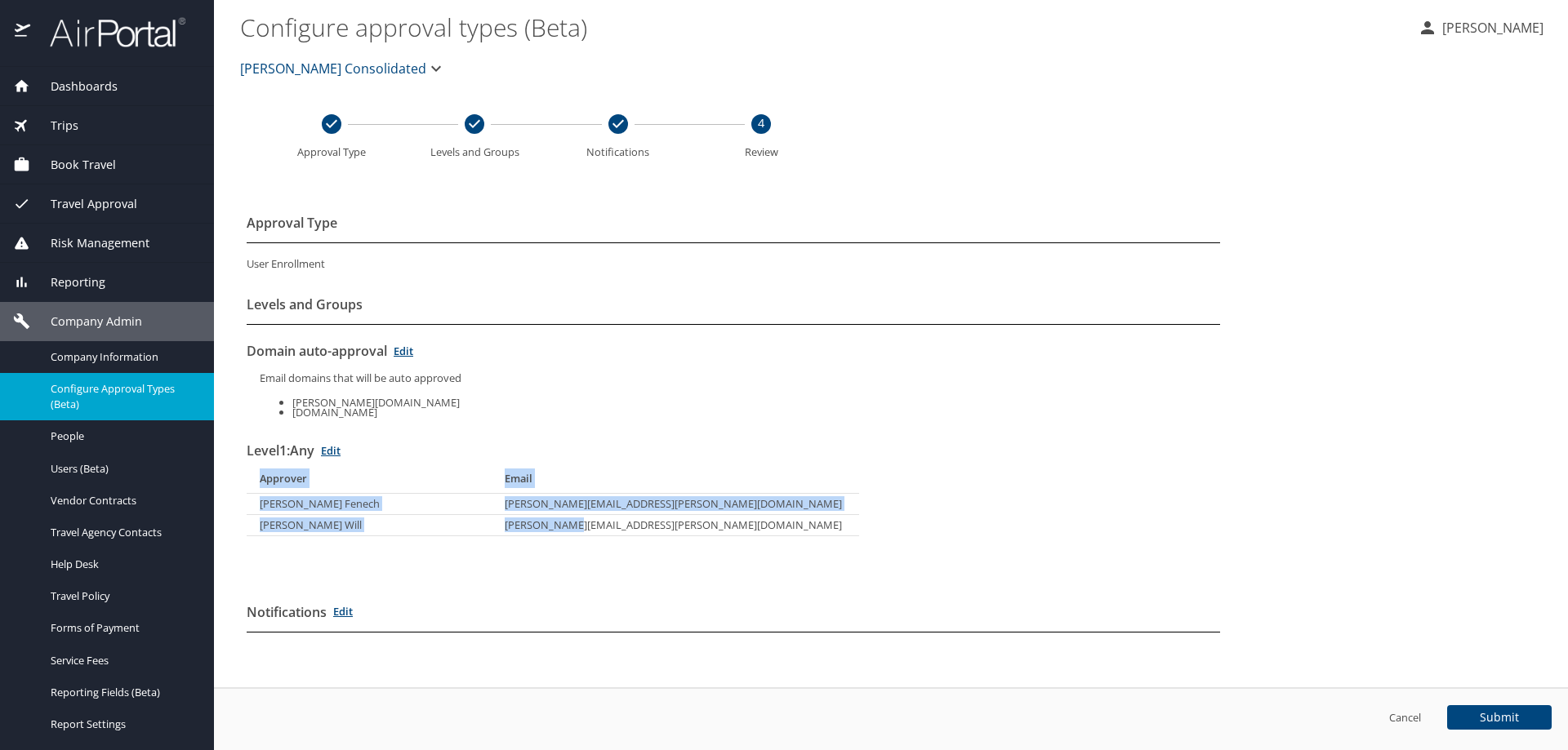
drag, startPoint x: 240, startPoint y: 498, endPoint x: 500, endPoint y: 503, distance: 260.0
click at [523, 507] on div "Approval Type User Enrollment Levels and Groups Domain auto-approval Edit Email…" at bounding box center [733, 430] width 986 height 494
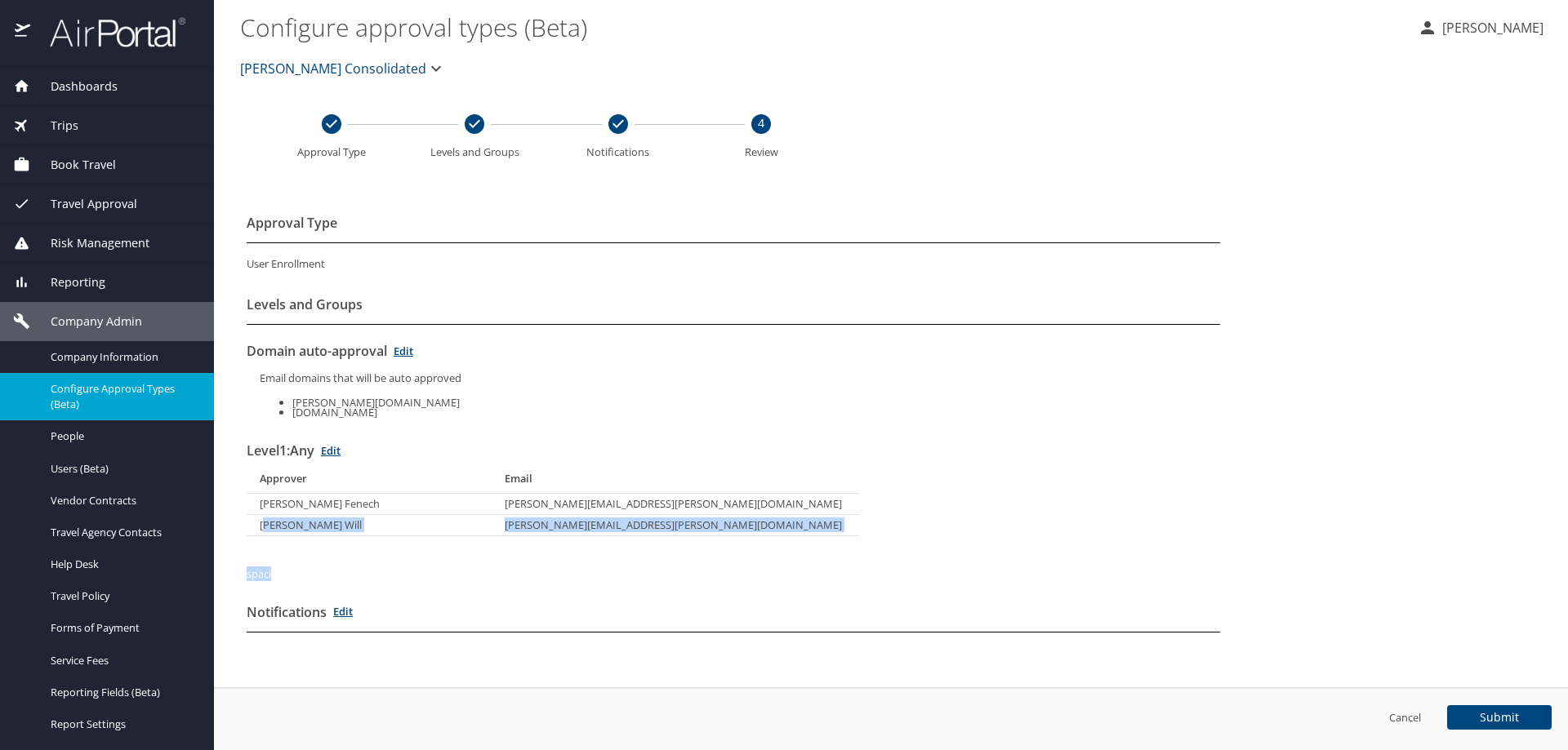
drag, startPoint x: 268, startPoint y: 535, endPoint x: 274, endPoint y: 544, distance: 10.8
click at [274, 544] on div "Level 1 : Any Edit Approver Email Jarrett Fenech jarrett.fenech@roush.com Shann…" at bounding box center [734, 508] width 974 height 141
click at [243, 503] on div "Approval Type User Enrollment Levels and Groups Domain auto-approval Edit Email…" at bounding box center [733, 430] width 986 height 494
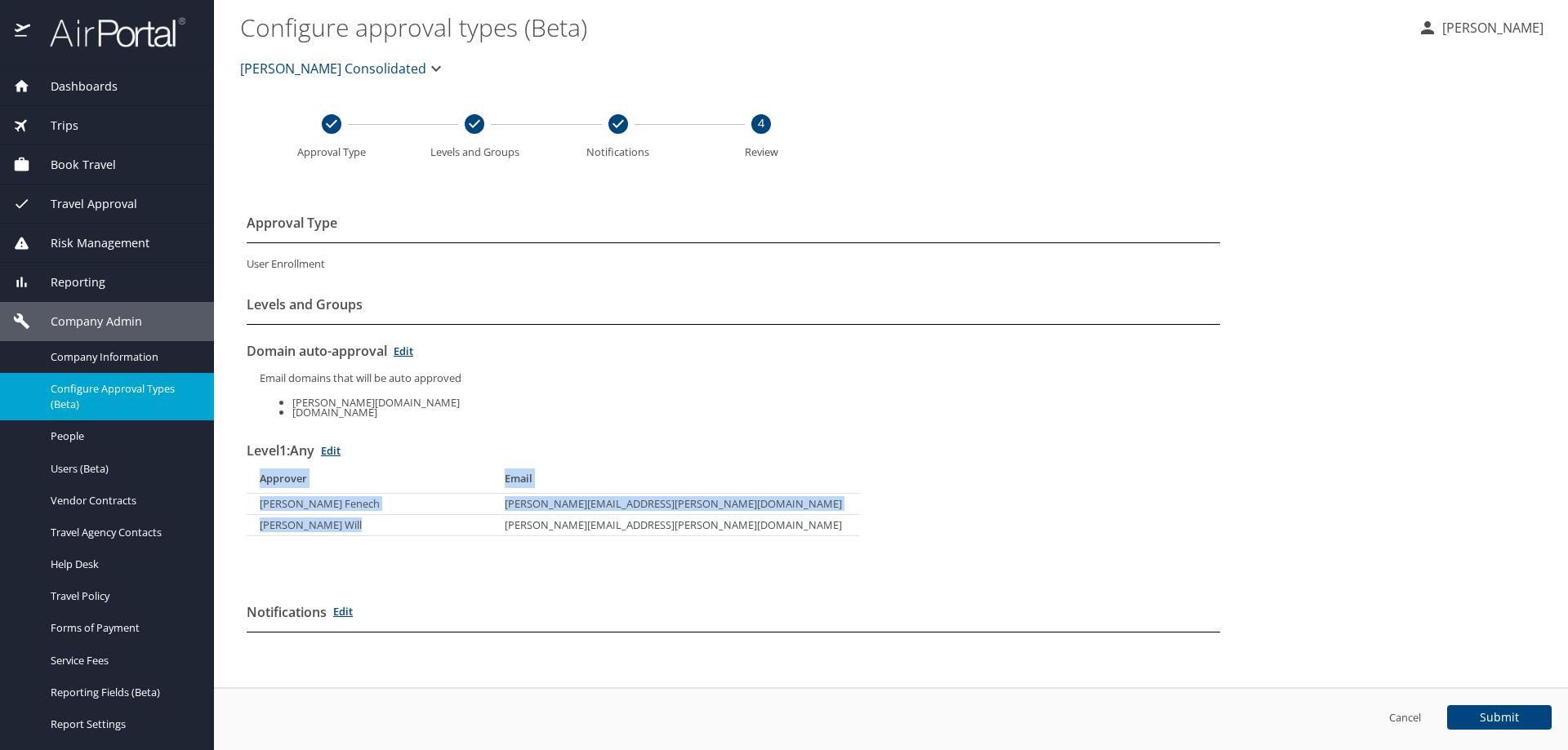
drag, startPoint x: 258, startPoint y: 501, endPoint x: 447, endPoint y: 514, distance: 189.4
click at [447, 514] on div "Approval Type User Enrollment Levels and Groups Domain auto-approval Edit Email…" at bounding box center [733, 430] width 986 height 494
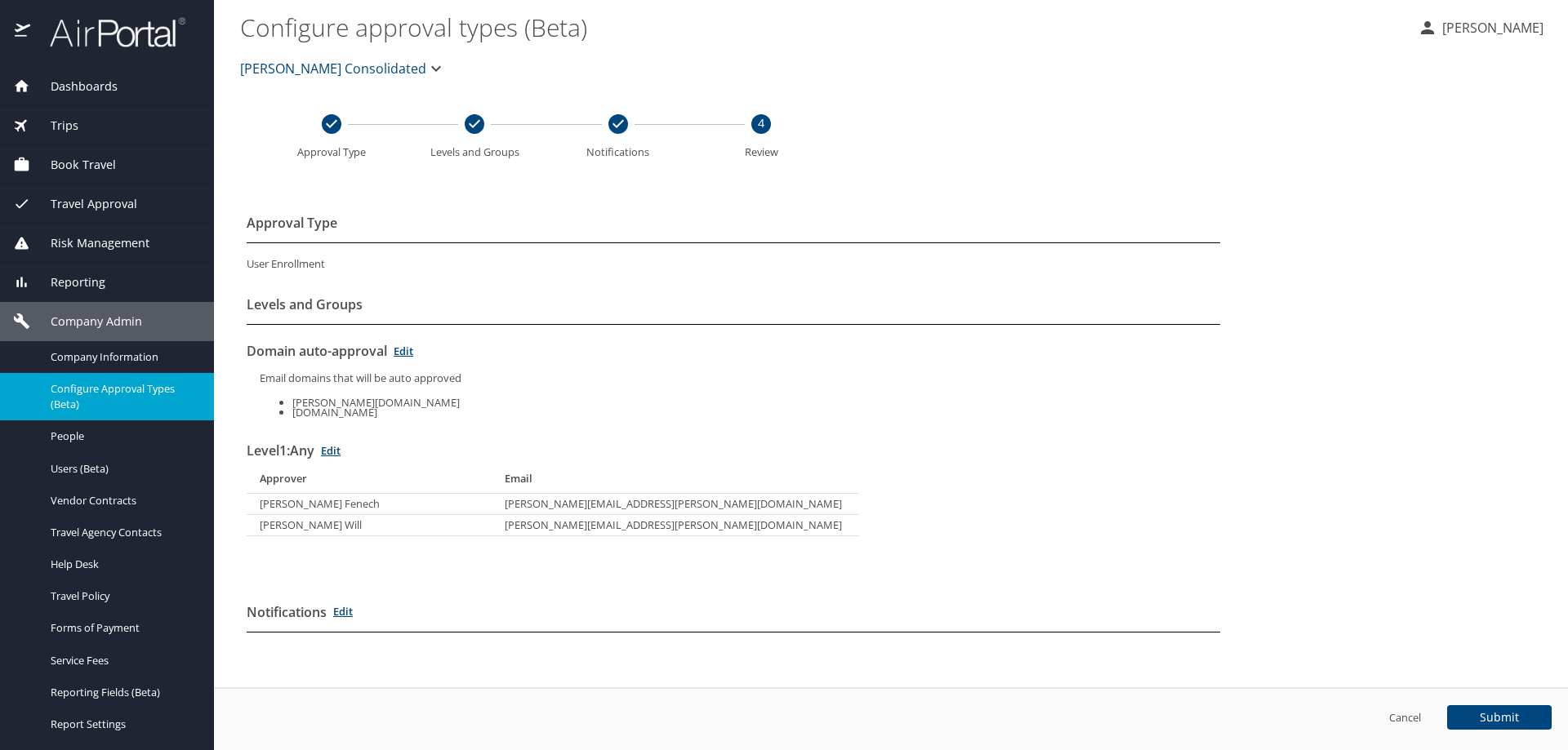
click at [588, 552] on div "Level 1 : Any Edit Approver Email Jarrett Fenech jarrett.fenech@roush.com Shann…" at bounding box center [734, 508] width 974 height 141
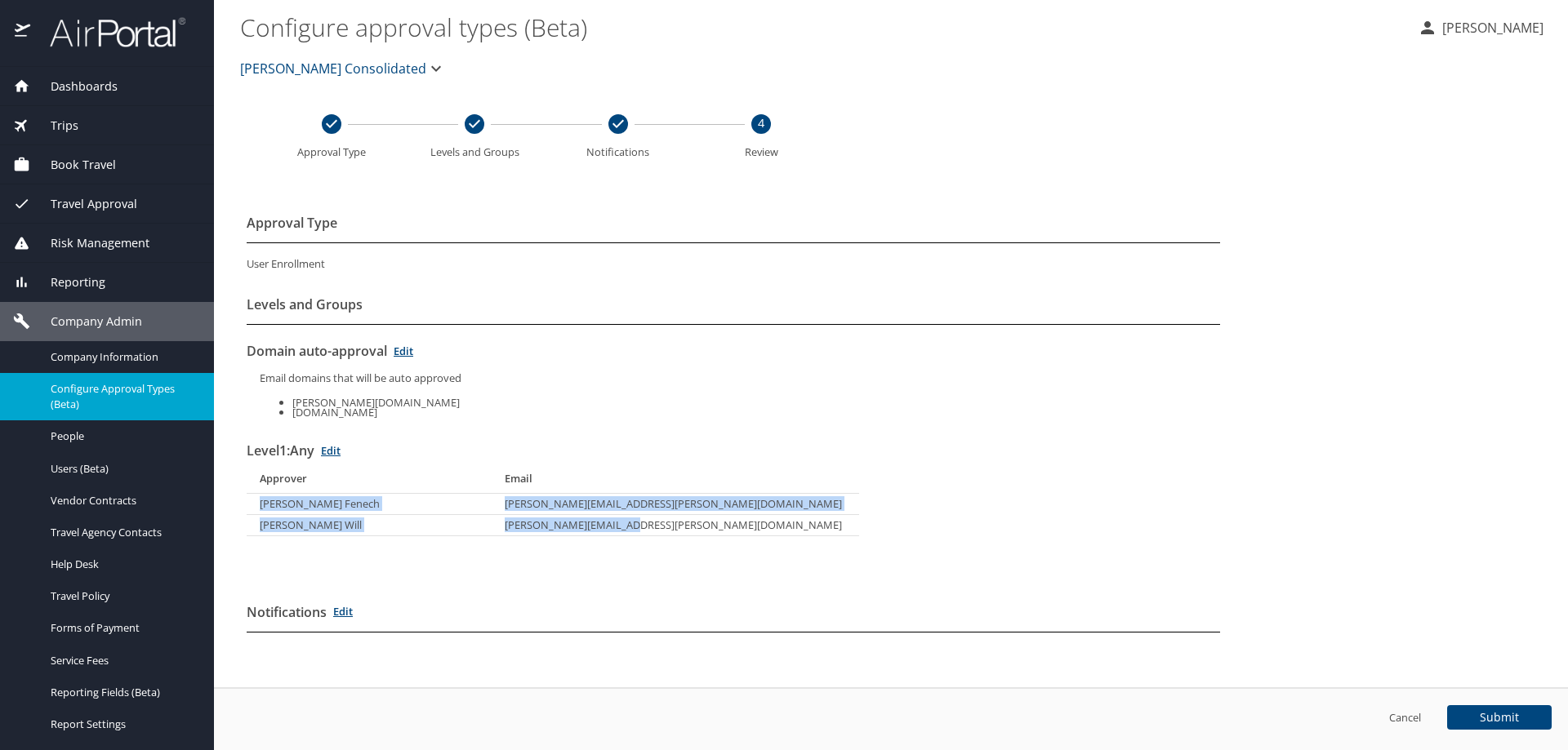
drag, startPoint x: 651, startPoint y: 523, endPoint x: 251, endPoint y: 505, distance: 400.4
click at [251, 505] on tbody "Jarrett Fenech jarrett.fenech@roush.com Shannon Will shannon.will@roush.com" at bounding box center [553, 515] width 613 height 43
copy tbody "Jarrett Fenech jarrett.fenech@roush.com Shannon Will shannon.will@roush.com"
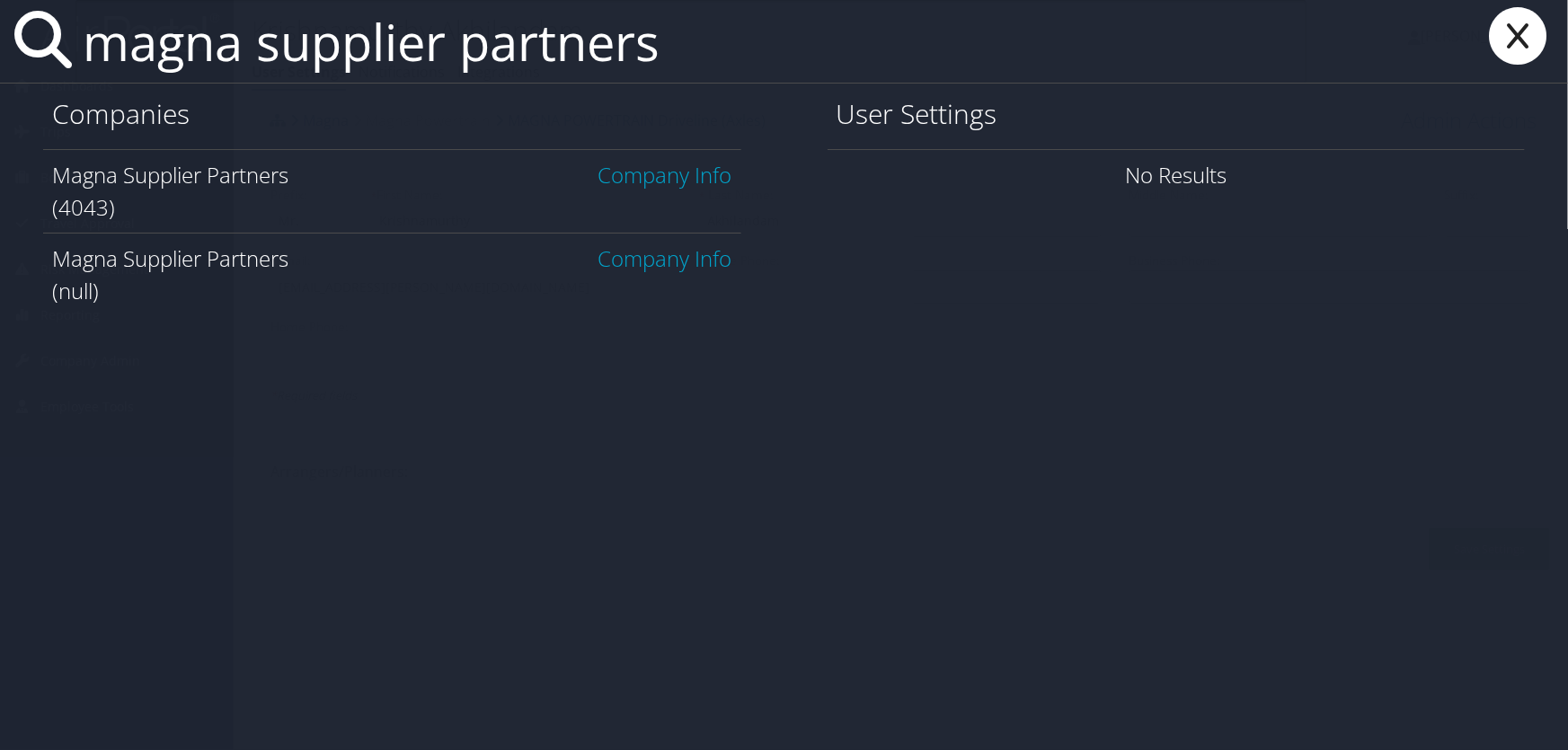
type input "magna supplier partners"
click at [612, 180] on link "Company Info" at bounding box center [665, 175] width 134 height 30
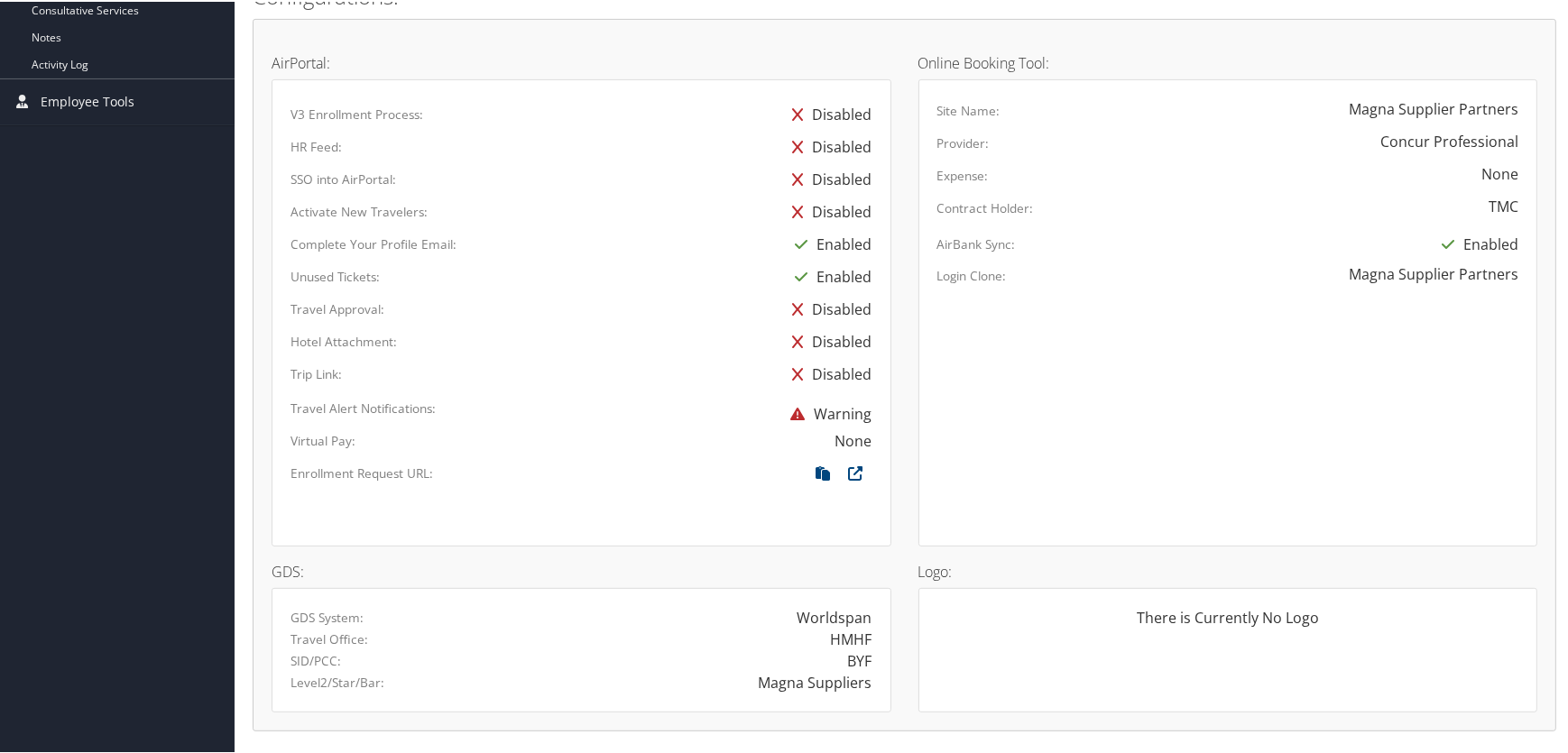
scroll to position [820, 0]
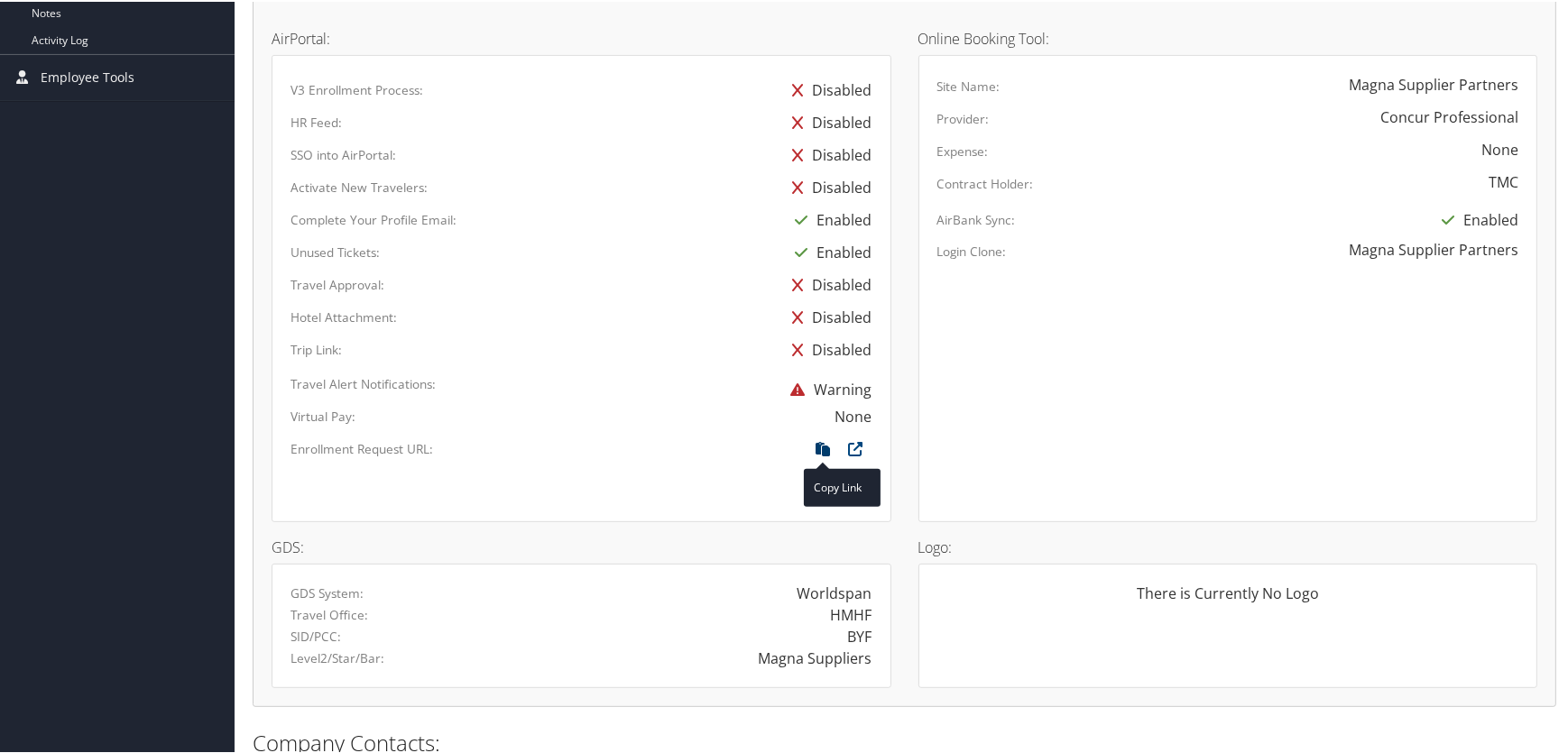
click at [813, 440] on icon at bounding box center [823, 452] width 32 height 23
click at [845, 443] on icon at bounding box center [856, 452] width 32 height 23
